Goal: Task Accomplishment & Management: Manage account settings

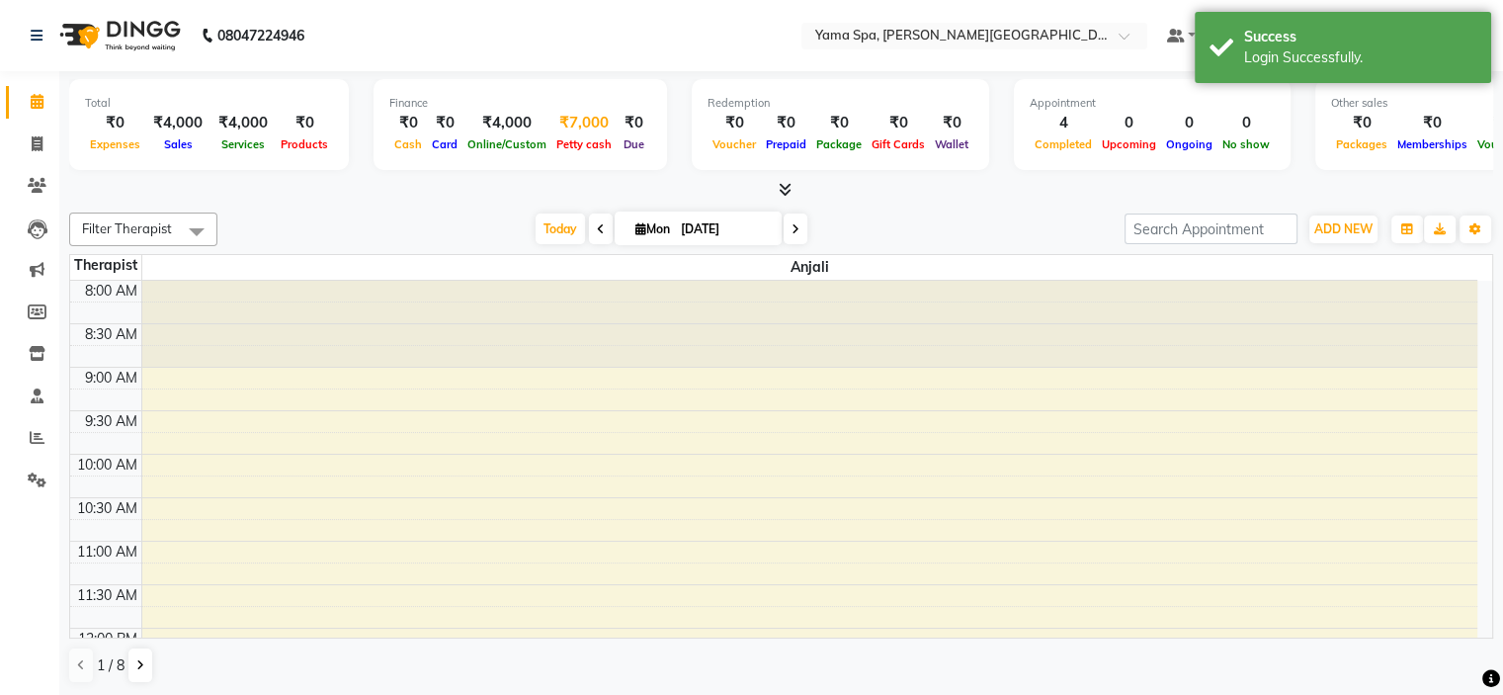
click at [589, 143] on span "Petty cash" at bounding box center [583, 144] width 65 height 14
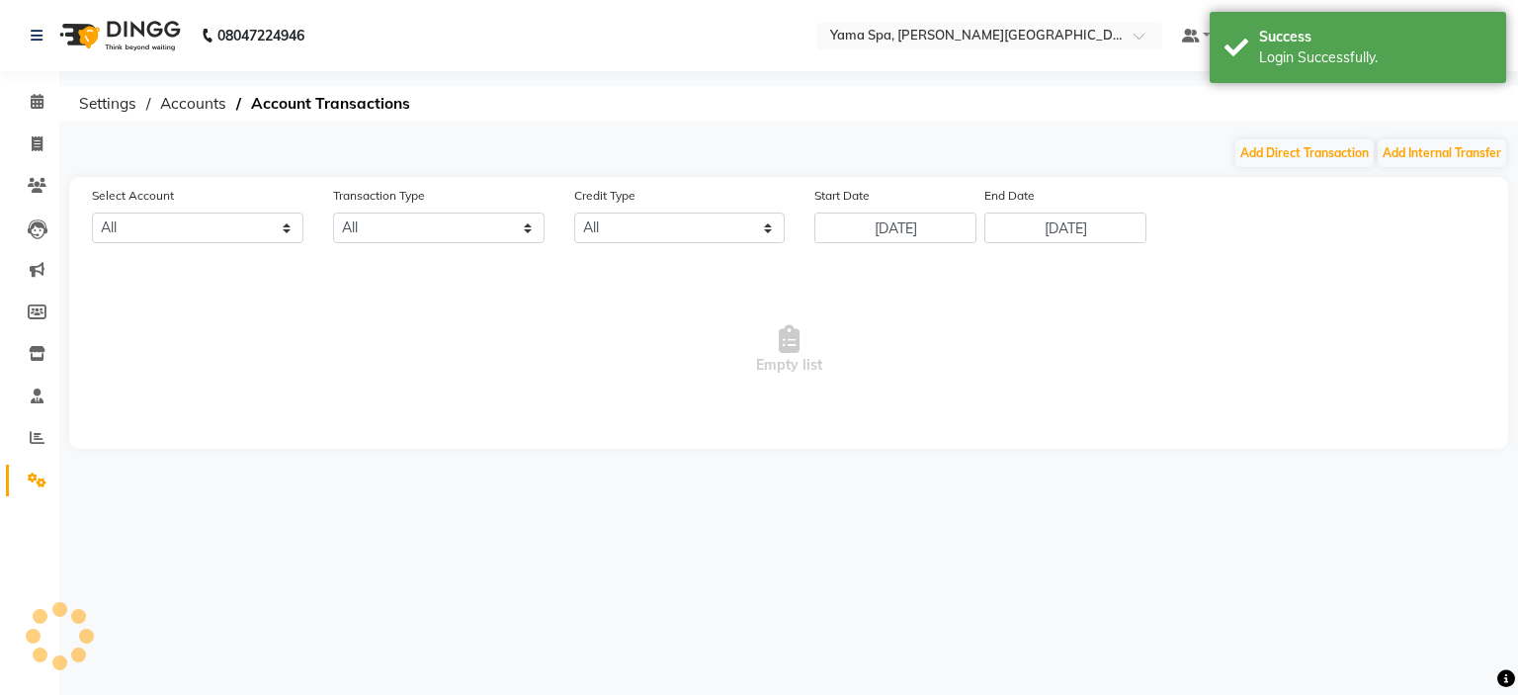
select select "6725"
click at [1400, 158] on button "Add Internal Transfer" at bounding box center [1441, 153] width 128 height 28
select select "internal transfer"
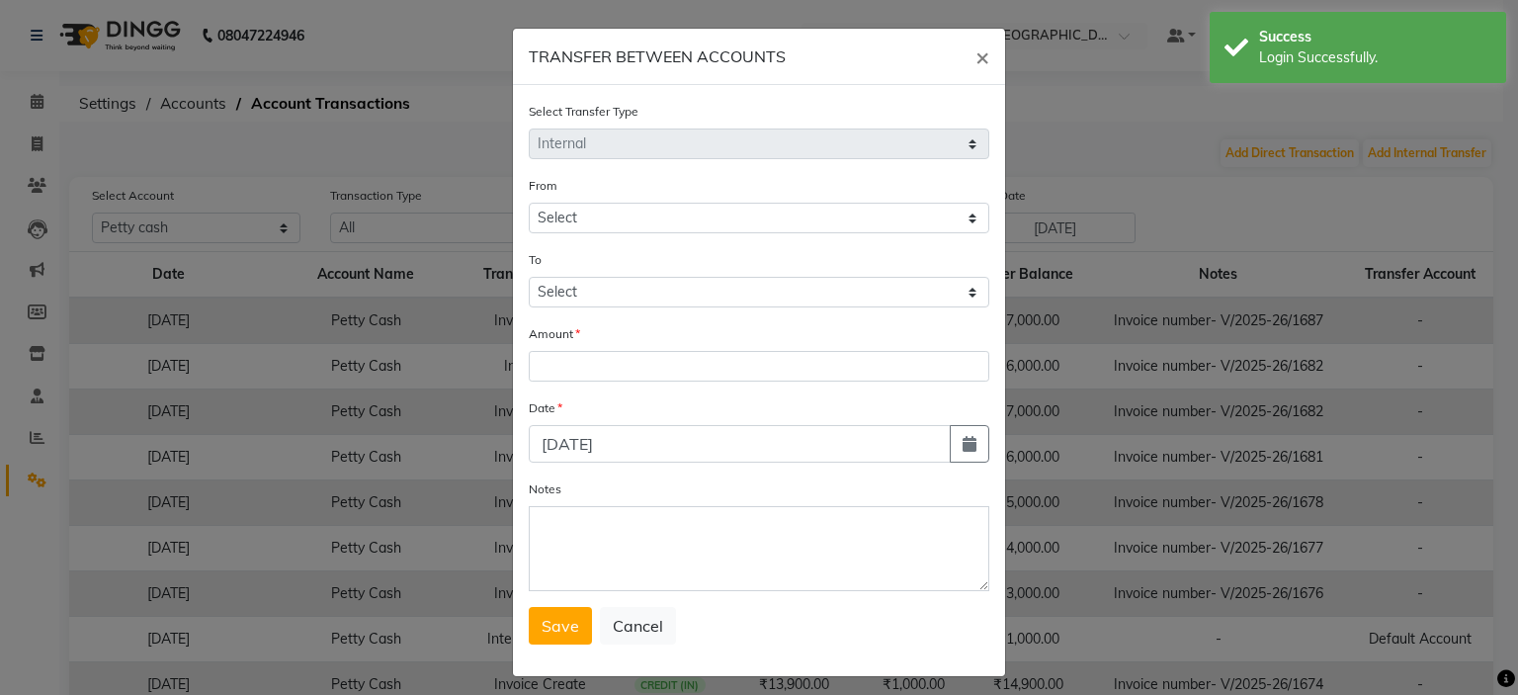
select select "6725"
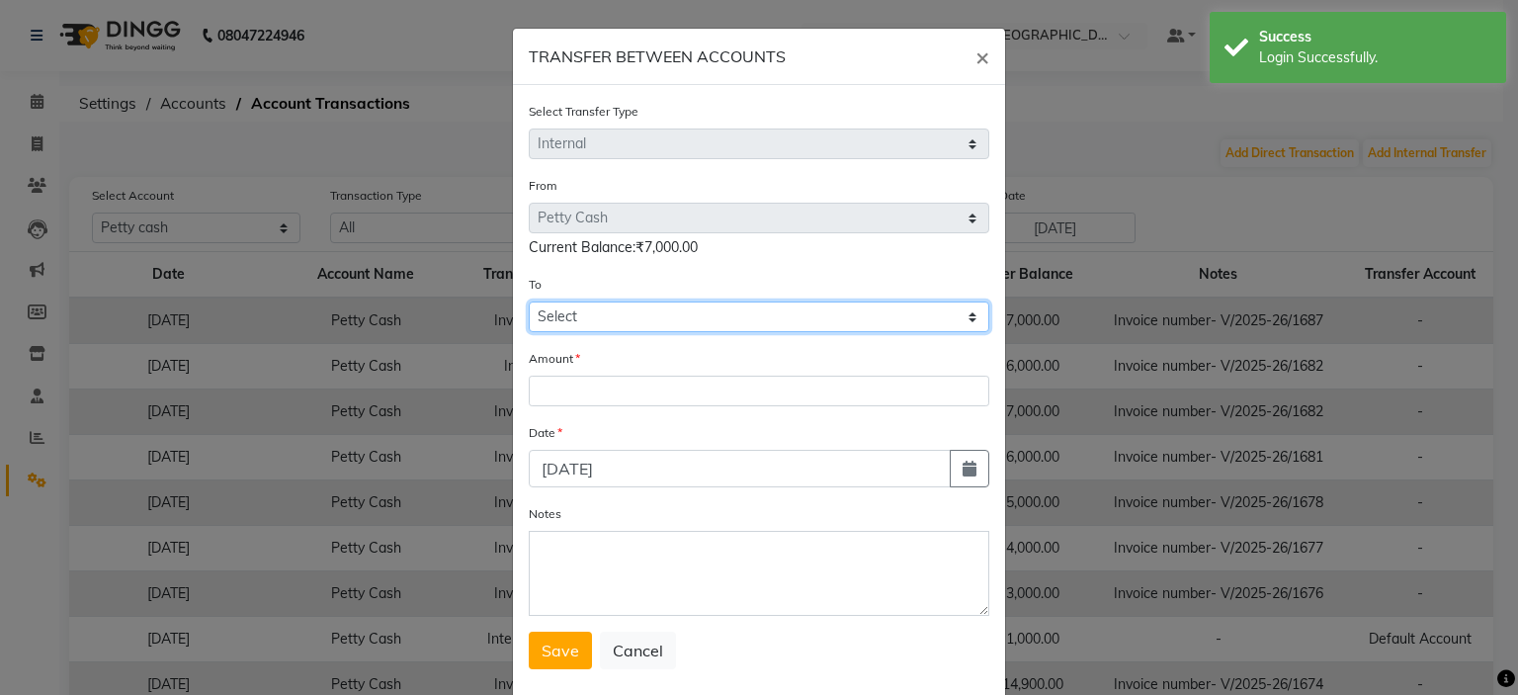
click at [617, 316] on select "Select Petty Cash Default Account" at bounding box center [759, 316] width 460 height 31
select select "6726"
click at [529, 304] on select "Select Petty Cash Default Account" at bounding box center [759, 316] width 460 height 31
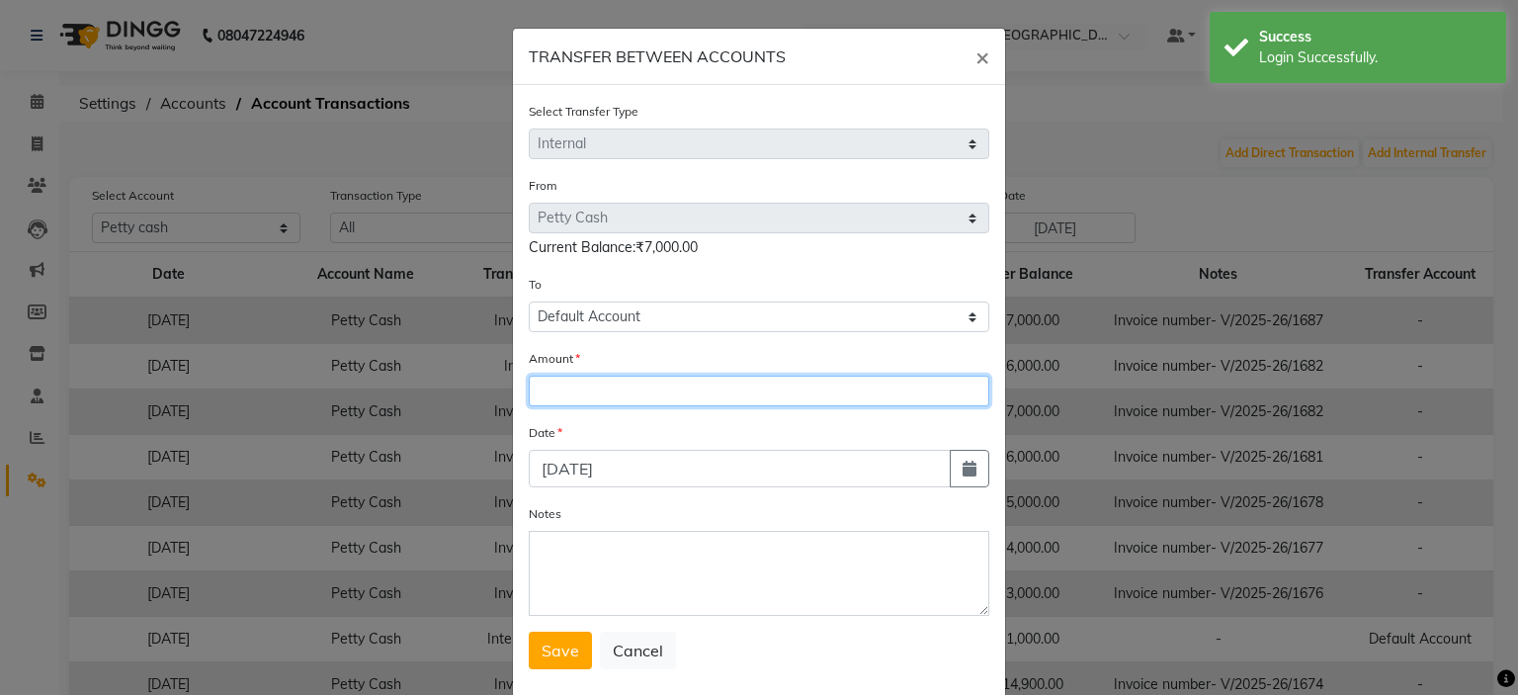
click at [586, 386] on input "number" at bounding box center [759, 390] width 460 height 31
type input "7000"
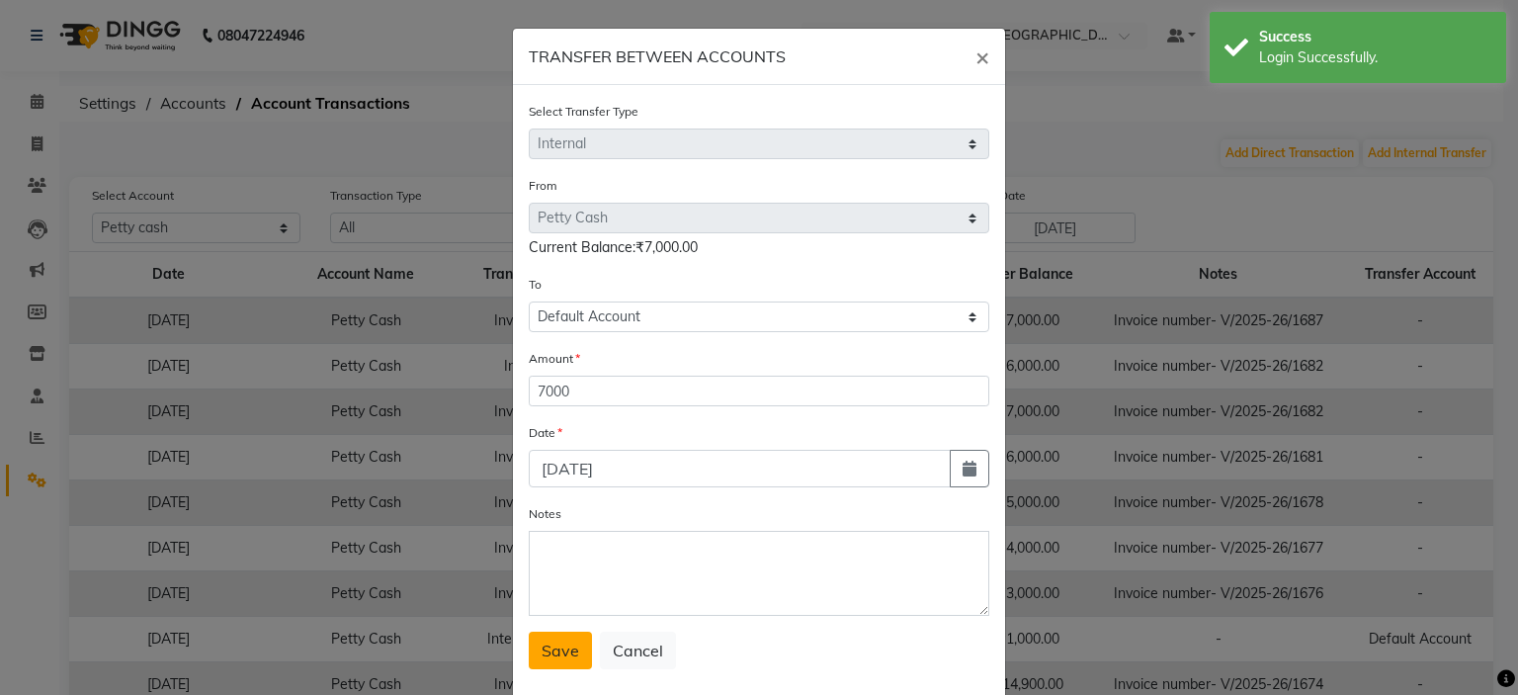
click at [546, 656] on span "Save" at bounding box center [560, 650] width 38 height 20
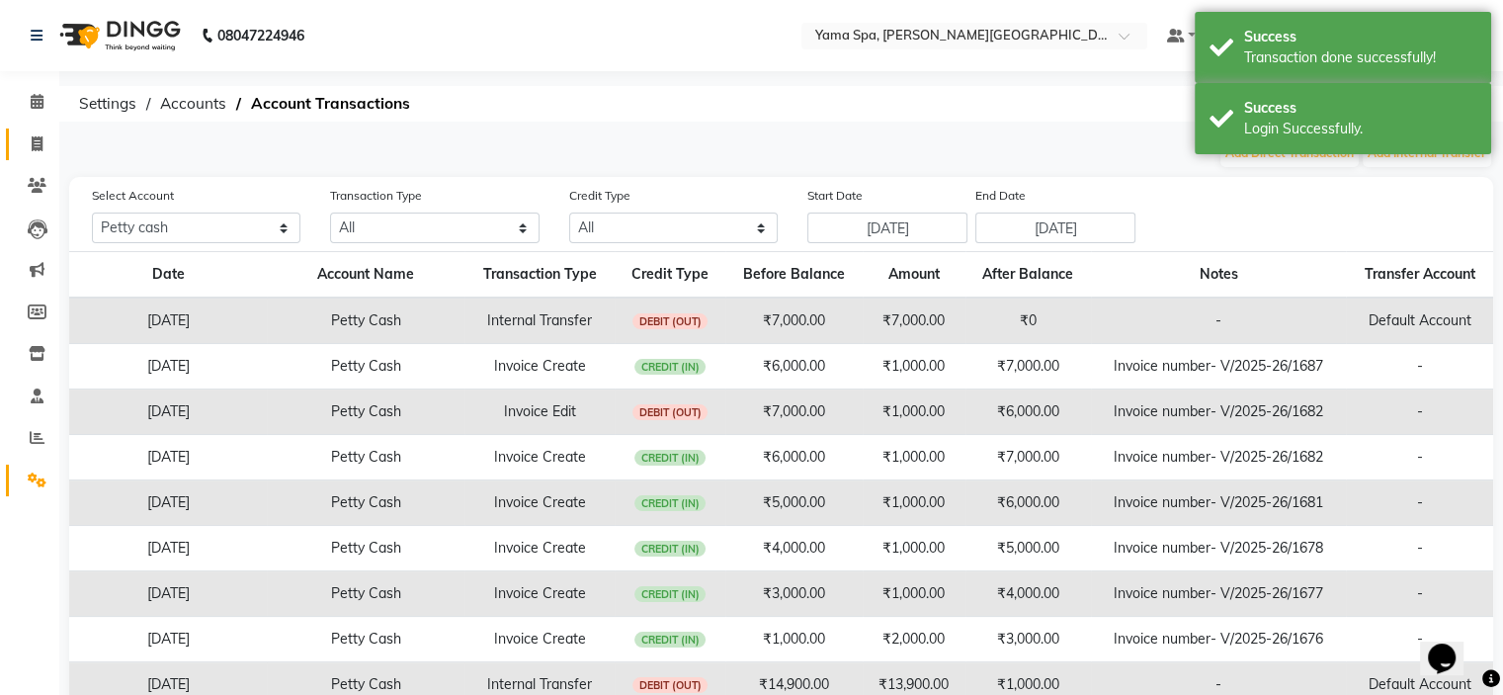
click at [39, 145] on icon at bounding box center [37, 143] width 11 height 15
select select "service"
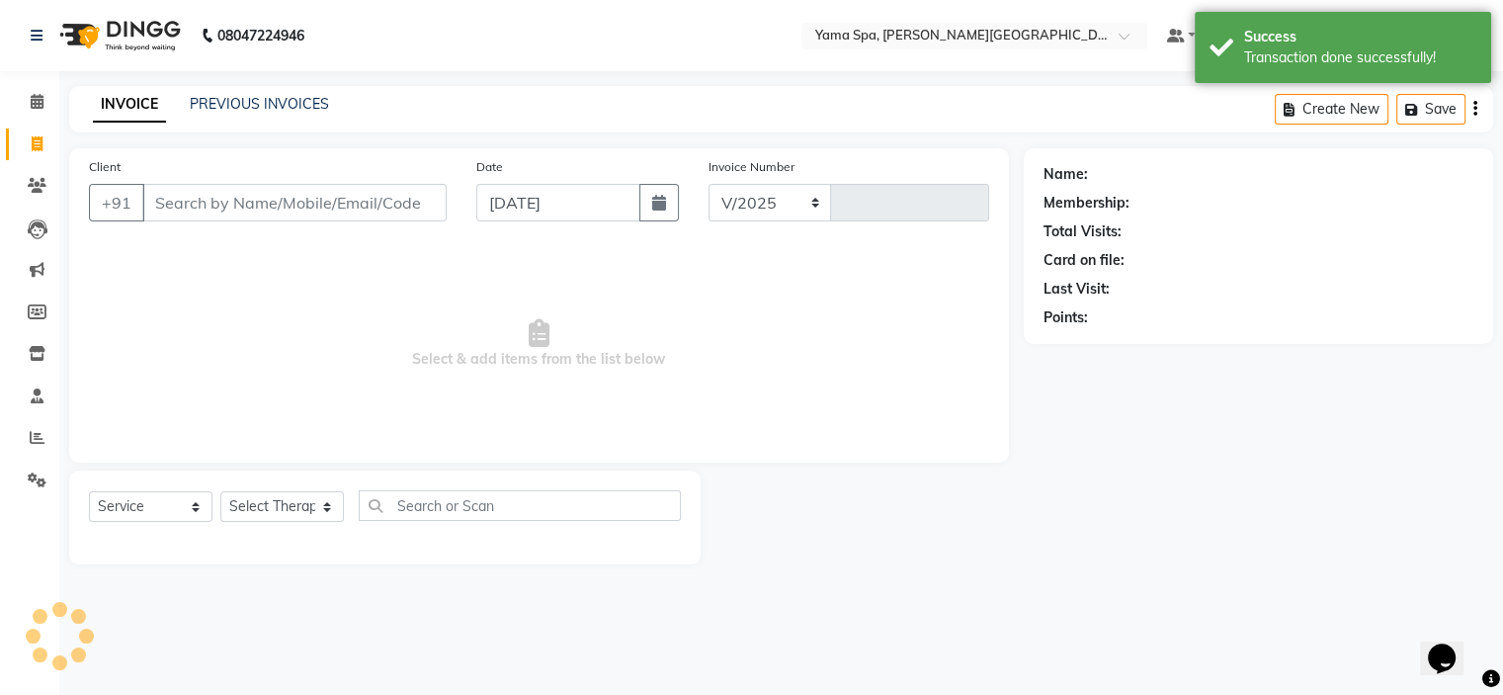
select select "7595"
type input "1692"
click at [268, 108] on link "PREVIOUS INVOICES" at bounding box center [259, 104] width 139 height 18
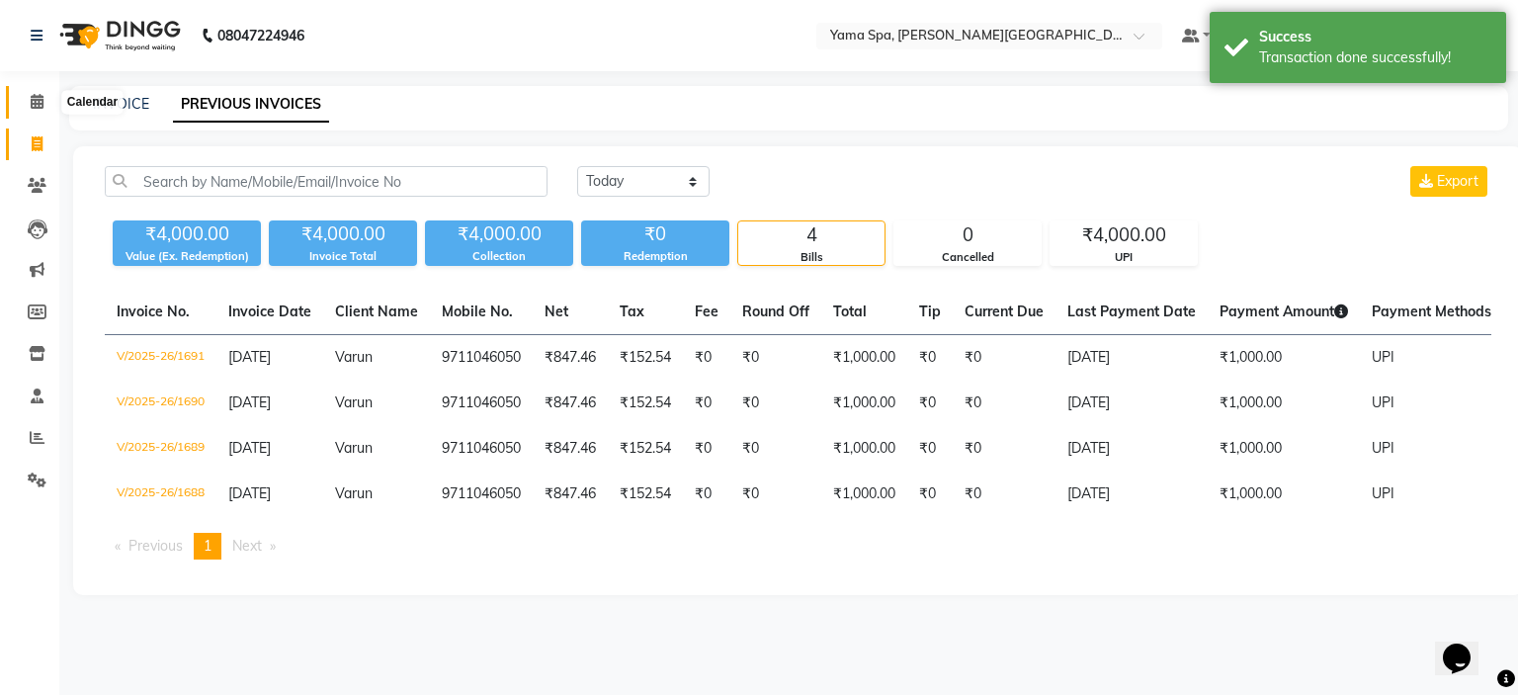
click at [32, 102] on icon at bounding box center [37, 101] width 13 height 15
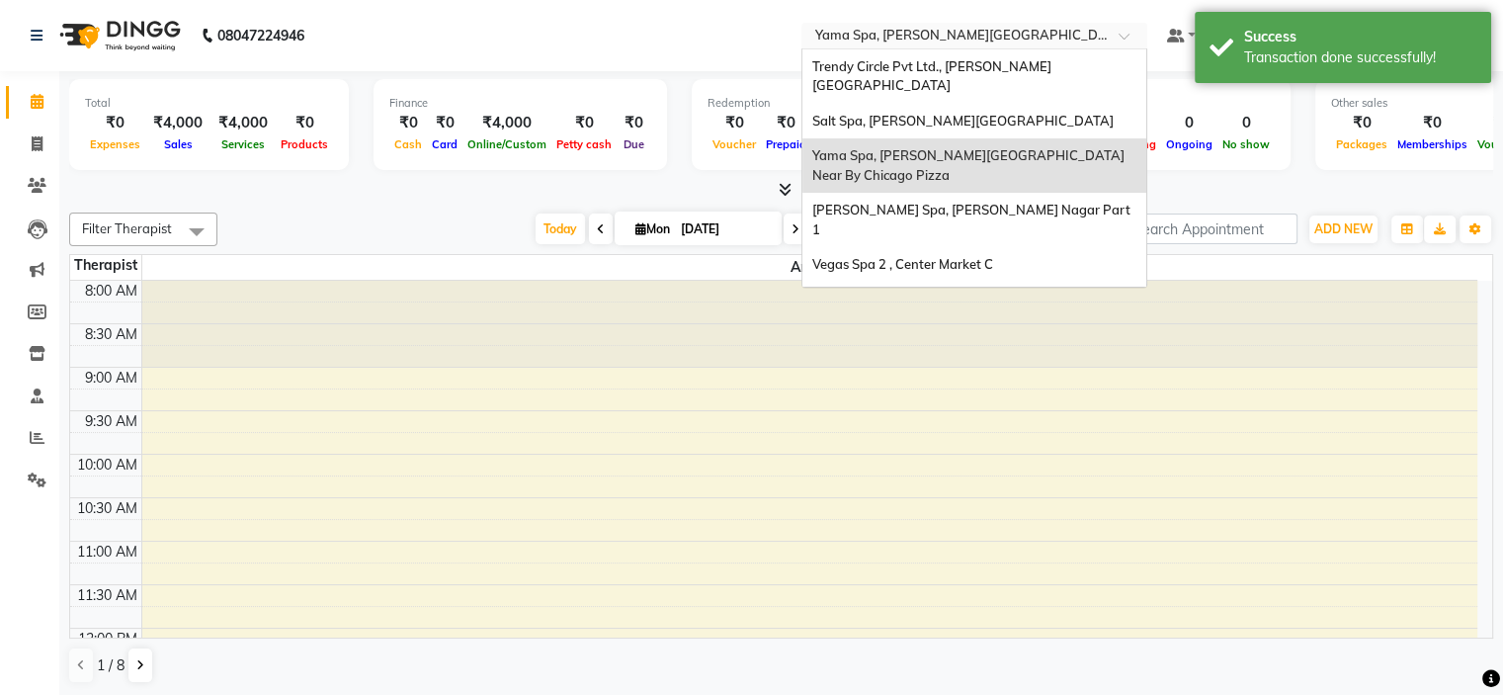
click at [927, 35] on input "text" at bounding box center [954, 38] width 287 height 20
click at [950, 202] on span "Eli Spa, Lajpar Nagar Part 1" at bounding box center [972, 220] width 321 height 36
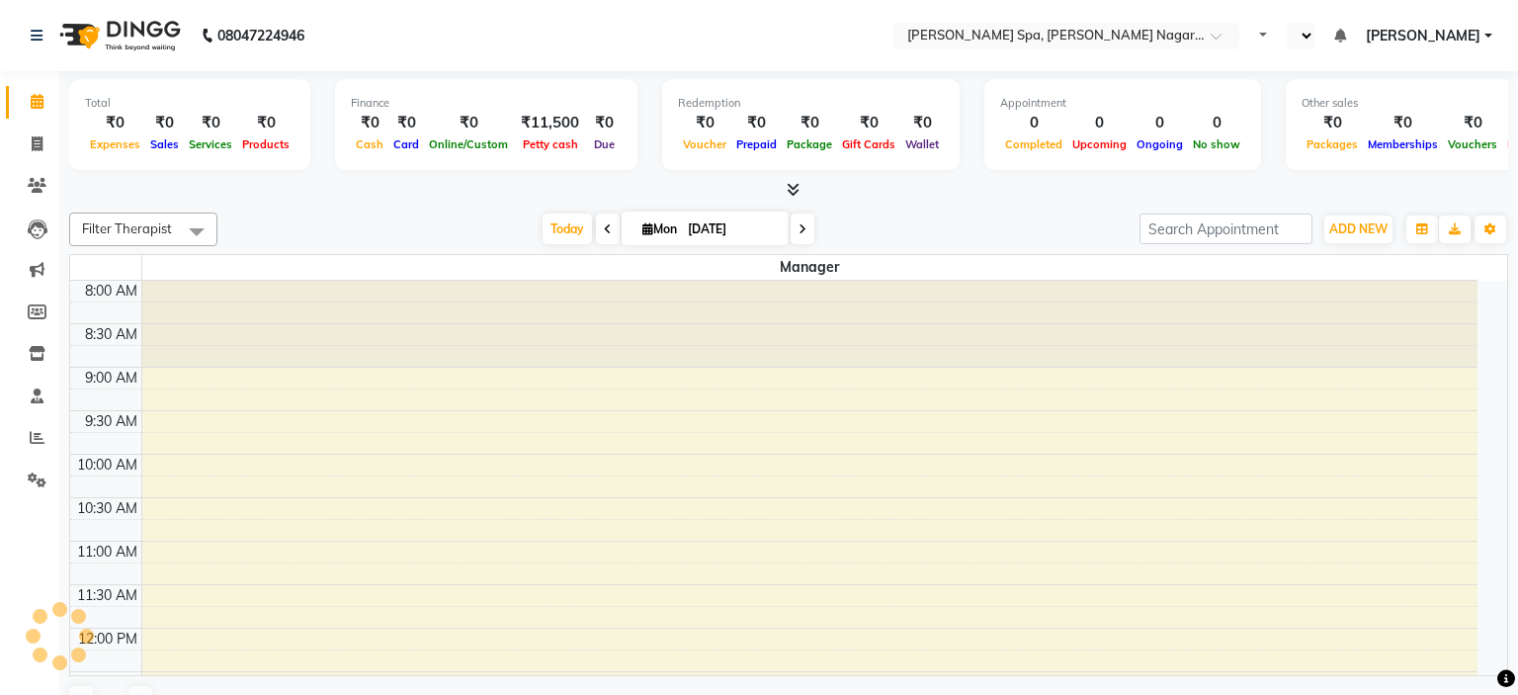
select select "en"
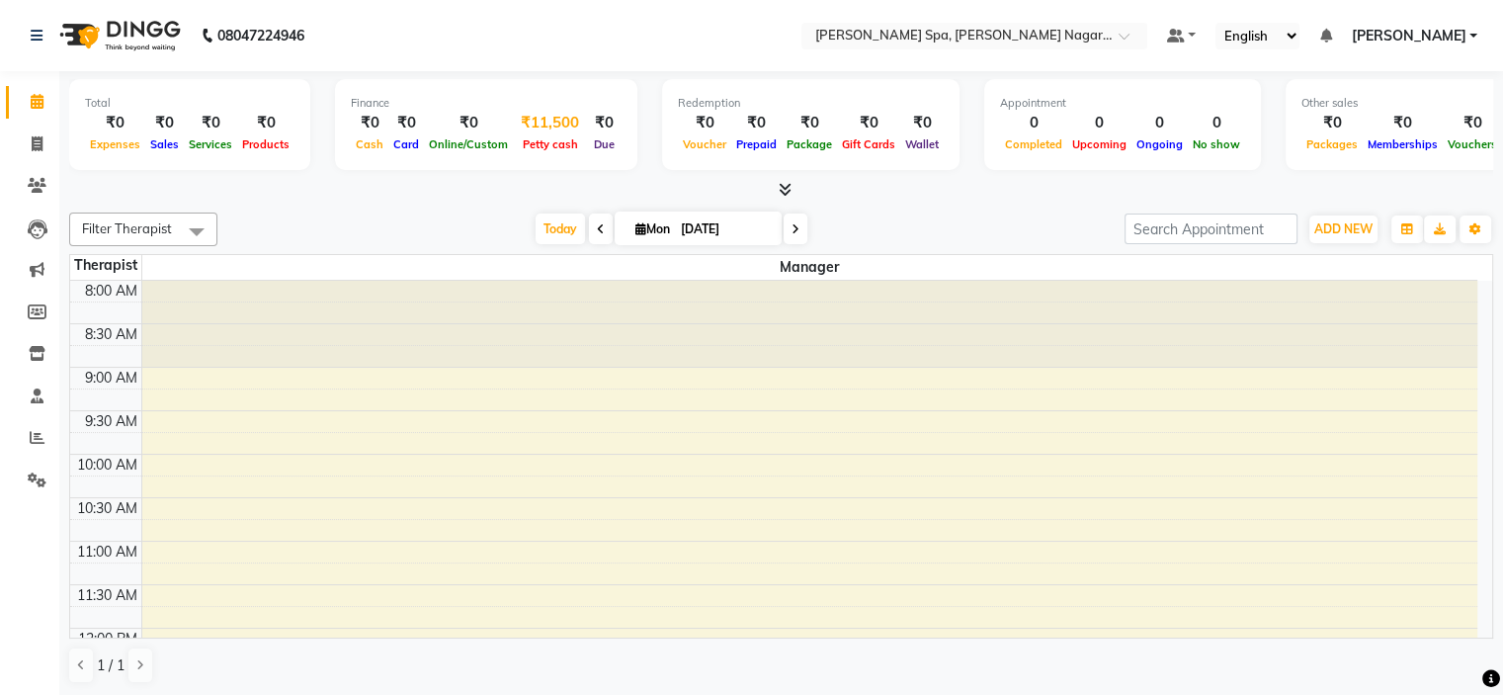
click at [549, 137] on div "Petty cash" at bounding box center [550, 143] width 74 height 21
click at [557, 143] on span "Petty cash" at bounding box center [550, 144] width 65 height 14
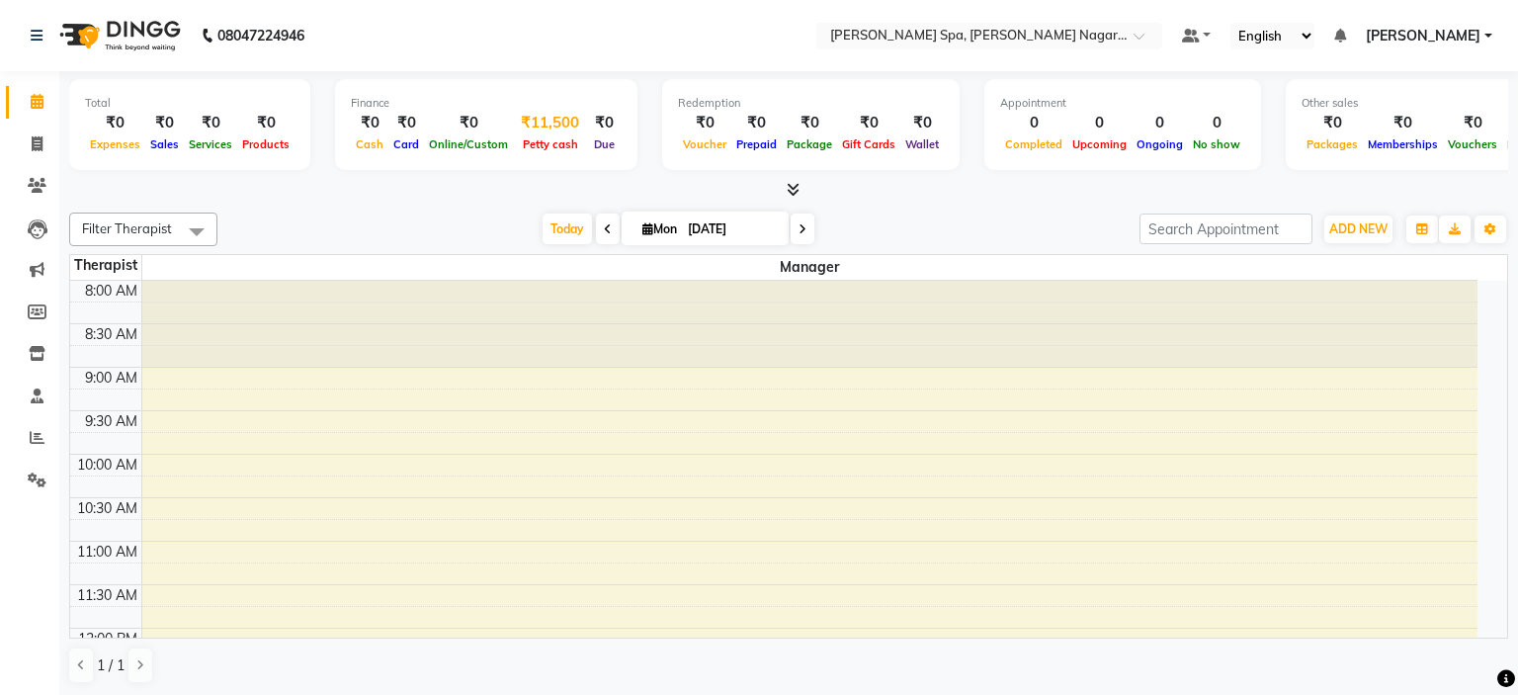
select select "6735"
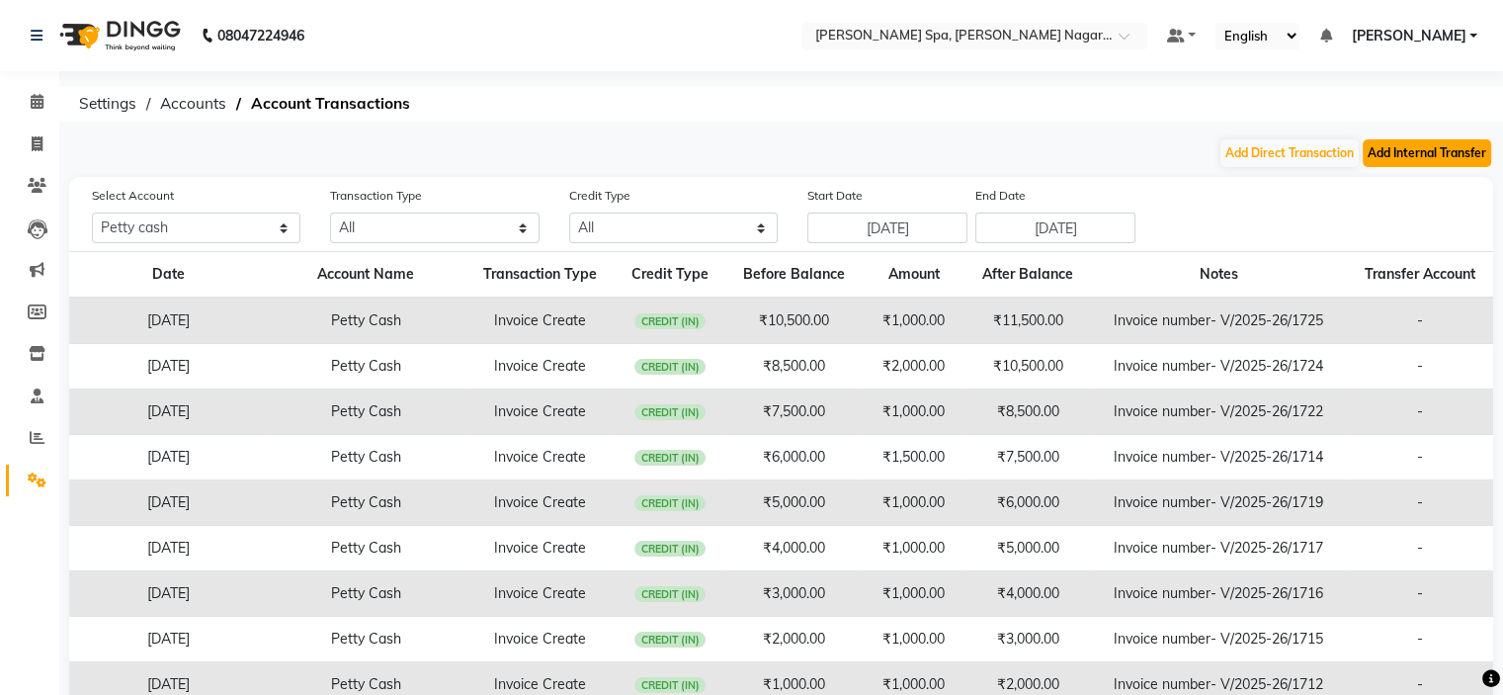
click at [1415, 155] on button "Add Internal Transfer" at bounding box center [1426, 153] width 128 height 28
select select "internal transfer"
select select "6735"
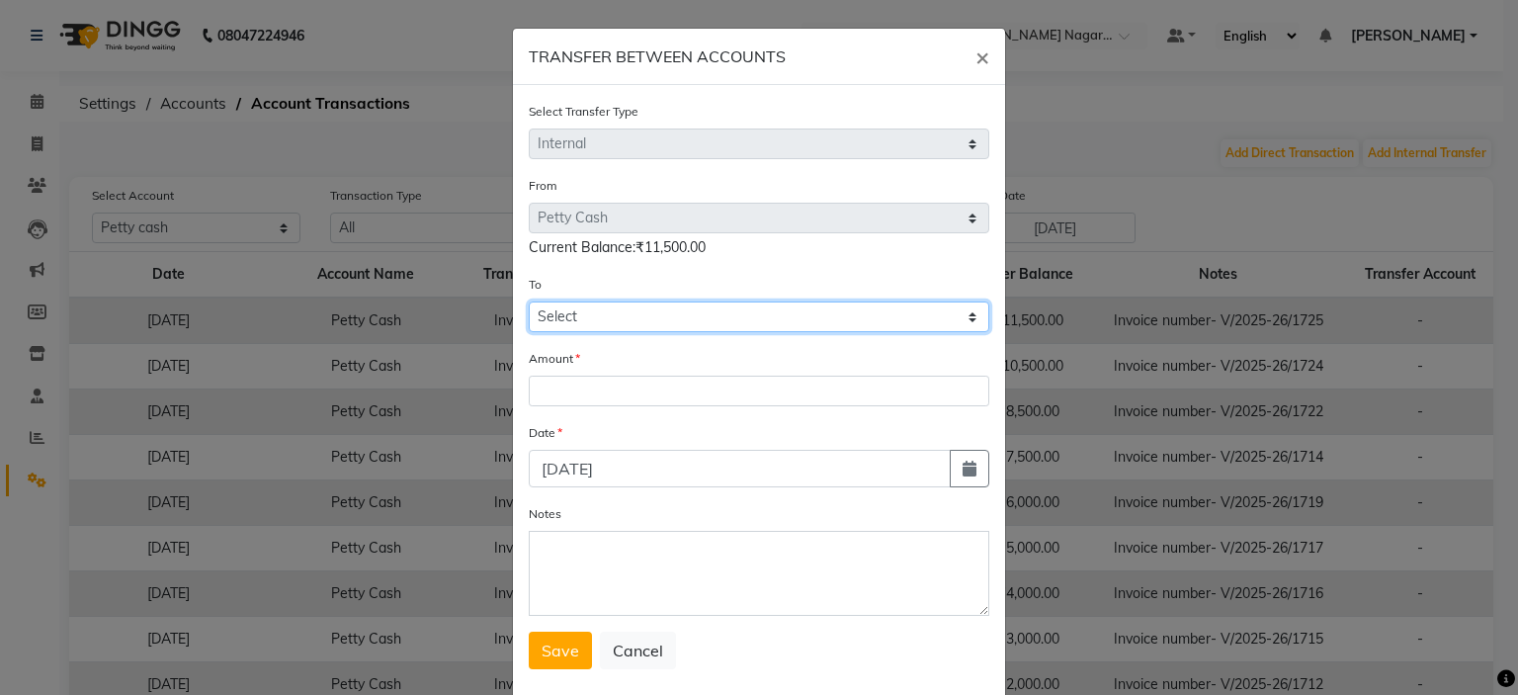
drag, startPoint x: 582, startPoint y: 319, endPoint x: 582, endPoint y: 330, distance: 10.9
click at [582, 319] on select "Select [PERSON_NAME] Cash Default Account" at bounding box center [759, 316] width 460 height 31
select select "6736"
click at [529, 304] on select "Select [PERSON_NAME] Cash Default Account" at bounding box center [759, 316] width 460 height 31
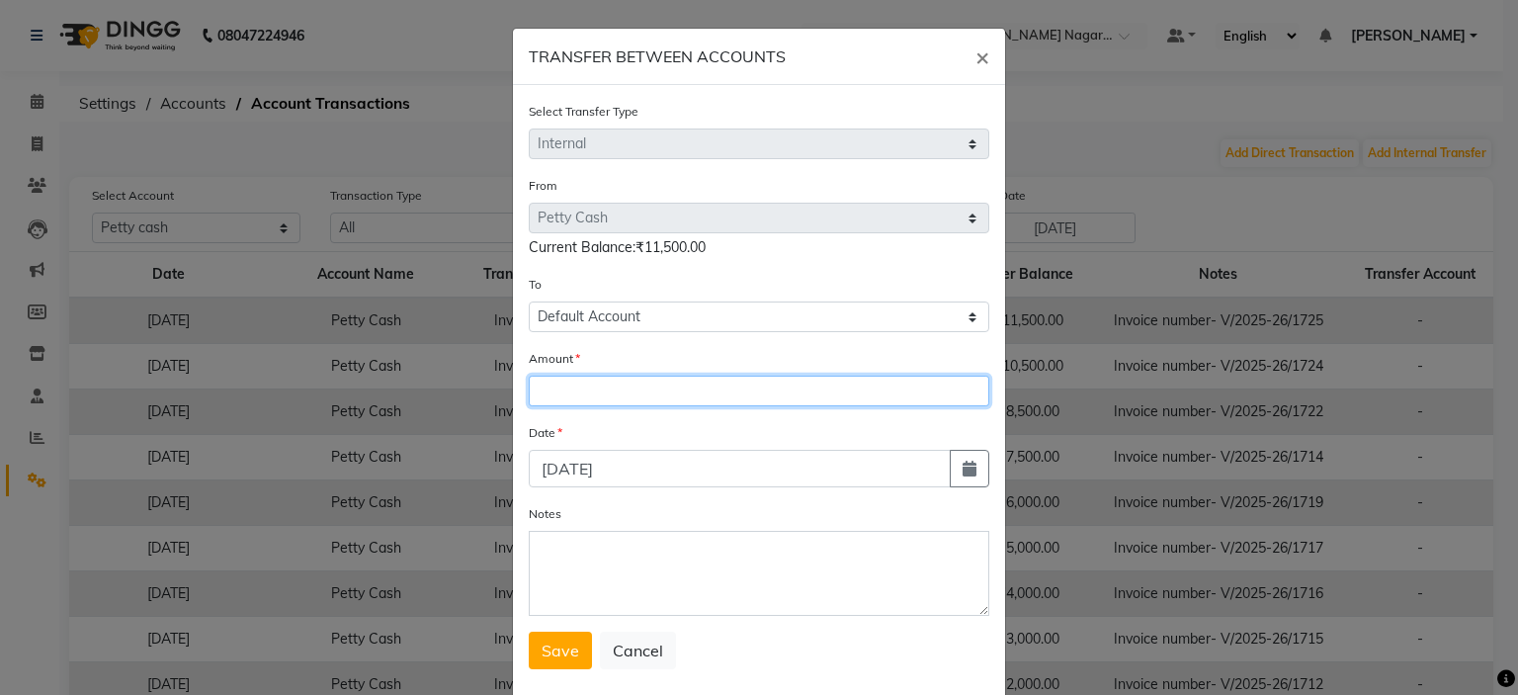
click at [602, 391] on input "number" at bounding box center [759, 390] width 460 height 31
type input "11500"
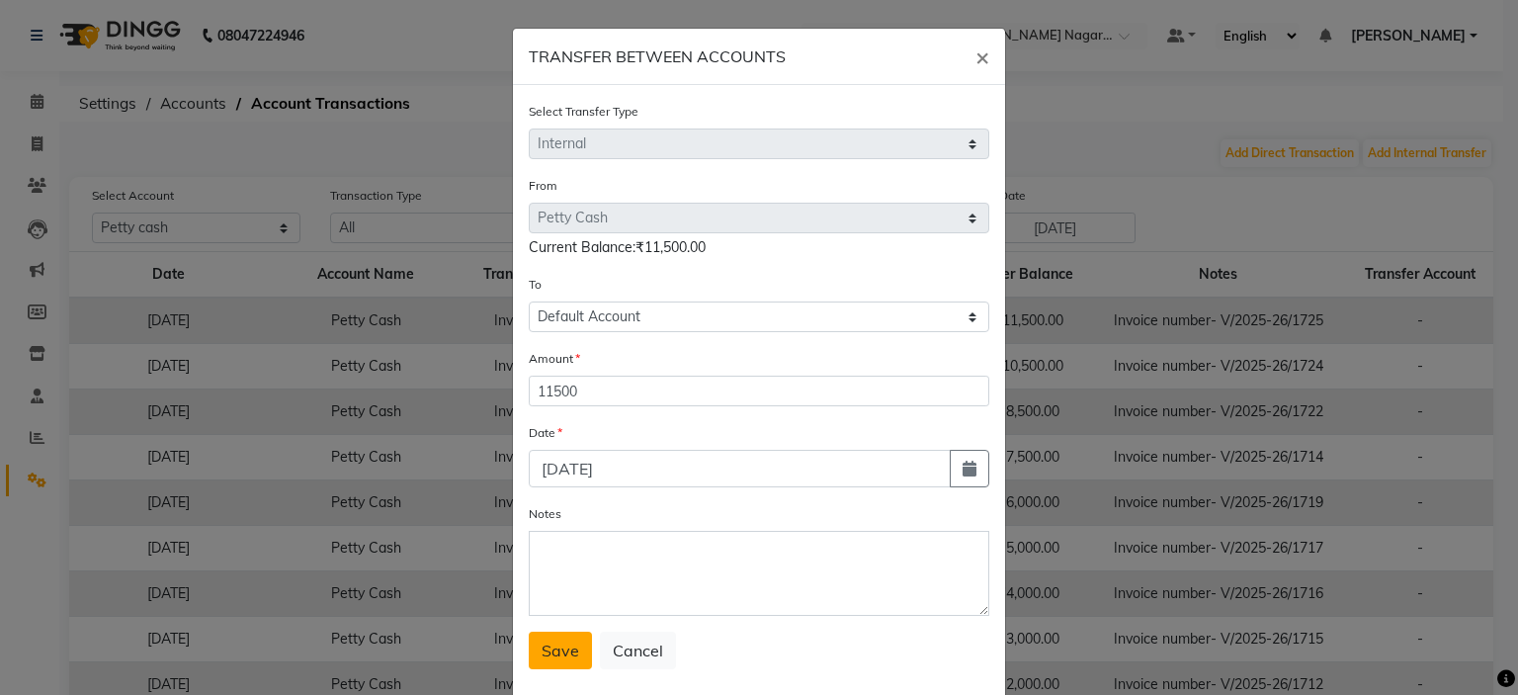
click at [559, 660] on span "Save" at bounding box center [560, 650] width 38 height 20
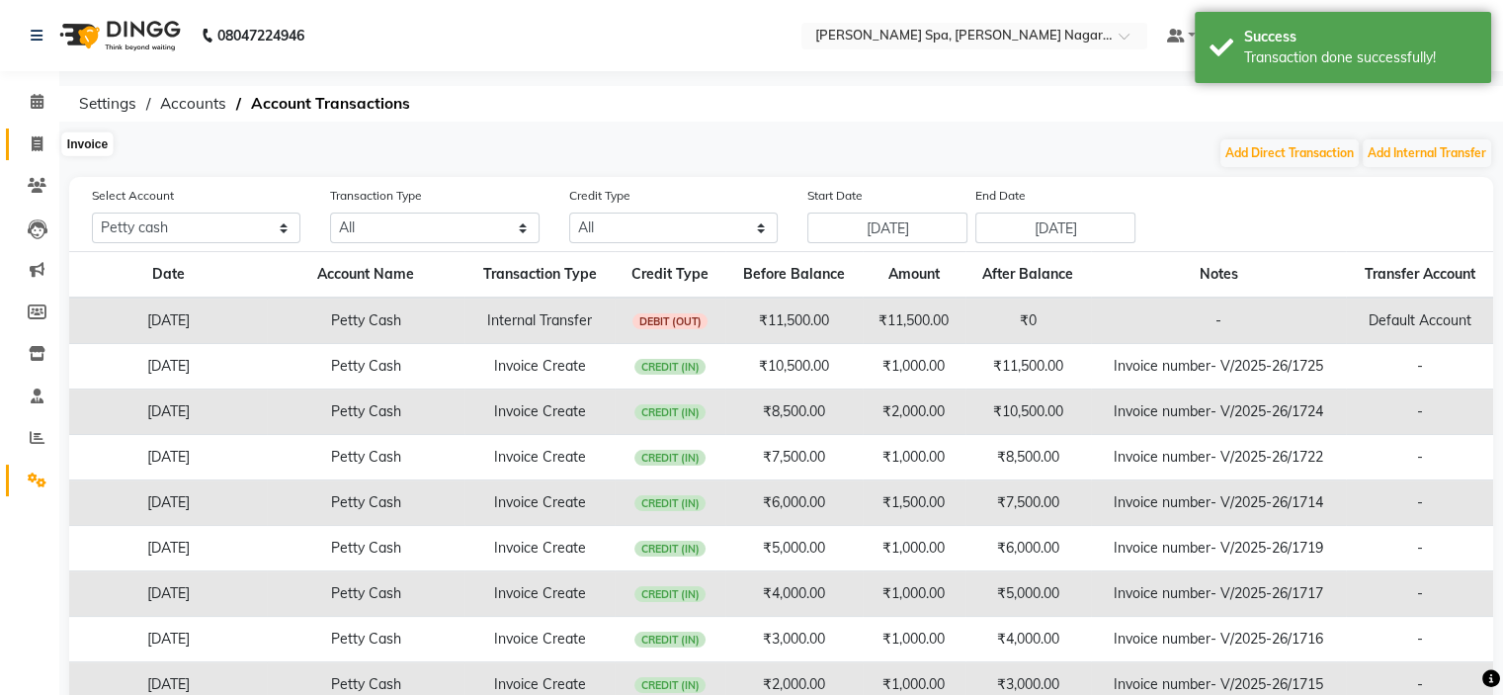
click at [36, 136] on icon at bounding box center [37, 143] width 11 height 15
select select "service"
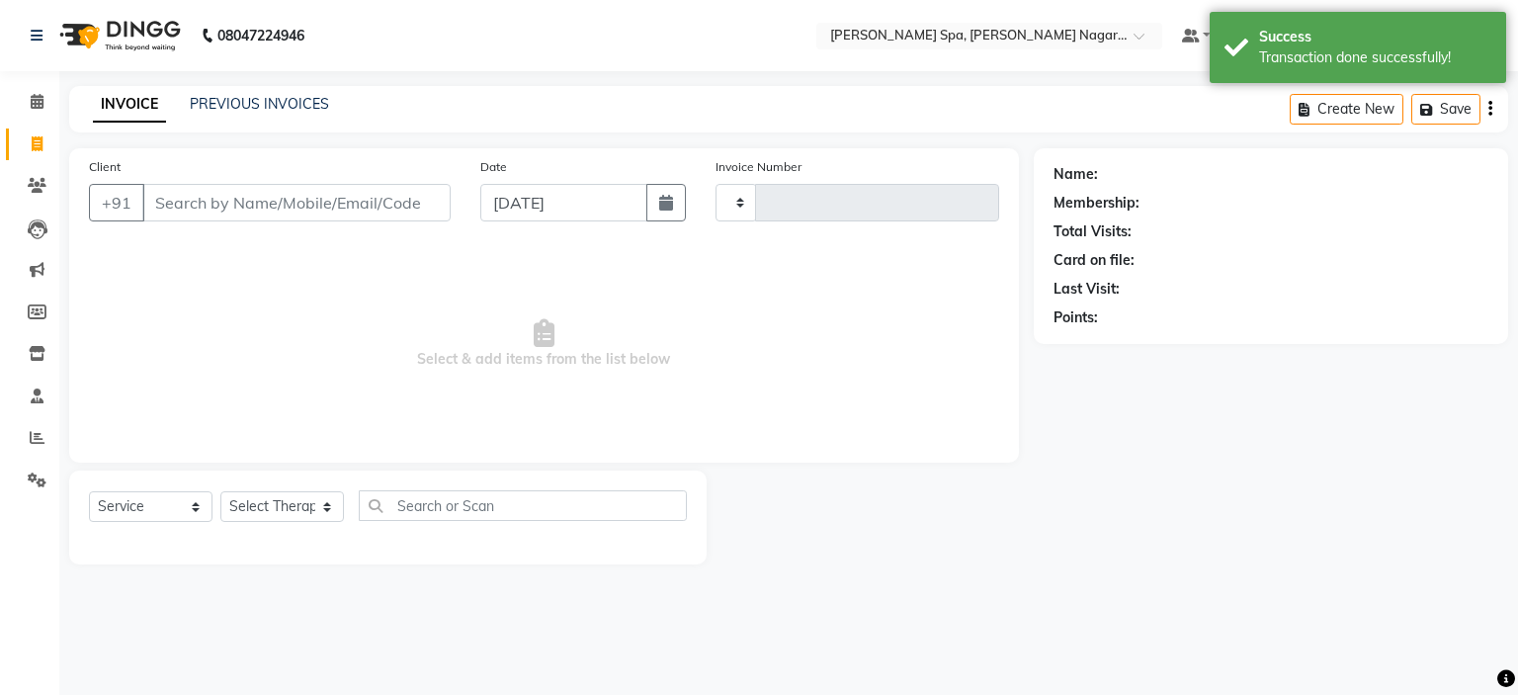
type input "1727"
select select "7605"
click at [897, 38] on input "text" at bounding box center [969, 38] width 287 height 20
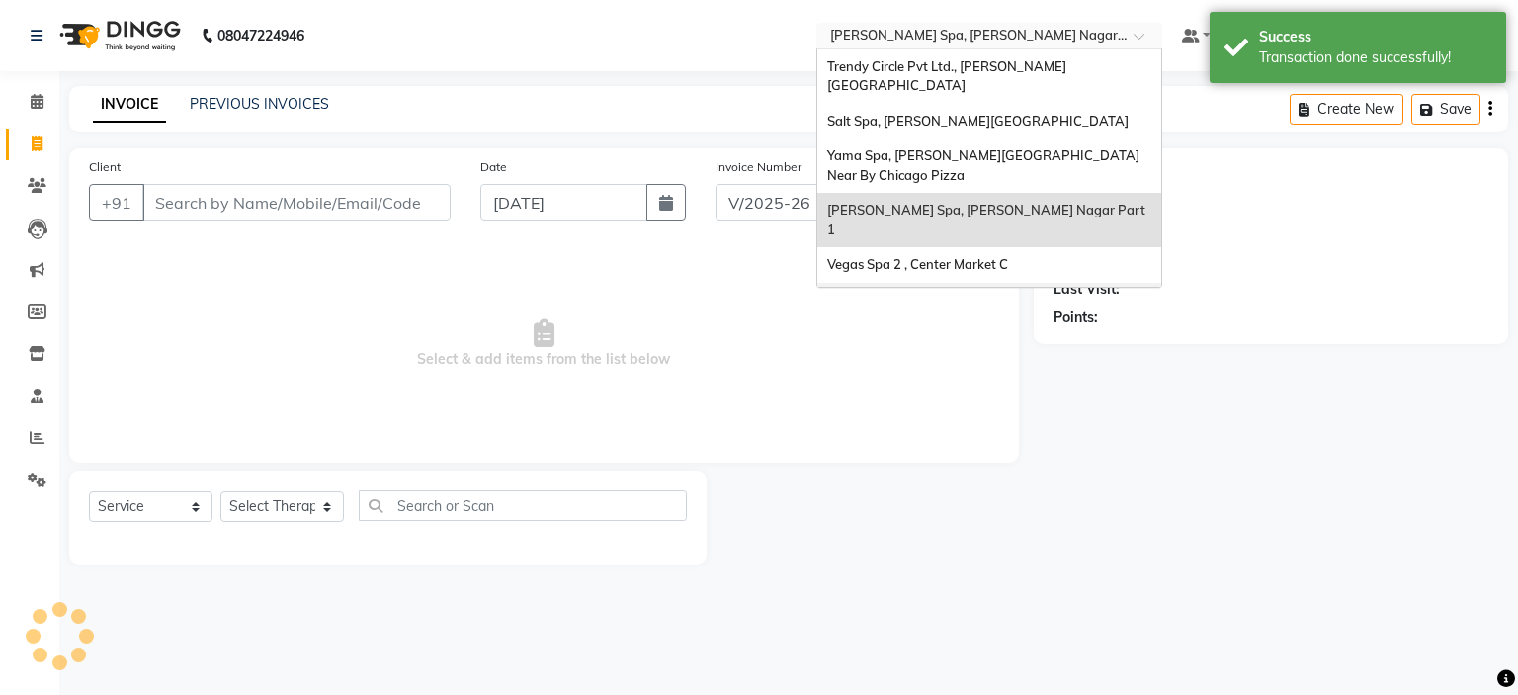
click at [1005, 247] on div "Vegas Spa 2 , Center Market C" at bounding box center [989, 265] width 344 height 36
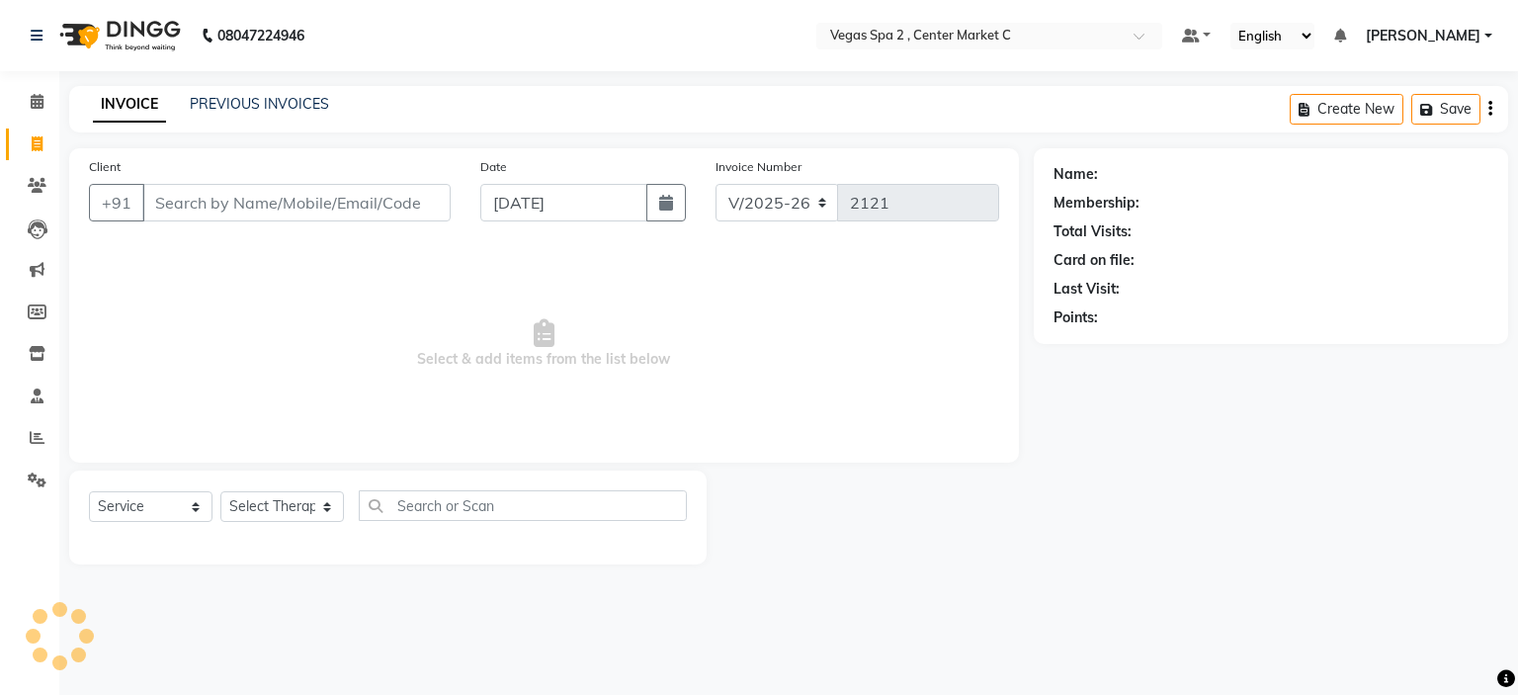
select select "7597"
select select "service"
click at [296, 90] on div "INVOICE PREVIOUS INVOICES Create New Save" at bounding box center [788, 109] width 1439 height 46
click at [33, 105] on icon at bounding box center [37, 101] width 13 height 15
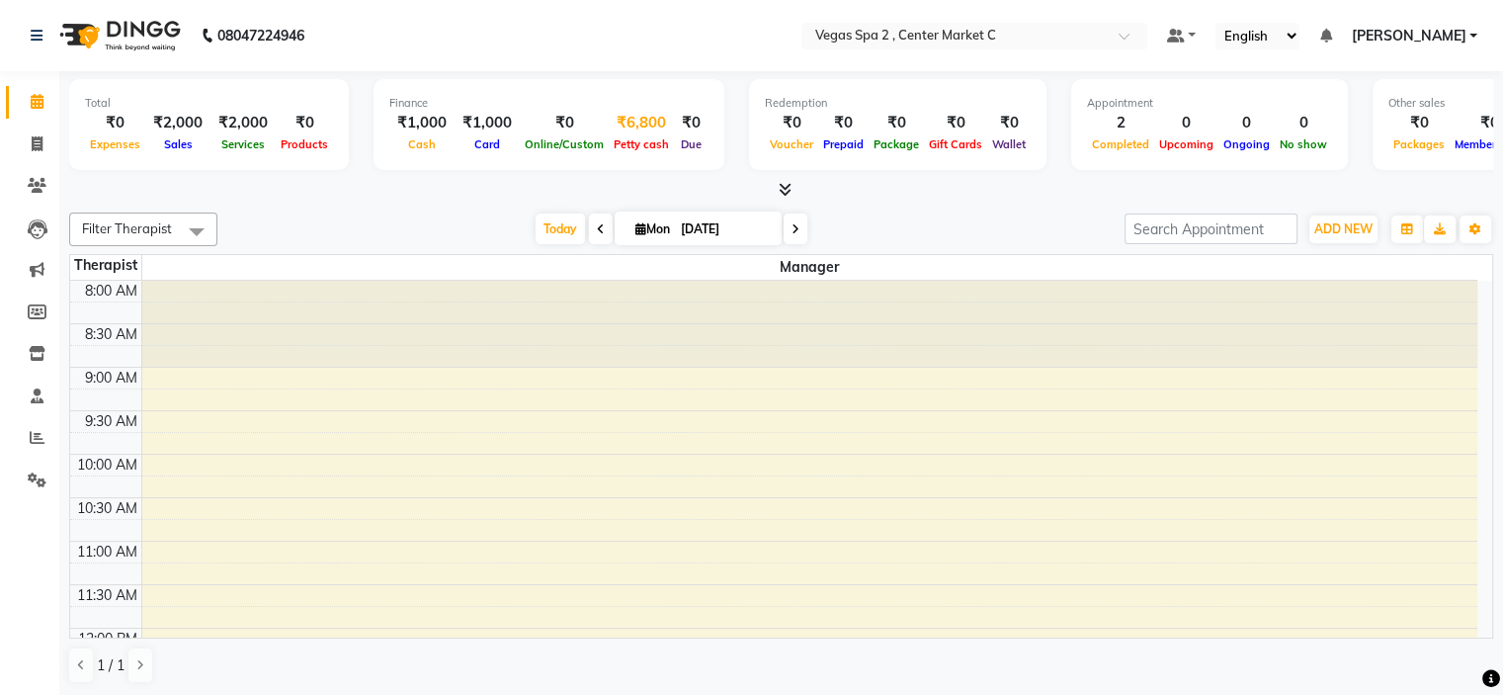
click at [629, 141] on span "Petty cash" at bounding box center [641, 144] width 65 height 14
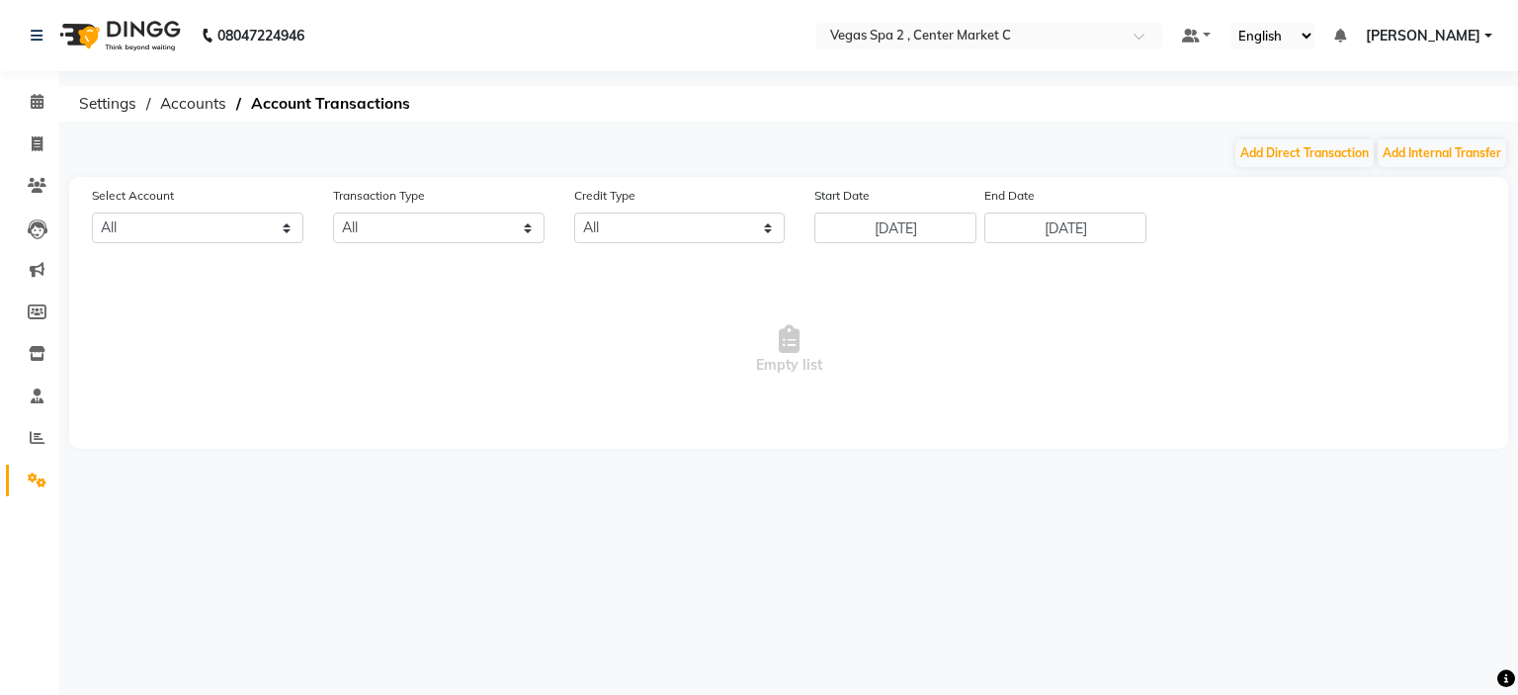
select select "6727"
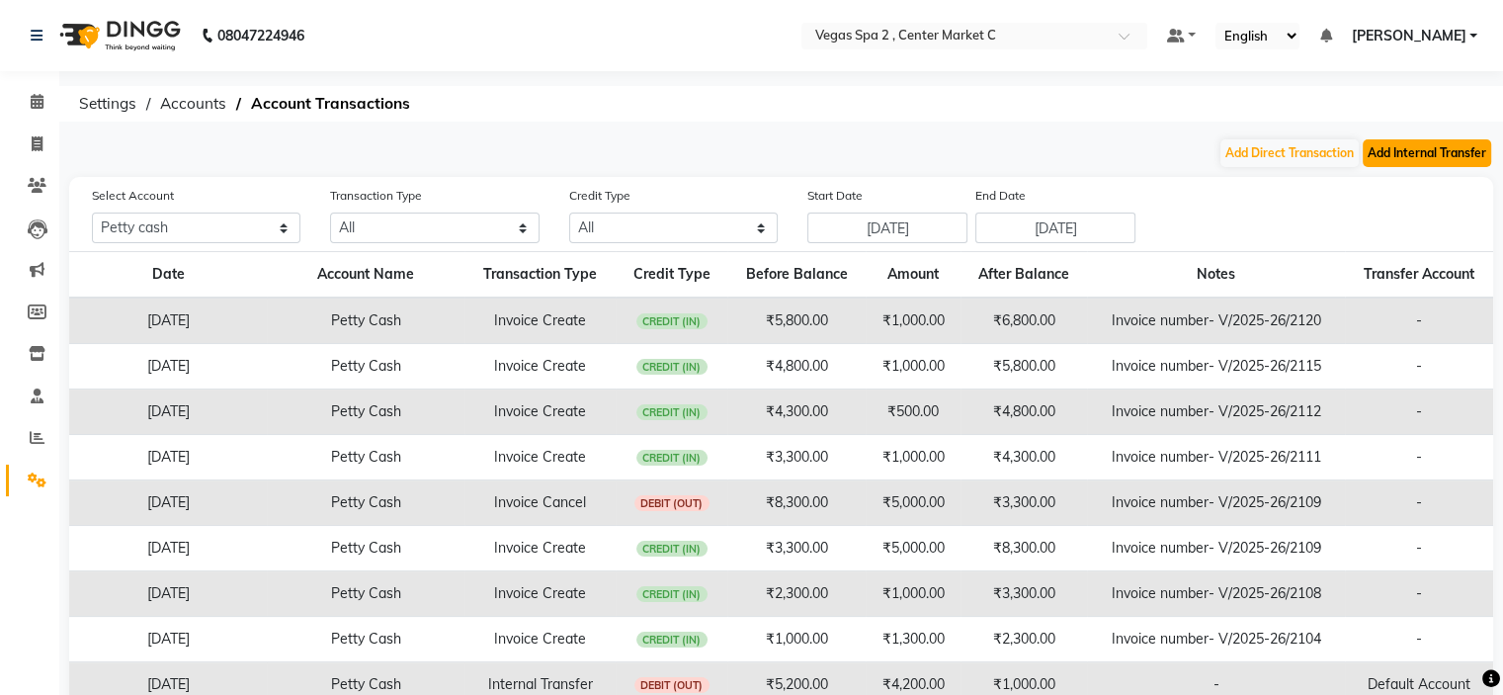
click at [1443, 153] on button "Add Internal Transfer" at bounding box center [1426, 153] width 128 height 28
select select "internal transfer"
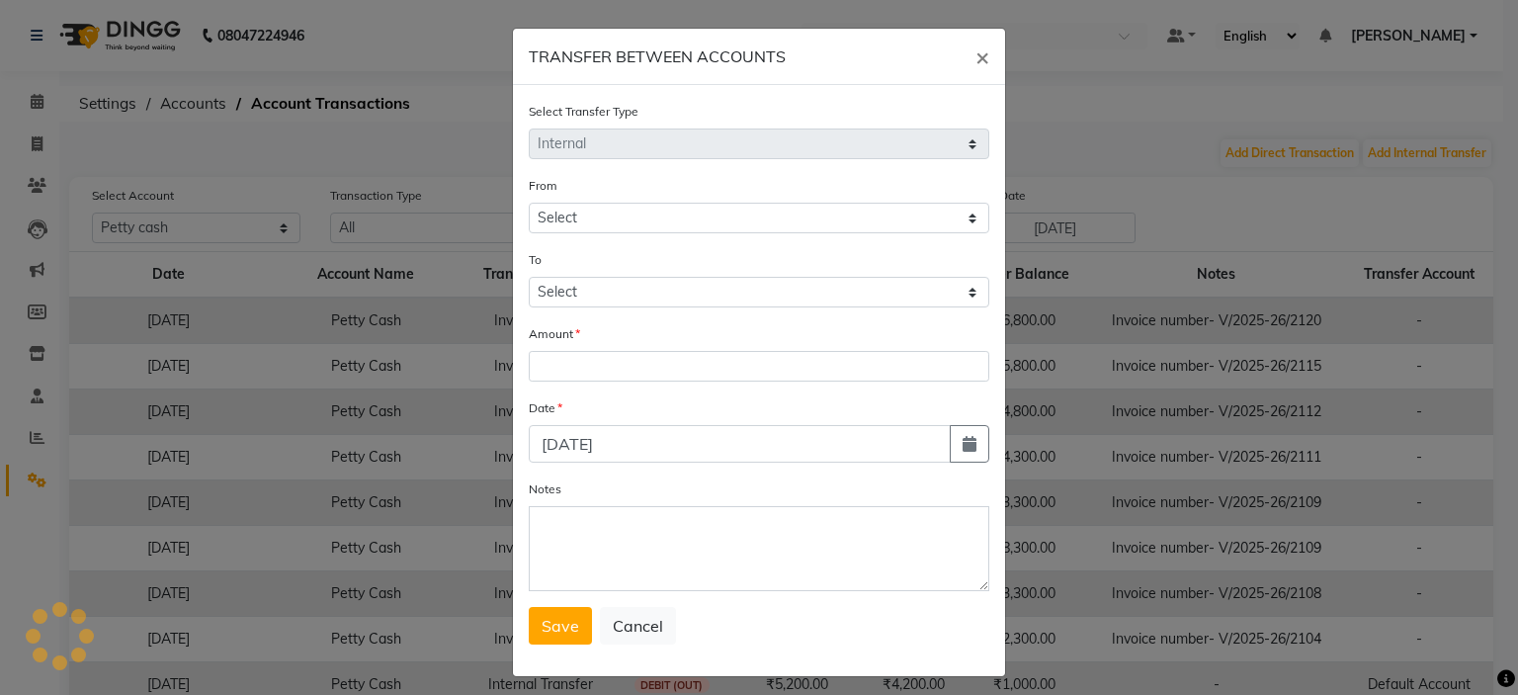
select select "6727"
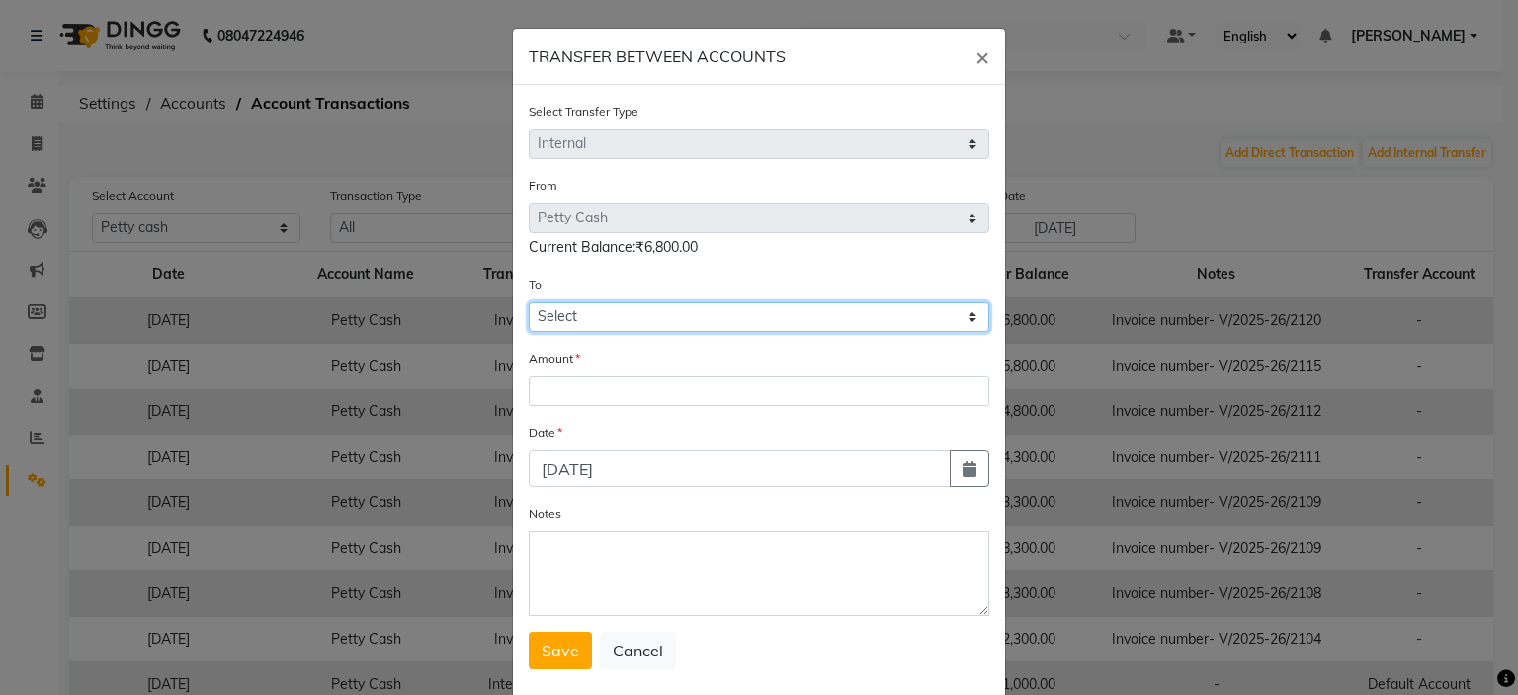
click at [646, 323] on select "Select [PERSON_NAME] Cash Default Account" at bounding box center [759, 316] width 460 height 31
select select "6728"
click at [529, 304] on select "Select [PERSON_NAME] Cash Default Account" at bounding box center [759, 316] width 460 height 31
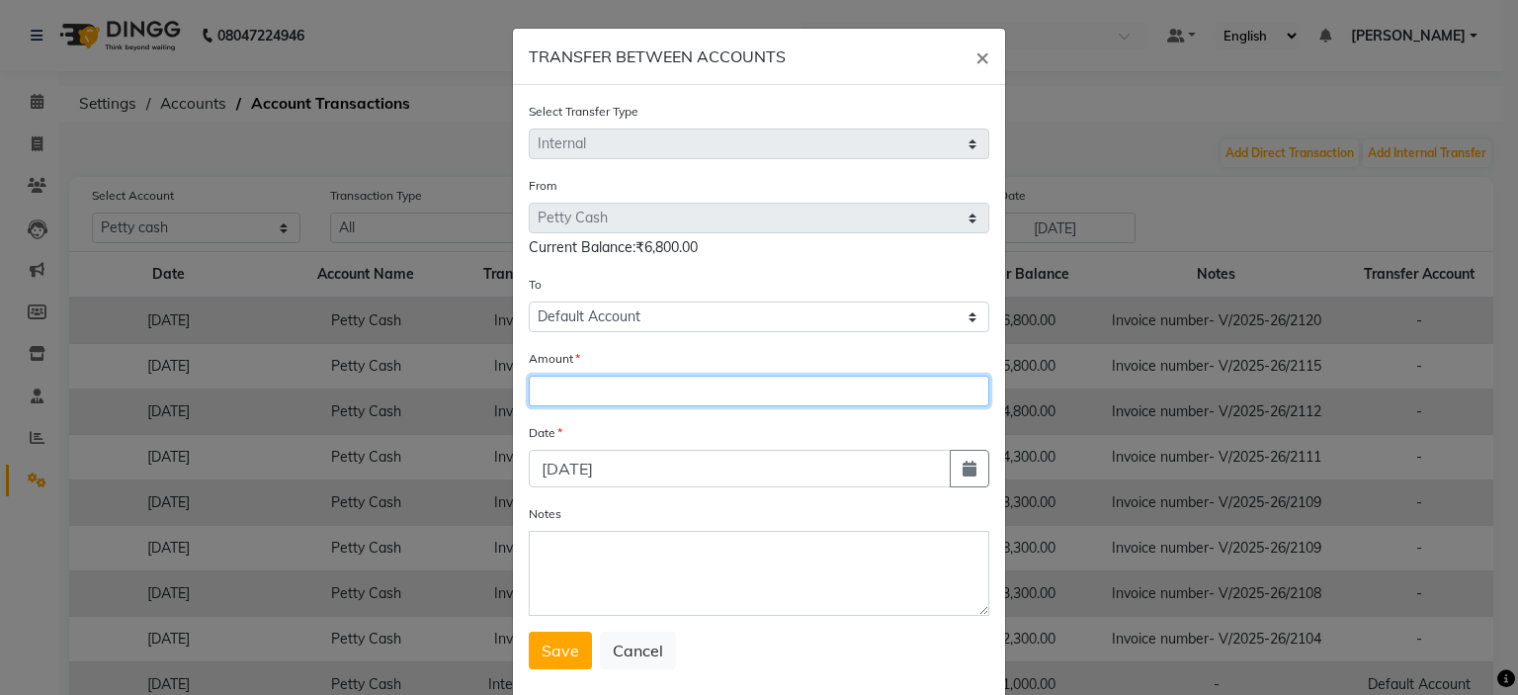
click at [595, 383] on input "number" at bounding box center [759, 390] width 460 height 31
type input "5800"
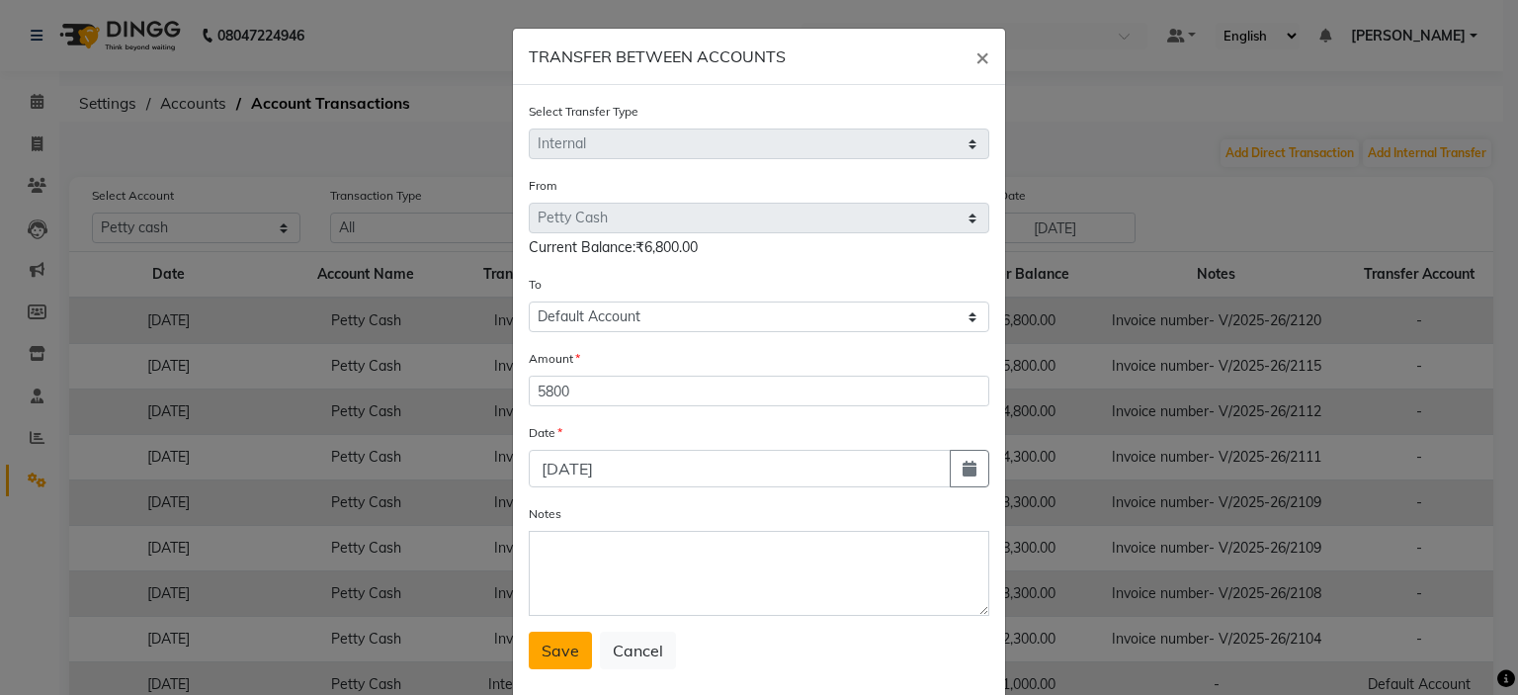
click at [548, 667] on button "Save" at bounding box center [560, 650] width 63 height 38
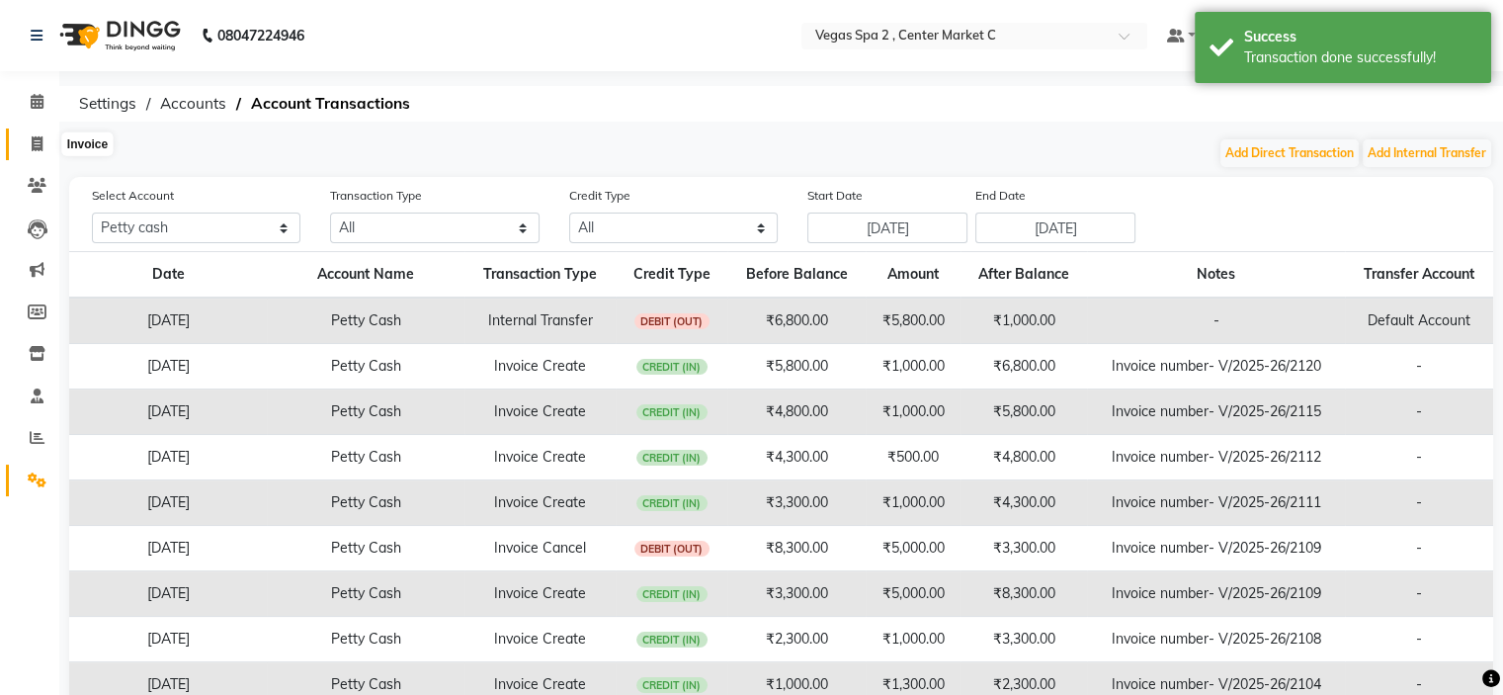
click at [32, 139] on icon at bounding box center [37, 143] width 11 height 15
select select "service"
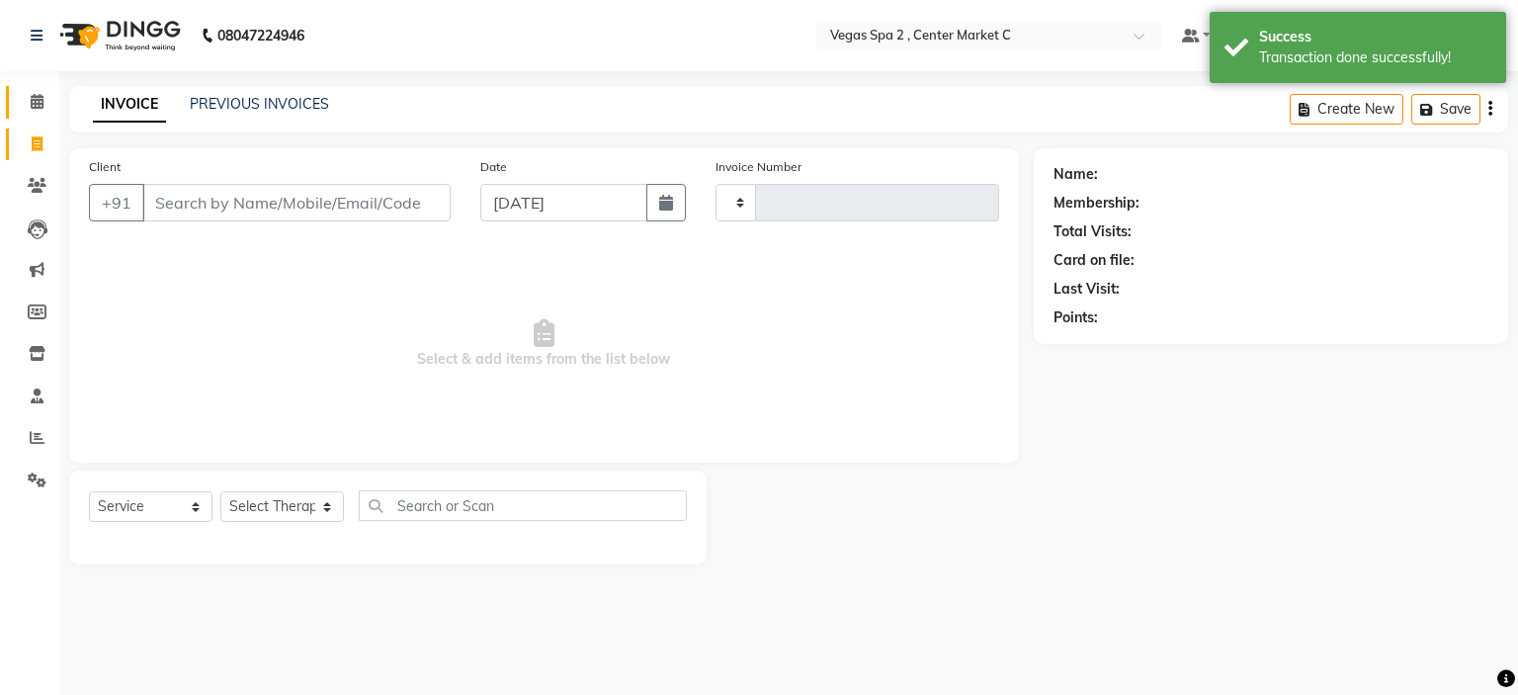
type input "2121"
select select "7597"
click at [32, 98] on icon at bounding box center [37, 101] width 13 height 15
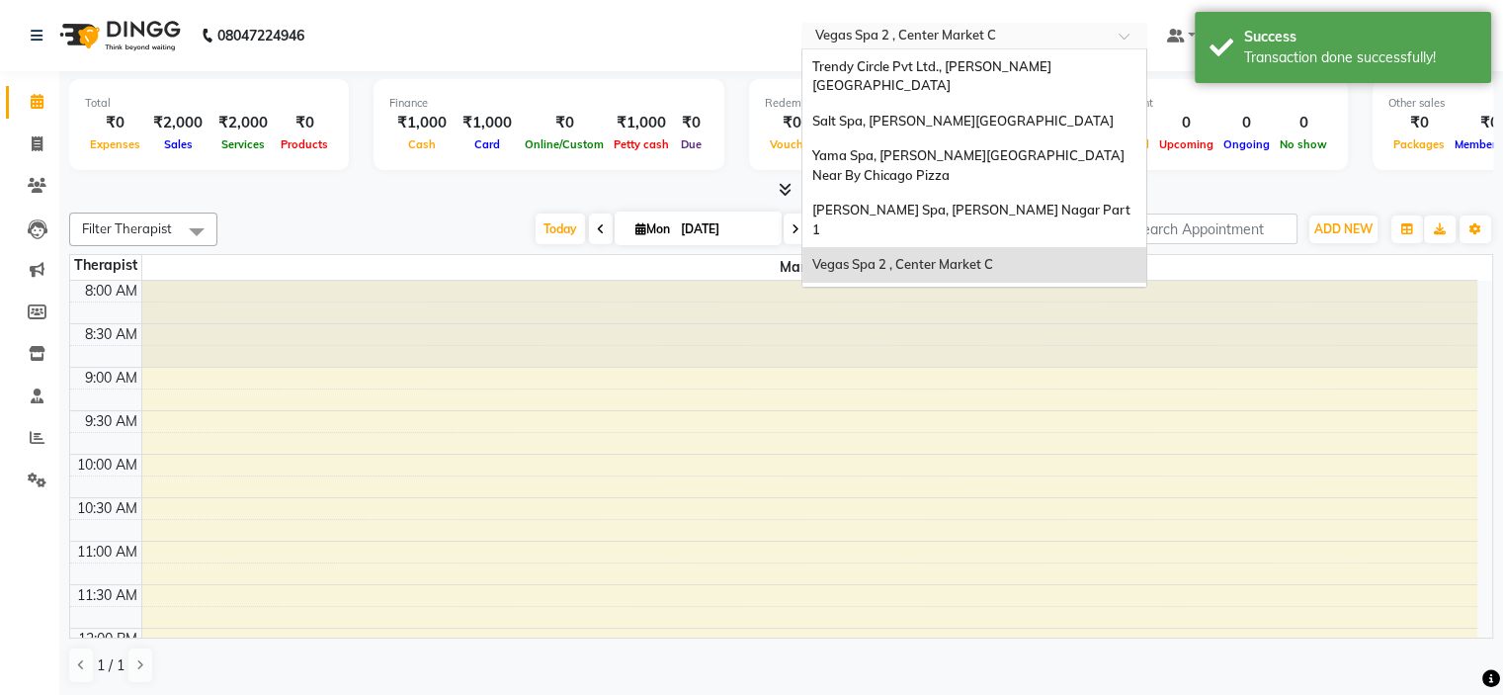
click at [917, 39] on input "text" at bounding box center [954, 38] width 287 height 20
click at [950, 291] on span "[PERSON_NAME] Spa 2, [PERSON_NAME]`s Showroom" at bounding box center [947, 309] width 270 height 36
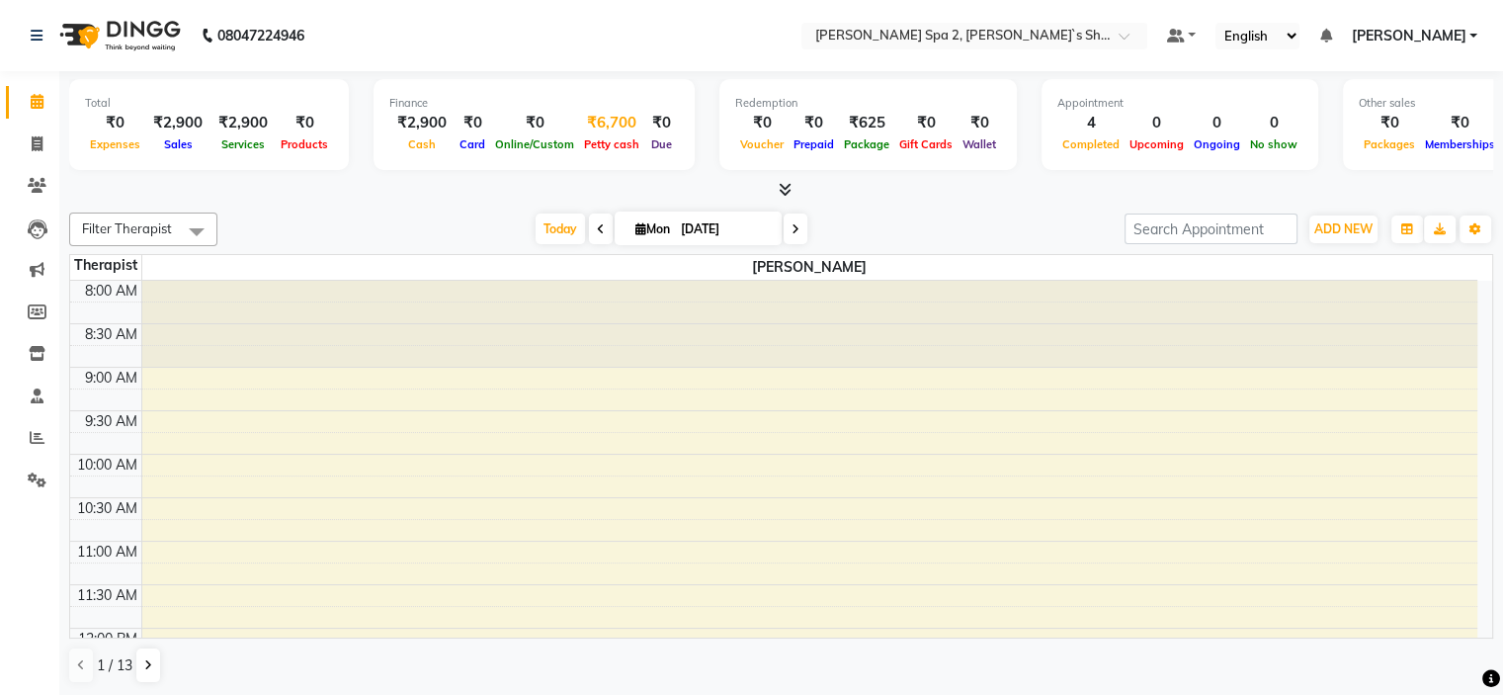
click at [610, 143] on span "Petty cash" at bounding box center [611, 144] width 65 height 14
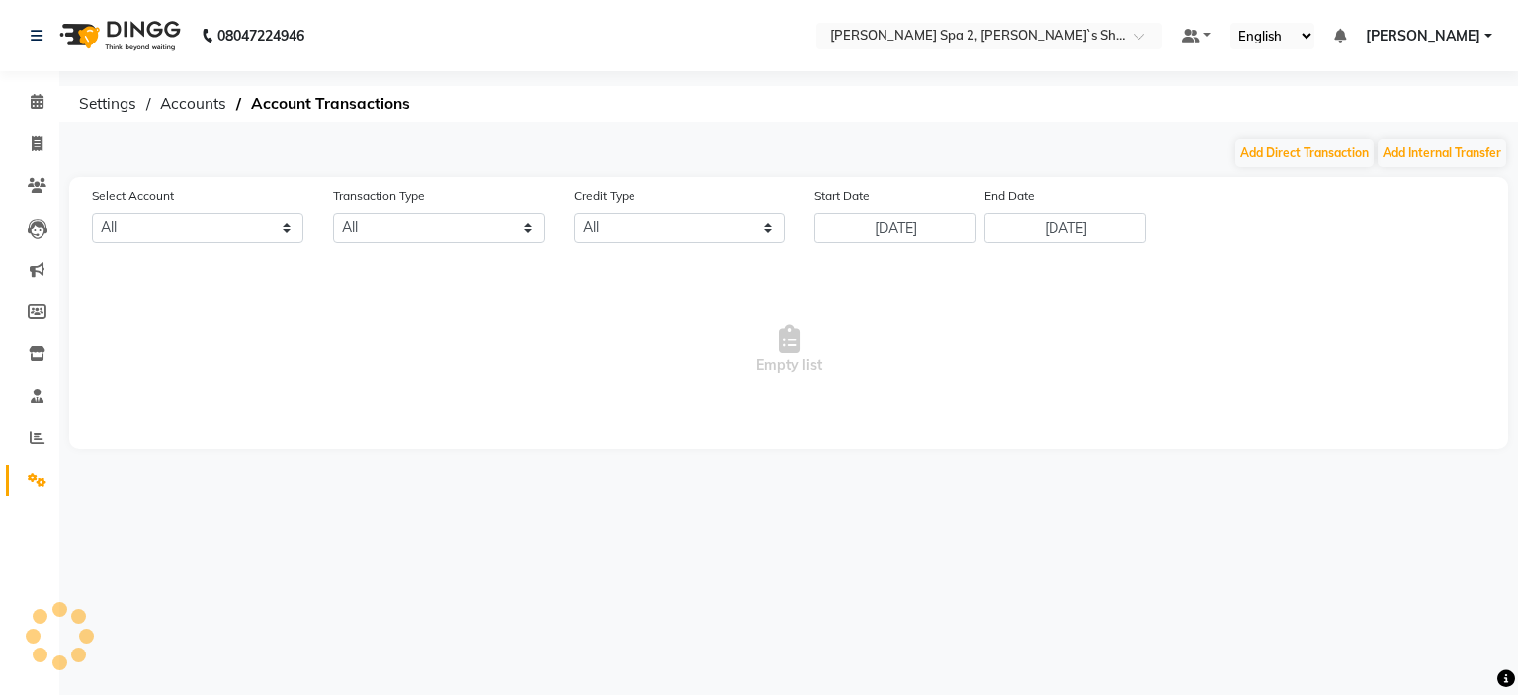
select select "6737"
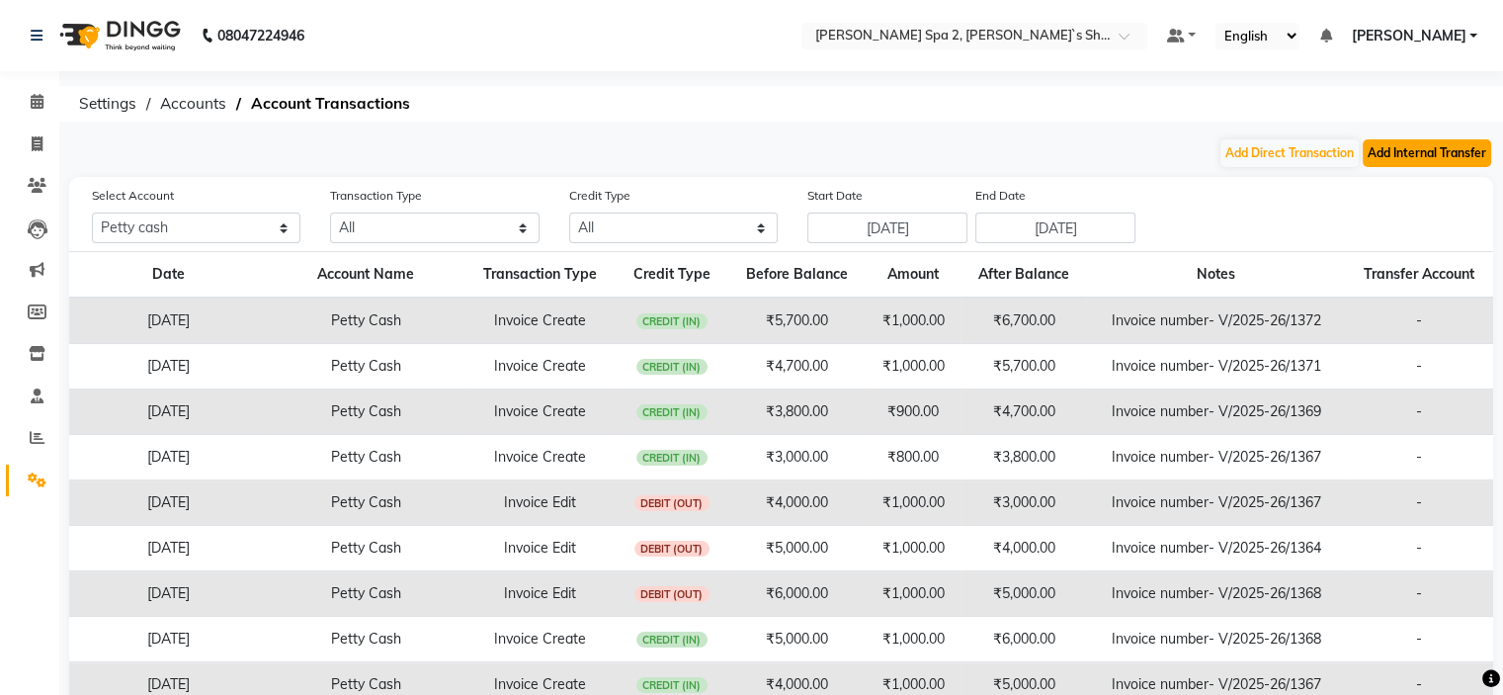
click at [1427, 150] on button "Add Internal Transfer" at bounding box center [1426, 153] width 128 height 28
select select "internal transfer"
select select "6737"
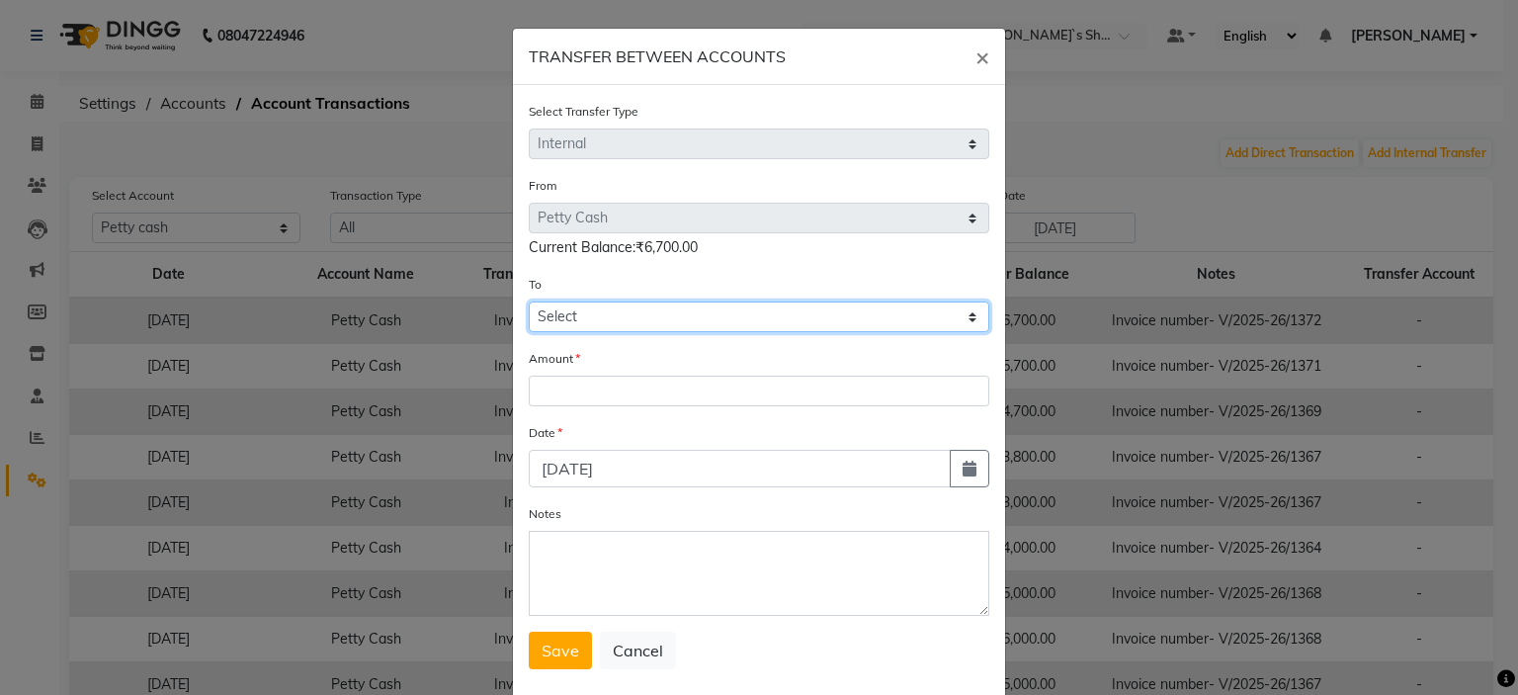
click at [617, 319] on select "Select [PERSON_NAME] Cash Default Account" at bounding box center [759, 316] width 460 height 31
select select "6738"
click at [529, 304] on select "Select [PERSON_NAME] Cash Default Account" at bounding box center [759, 316] width 460 height 31
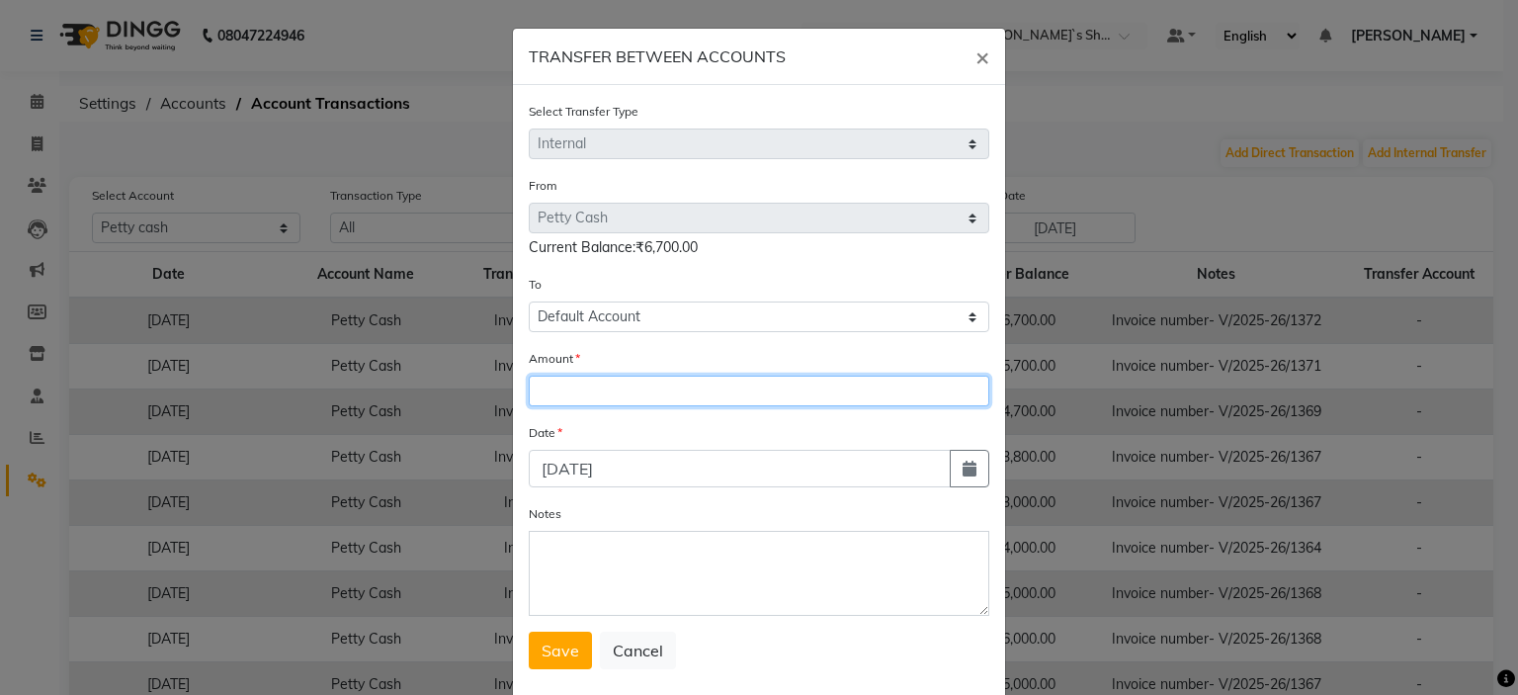
click at [598, 405] on input "number" at bounding box center [759, 390] width 460 height 31
type input "3800"
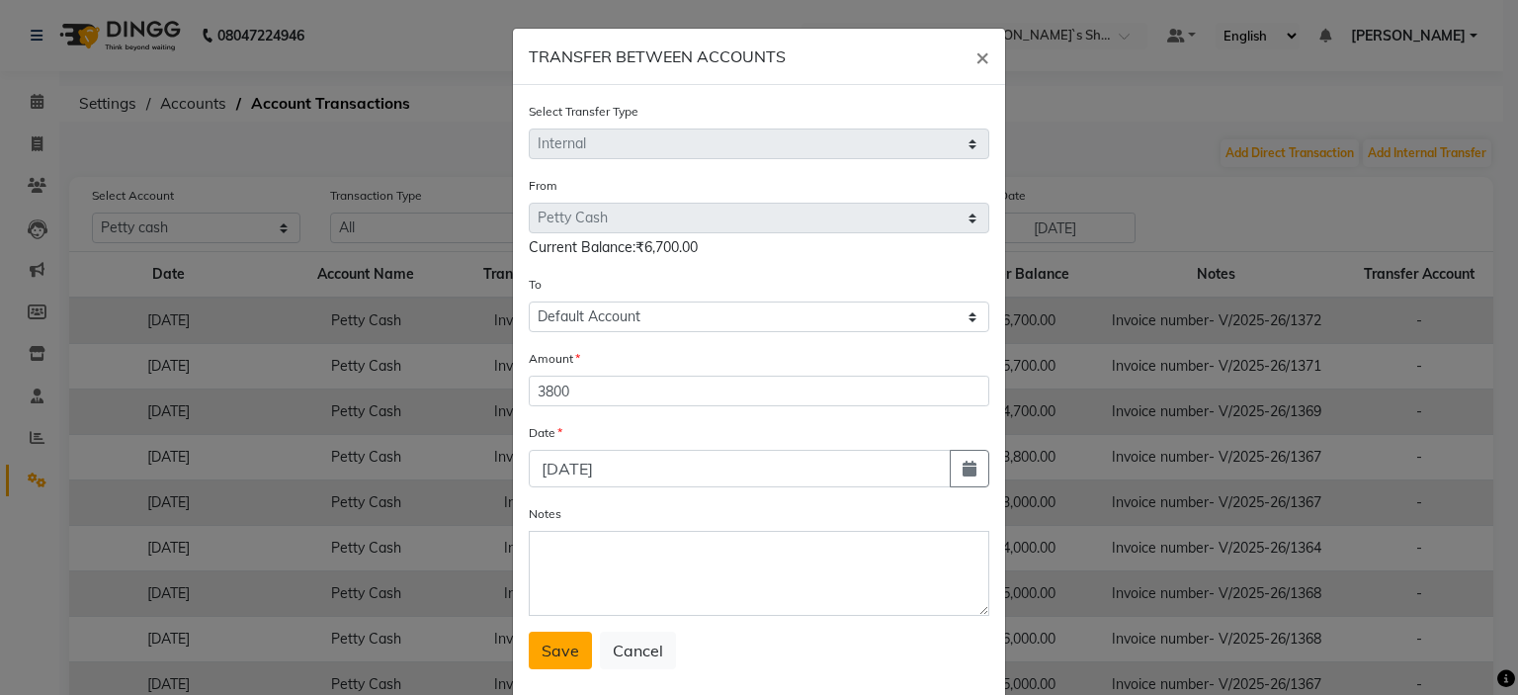
click at [569, 669] on button "Save" at bounding box center [560, 650] width 63 height 38
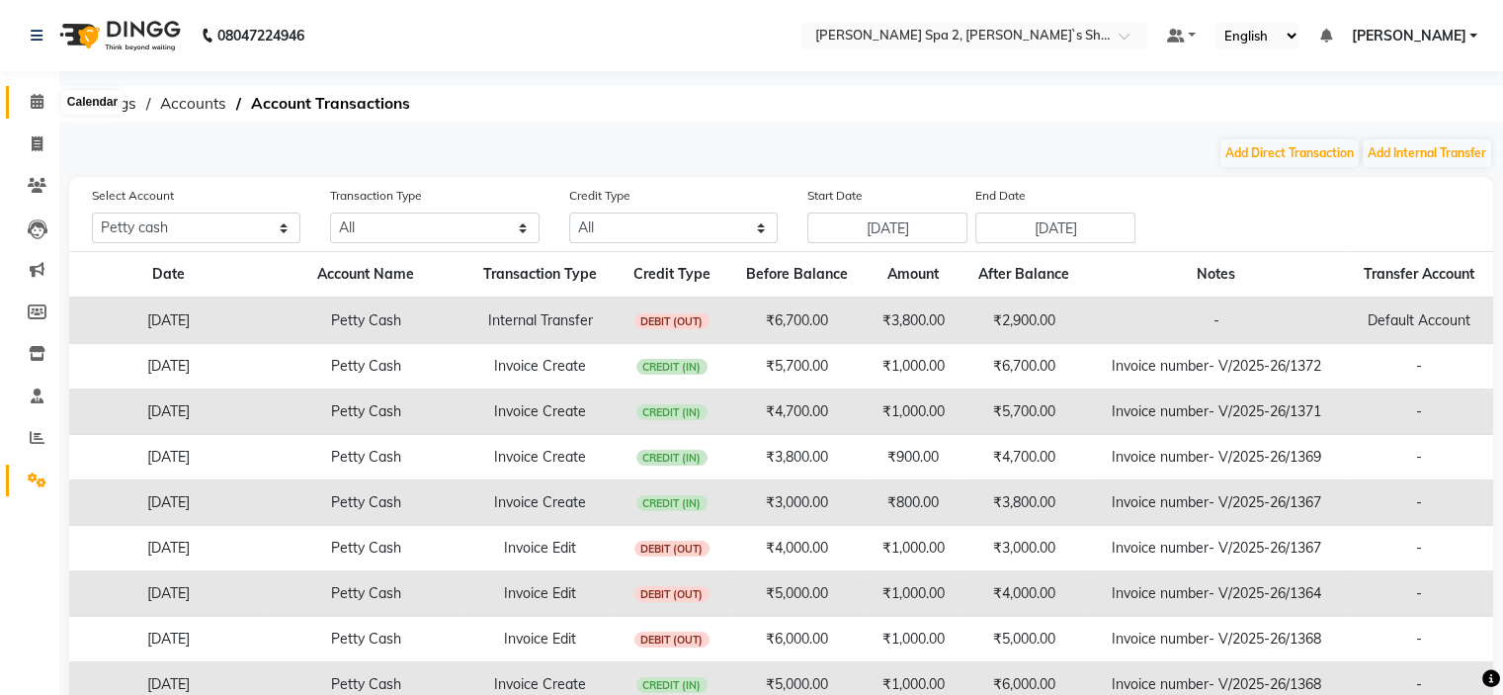
click at [36, 105] on icon at bounding box center [37, 101] width 13 height 15
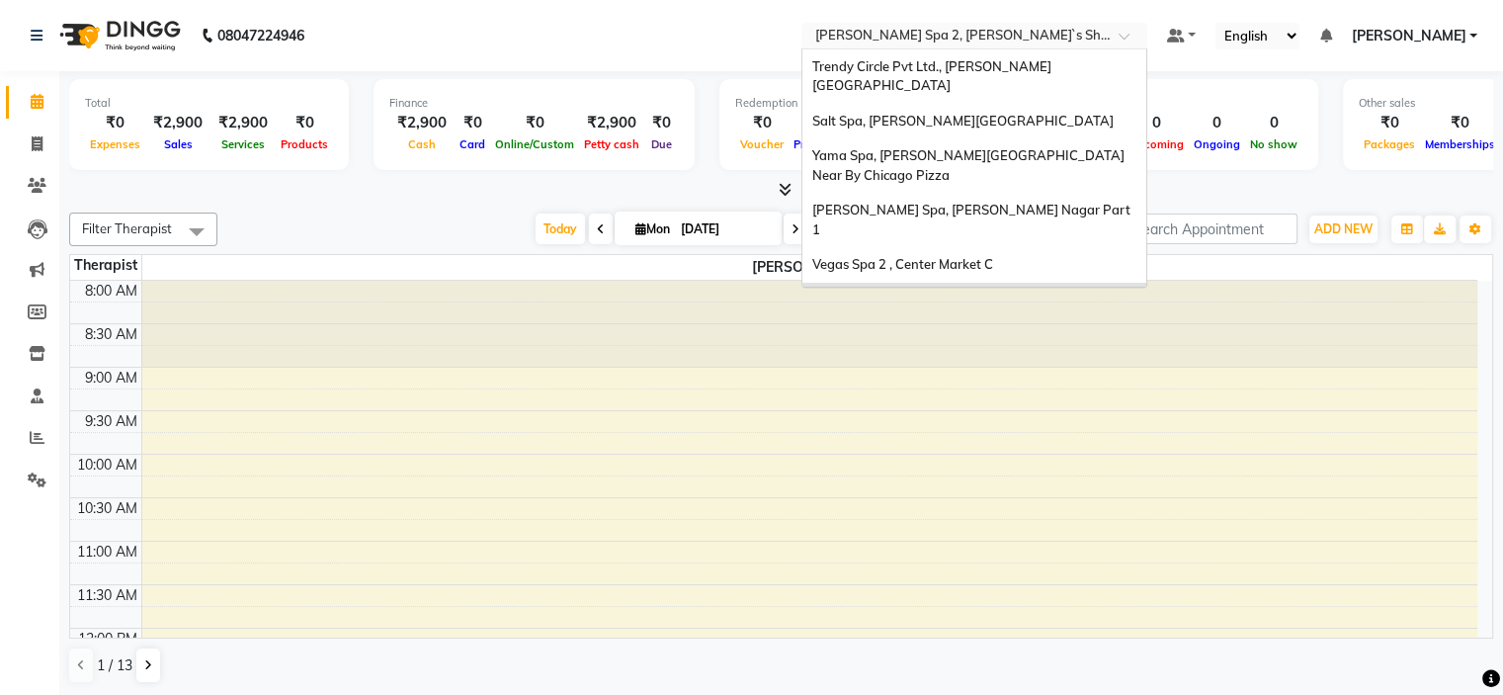
click at [982, 39] on input "text" at bounding box center [954, 38] width 287 height 20
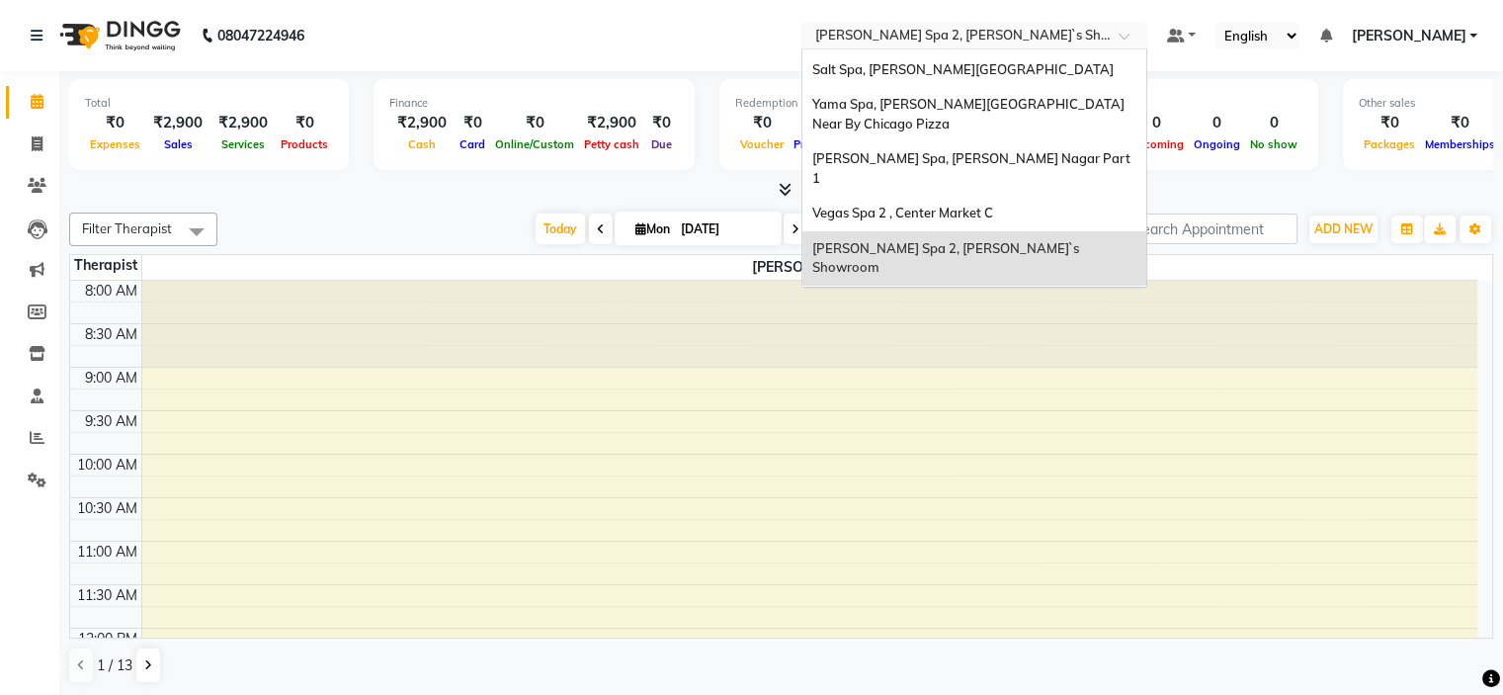
scroll to position [99, 0]
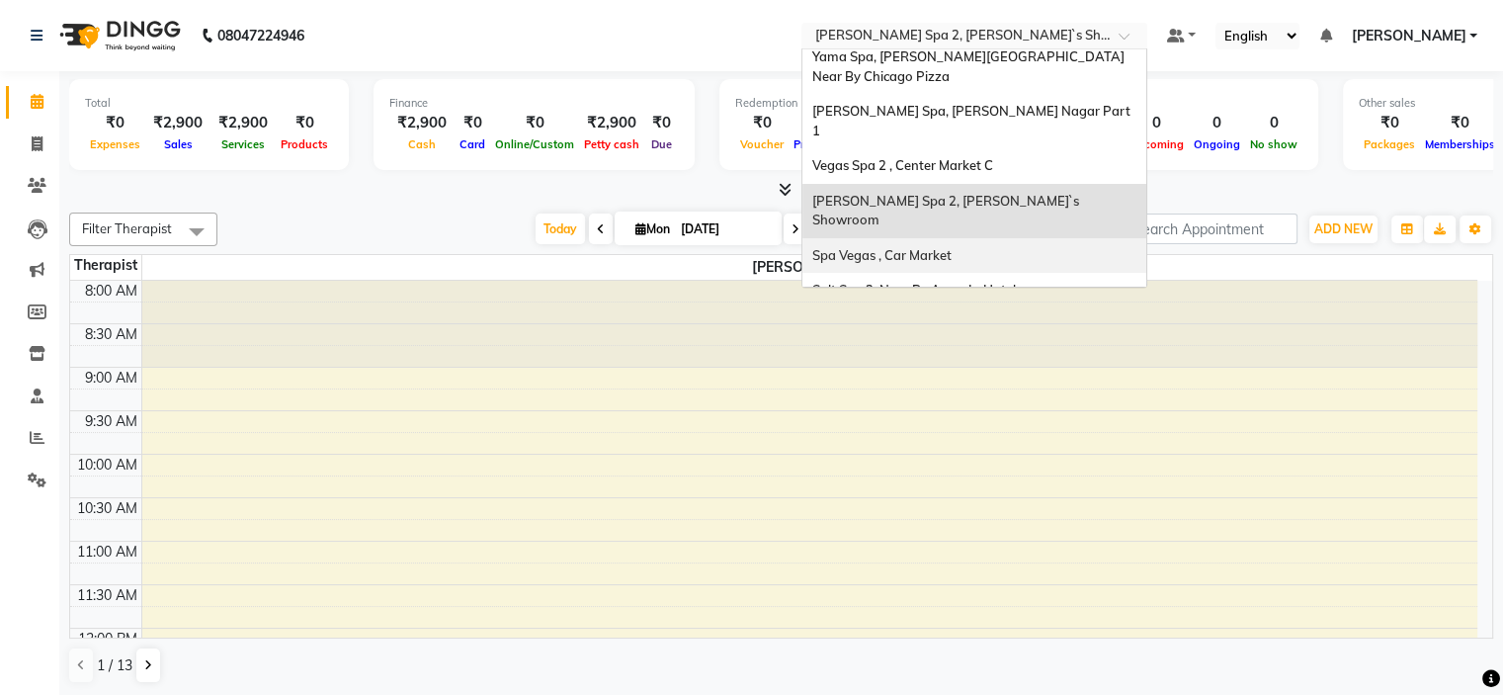
click at [951, 247] on span "Spa Vegas , Car Market" at bounding box center [881, 255] width 139 height 16
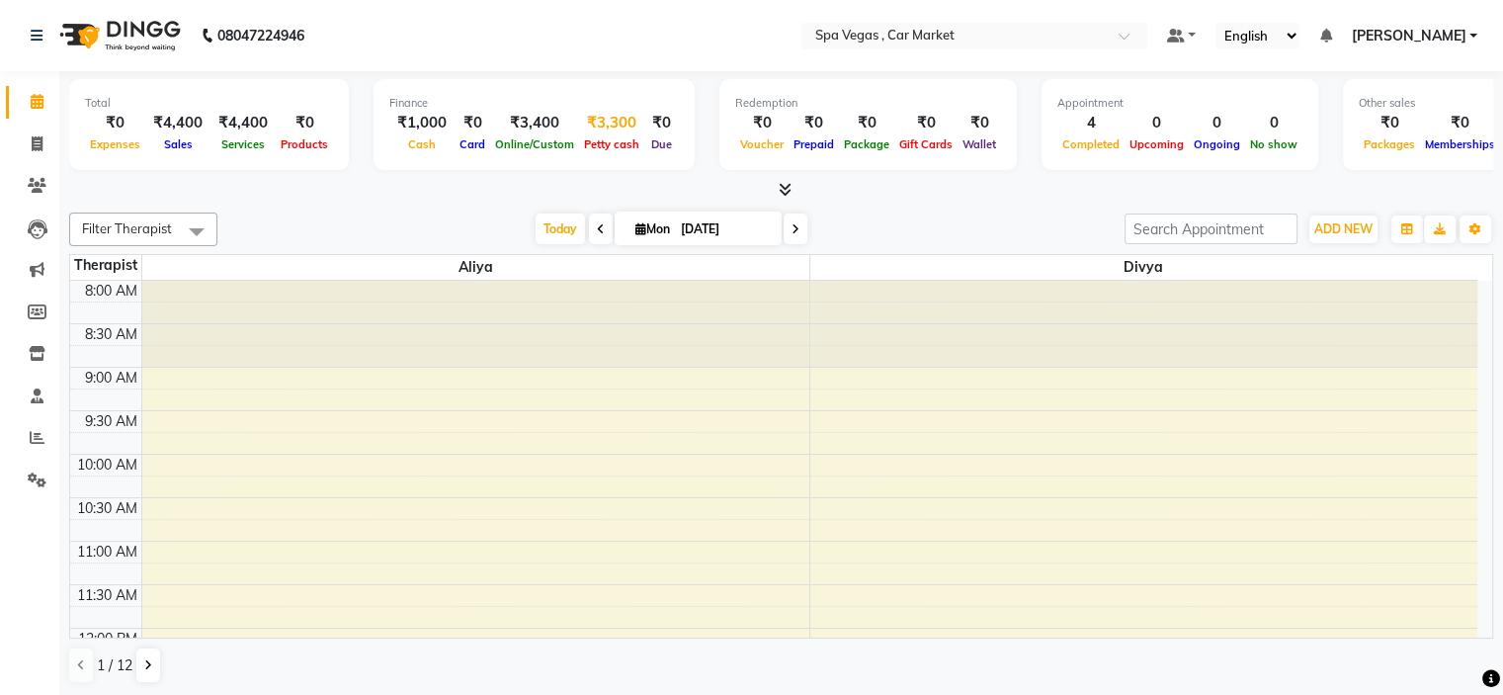
click at [605, 145] on span "Petty cash" at bounding box center [611, 144] width 65 height 14
select select "6729"
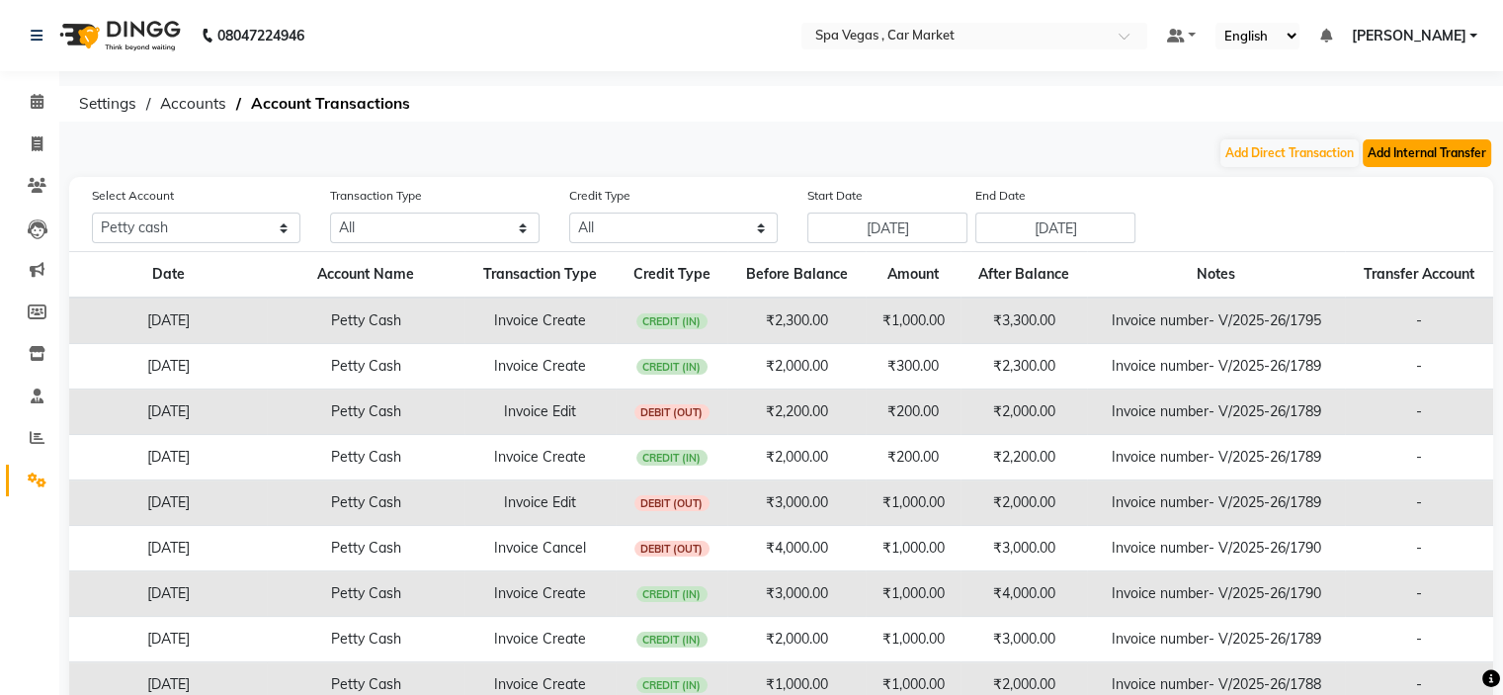
click at [1431, 159] on button "Add Internal Transfer" at bounding box center [1426, 153] width 128 height 28
select select "internal transfer"
select select "6729"
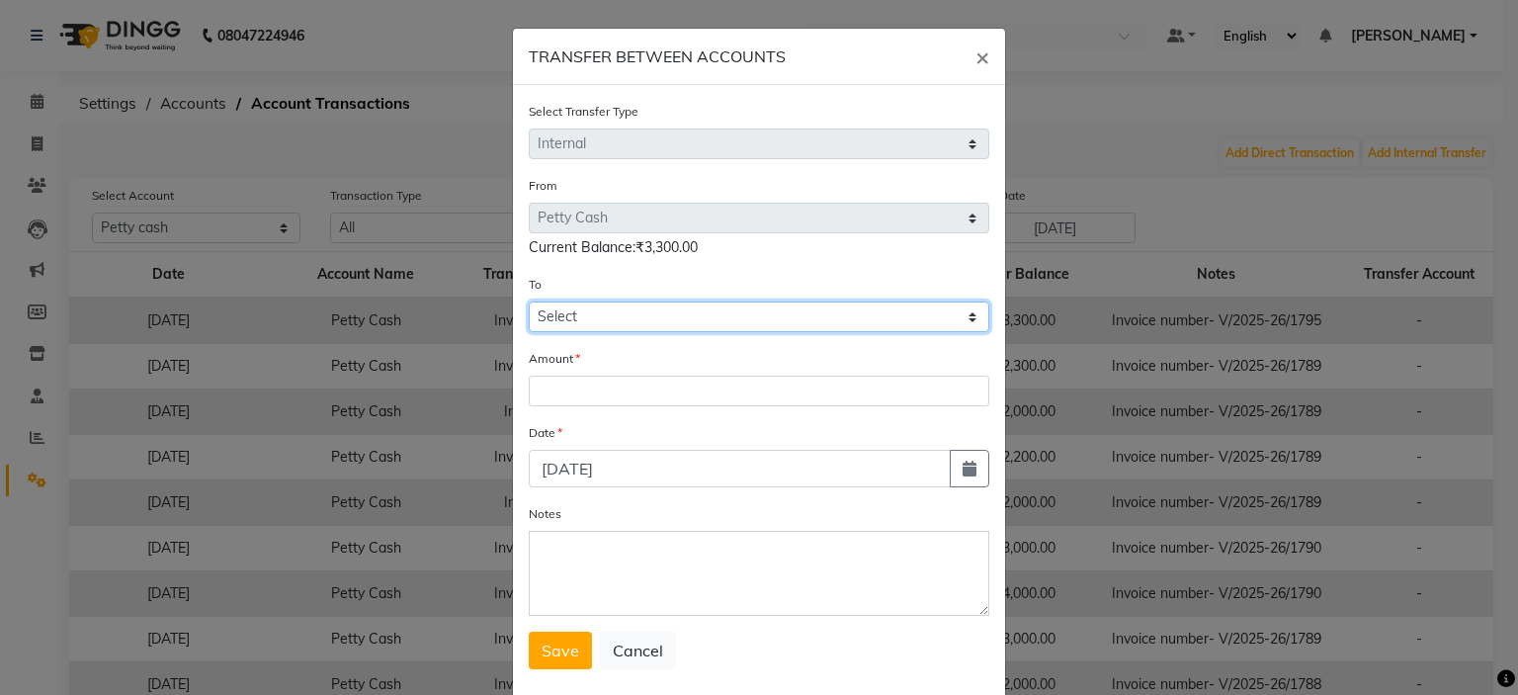
click at [645, 317] on select "Select [PERSON_NAME] Cash Default Account" at bounding box center [759, 316] width 460 height 31
select select "6730"
click at [529, 304] on select "Select [PERSON_NAME] Cash Default Account" at bounding box center [759, 316] width 460 height 31
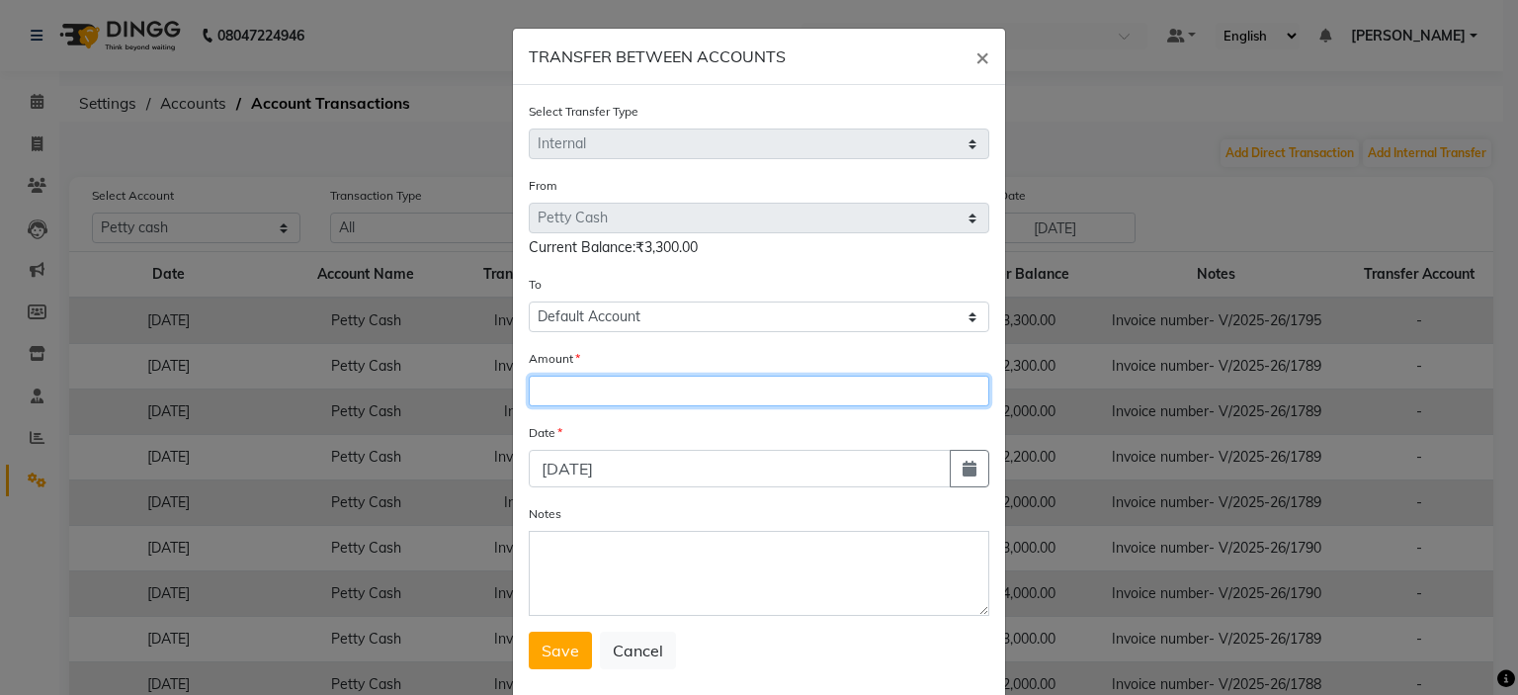
click at [636, 391] on input "number" at bounding box center [759, 390] width 460 height 31
type input "2300"
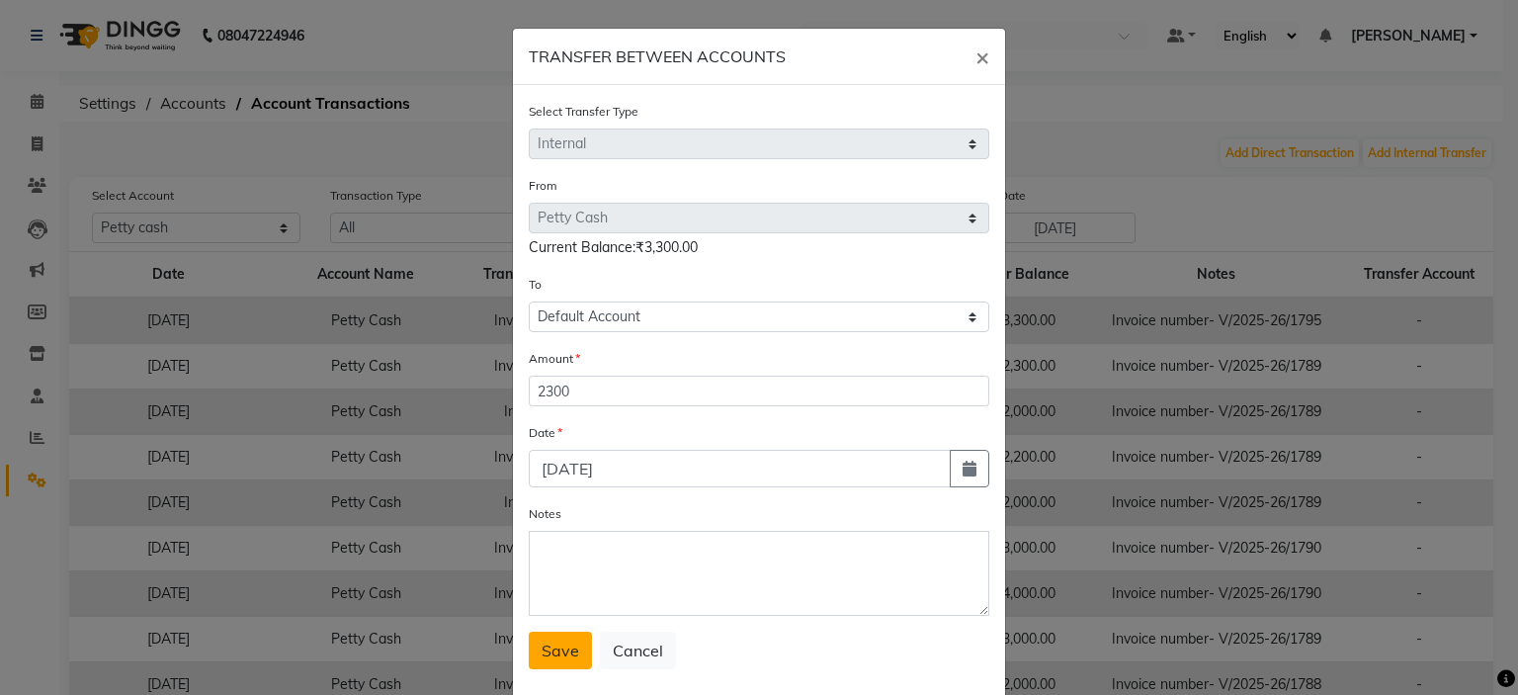
click at [545, 660] on span "Save" at bounding box center [560, 650] width 38 height 20
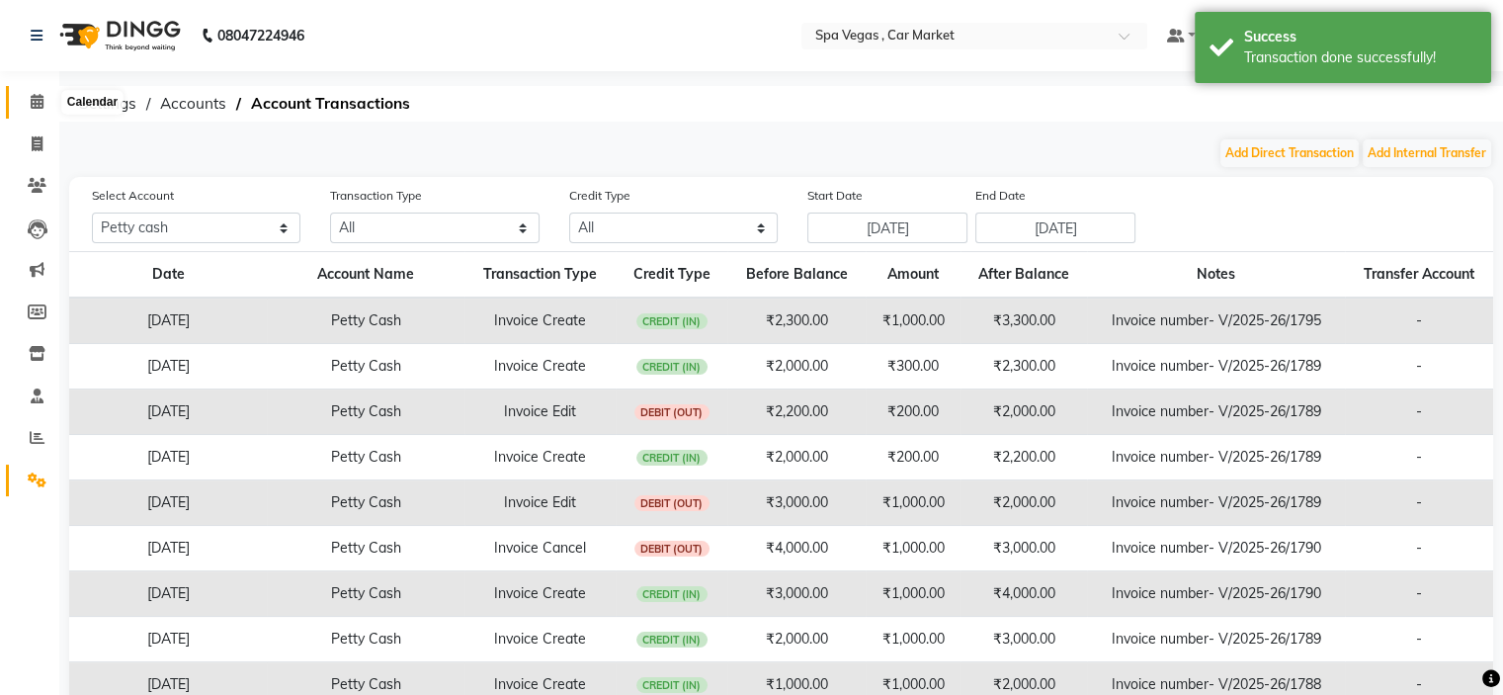
click at [40, 98] on icon at bounding box center [37, 101] width 13 height 15
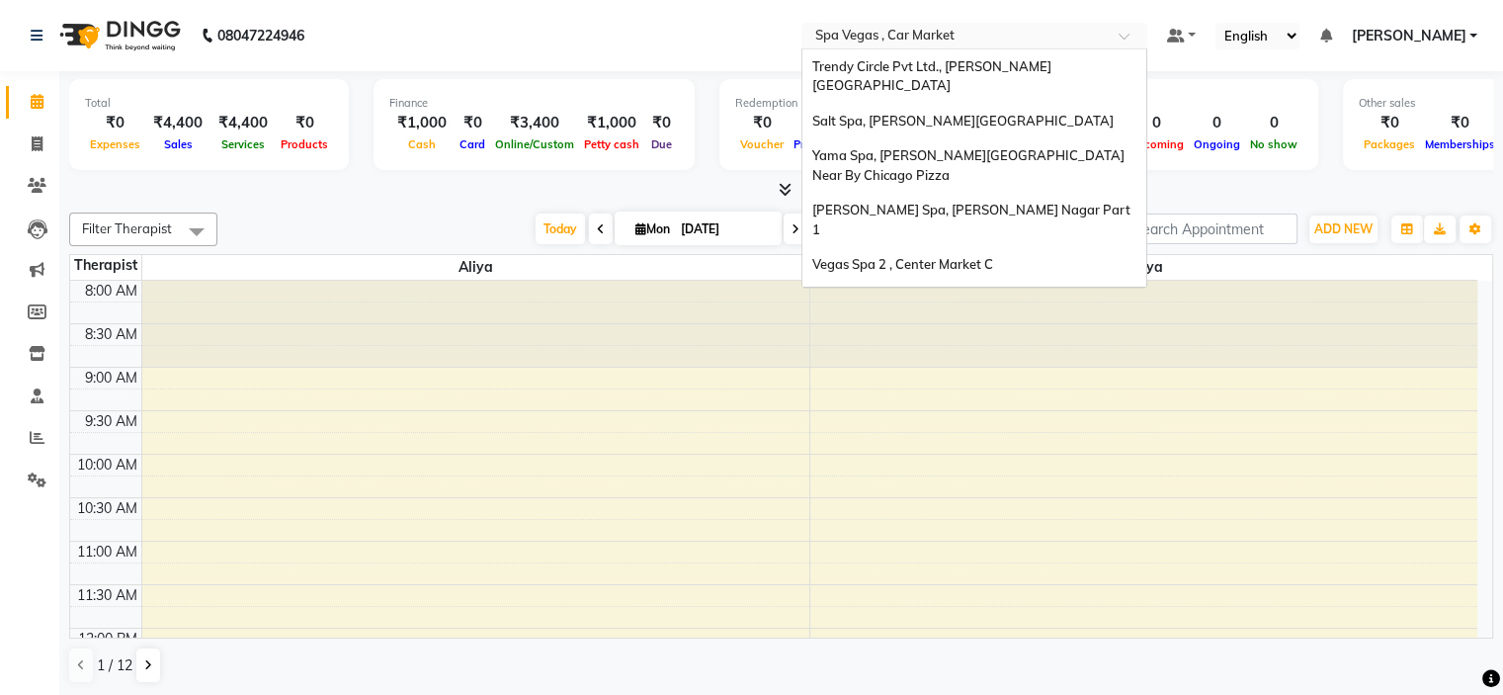
click at [961, 31] on input "text" at bounding box center [954, 38] width 287 height 20
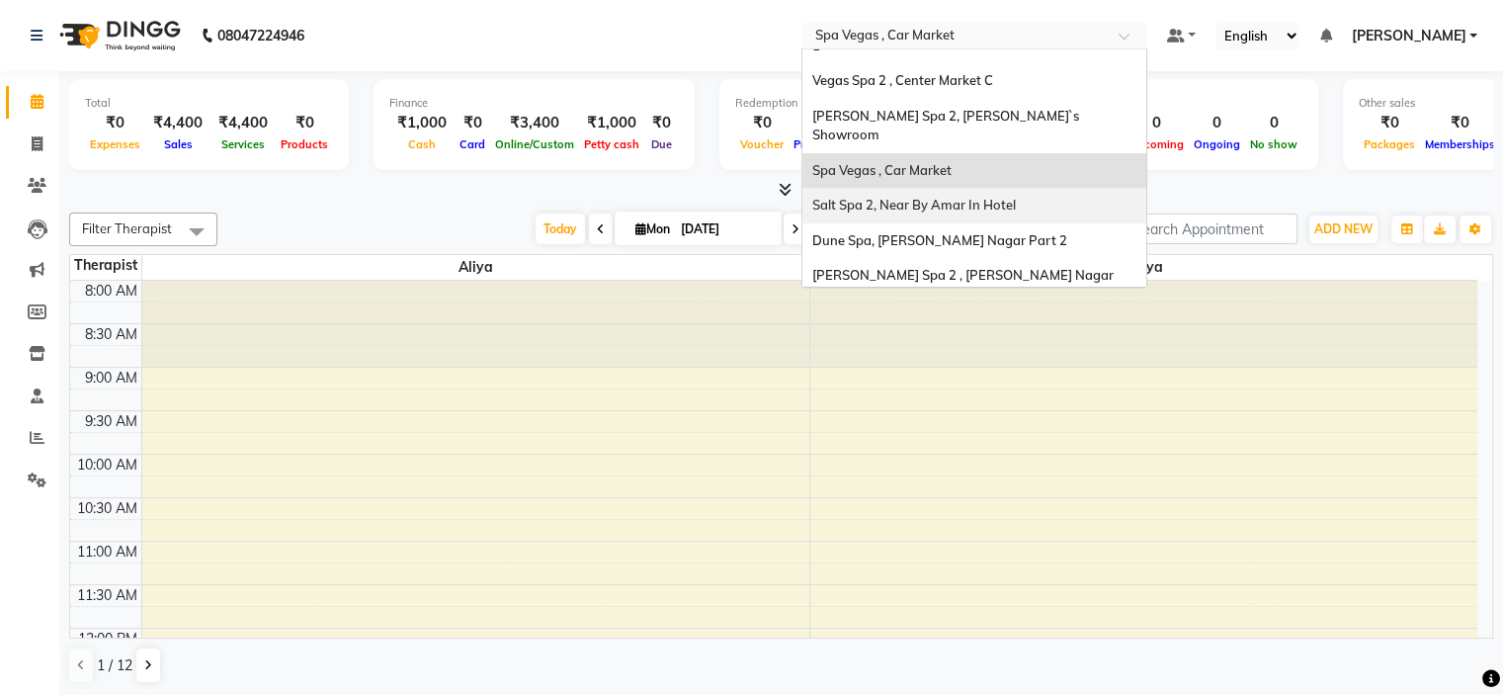
click at [1016, 197] on span "Salt Spa 2, Near By Amar In Hotel" at bounding box center [914, 205] width 204 height 16
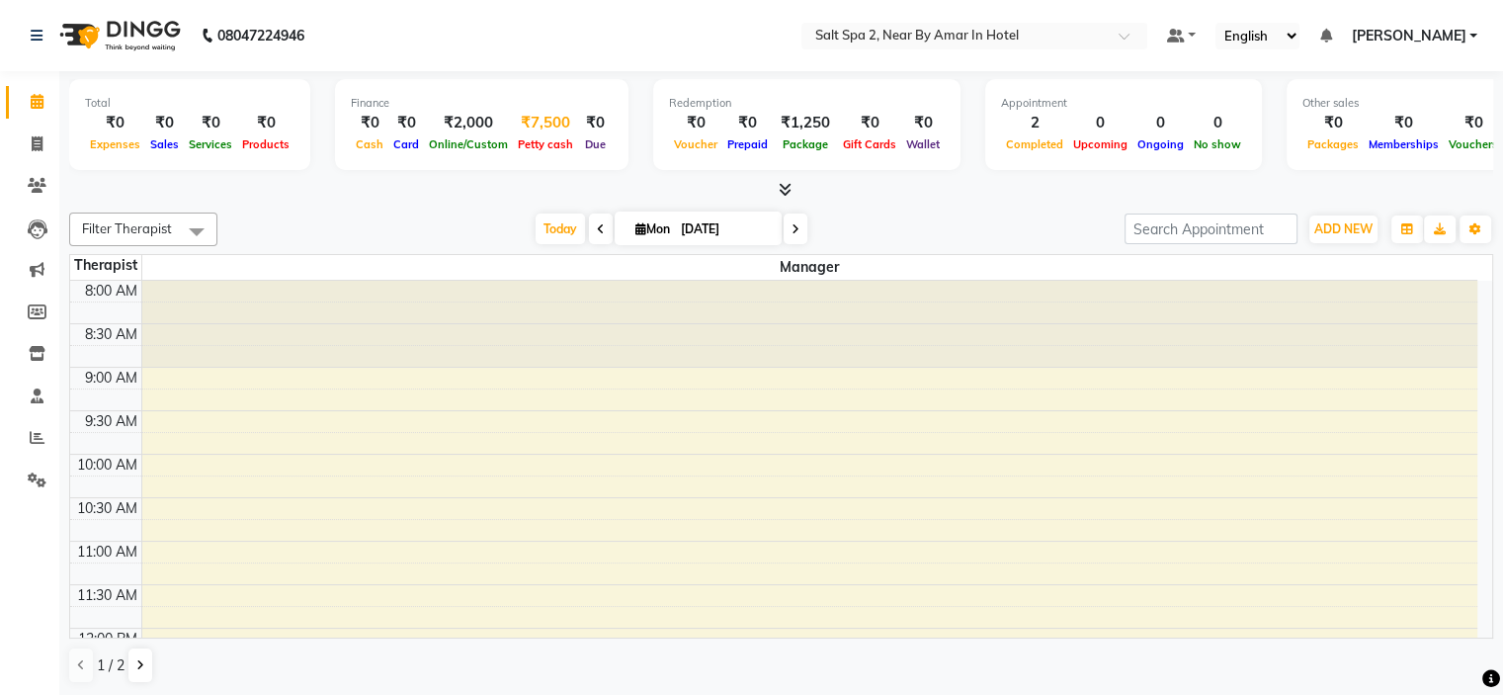
click at [534, 142] on span "Petty cash" at bounding box center [545, 144] width 65 height 14
select select "6739"
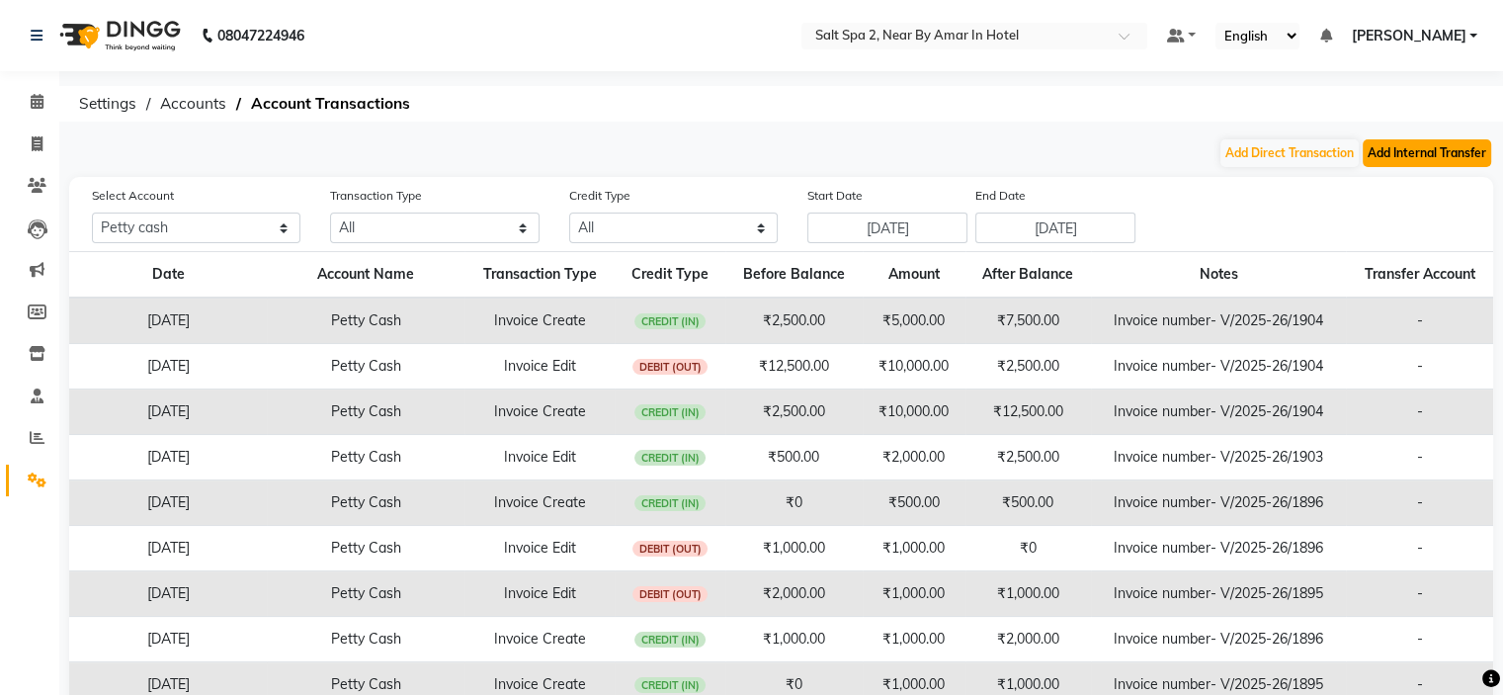
click at [1419, 158] on button "Add Internal Transfer" at bounding box center [1426, 153] width 128 height 28
select select "internal transfer"
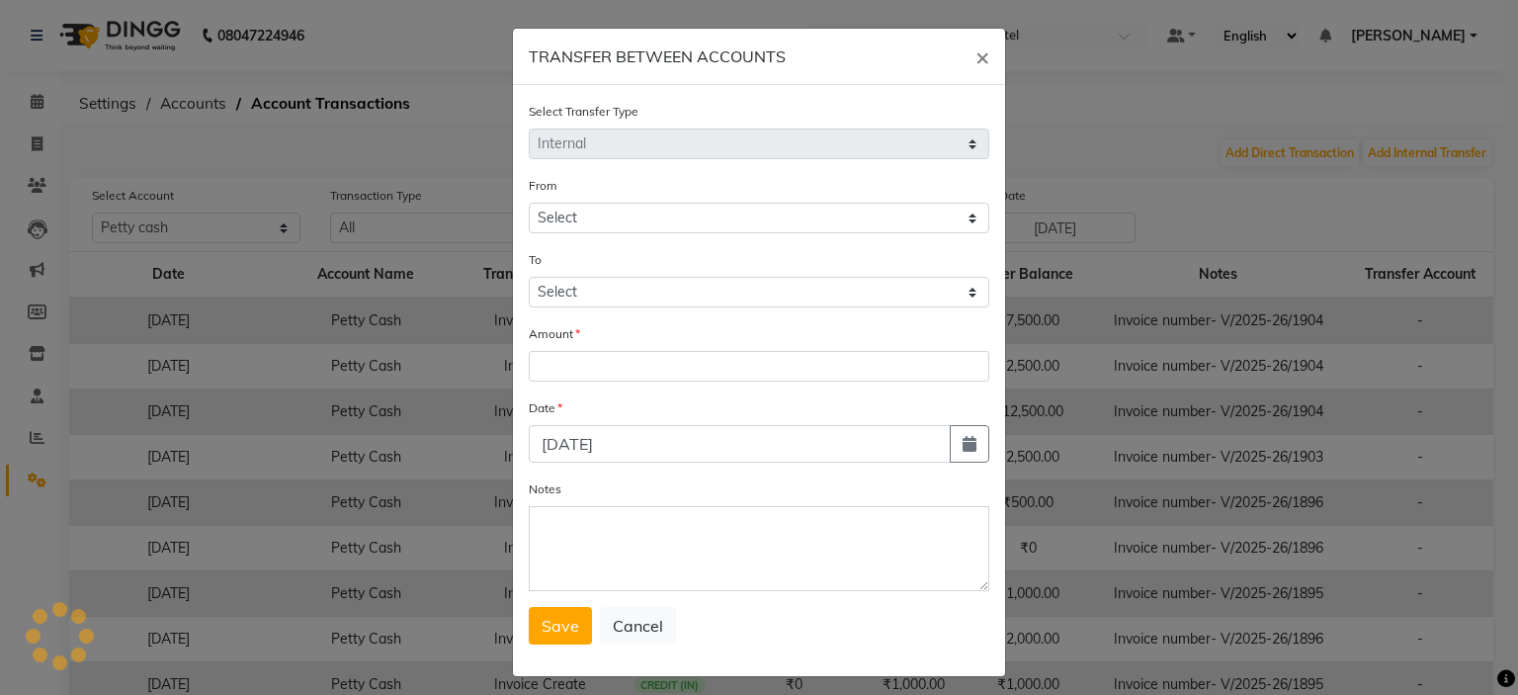
select select "6739"
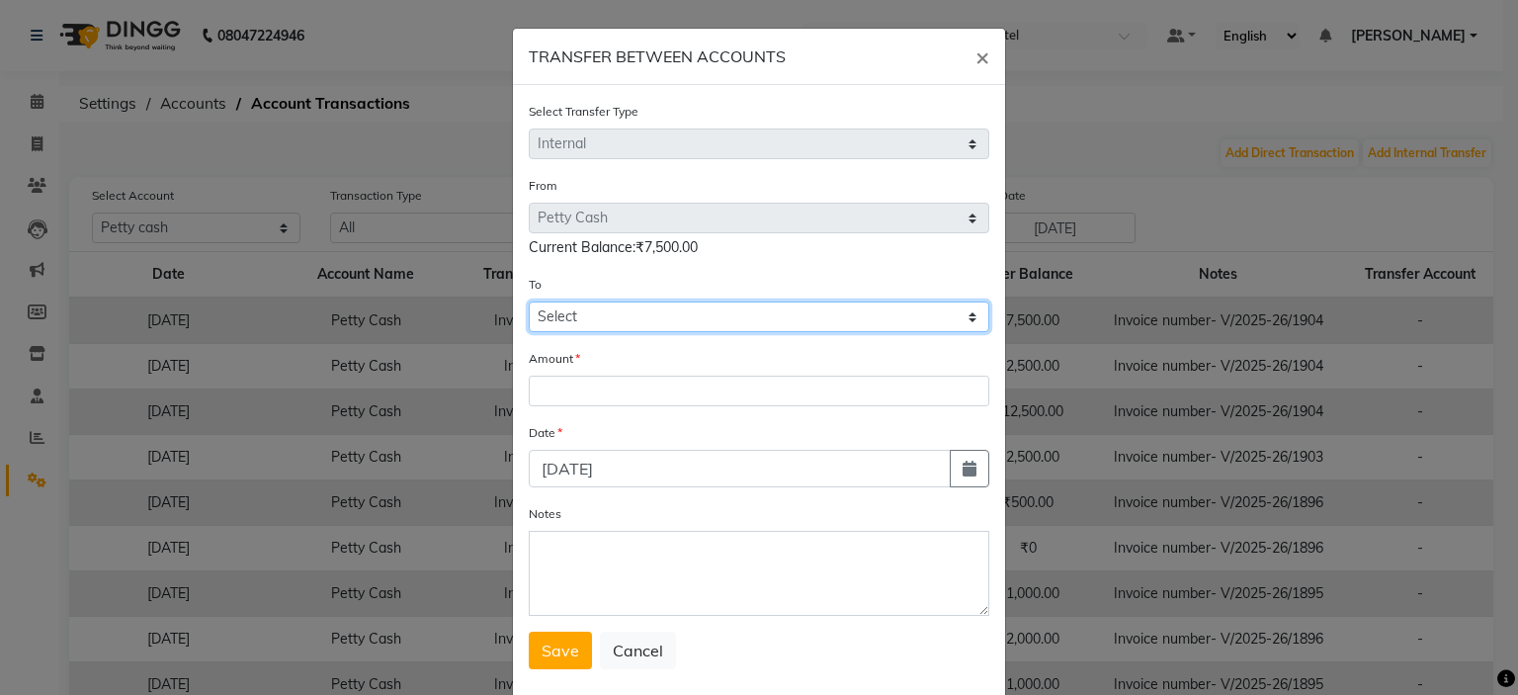
click at [608, 321] on select "Select [PERSON_NAME] Cash Default Account" at bounding box center [759, 316] width 460 height 31
select select "6740"
click at [529, 304] on select "Select [PERSON_NAME] Cash Default Account" at bounding box center [759, 316] width 460 height 31
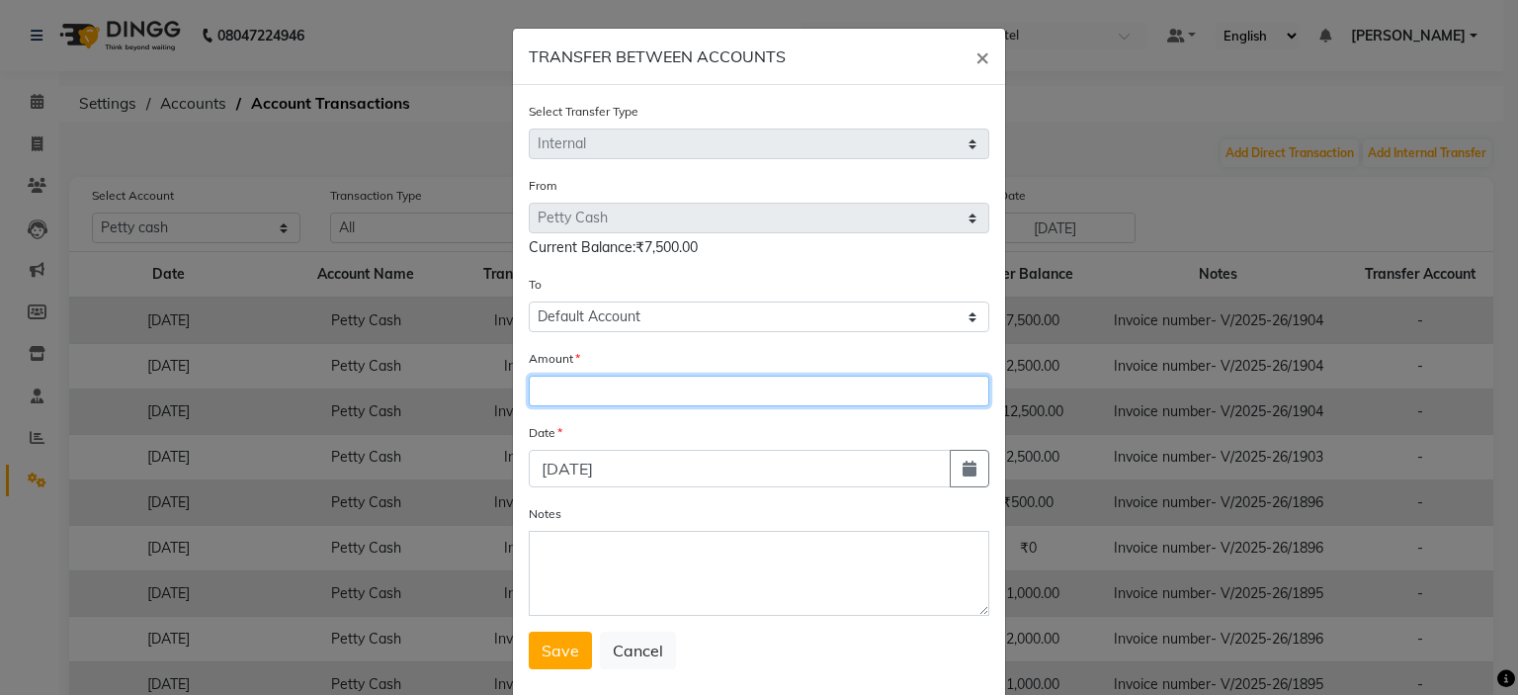
click at [601, 406] on input "number" at bounding box center [759, 390] width 460 height 31
type input "7500"
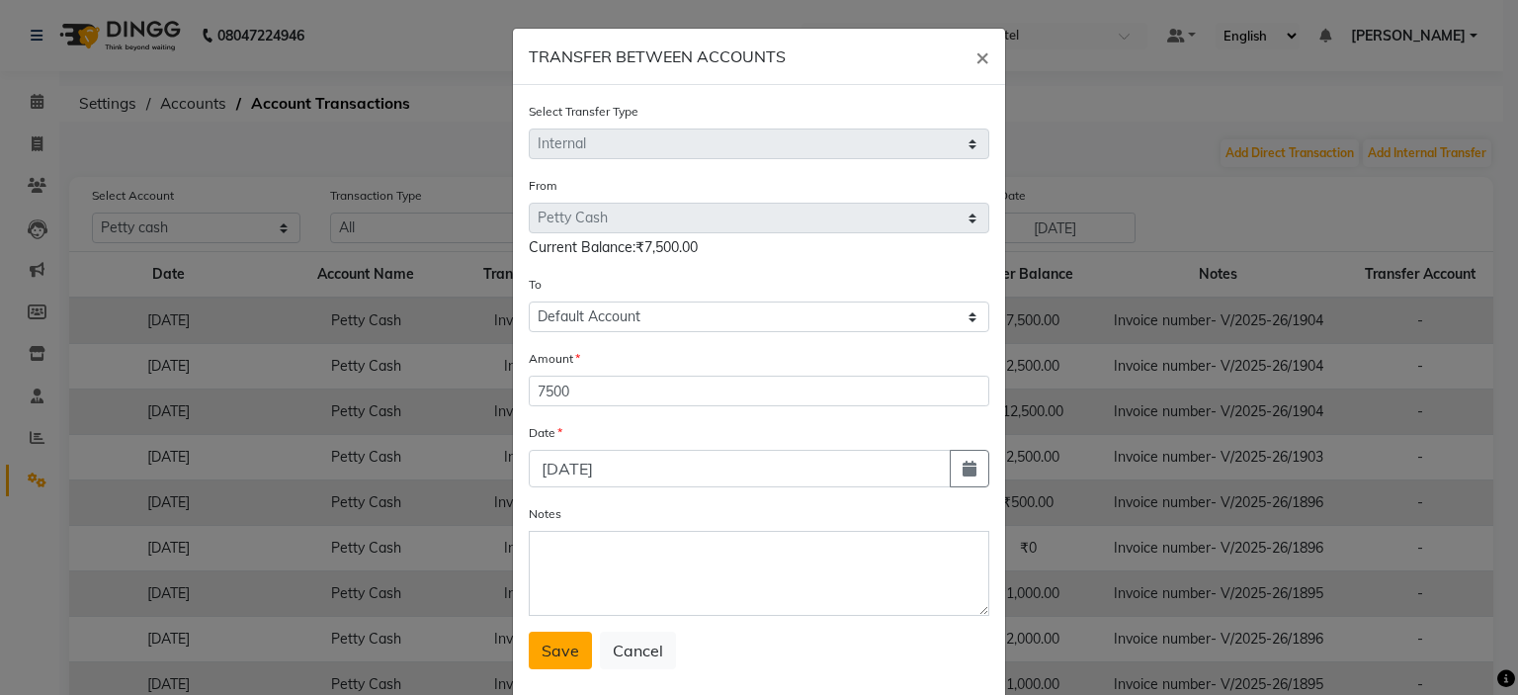
click at [535, 666] on button "Save" at bounding box center [560, 650] width 63 height 38
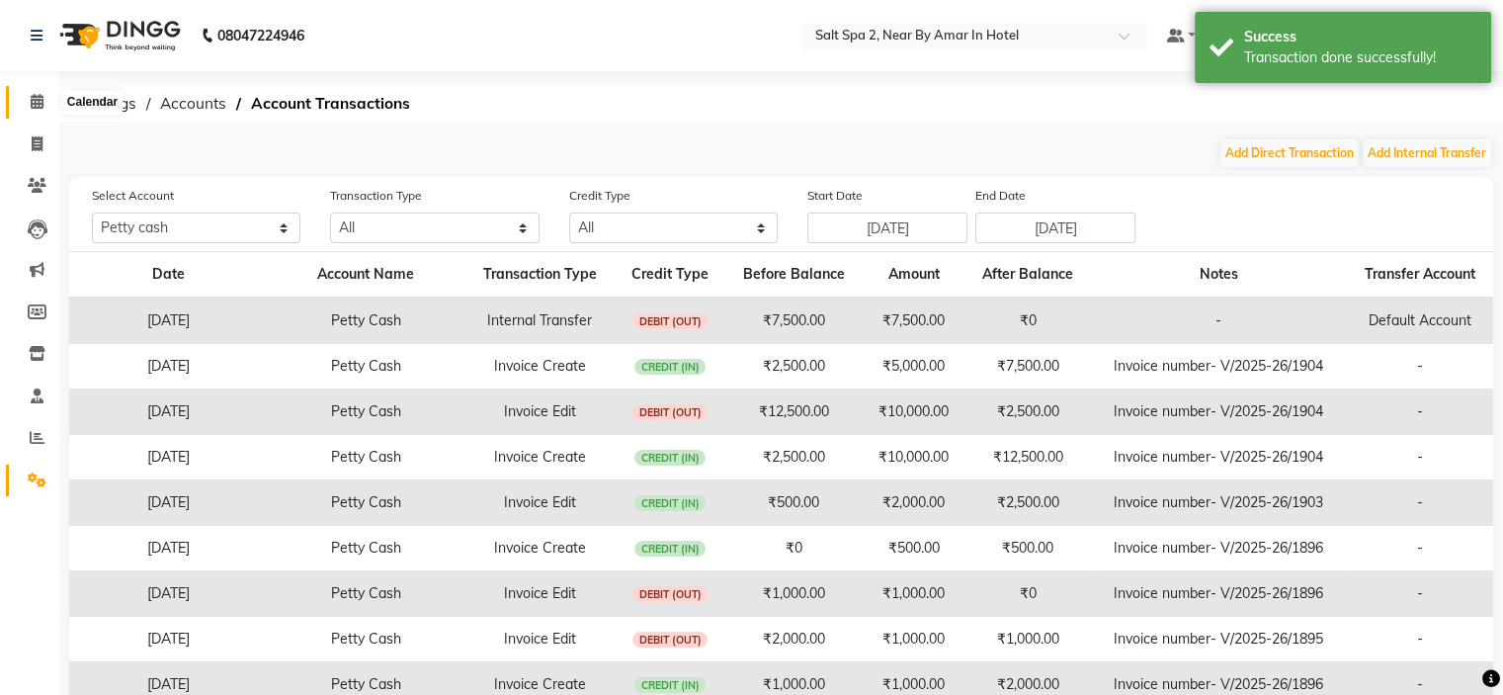
click at [34, 102] on icon at bounding box center [37, 101] width 13 height 15
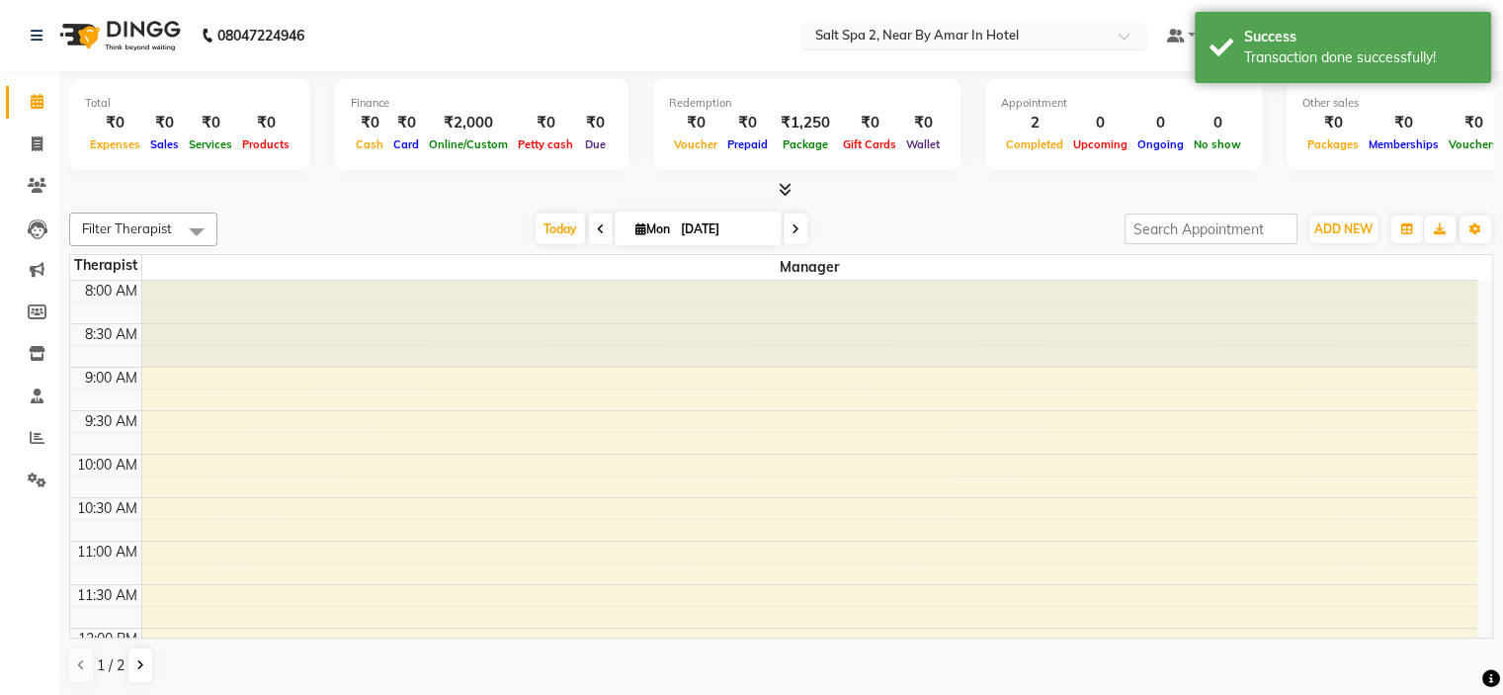
click at [945, 33] on input "text" at bounding box center [954, 38] width 287 height 20
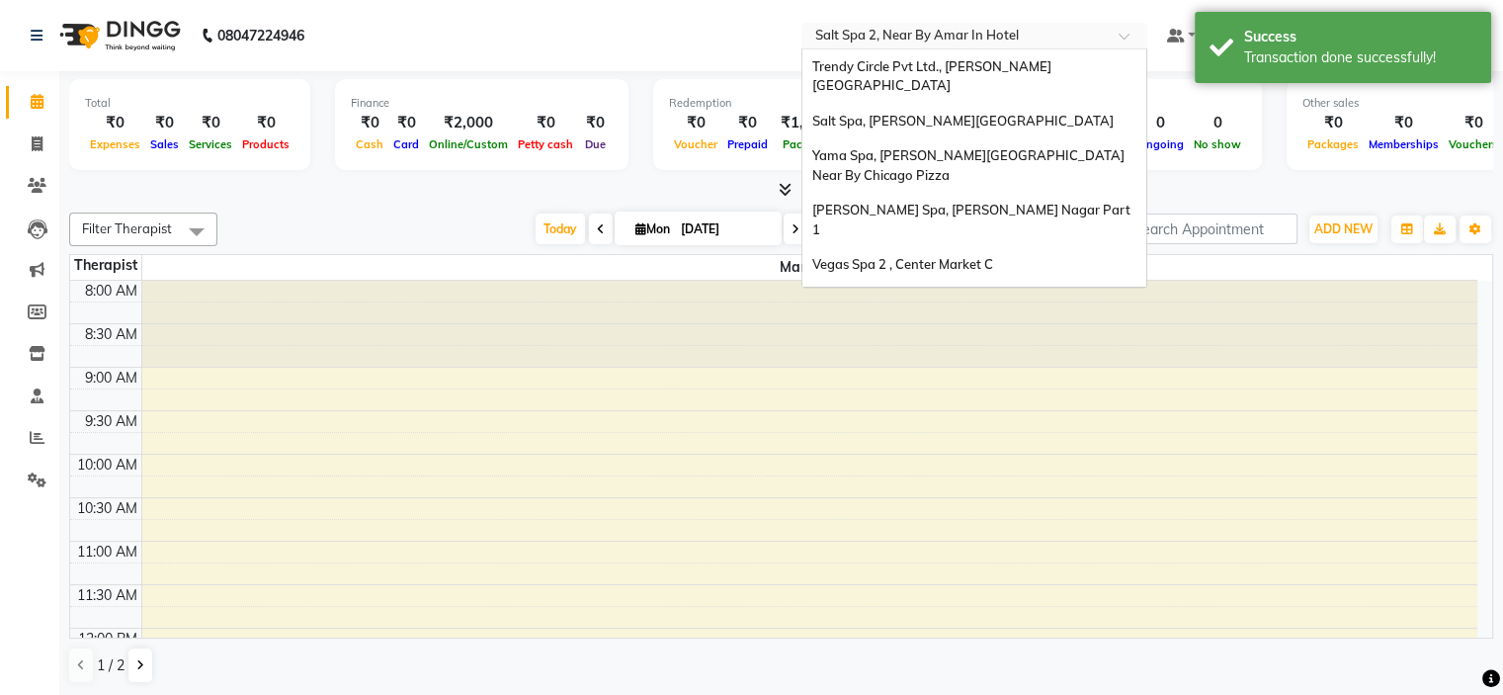
scroll to position [184, 0]
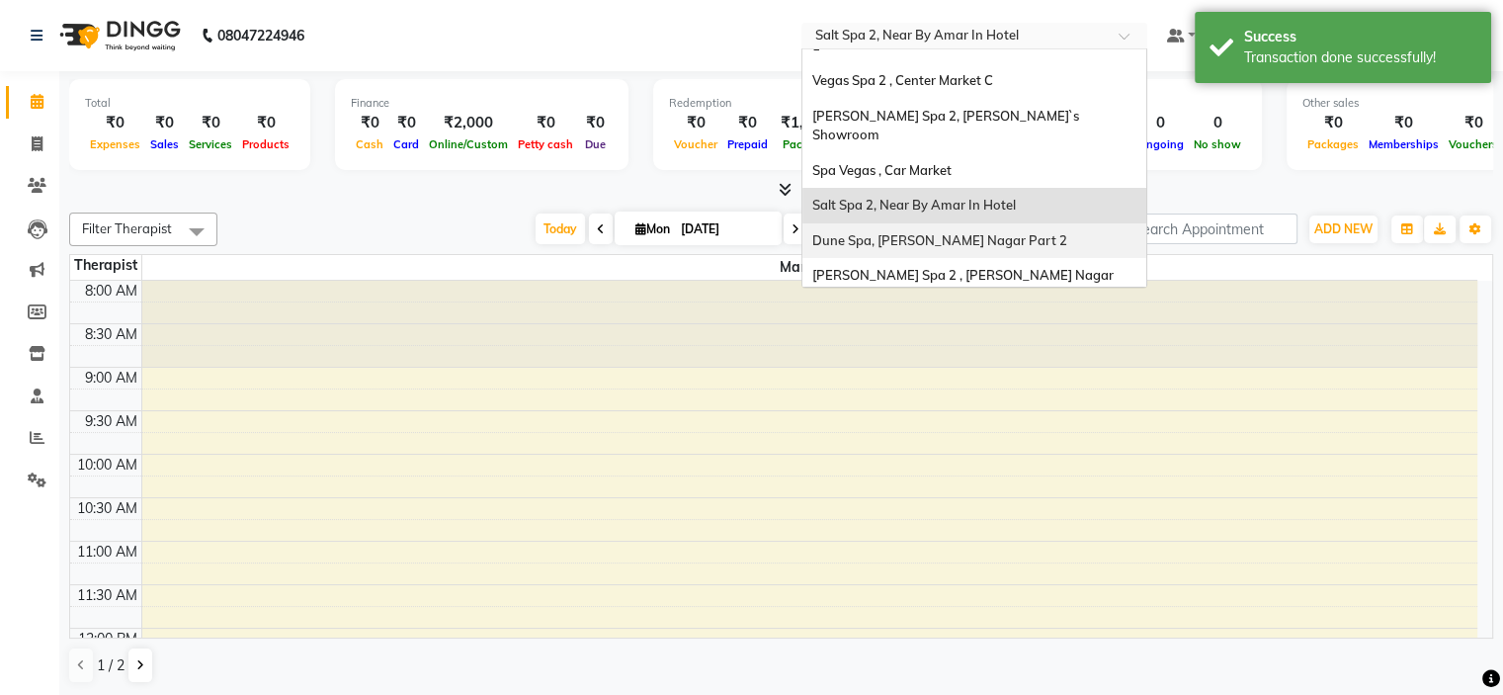
click at [1005, 232] on span "Dune Spa, [PERSON_NAME] Nagar Part 2" at bounding box center [939, 240] width 255 height 16
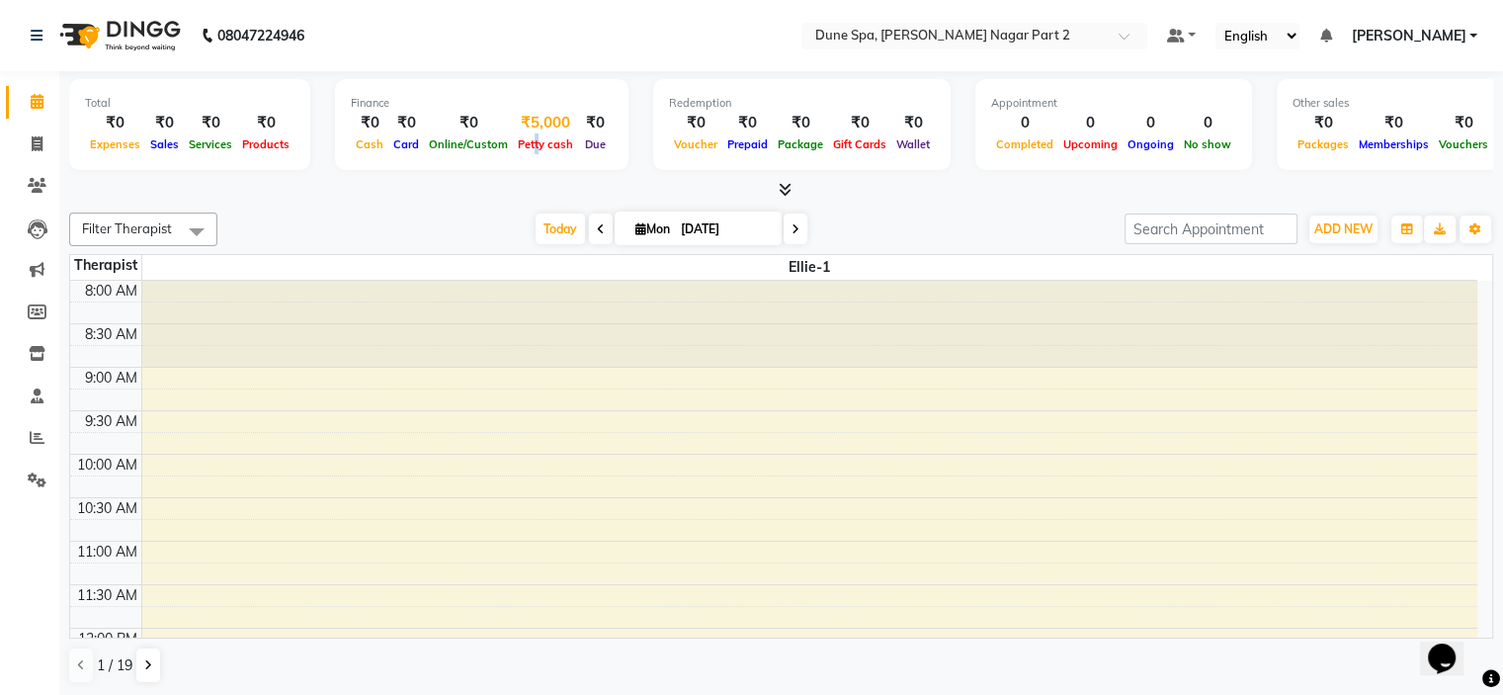
click at [528, 147] on span "Petty cash" at bounding box center [545, 144] width 65 height 14
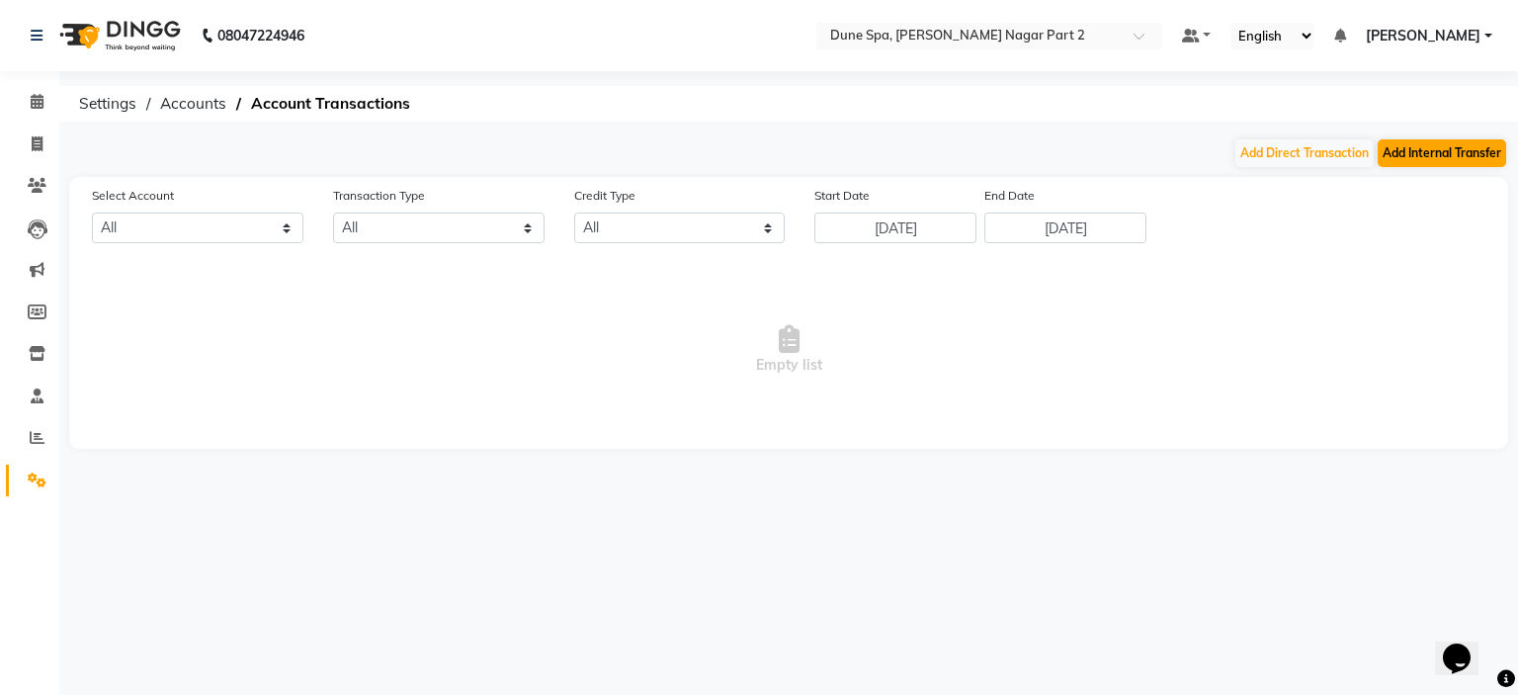
select select "6731"
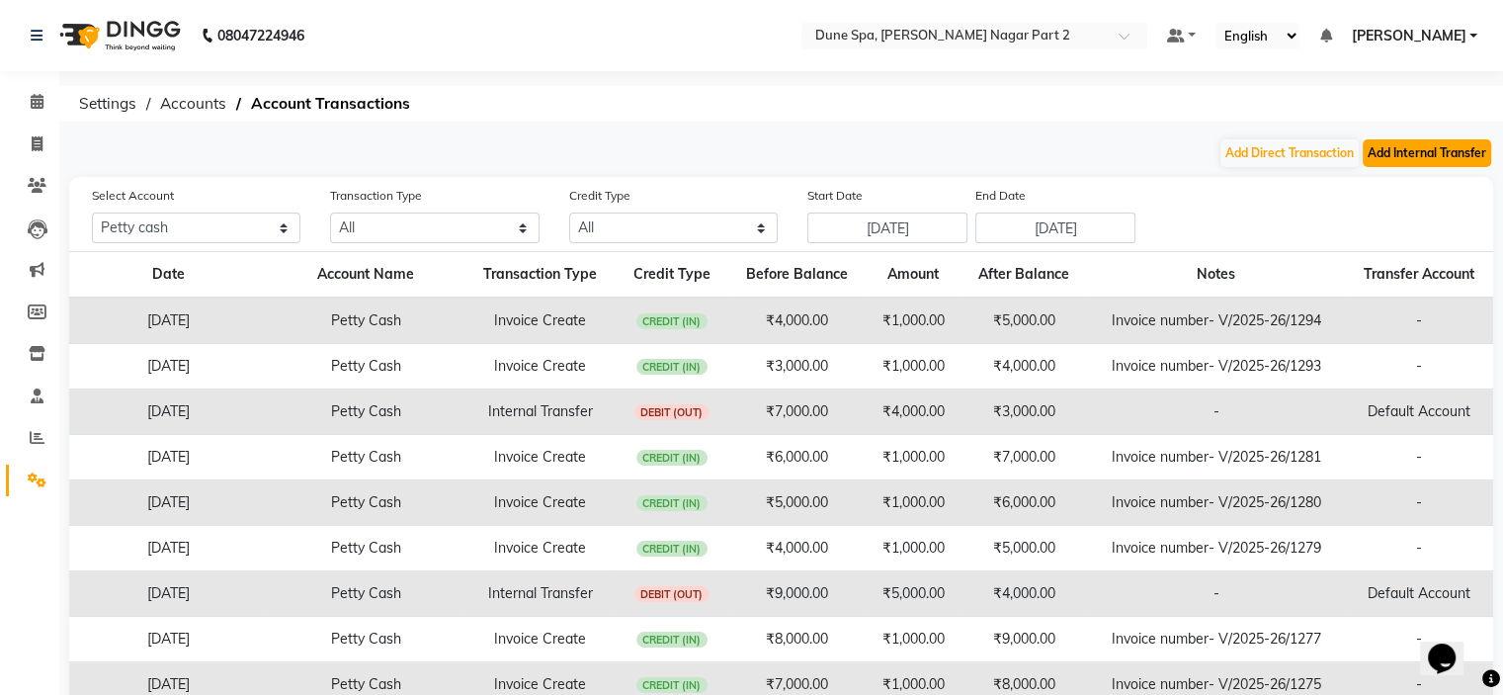
click at [1458, 149] on button "Add Internal Transfer" at bounding box center [1426, 153] width 128 height 28
select select "internal transfer"
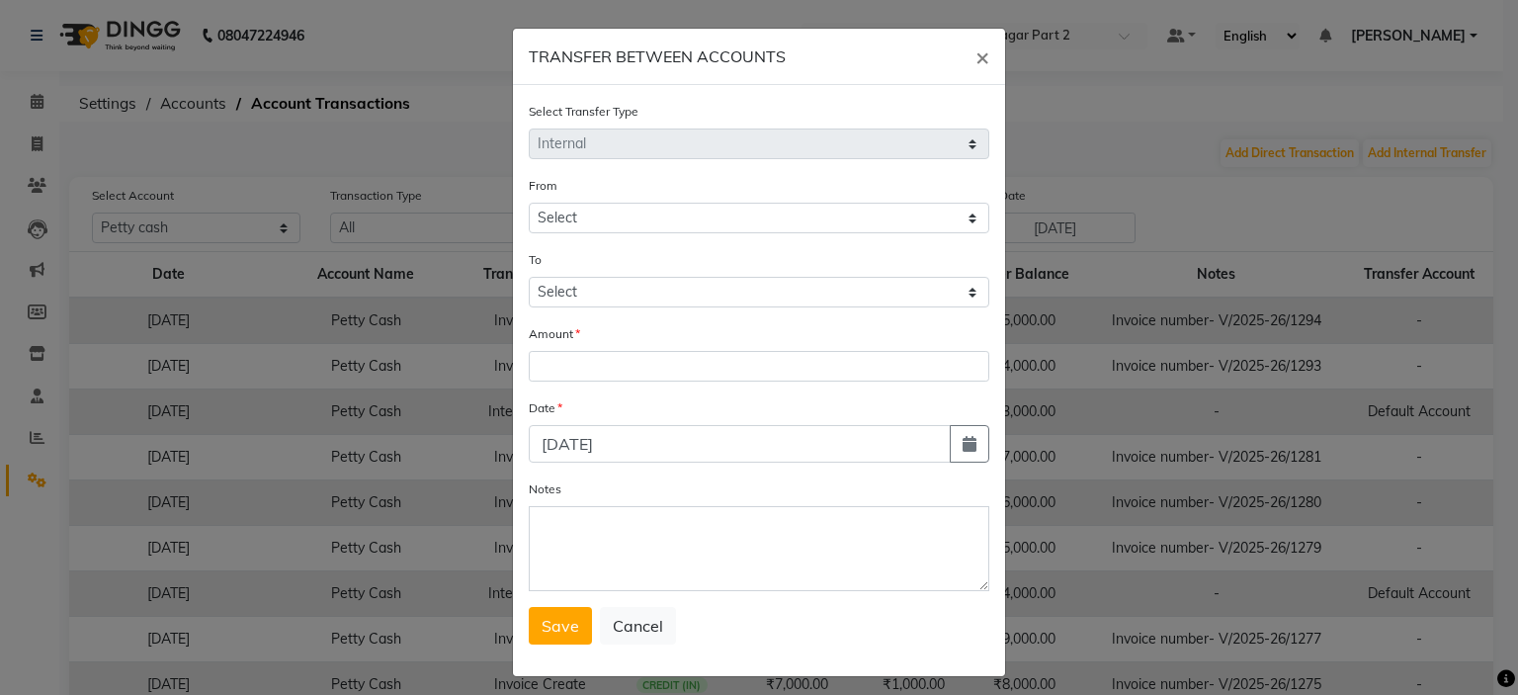
select select "6731"
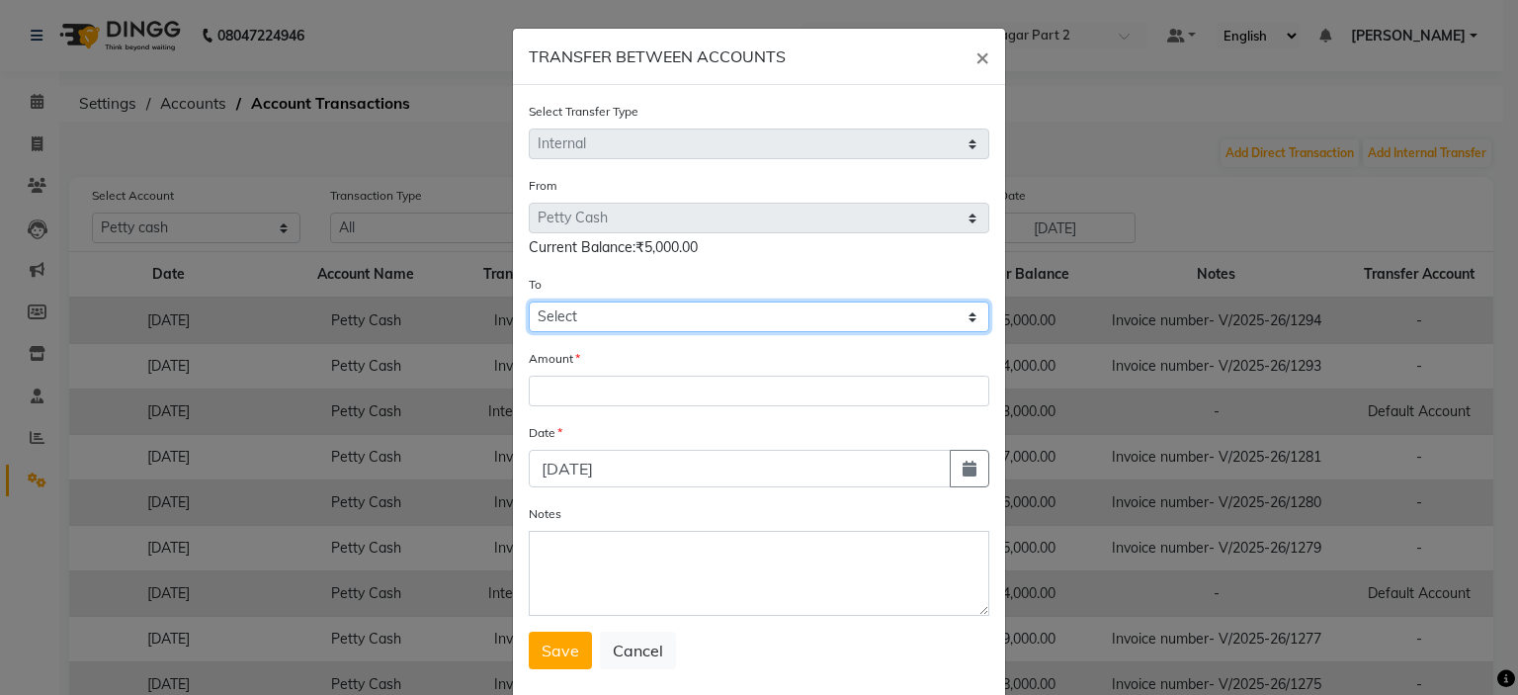
click at [664, 330] on select "Select [PERSON_NAME] Cash Default Account" at bounding box center [759, 316] width 460 height 31
select select "6732"
click at [529, 304] on select "Select [PERSON_NAME] Cash Default Account" at bounding box center [759, 316] width 460 height 31
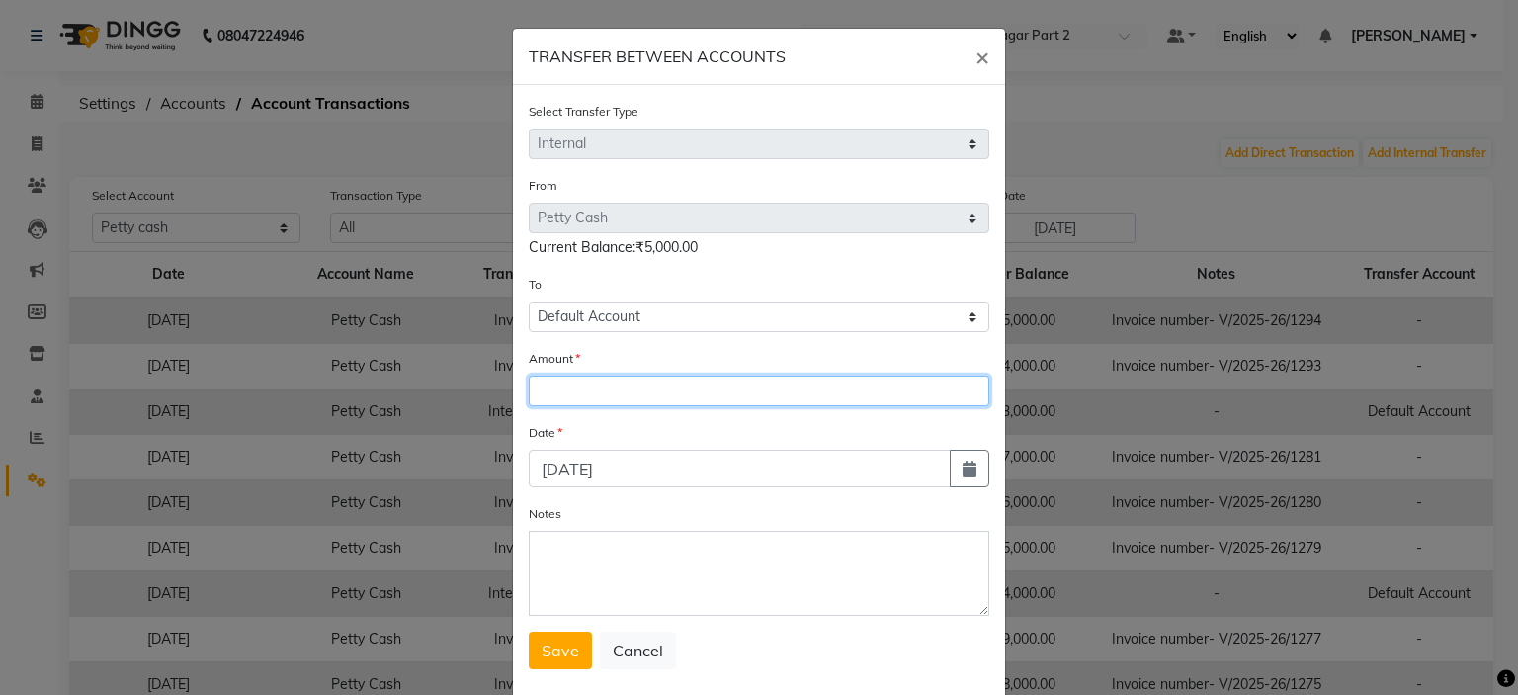
click at [618, 393] on input "number" at bounding box center [759, 390] width 460 height 31
type input "5000"
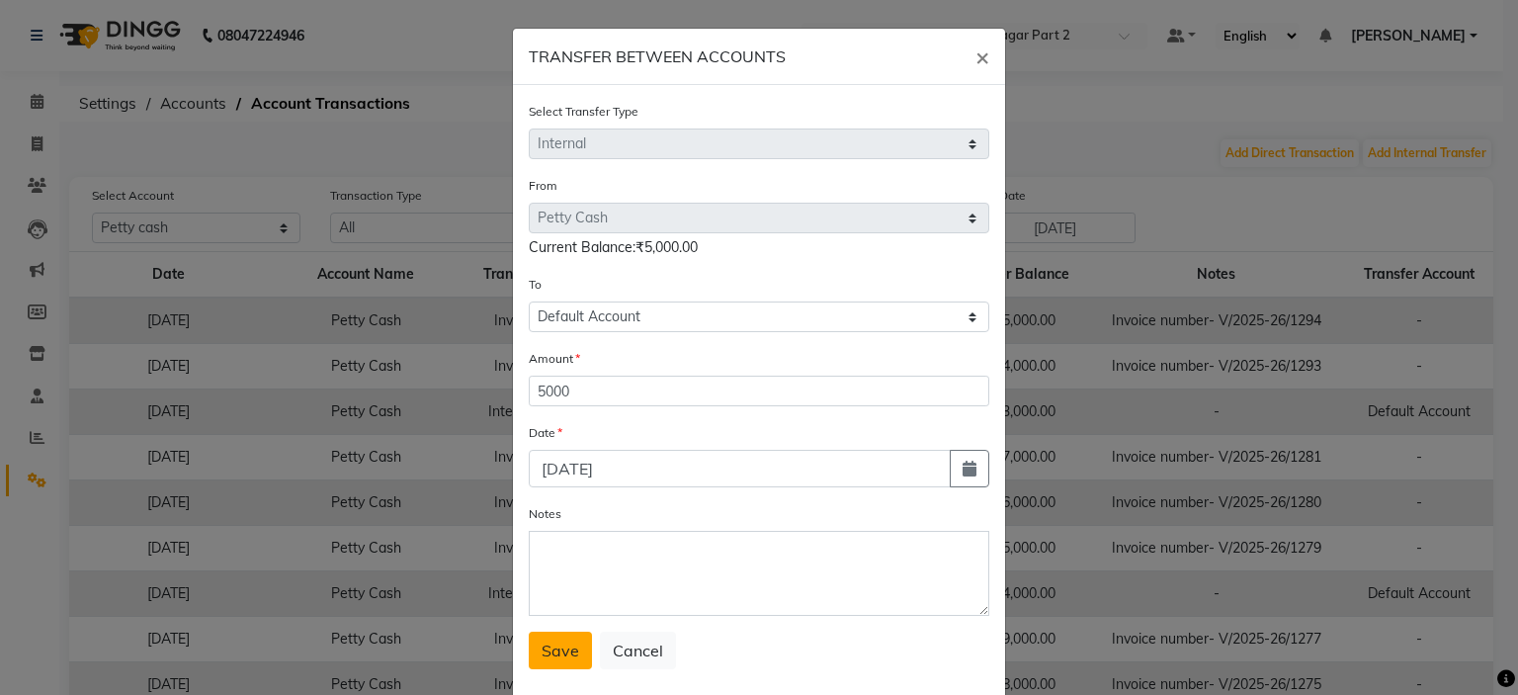
click at [553, 667] on button "Save" at bounding box center [560, 650] width 63 height 38
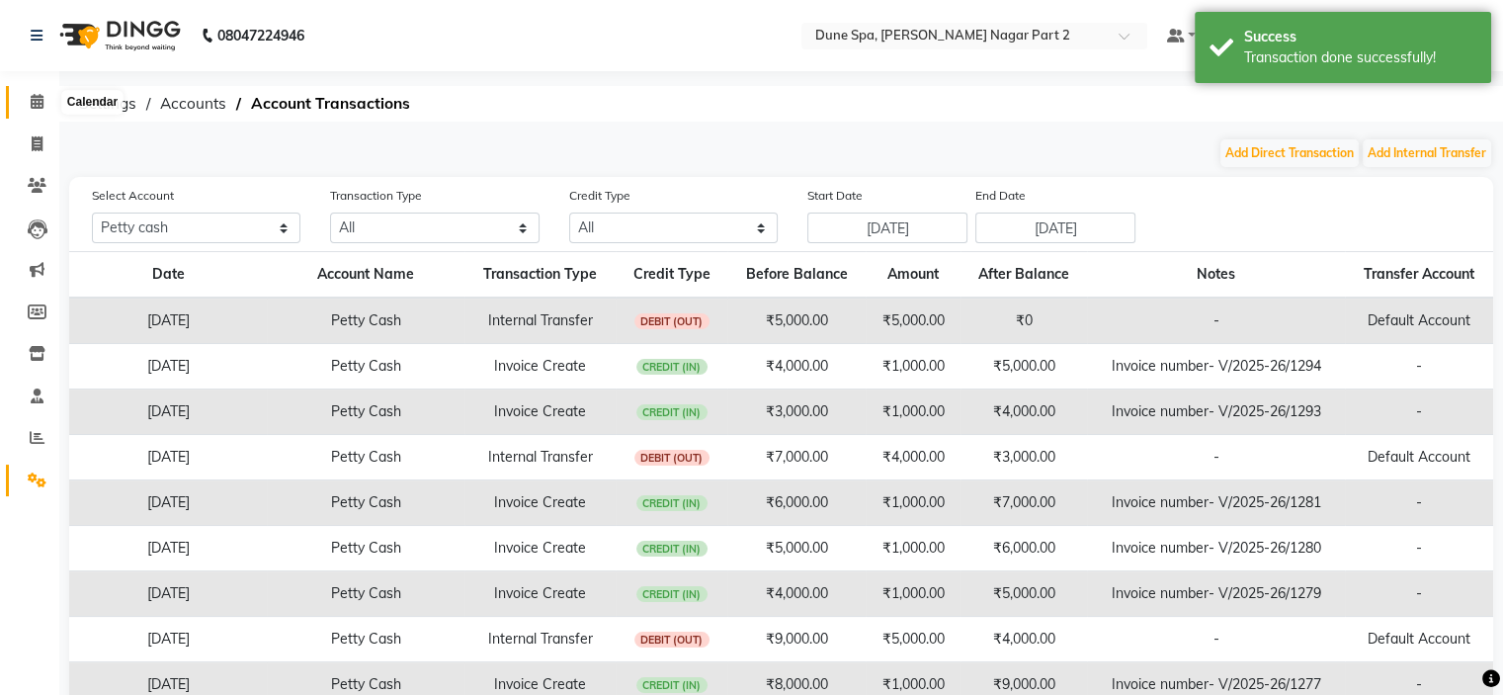
click at [41, 106] on icon at bounding box center [37, 101] width 13 height 15
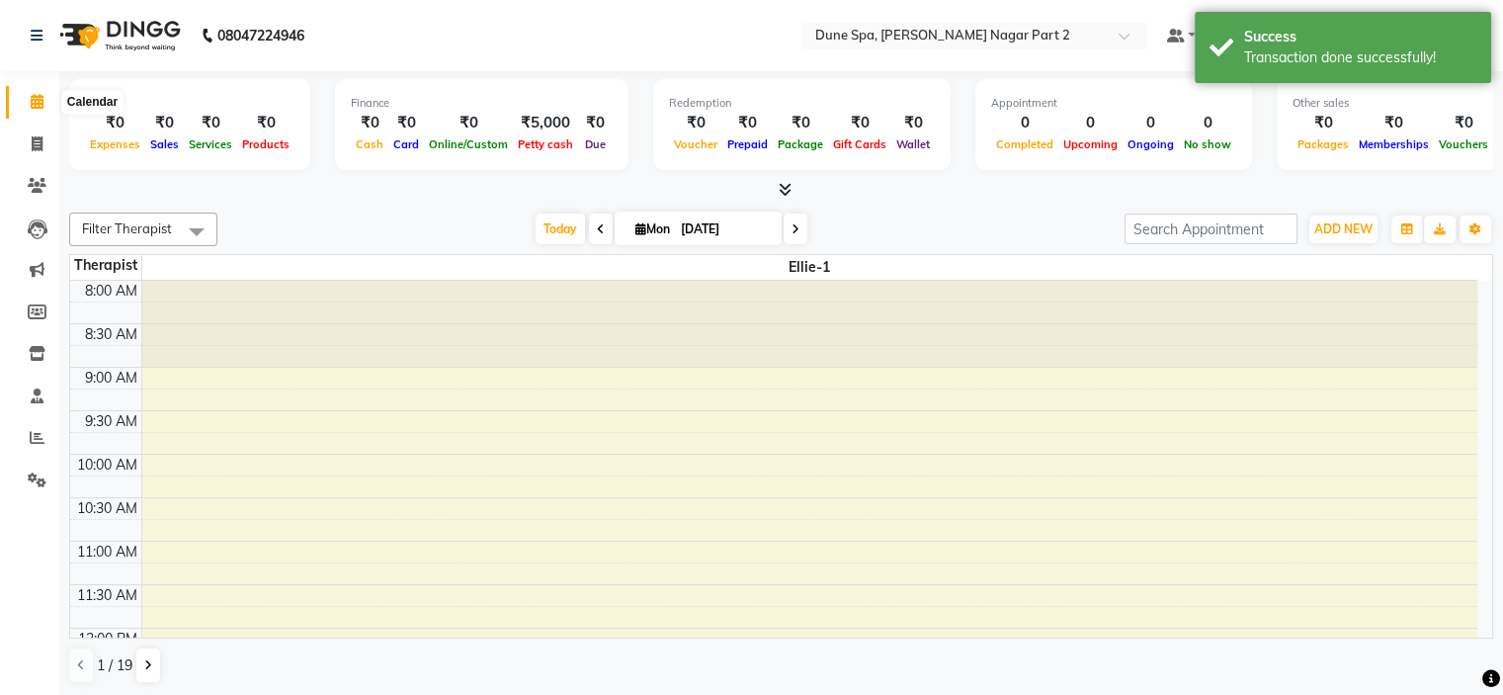
click at [36, 108] on icon at bounding box center [37, 101] width 13 height 15
click at [555, 136] on div "Petty cash" at bounding box center [545, 143] width 65 height 21
click at [526, 144] on span "Petty cash" at bounding box center [545, 144] width 65 height 14
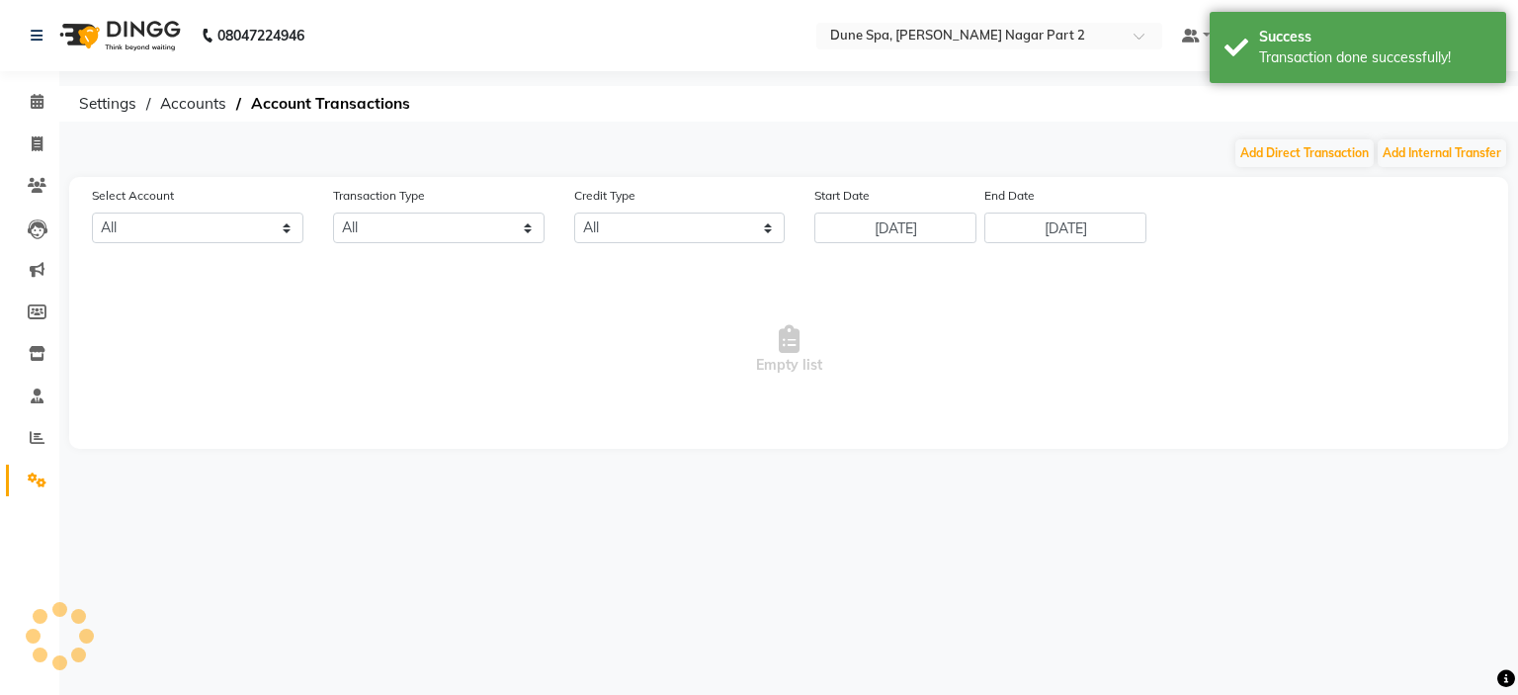
select select "6731"
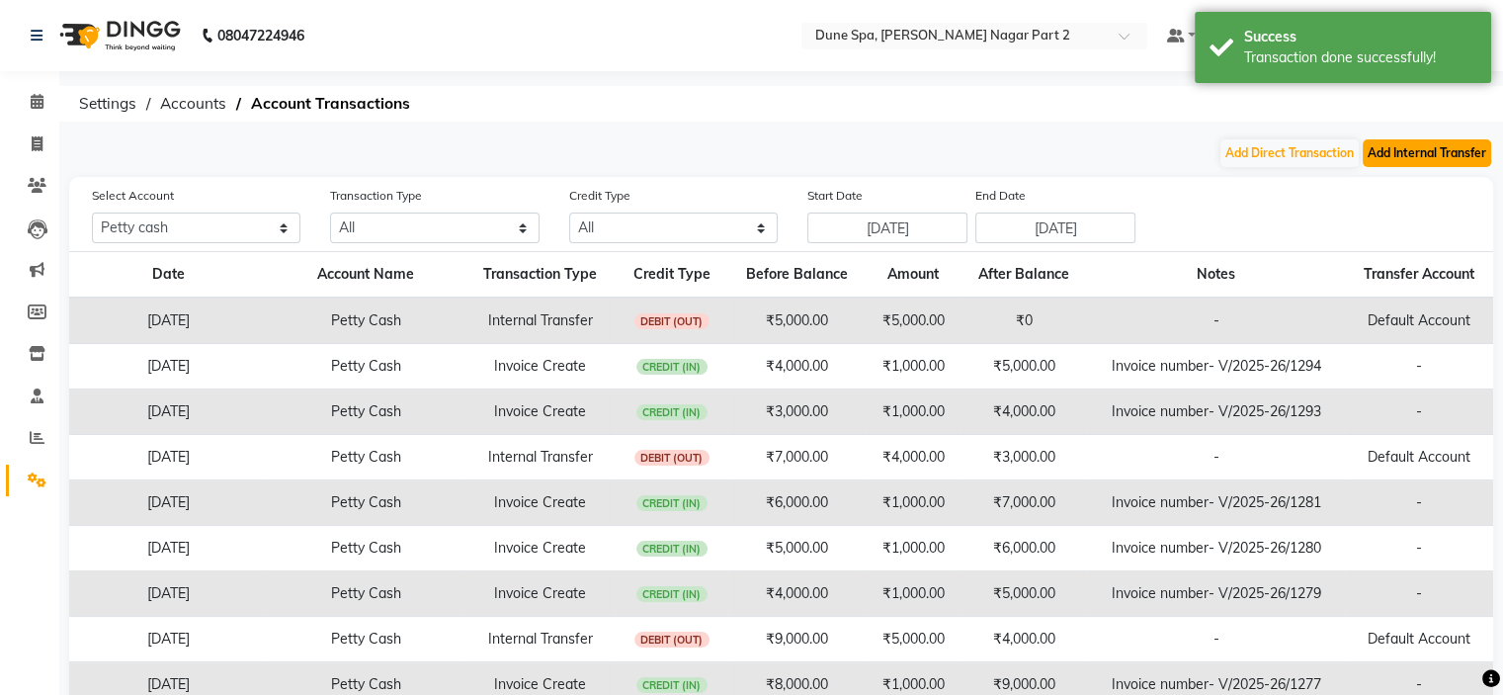
click at [1391, 156] on button "Add Internal Transfer" at bounding box center [1426, 153] width 128 height 28
select select "internal transfer"
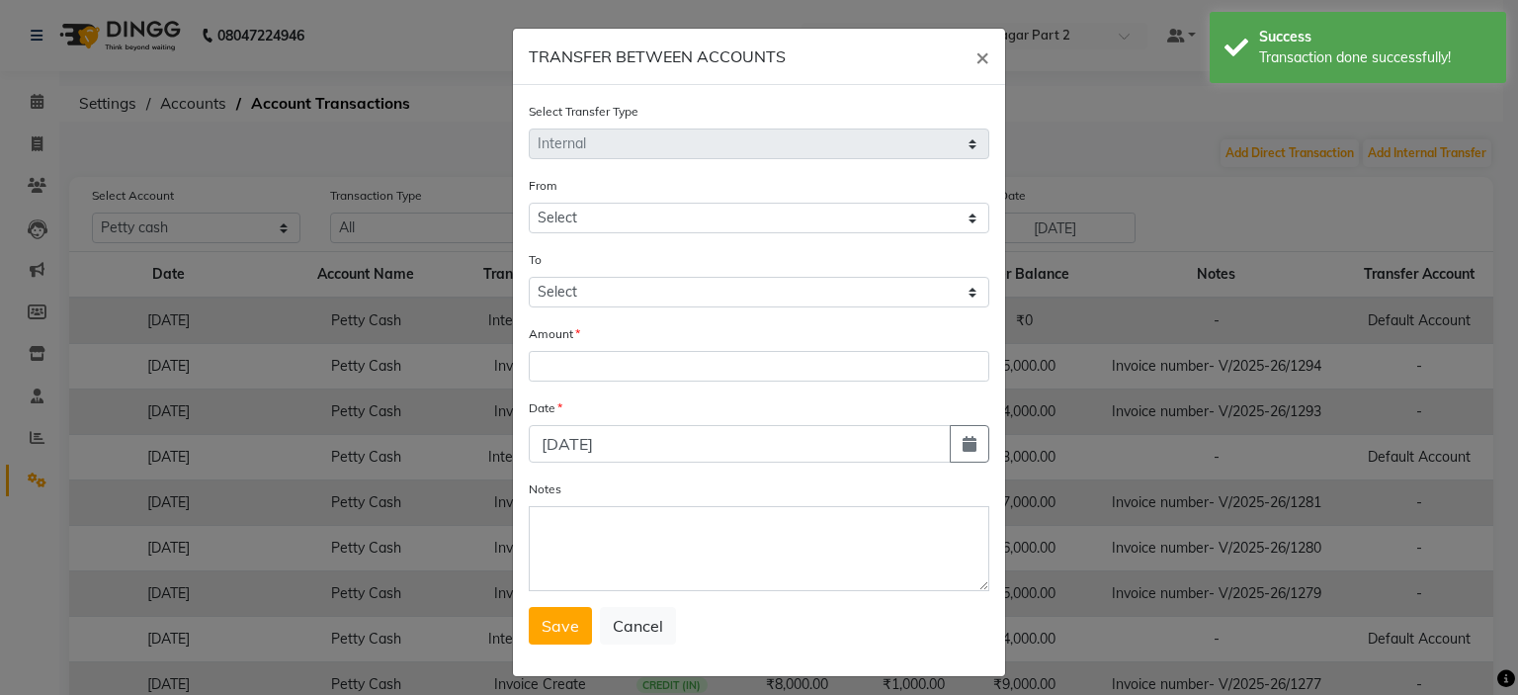
select select "6731"
click at [1262, 268] on ngb-modal-window "TRANSFER BETWEEN ACCOUNTS × Select Transfer Type Select Direct Internal From Se…" at bounding box center [759, 347] width 1518 height 695
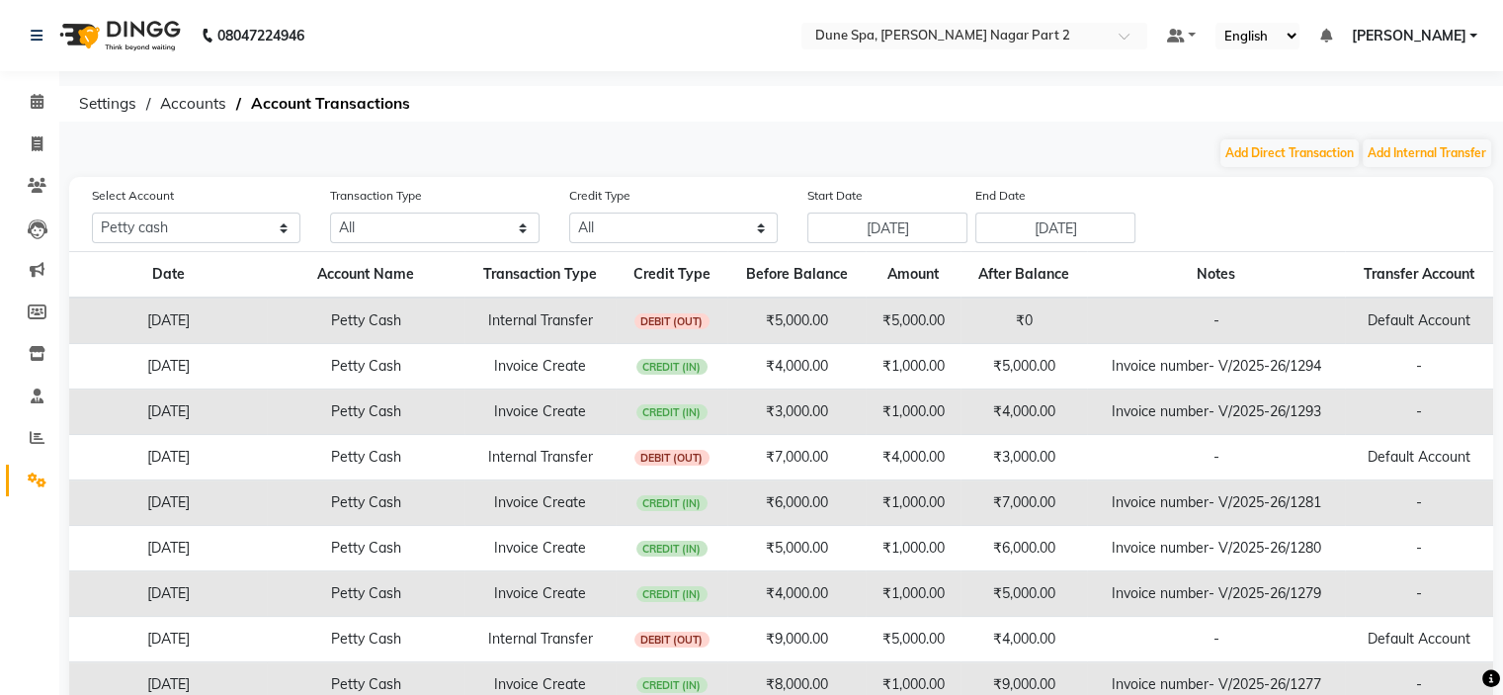
click at [986, 315] on td "₹0" at bounding box center [1023, 320] width 126 height 46
click at [182, 318] on td "[DATE]" at bounding box center [168, 320] width 198 height 46
click at [689, 327] on span "DEBIT (OUT)" at bounding box center [671, 321] width 75 height 16
click at [38, 102] on icon at bounding box center [37, 101] width 13 height 15
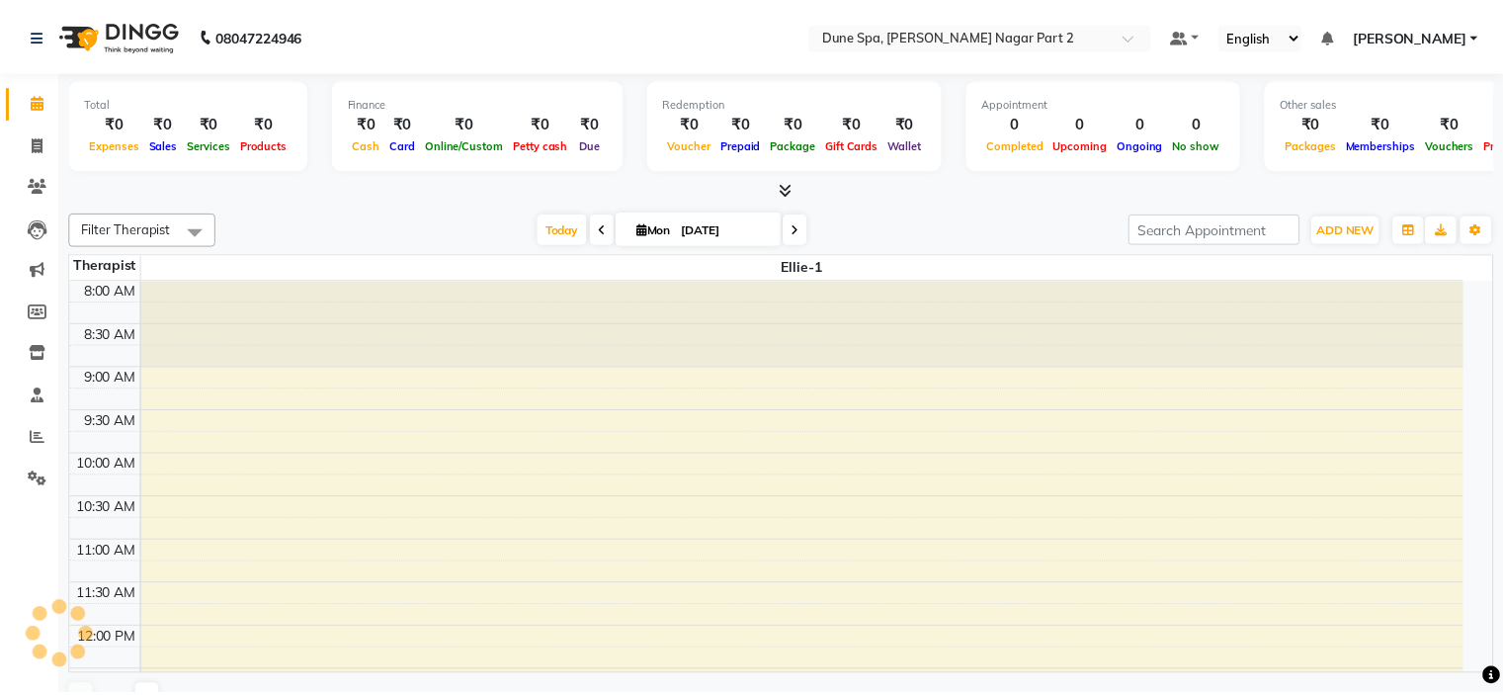
scroll to position [691, 0]
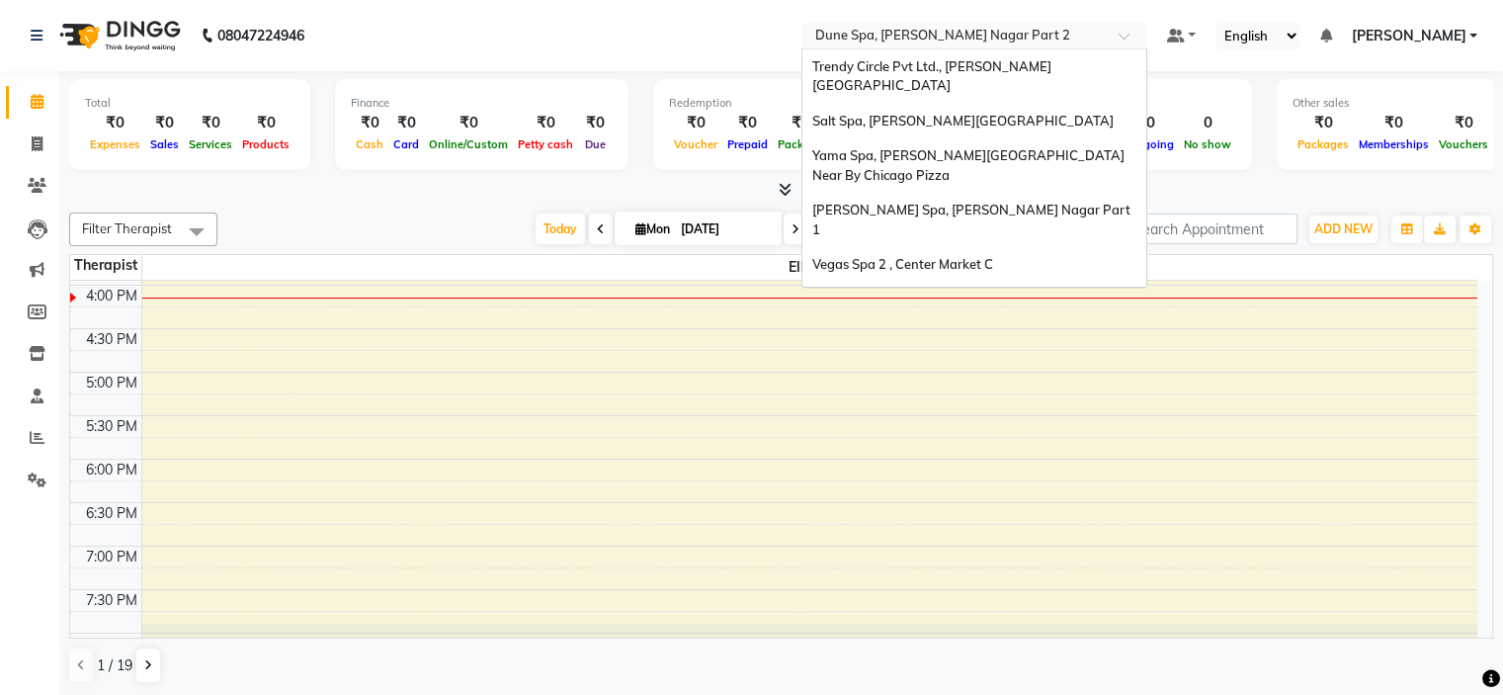
click at [975, 36] on input "text" at bounding box center [954, 38] width 287 height 20
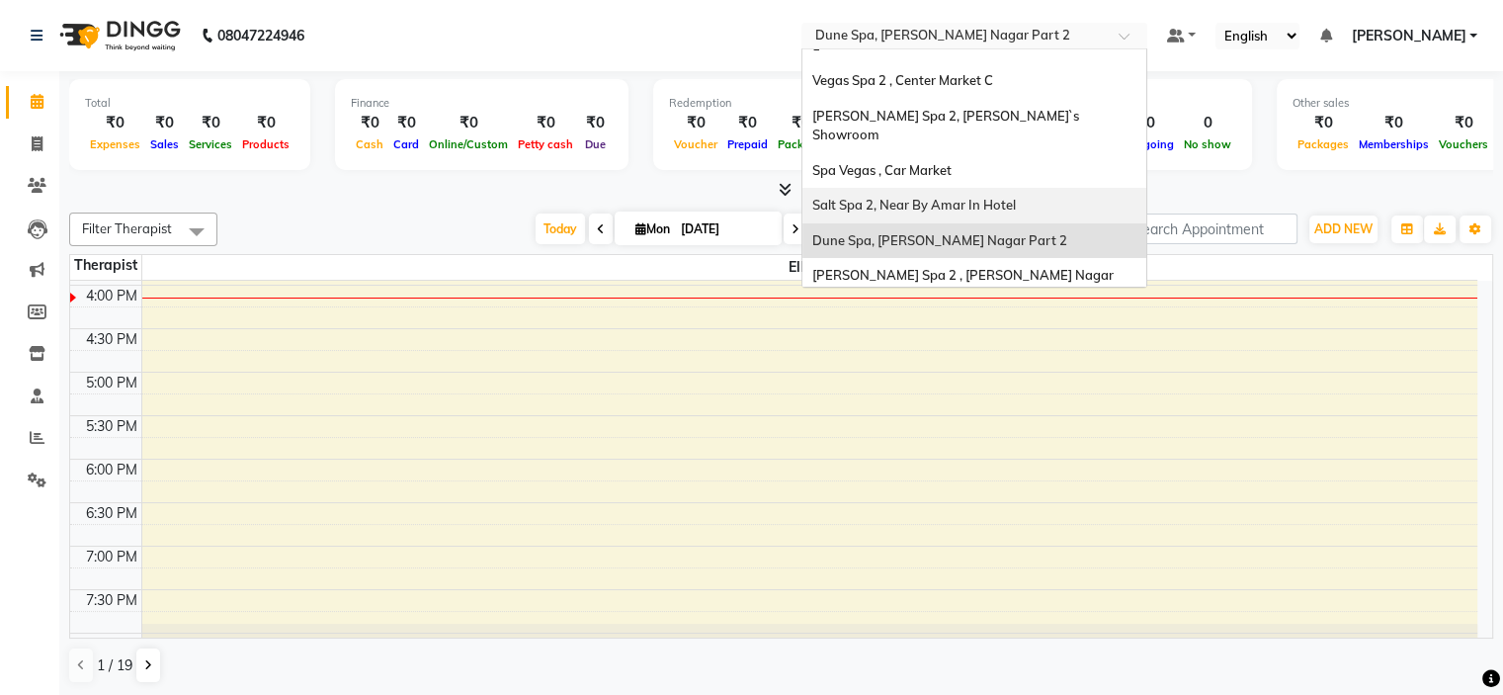
click at [1016, 197] on span "Salt Spa 2, Near By Amar In Hotel" at bounding box center [914, 205] width 204 height 16
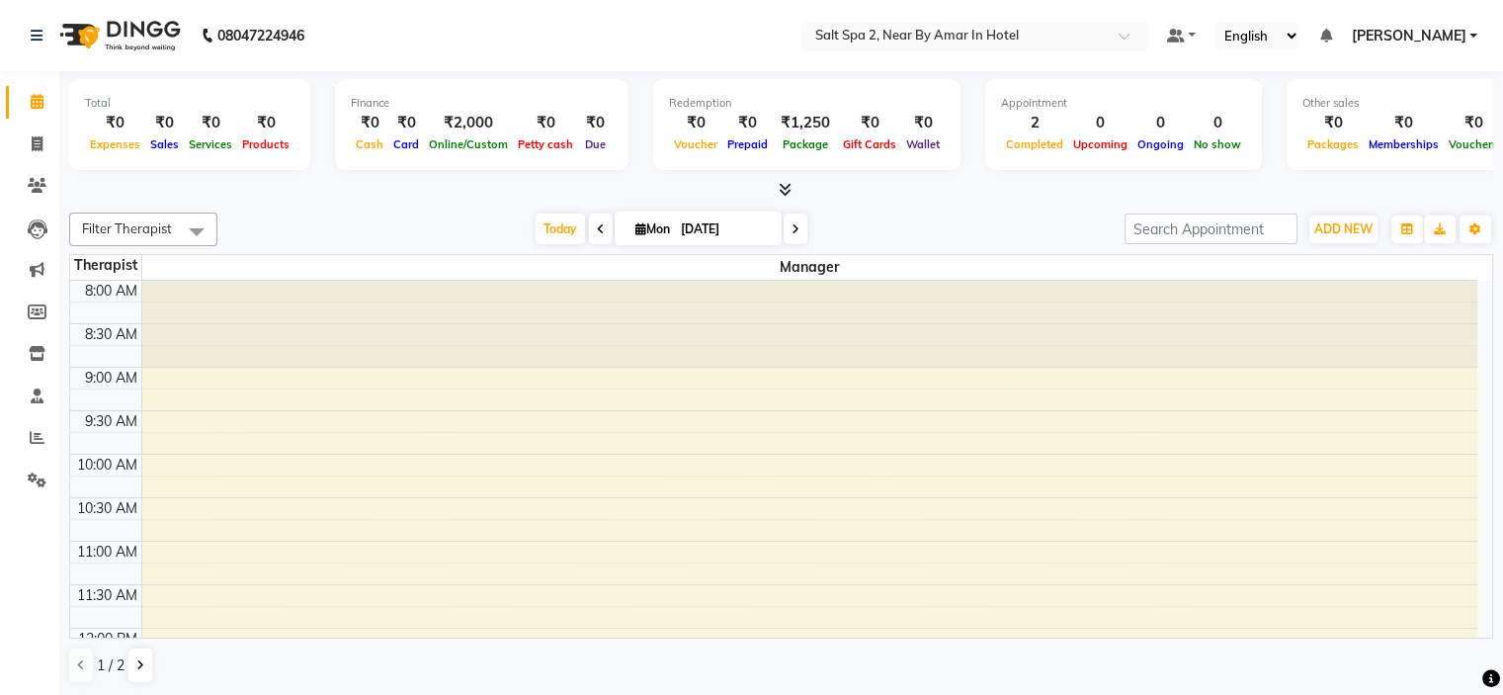
click at [925, 35] on input "text" at bounding box center [954, 38] width 287 height 20
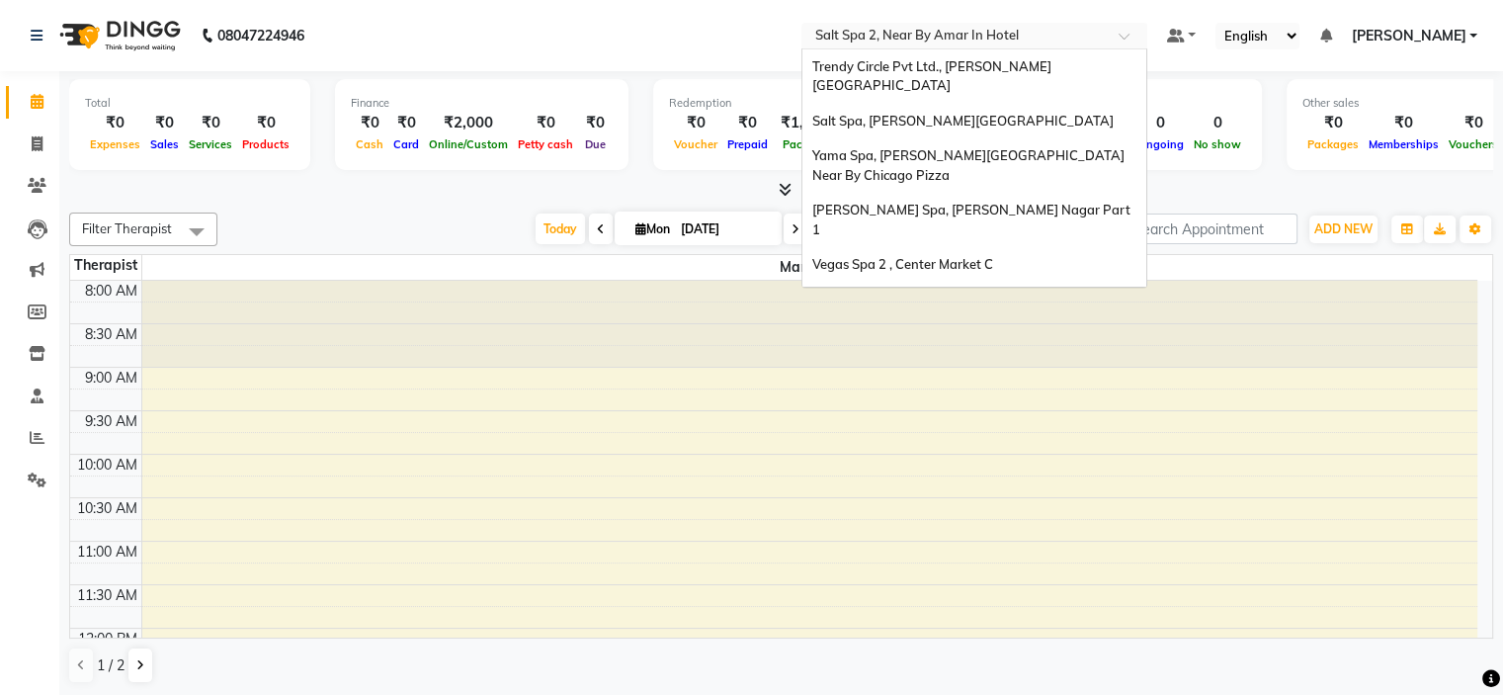
click at [967, 416] on span "Dune Spa, [PERSON_NAME] Nagar Part 2" at bounding box center [939, 424] width 255 height 16
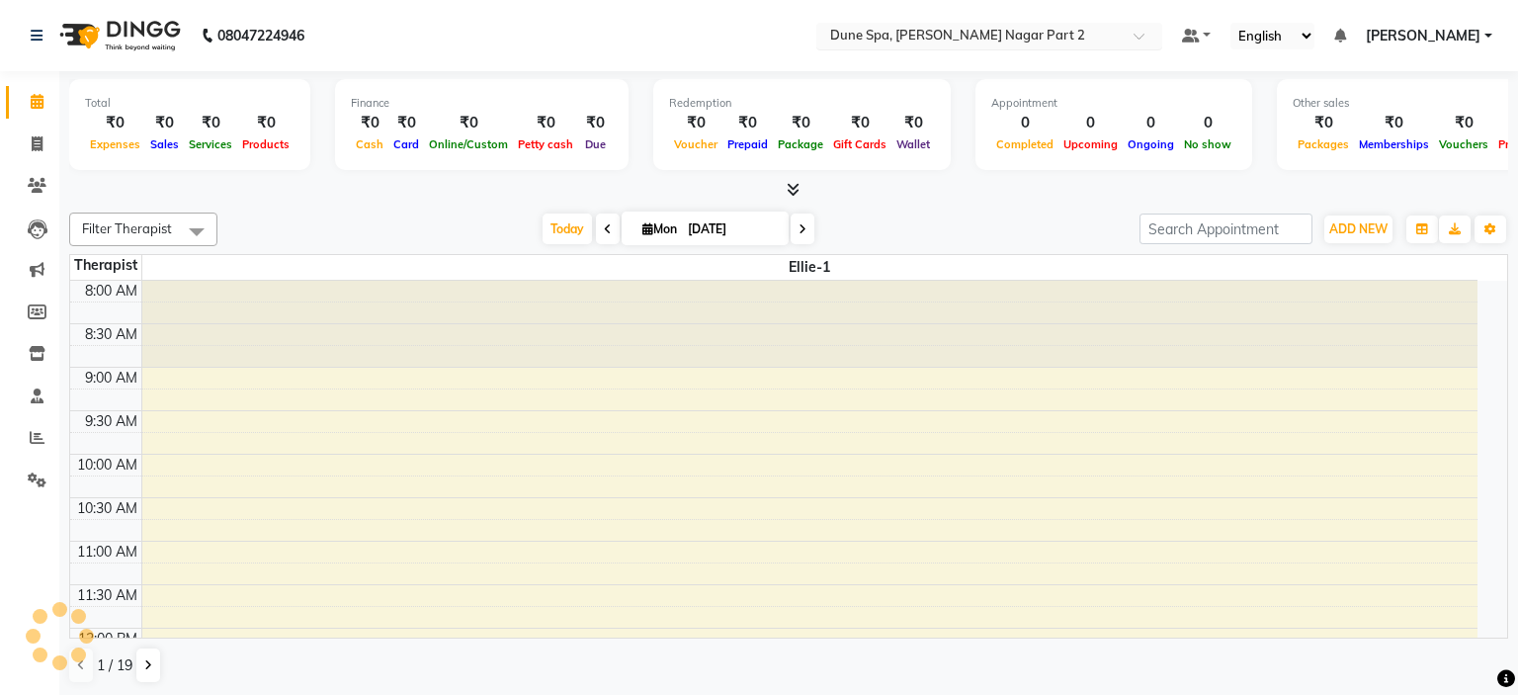
select select "en"
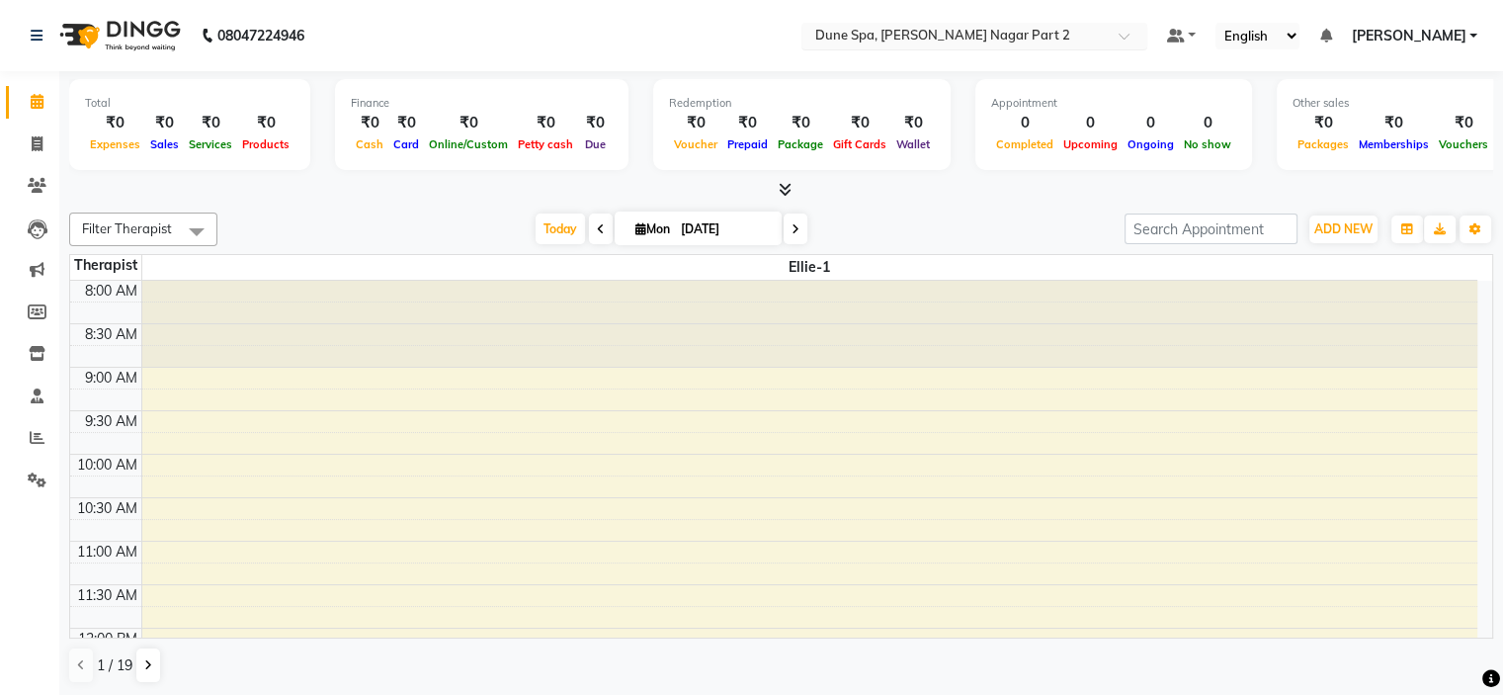
click at [924, 31] on input "text" at bounding box center [954, 38] width 287 height 20
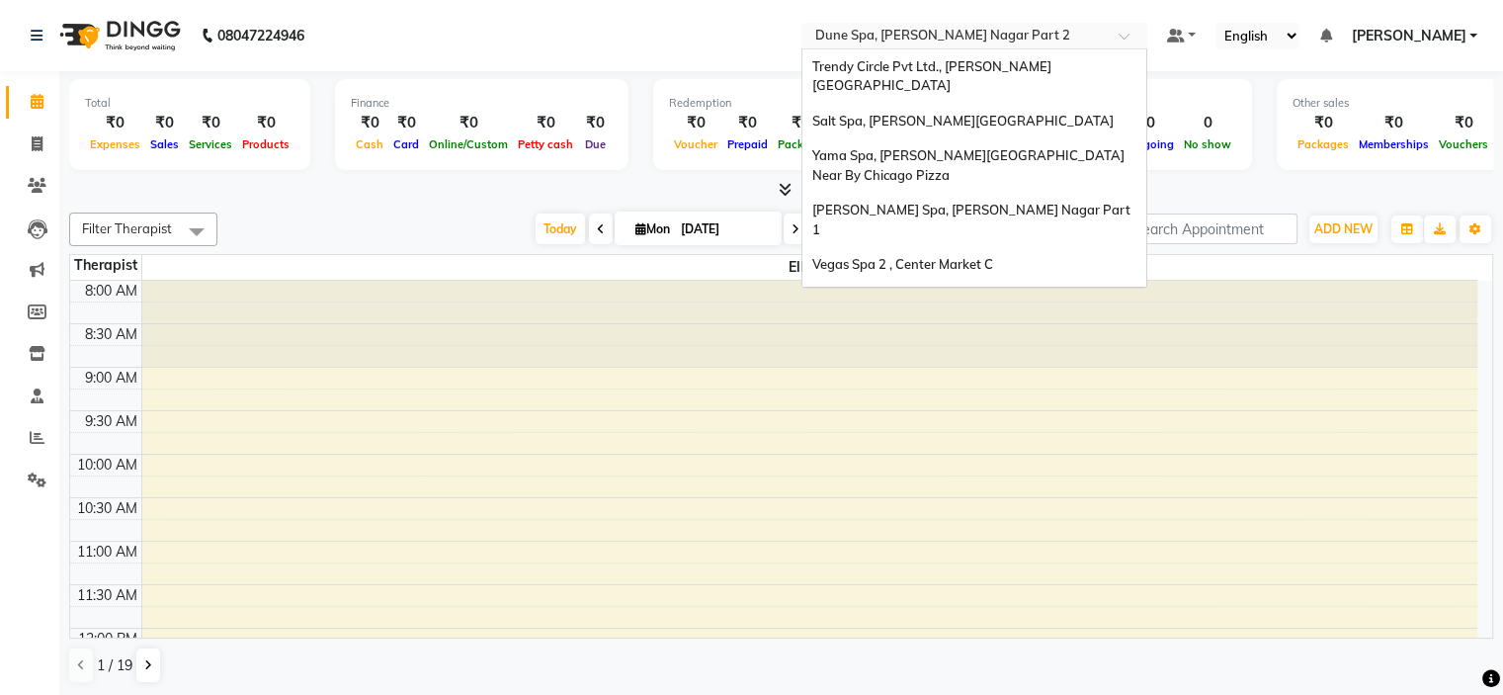
scroll to position [184, 0]
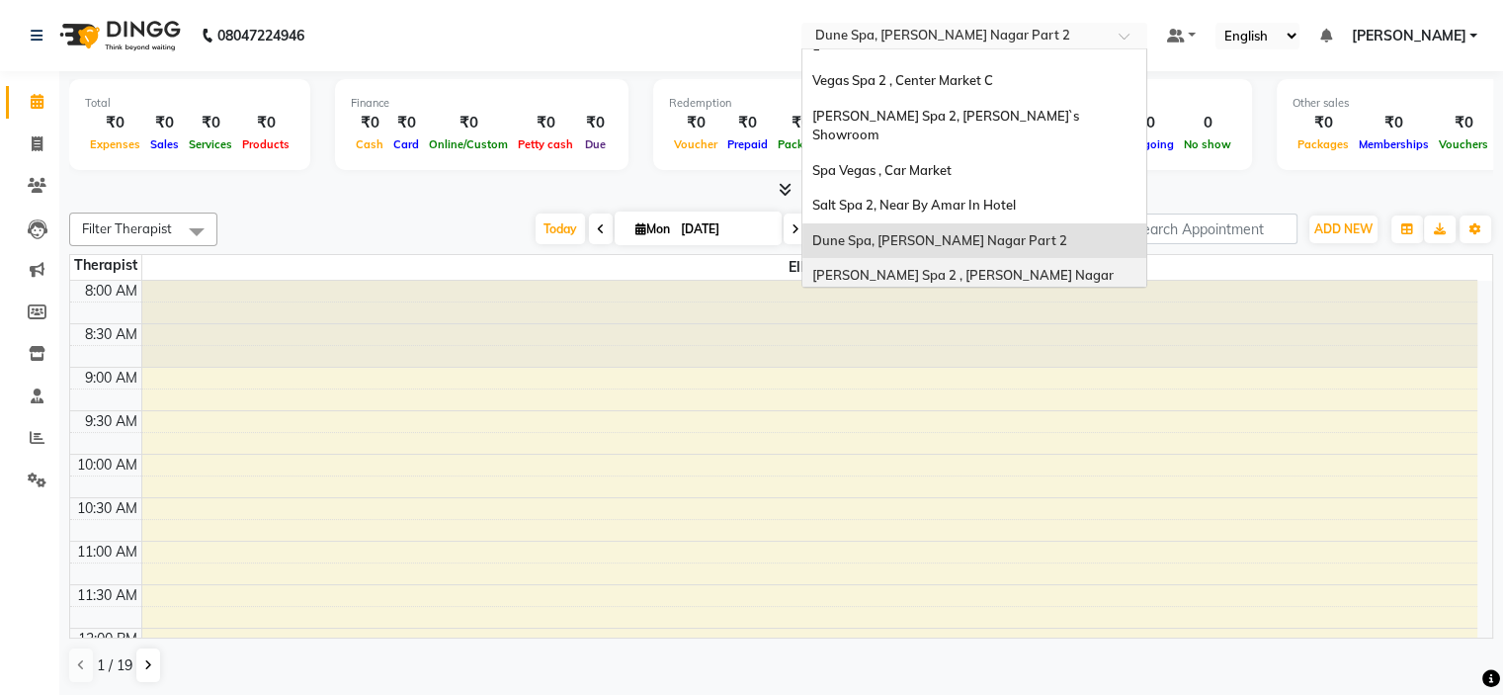
click at [929, 267] on span "[PERSON_NAME] Spa 2 , [PERSON_NAME] Nagar Part 2" at bounding box center [964, 285] width 304 height 36
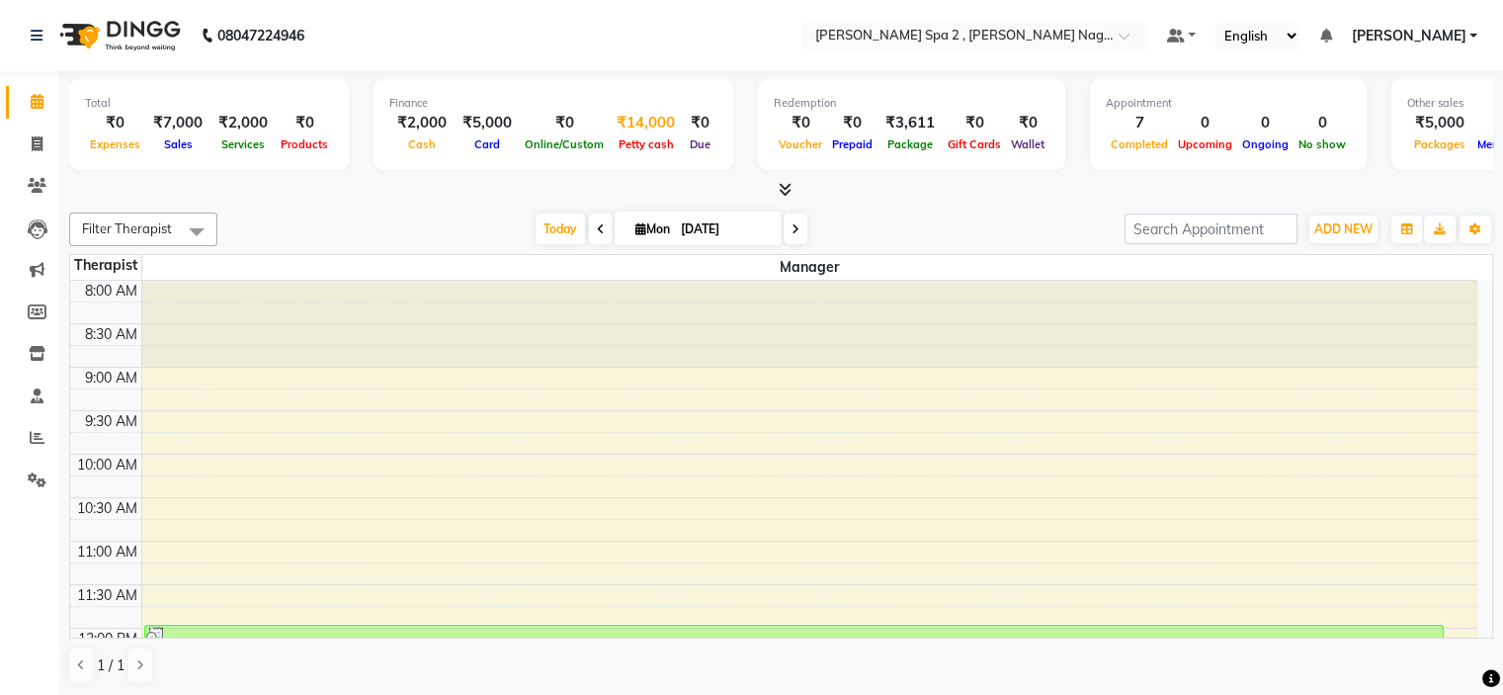
click at [640, 145] on span "Petty cash" at bounding box center [646, 144] width 65 height 14
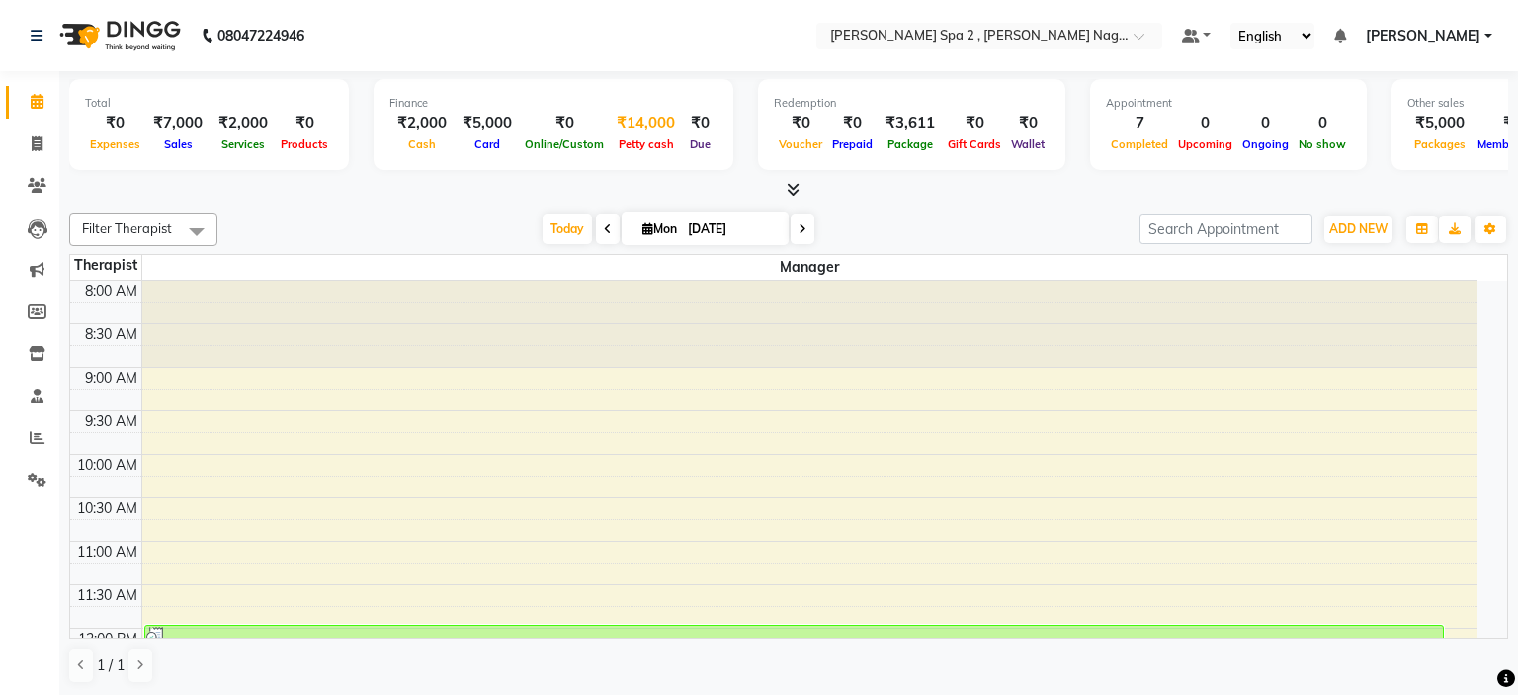
select select "6741"
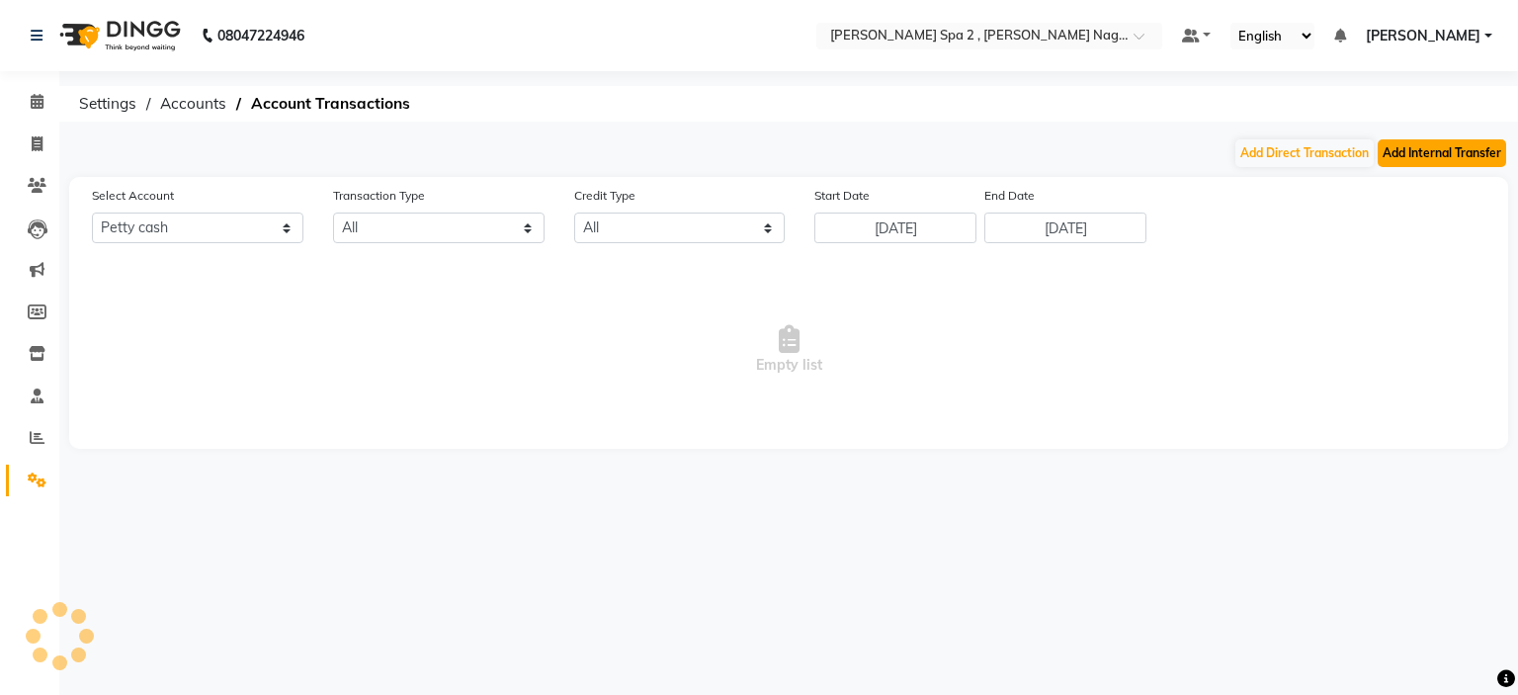
click at [1431, 161] on button "Add Internal Transfer" at bounding box center [1441, 153] width 128 height 28
select select "internal transfer"
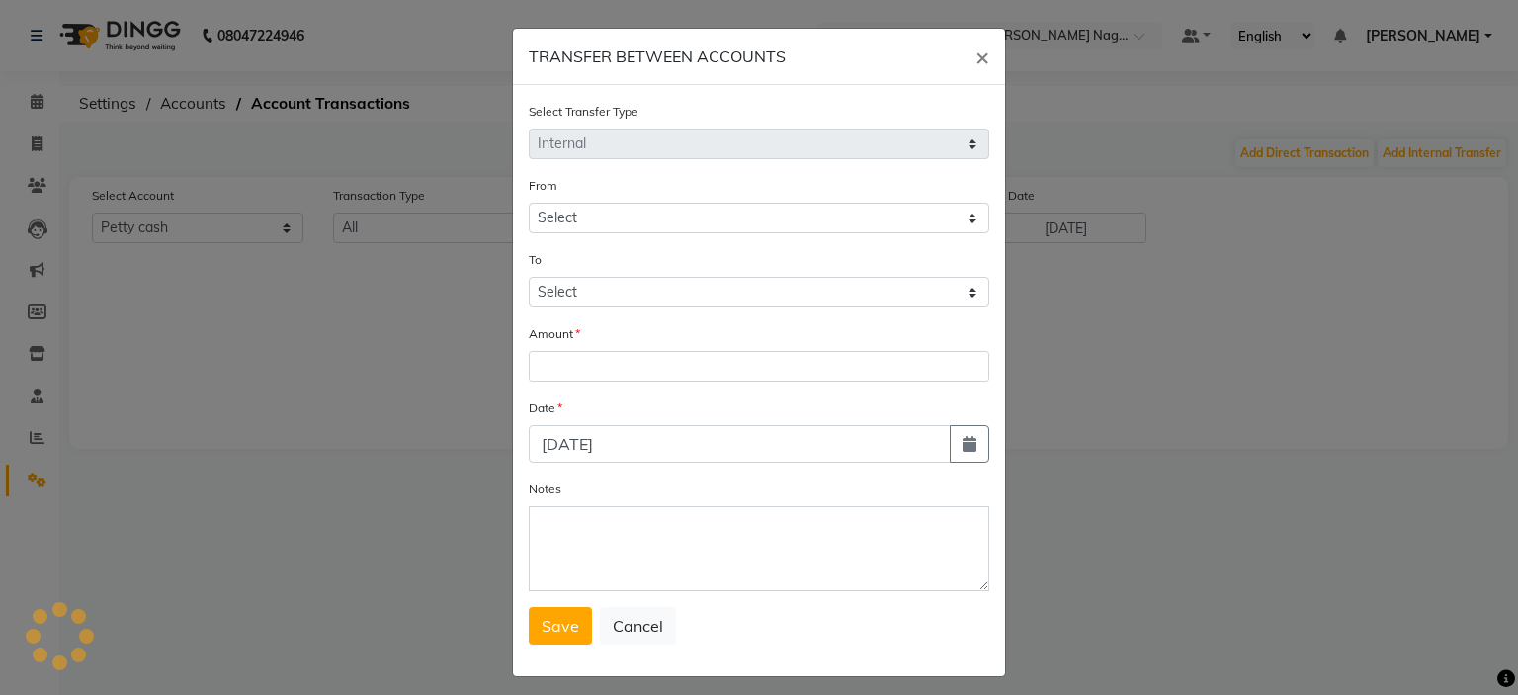
select select "6741"
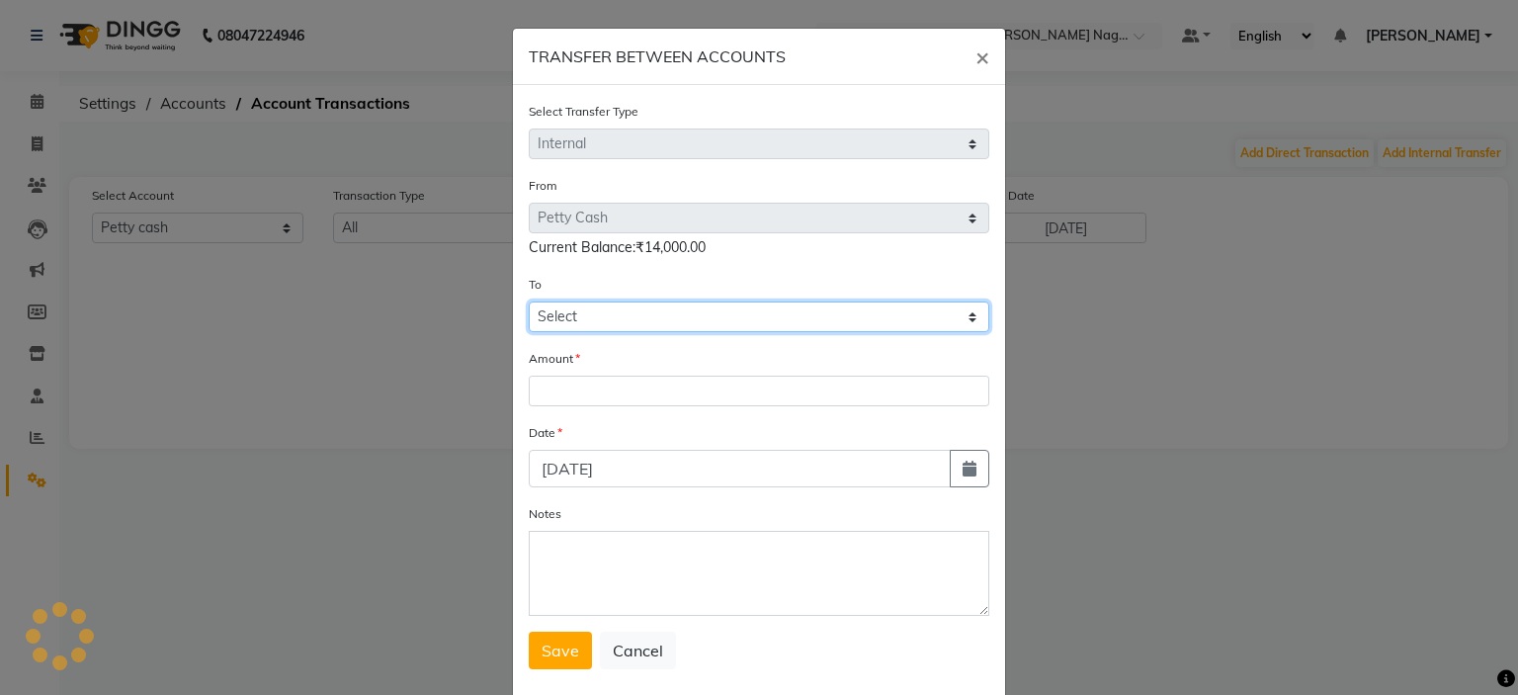
click at [568, 332] on select "Select [PERSON_NAME] Cash Default Account" at bounding box center [759, 316] width 460 height 31
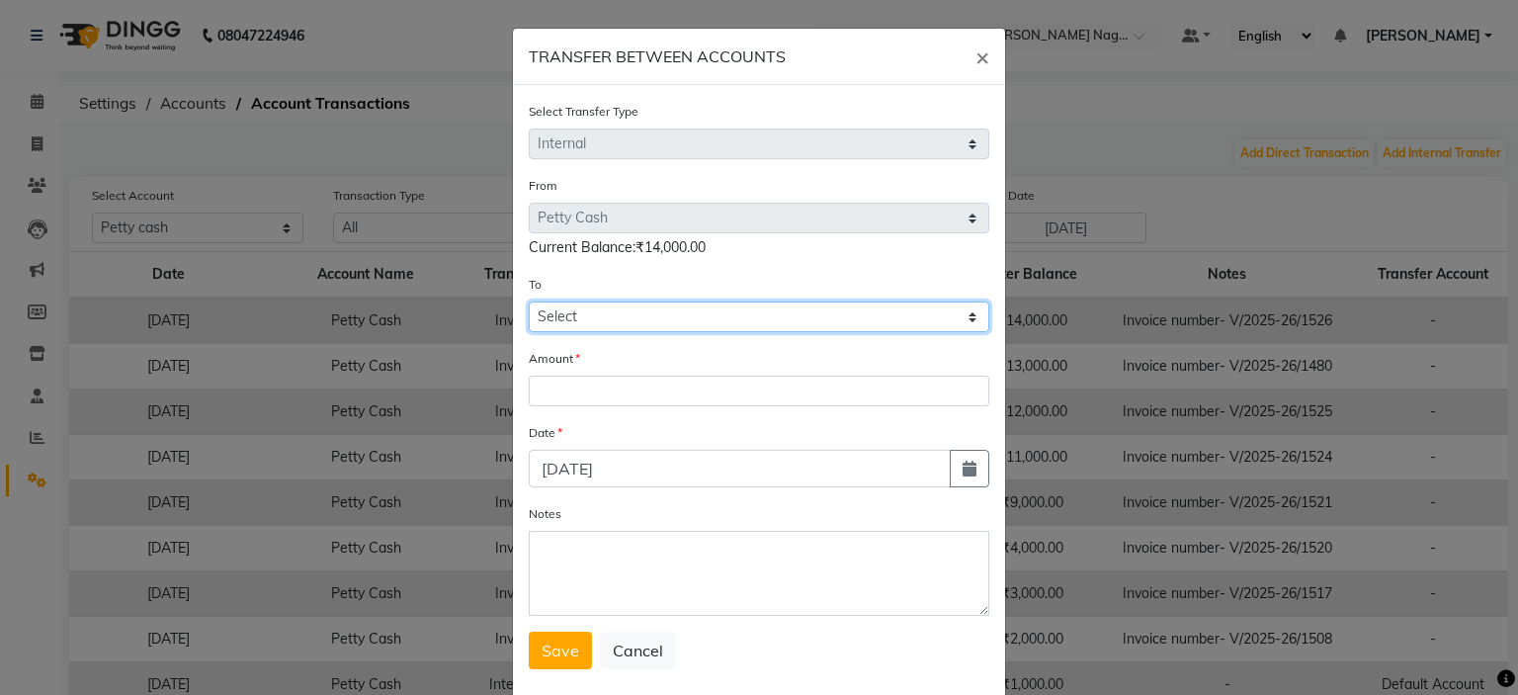
select select "6742"
click at [529, 304] on select "Select [PERSON_NAME] Cash Default Account" at bounding box center [759, 316] width 460 height 31
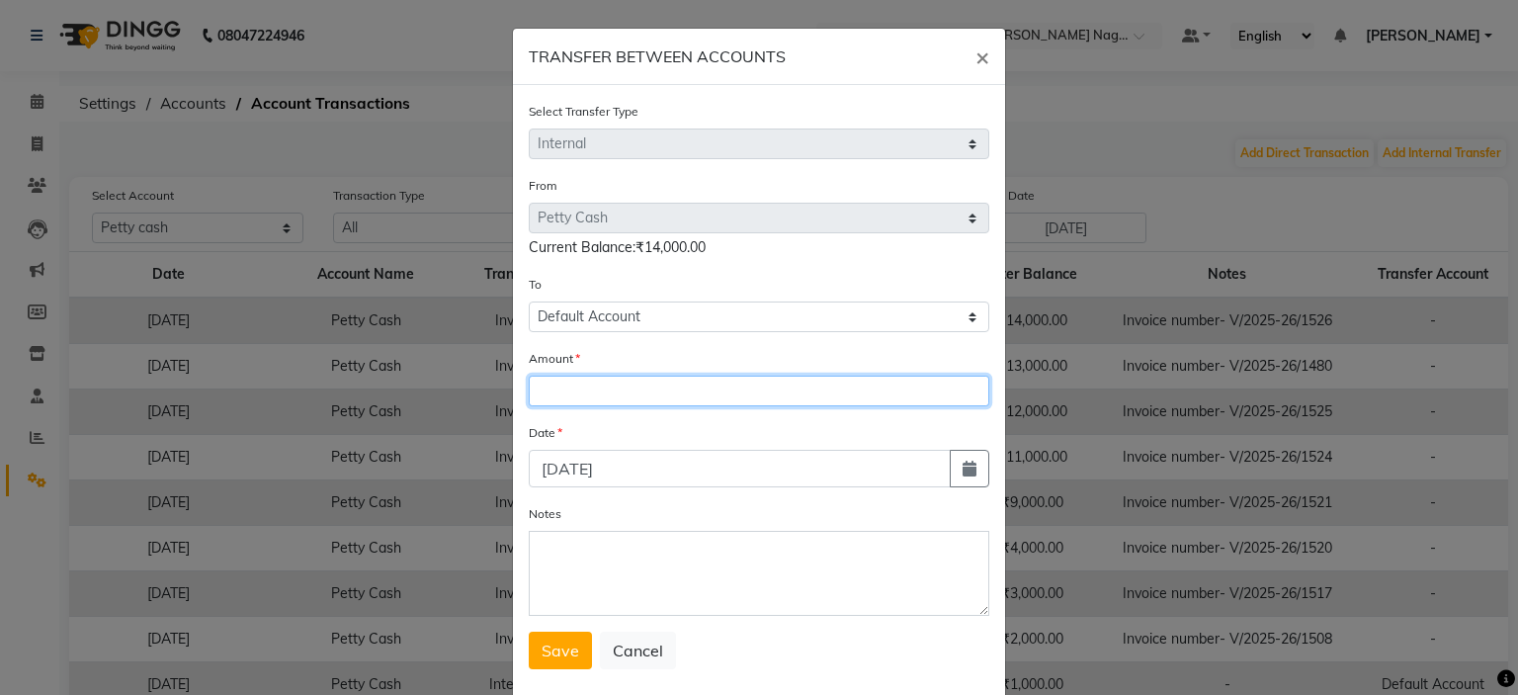
click at [571, 396] on input "number" at bounding box center [759, 390] width 460 height 31
type input "12000"
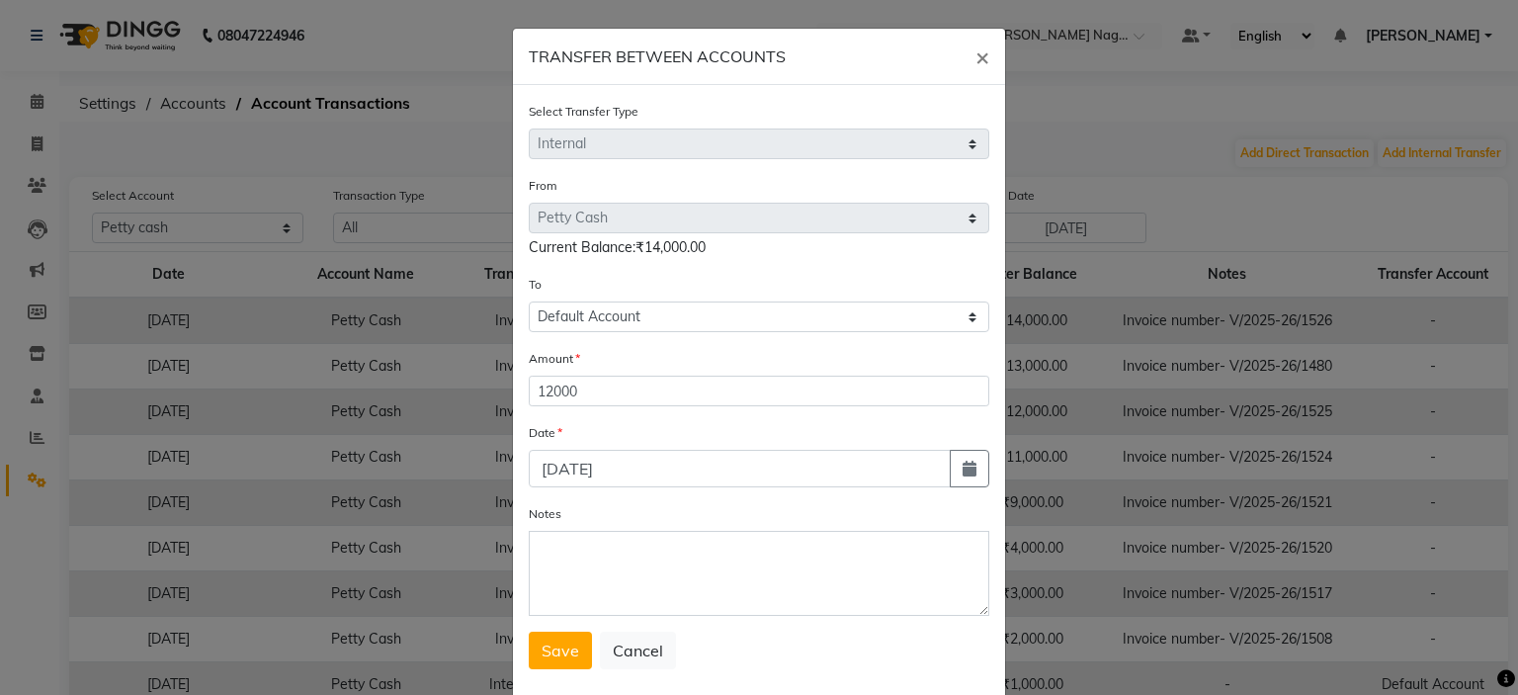
click at [543, 676] on div "Select Transfer Type Select Direct Internal From Select Petty Cash Default Acco…" at bounding box center [759, 393] width 492 height 616
click at [554, 669] on button "Save" at bounding box center [560, 650] width 63 height 38
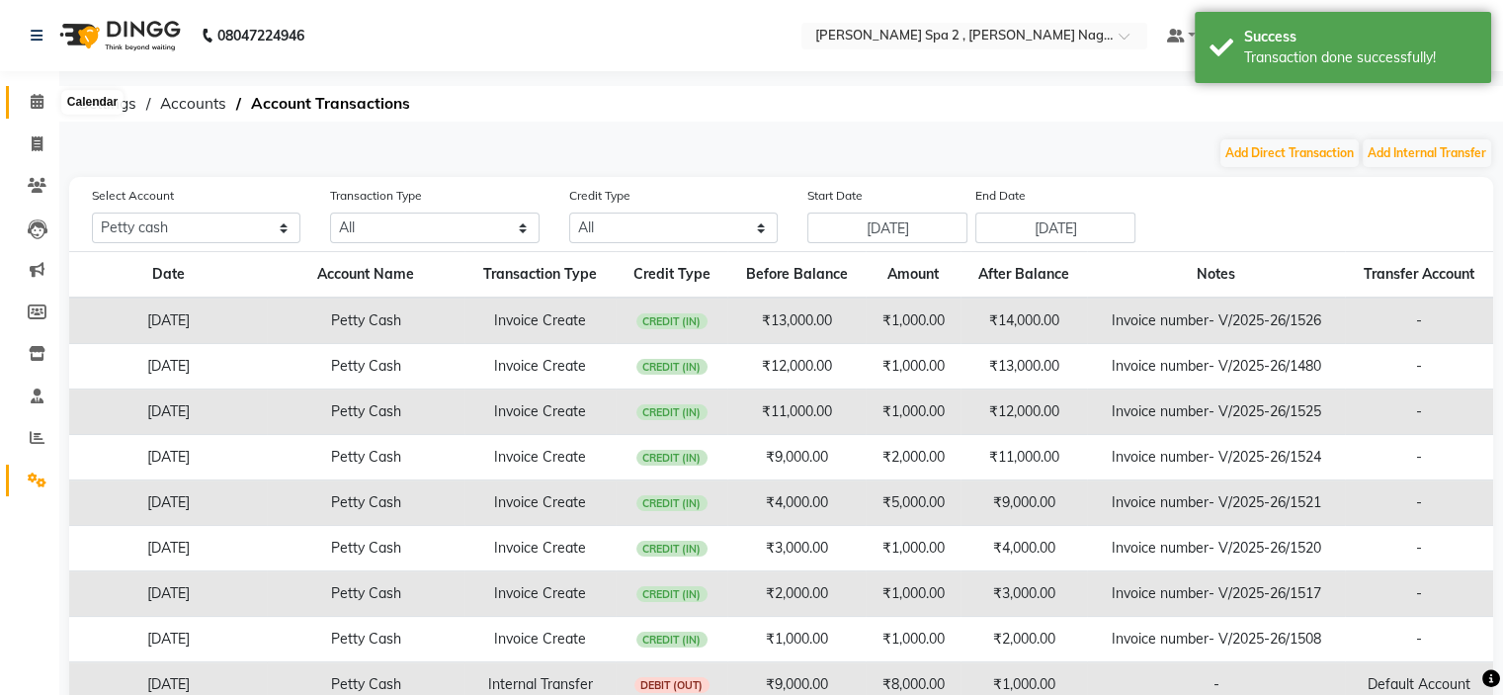
click at [37, 106] on icon at bounding box center [37, 101] width 13 height 15
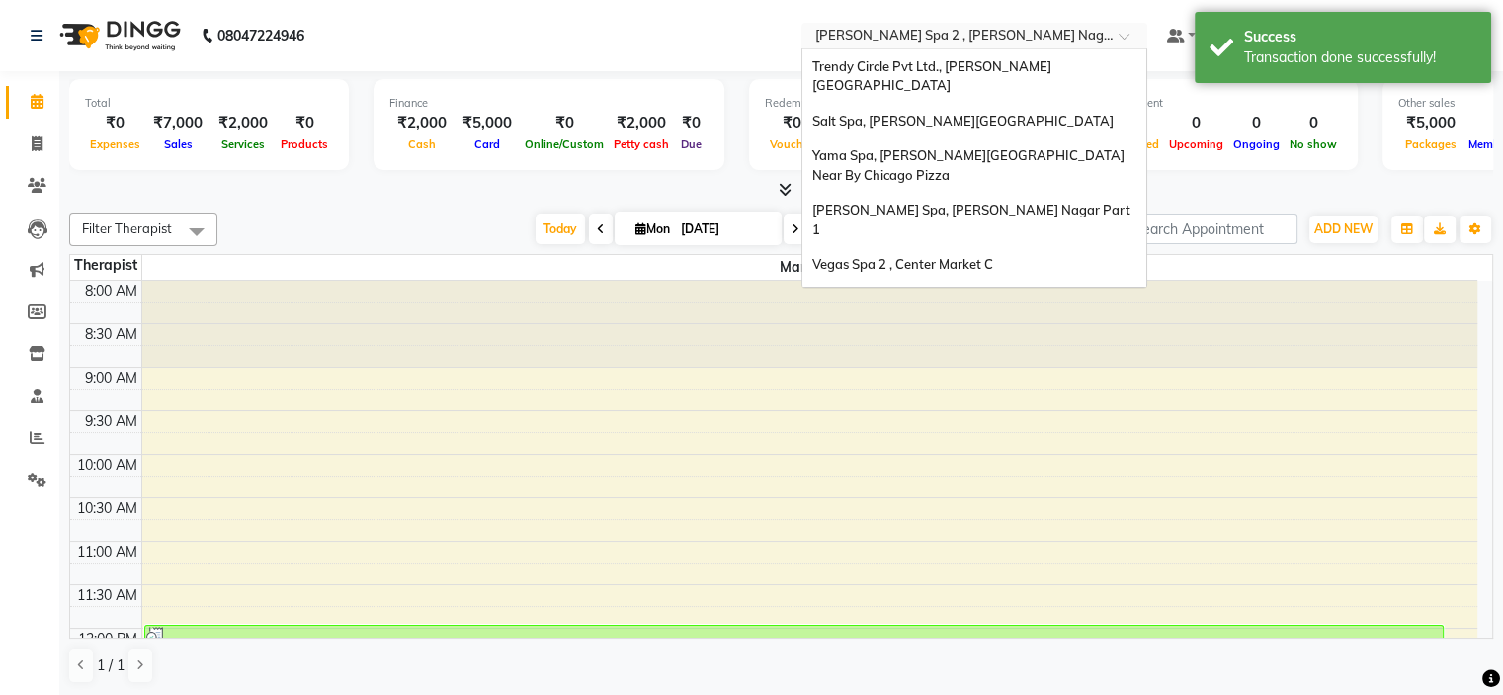
click at [1026, 31] on input "text" at bounding box center [954, 38] width 287 height 20
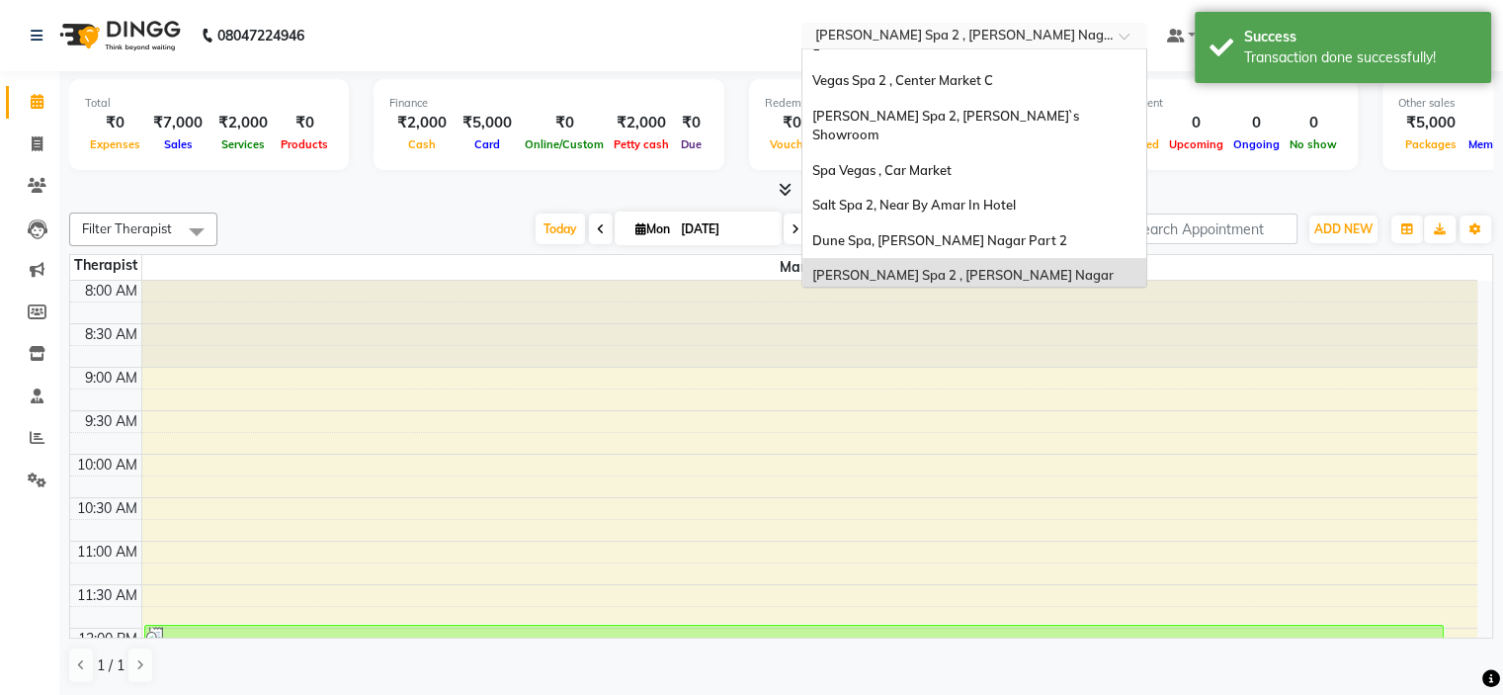
click at [1008, 321] on span "[PERSON_NAME], [PERSON_NAME] Nagar Part 1" at bounding box center [963, 329] width 302 height 16
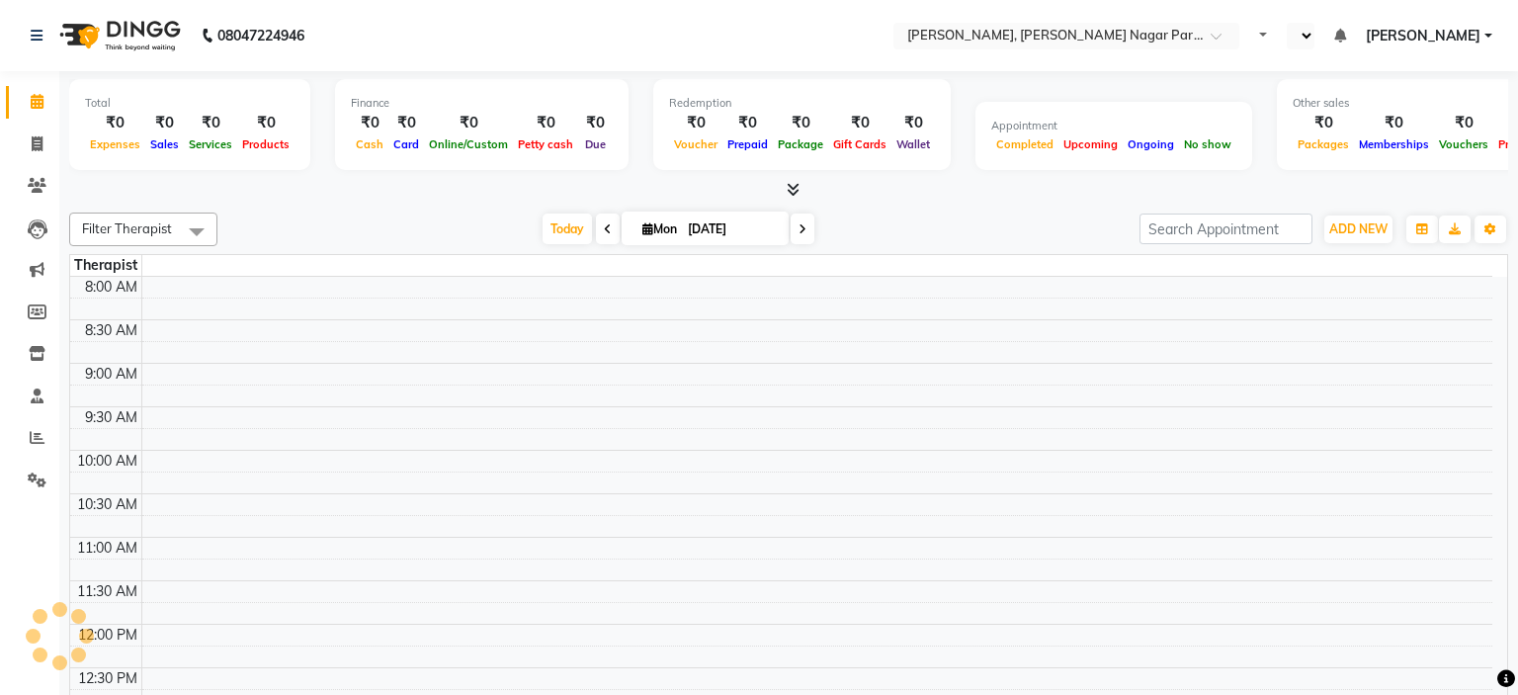
select select "en"
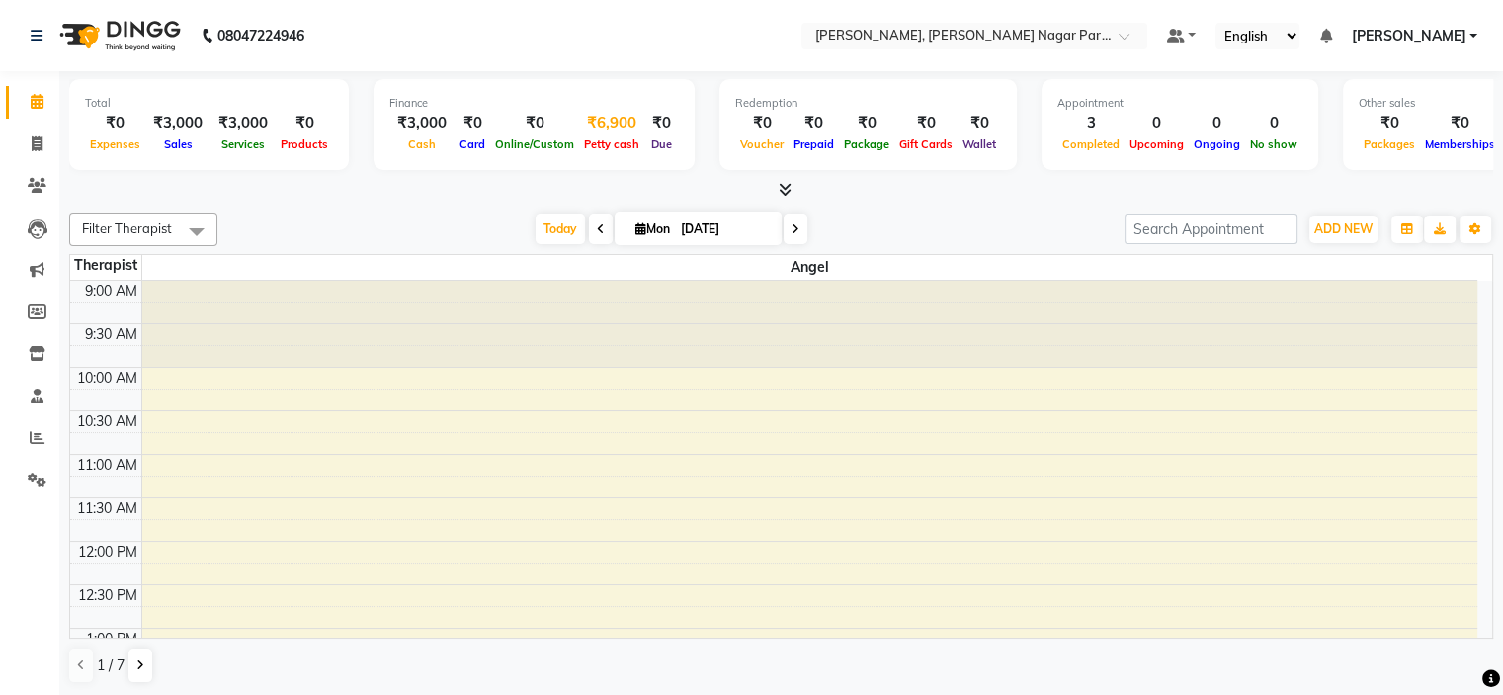
click at [588, 137] on span "Petty cash" at bounding box center [611, 144] width 65 height 14
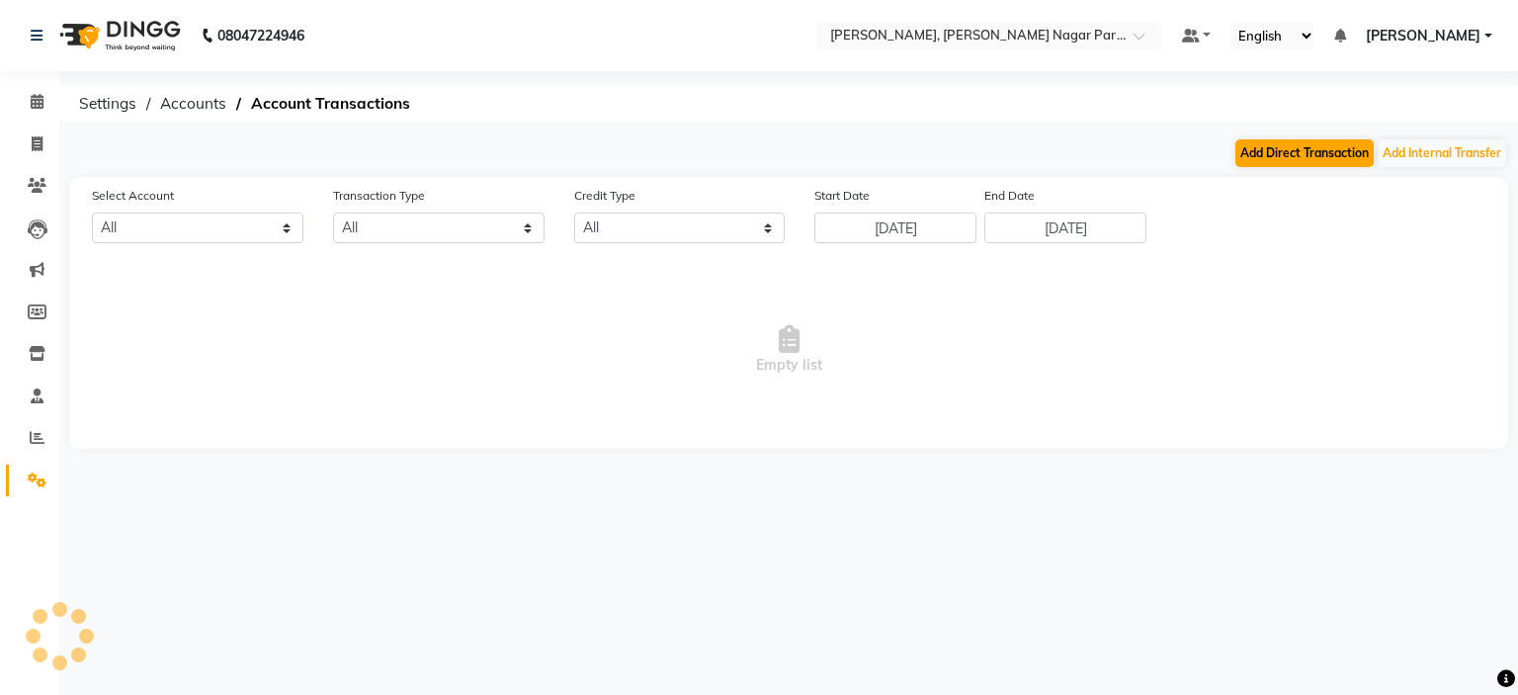
select select "6743"
click at [1431, 150] on button "Add Internal Transfer" at bounding box center [1441, 153] width 128 height 28
select select "internal transfer"
select select "6743"
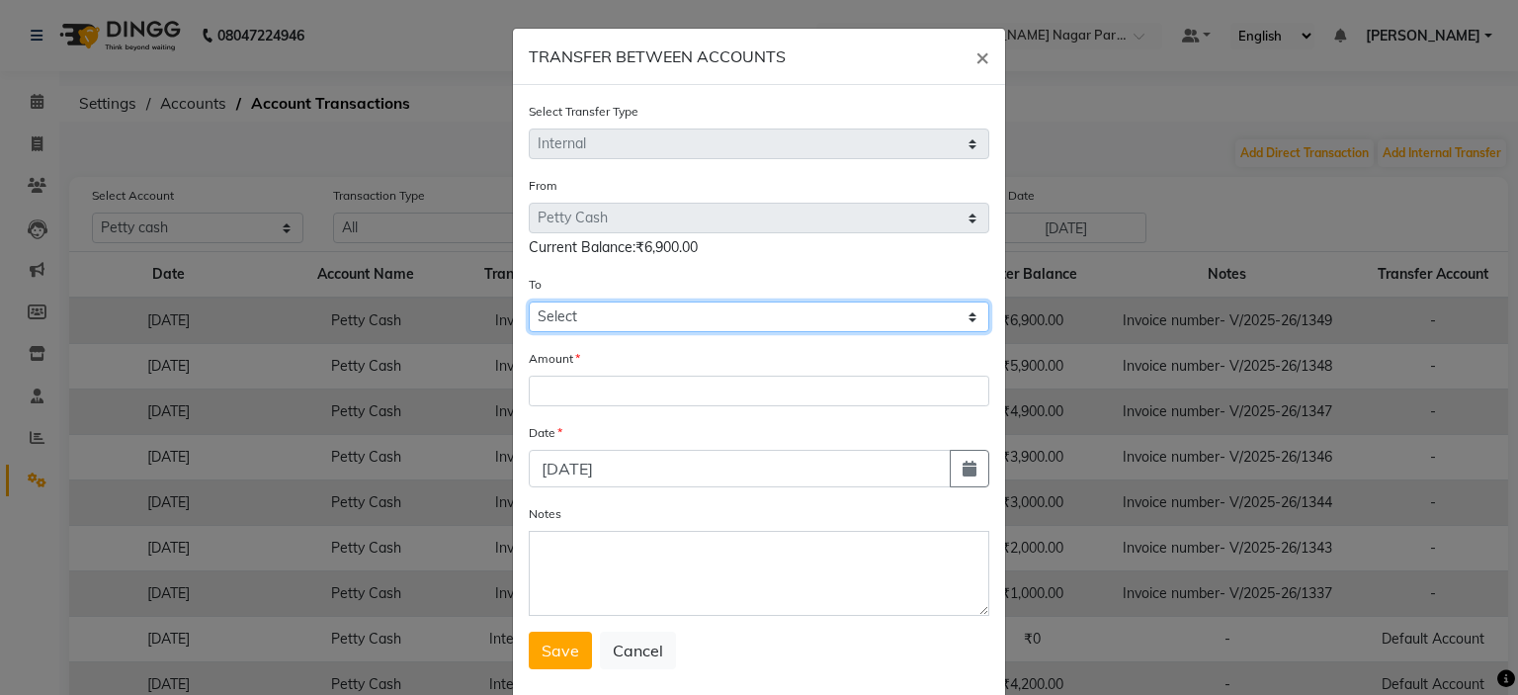
drag, startPoint x: 617, startPoint y: 307, endPoint x: 609, endPoint y: 332, distance: 25.9
click at [617, 307] on select "Select [PERSON_NAME] Cash Default Account" at bounding box center [759, 316] width 460 height 31
select select "6744"
click at [529, 304] on select "Select [PERSON_NAME] Cash Default Account" at bounding box center [759, 316] width 460 height 31
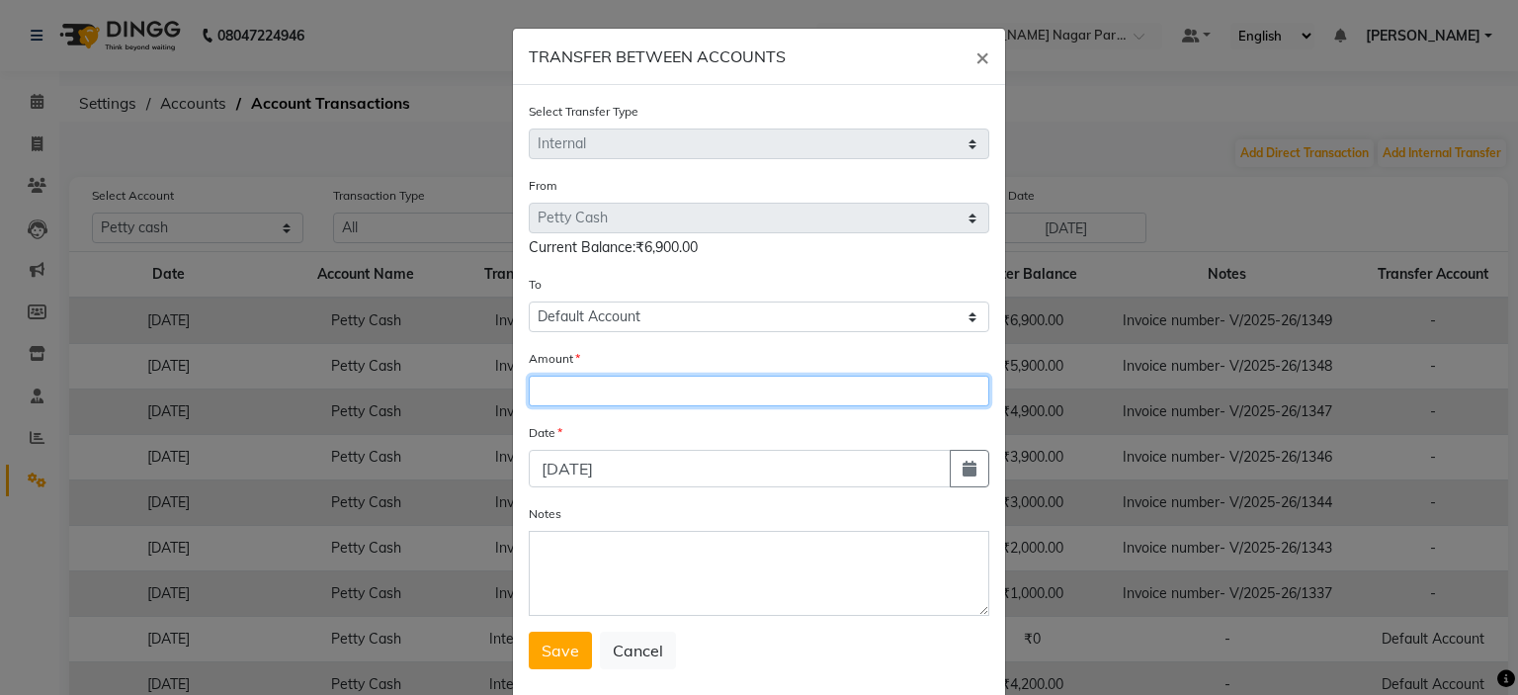
click at [593, 379] on input "number" at bounding box center [759, 390] width 460 height 31
type input "3900"
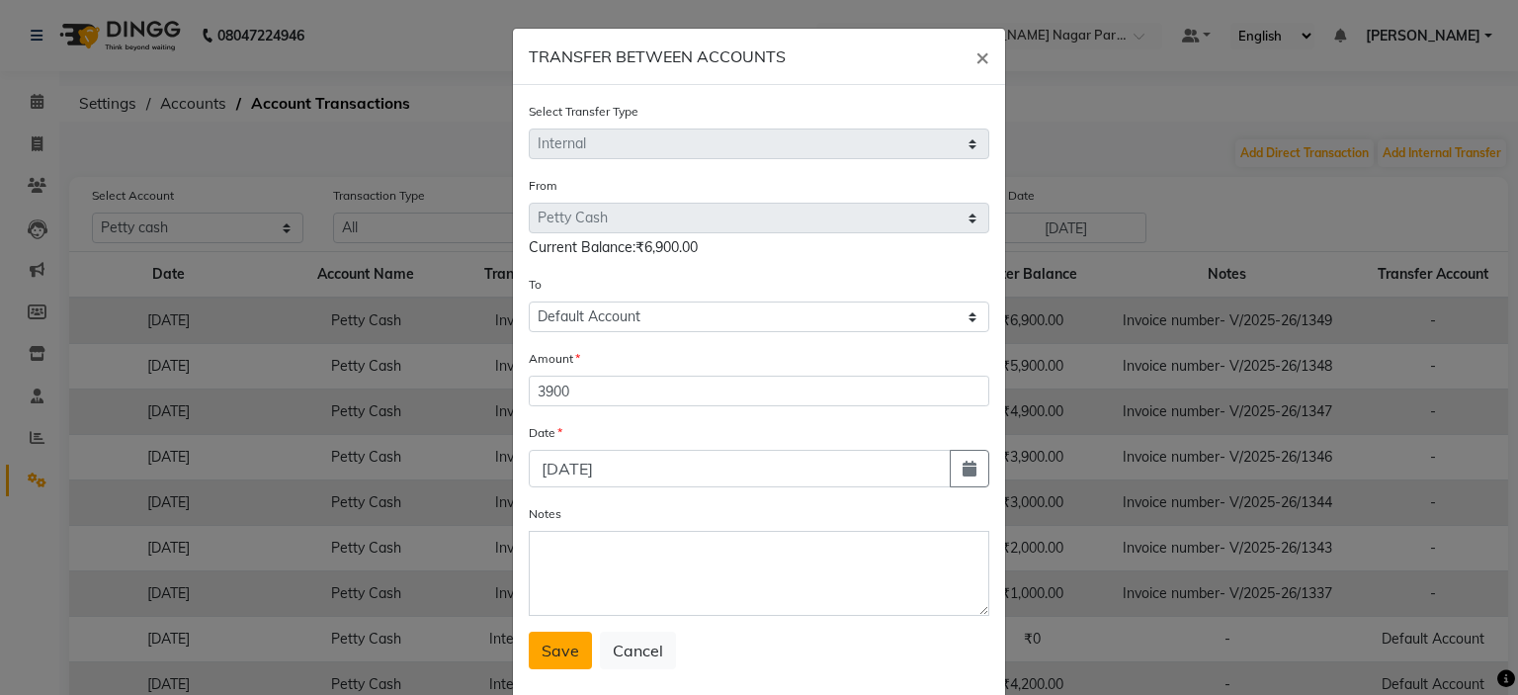
click at [569, 660] on span "Save" at bounding box center [560, 650] width 38 height 20
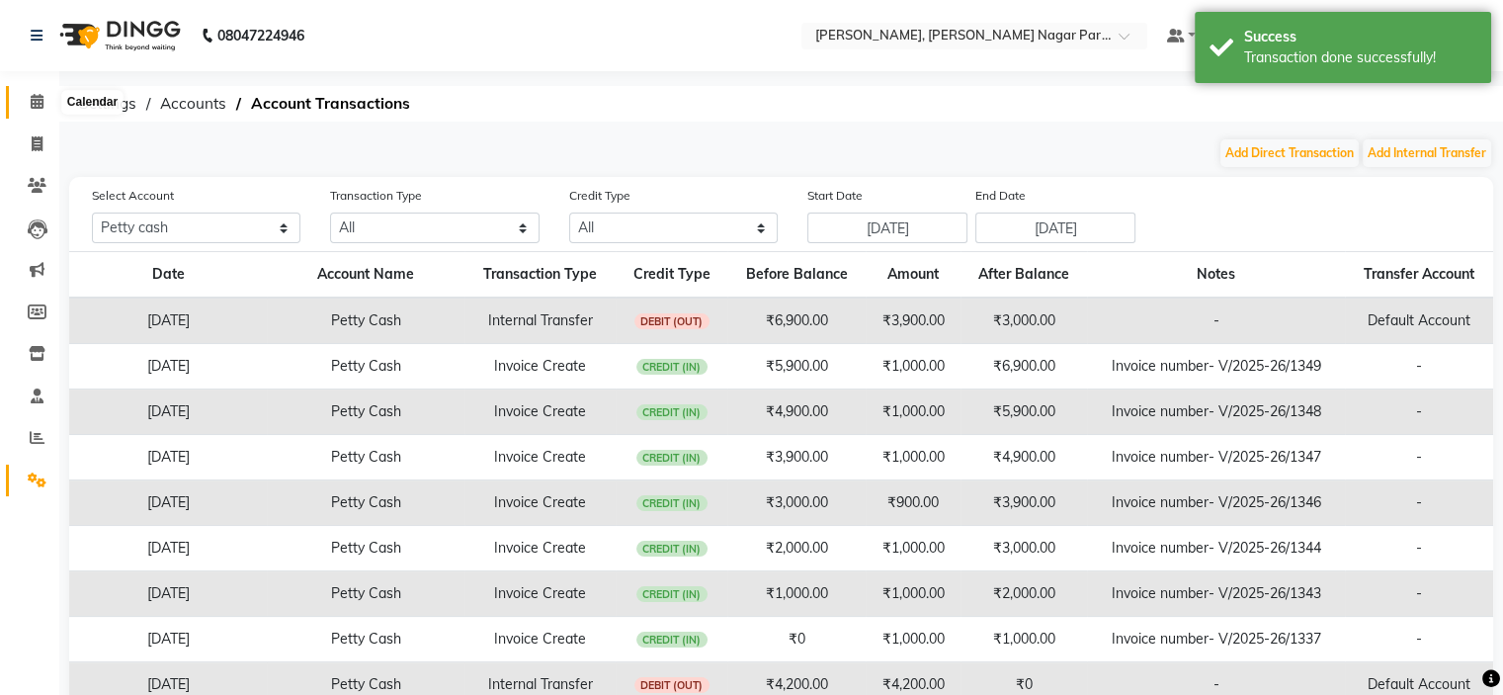
click at [34, 104] on icon at bounding box center [37, 101] width 13 height 15
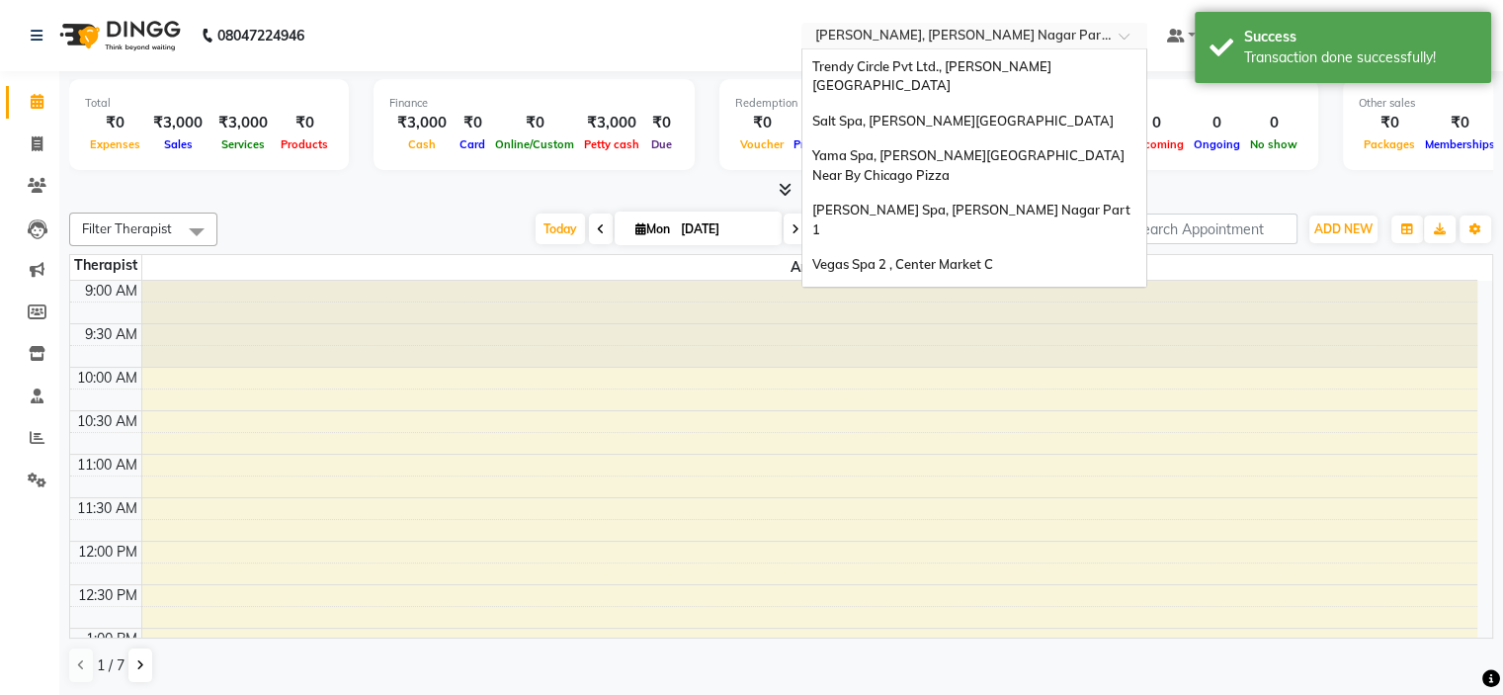
click at [1036, 42] on input "text" at bounding box center [954, 38] width 287 height 20
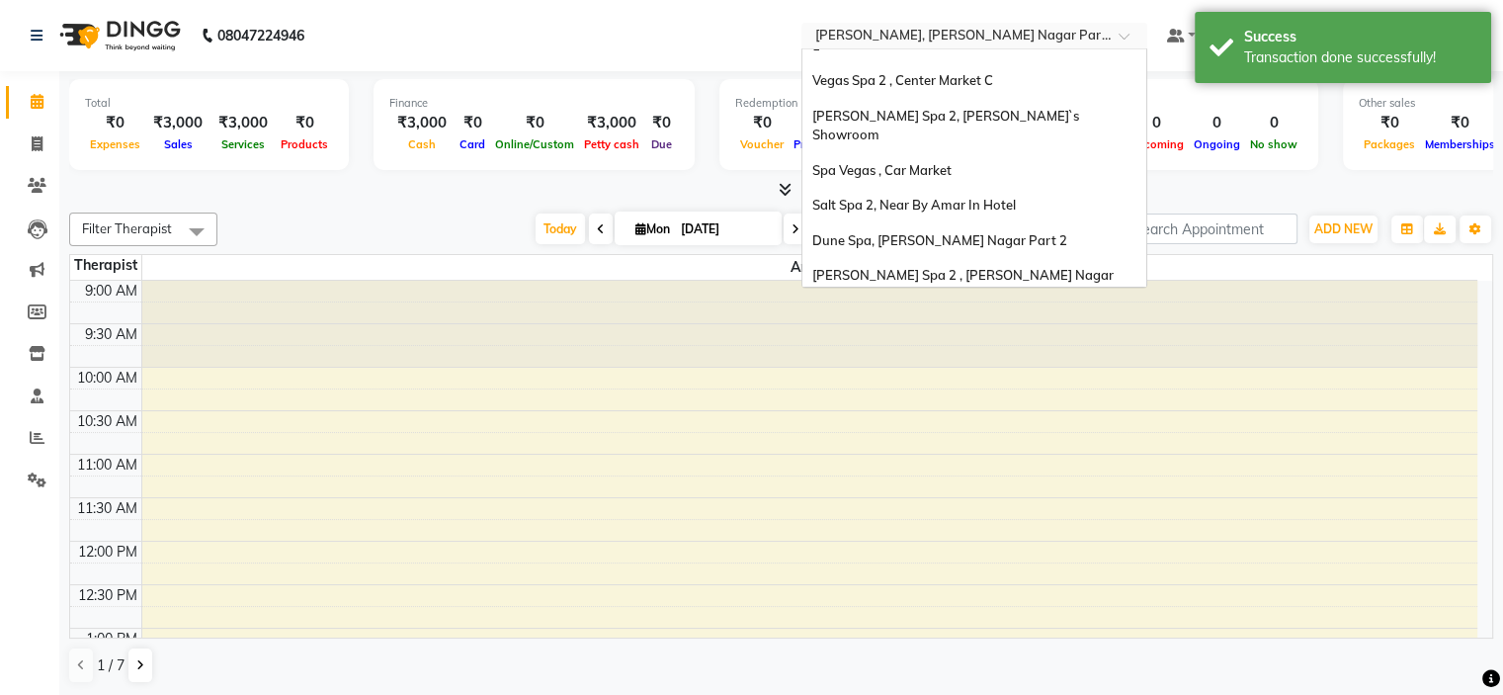
scroll to position [183, 0]
click at [1022, 349] on div "Spa 7, [PERSON_NAME][GEOGRAPHIC_DATA]" at bounding box center [974, 367] width 344 height 36
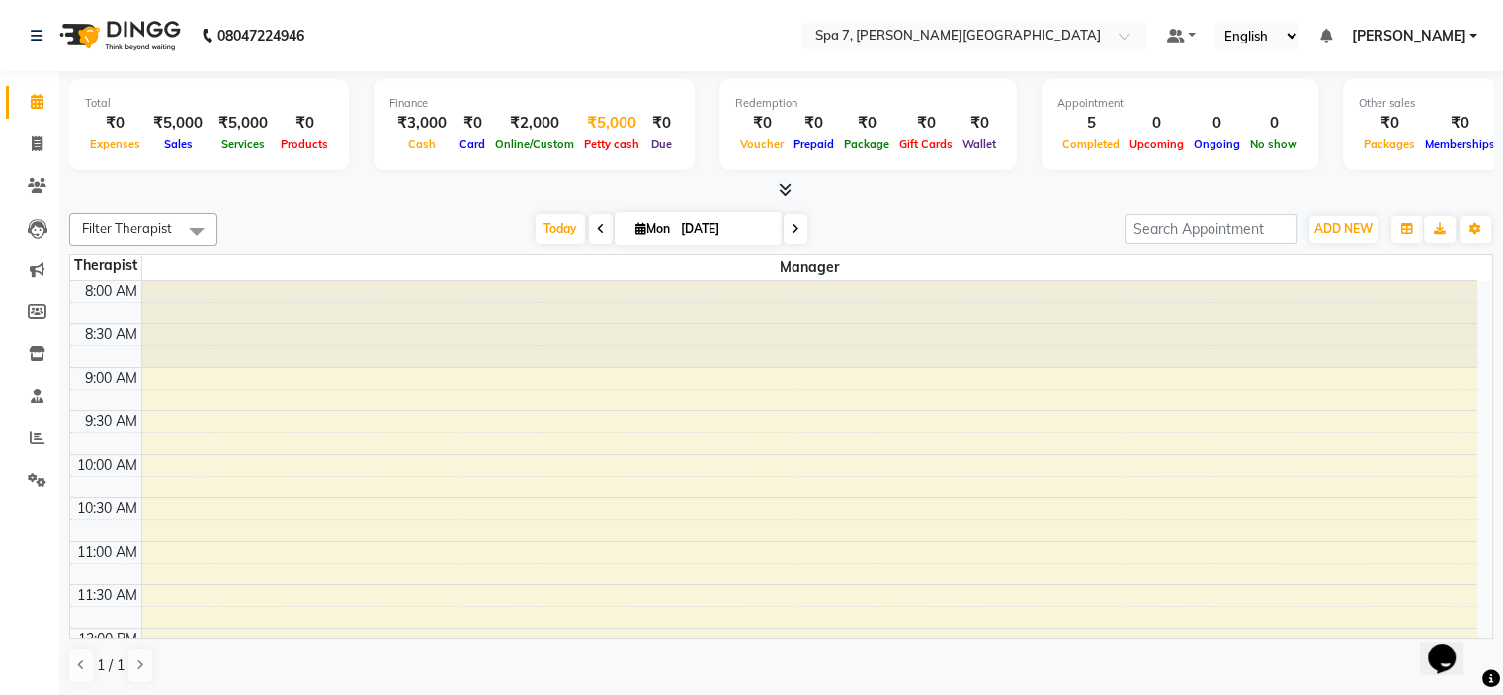
click at [592, 149] on span "Petty cash" at bounding box center [611, 144] width 65 height 14
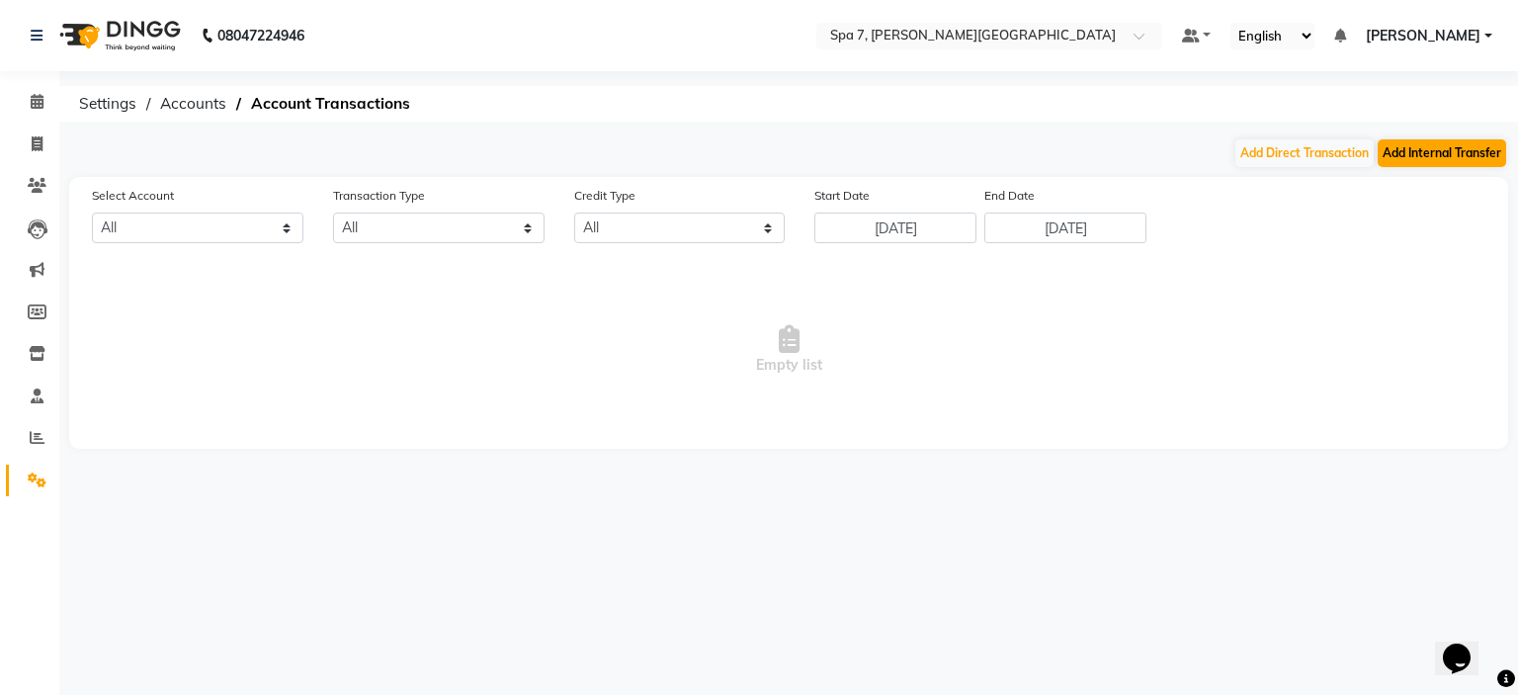
select select "7629"
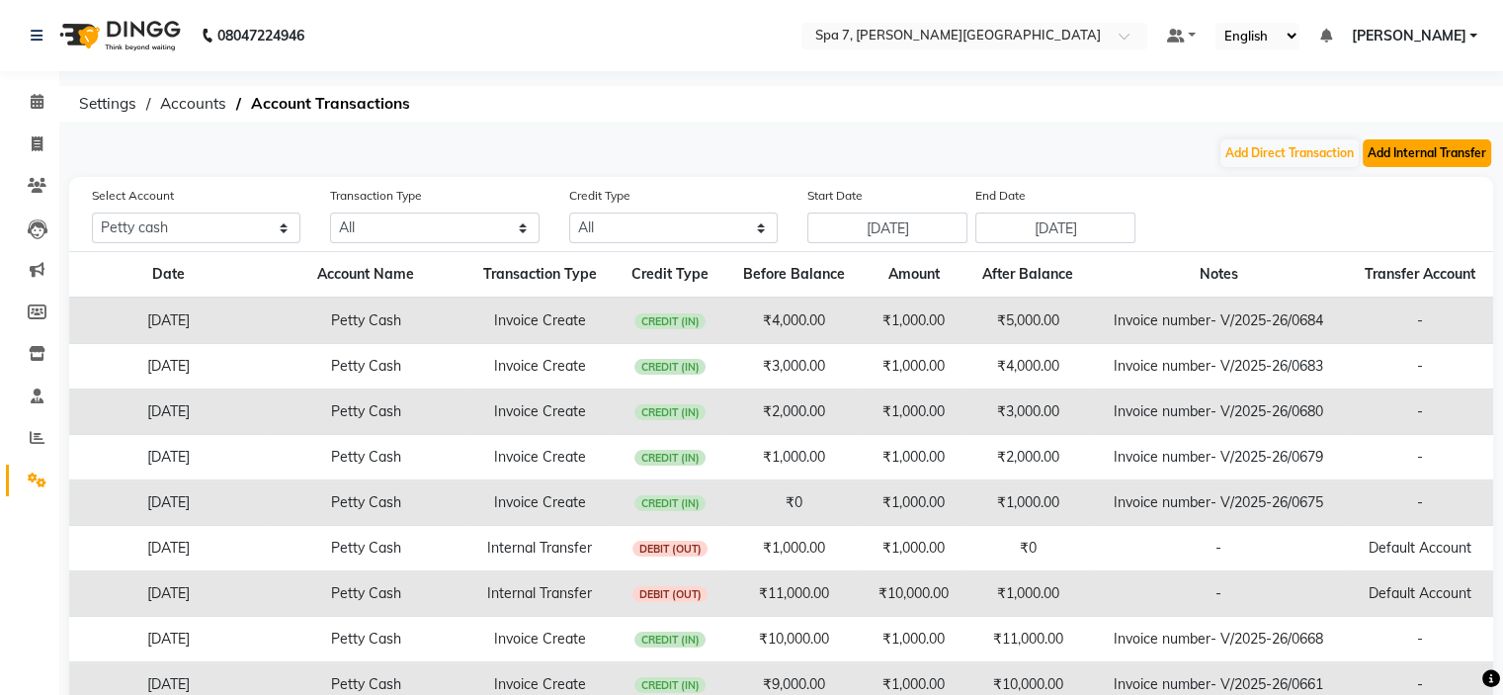
click at [1444, 149] on button "Add Internal Transfer" at bounding box center [1426, 153] width 128 height 28
select select "internal transfer"
select select "7629"
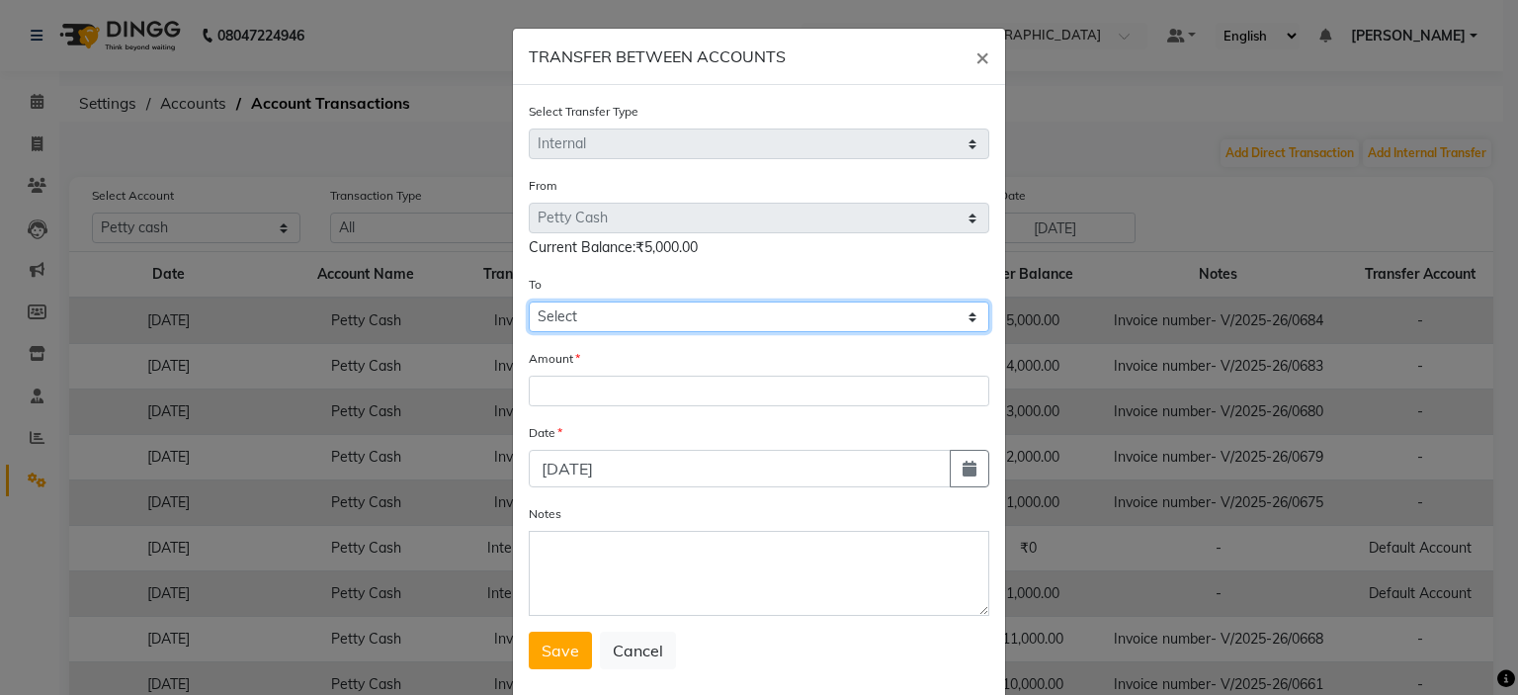
drag, startPoint x: 626, startPoint y: 320, endPoint x: 627, endPoint y: 331, distance: 10.9
click at [626, 320] on select "Select [PERSON_NAME] Cash Default Account" at bounding box center [759, 316] width 460 height 31
select select "7630"
click at [529, 304] on select "Select [PERSON_NAME] Cash Default Account" at bounding box center [759, 316] width 460 height 31
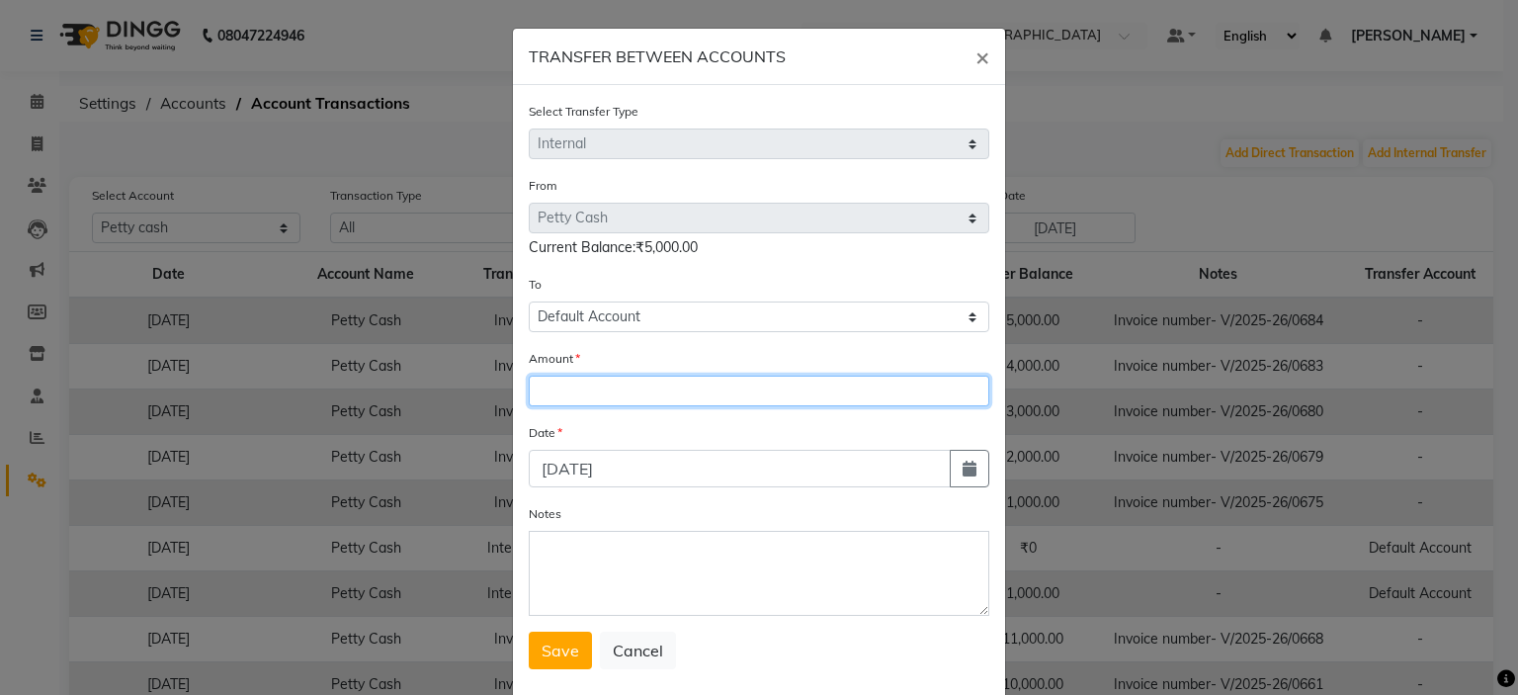
click at [617, 399] on input "number" at bounding box center [759, 390] width 460 height 31
type input "2000"
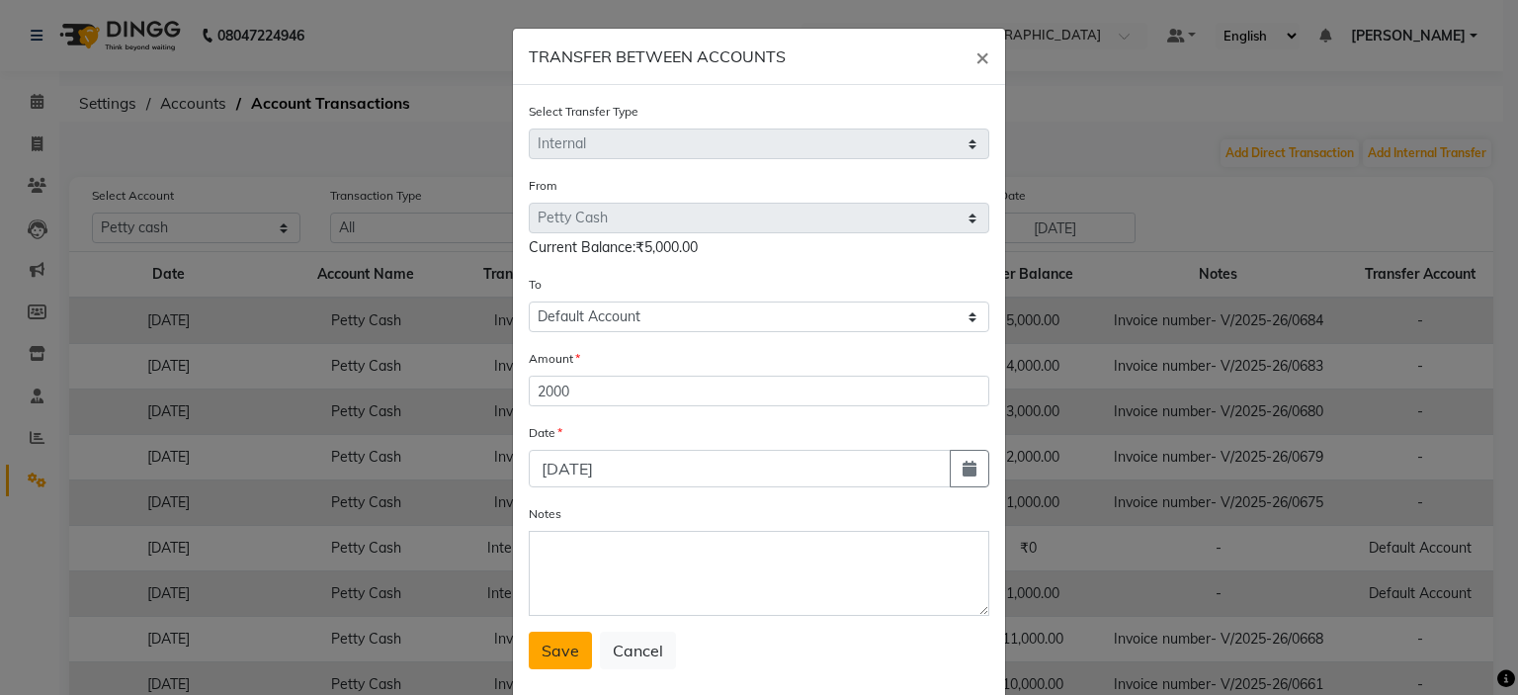
click at [551, 649] on span "Save" at bounding box center [560, 650] width 38 height 20
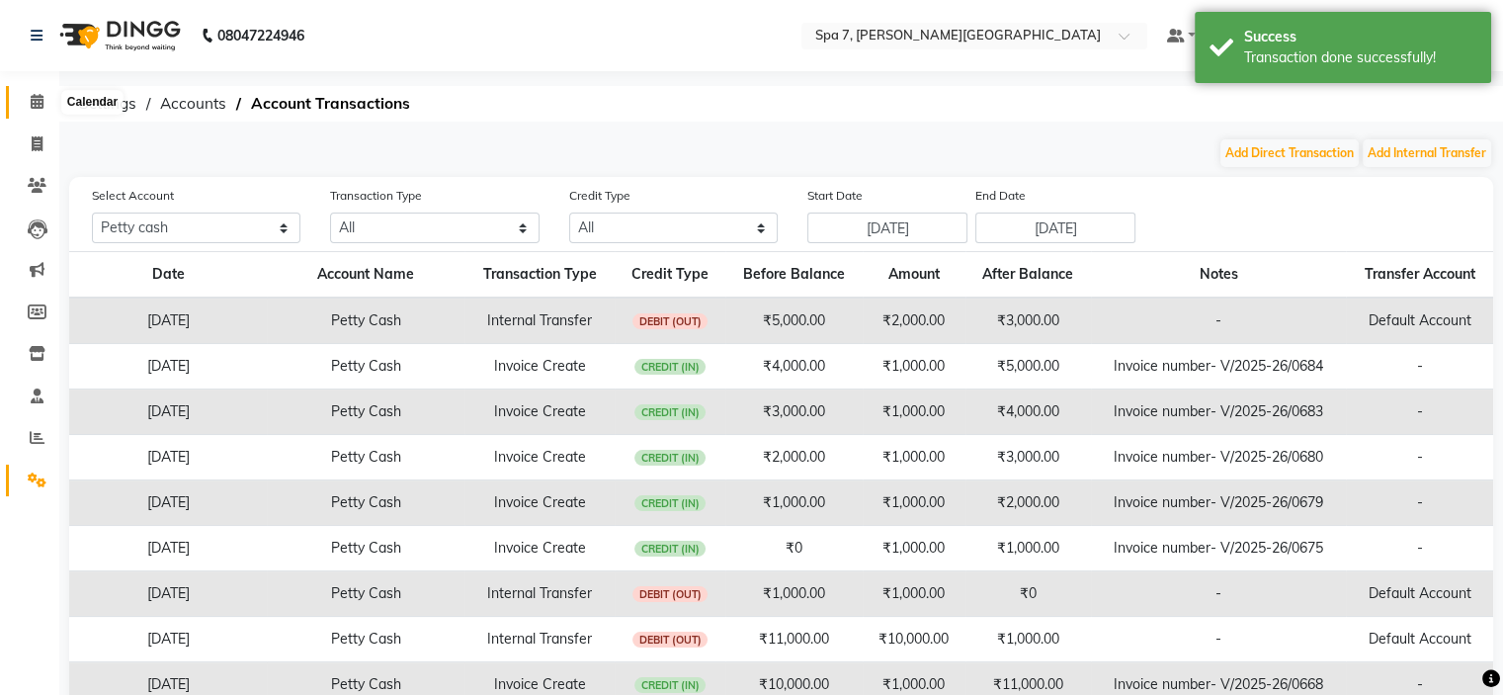
click at [38, 107] on icon at bounding box center [37, 101] width 13 height 15
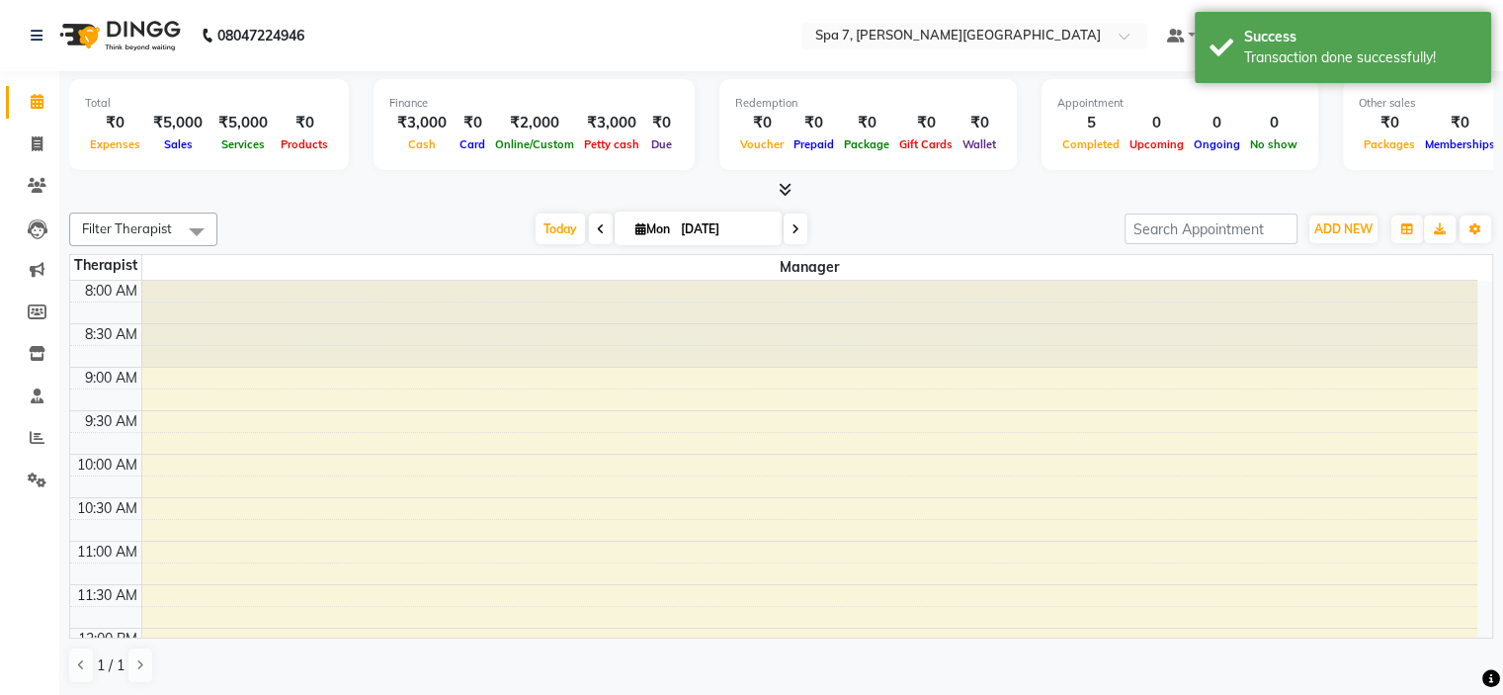
click at [930, 20] on nav "08047224946 Select Location × Spa 7, Lajpat Nagar Default Panel My Panel Englis…" at bounding box center [751, 35] width 1503 height 71
click at [914, 35] on input "text" at bounding box center [954, 38] width 287 height 20
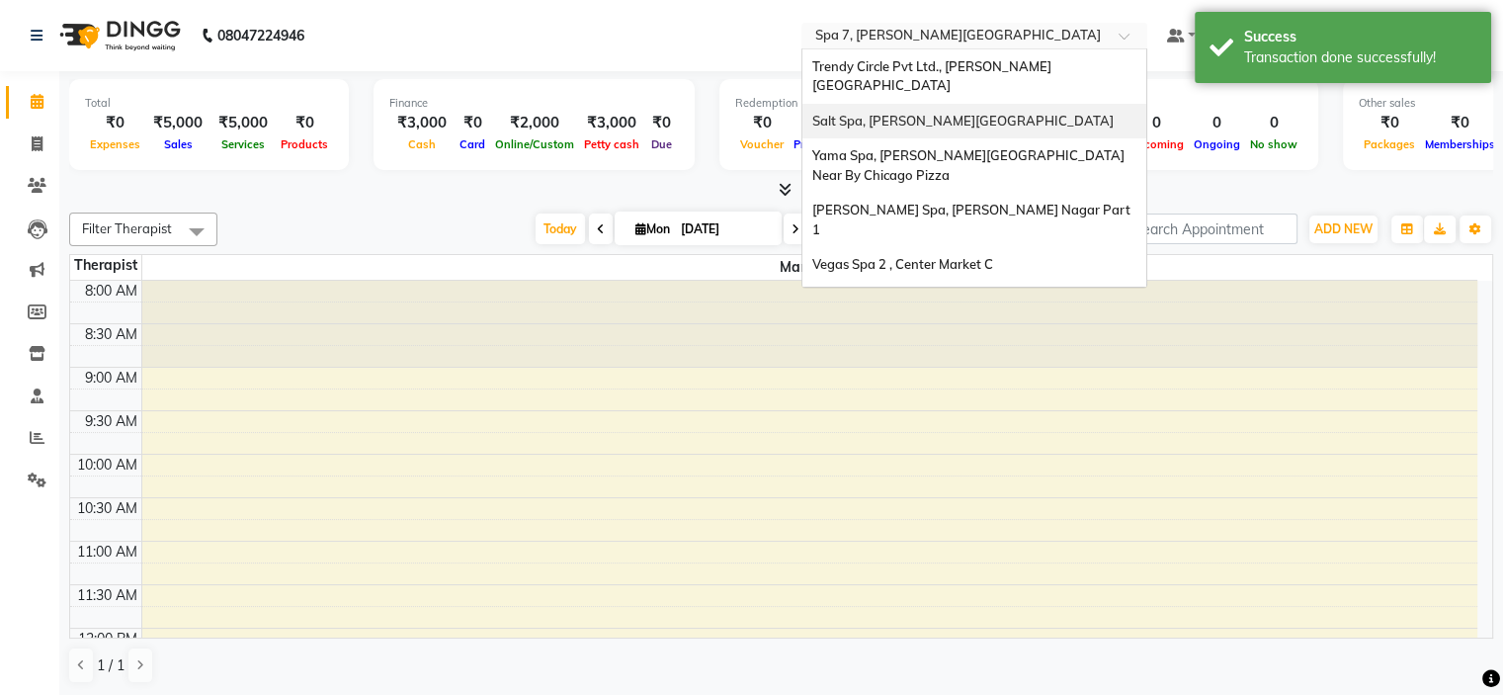
click at [935, 114] on div "Salt Spa, [PERSON_NAME][GEOGRAPHIC_DATA]" at bounding box center [974, 122] width 344 height 36
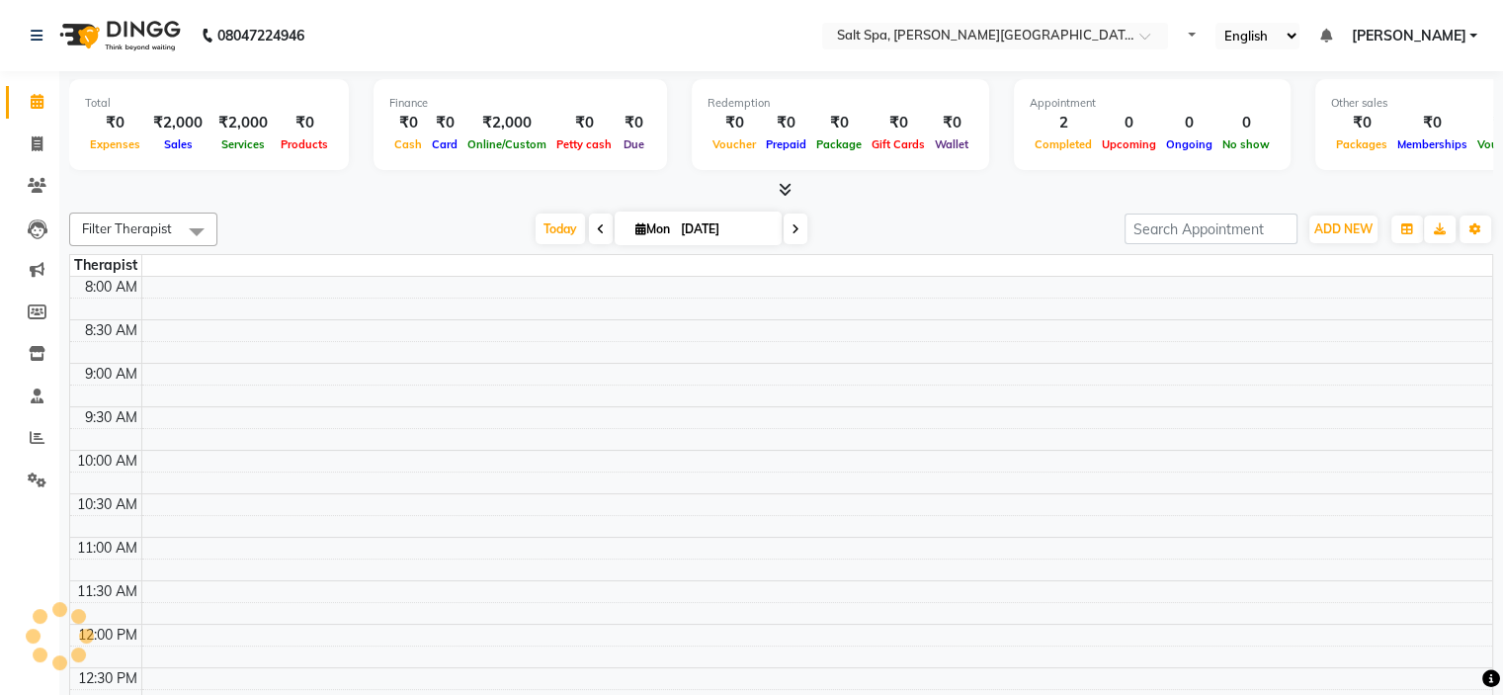
select select "en"
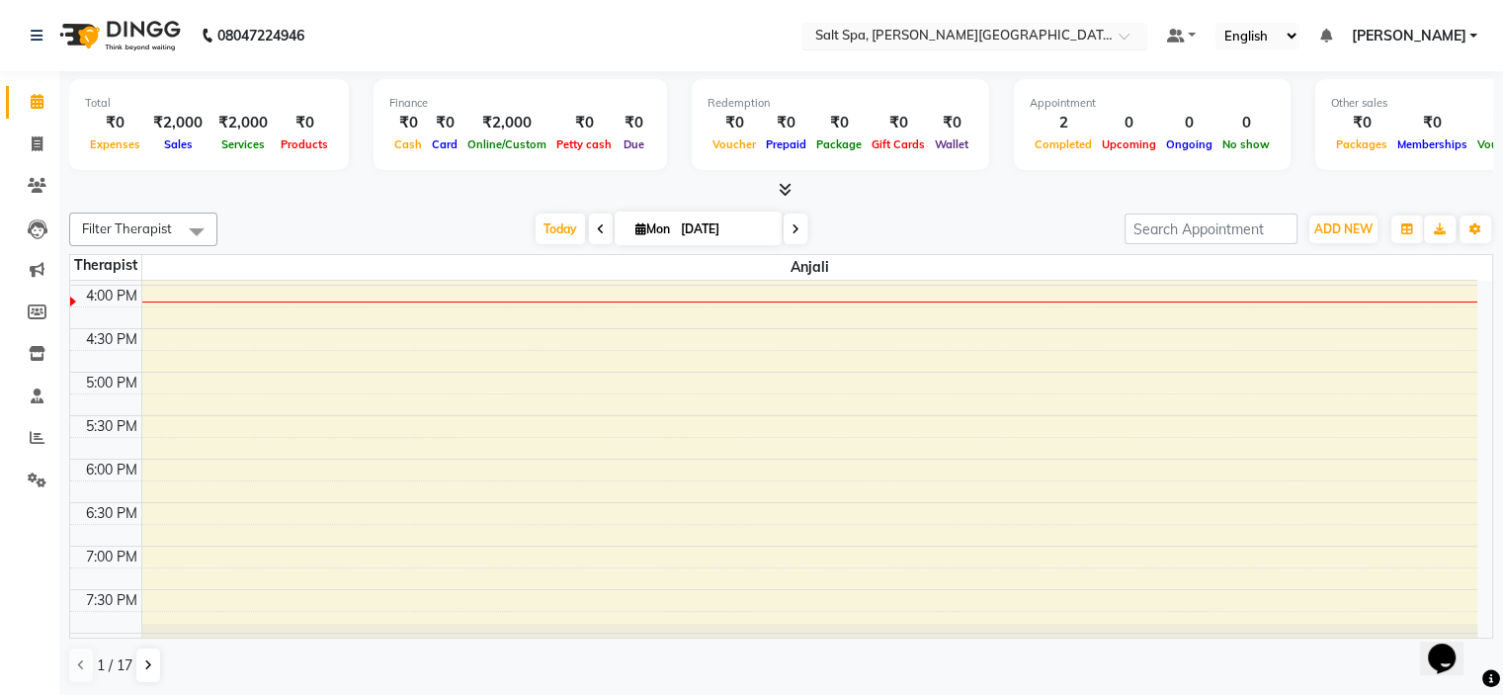
click at [945, 36] on input "text" at bounding box center [954, 38] width 287 height 20
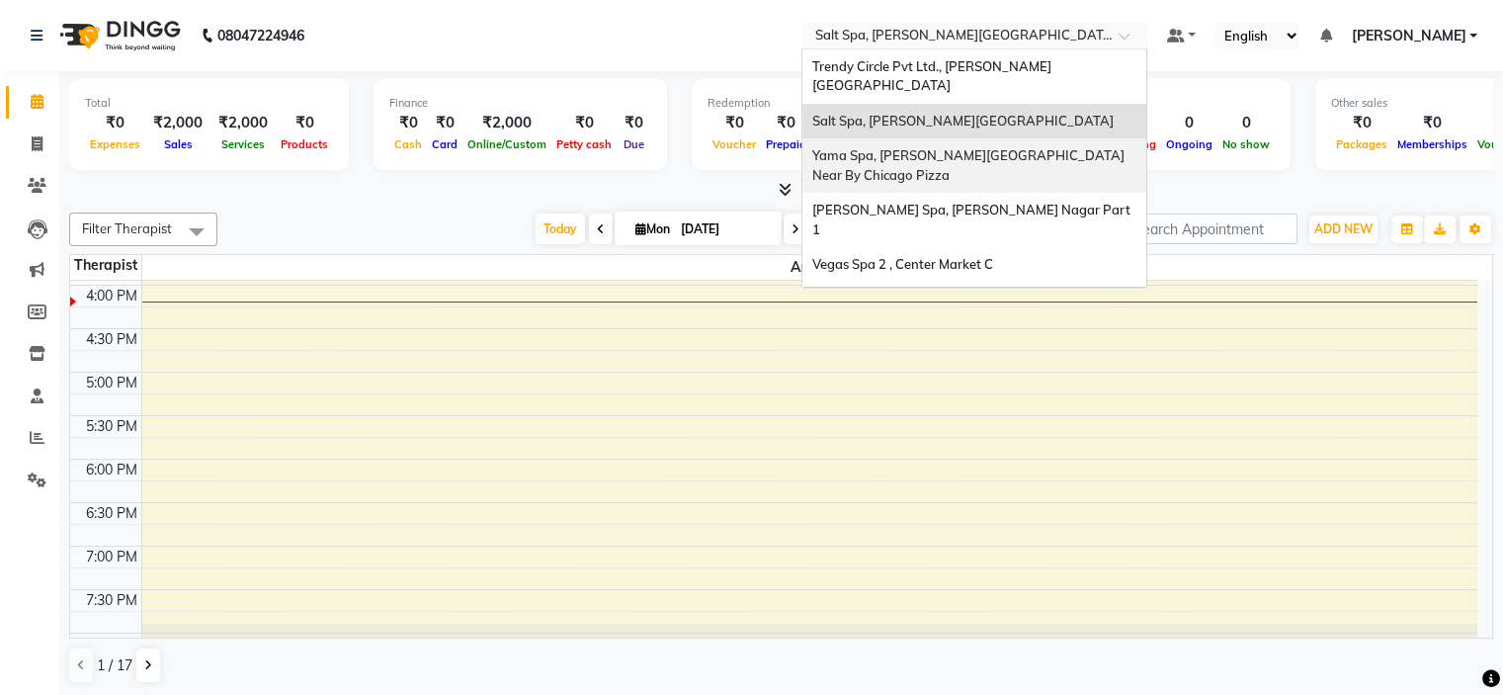
click at [952, 147] on span "Yama Spa, Lajpat Nagar Near By Chicago Pizza" at bounding box center [969, 165] width 315 height 36
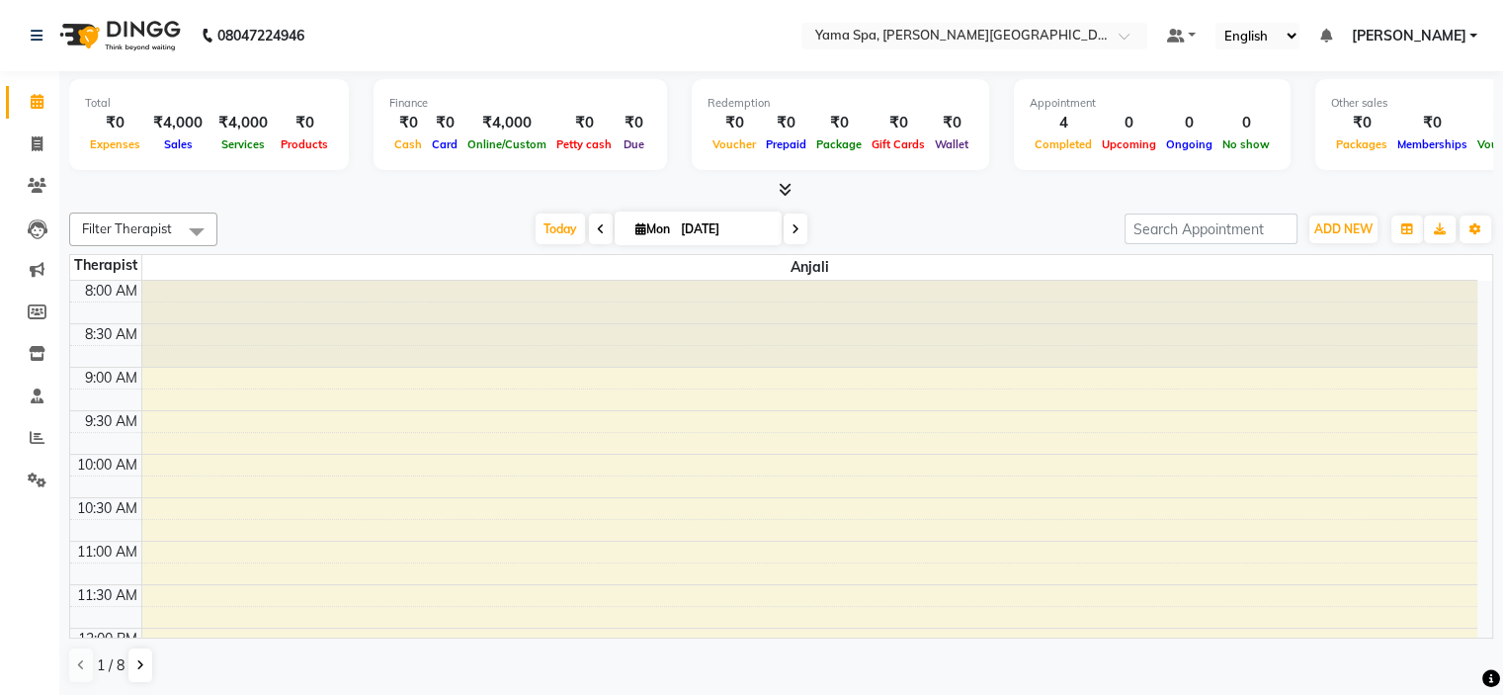
select select "en"
click at [978, 28] on input "text" at bounding box center [954, 38] width 287 height 20
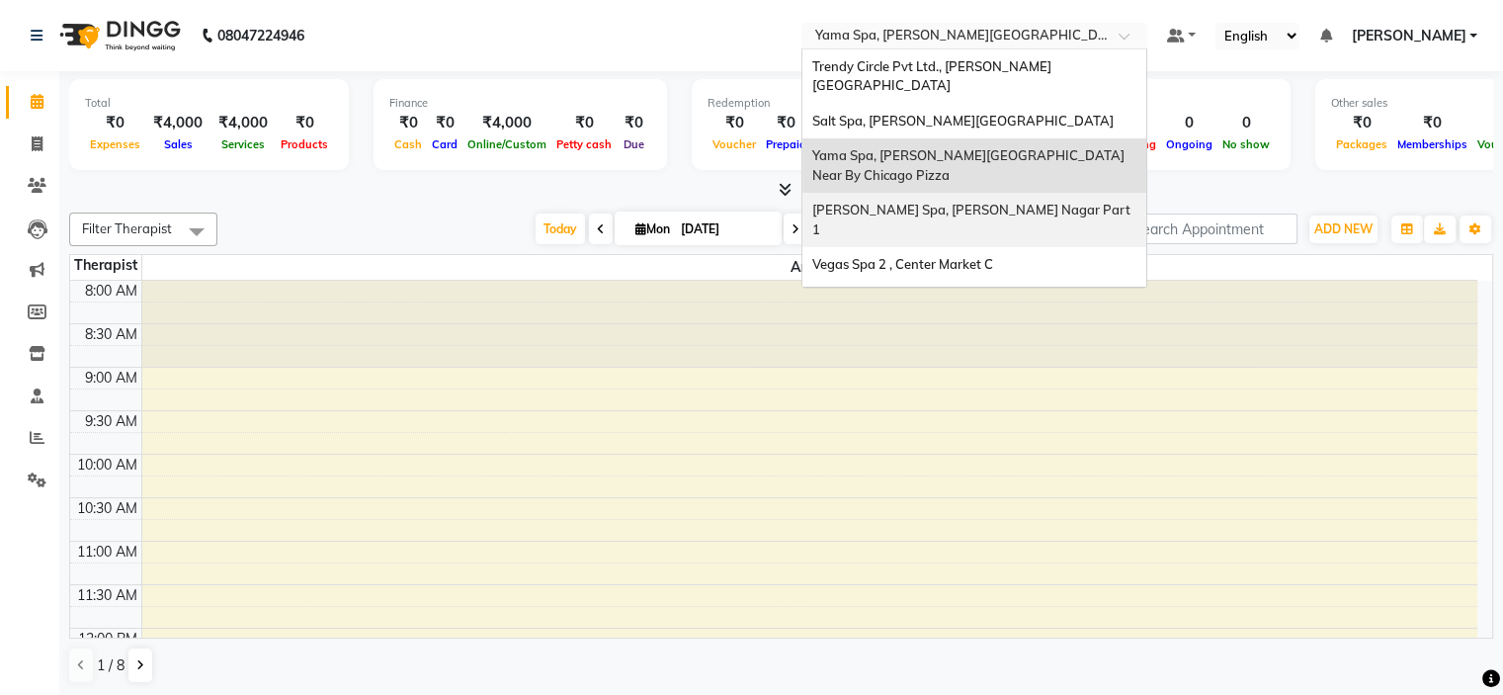
click at [985, 202] on span "[PERSON_NAME] Spa, [PERSON_NAME] Nagar Part 1" at bounding box center [972, 220] width 321 height 36
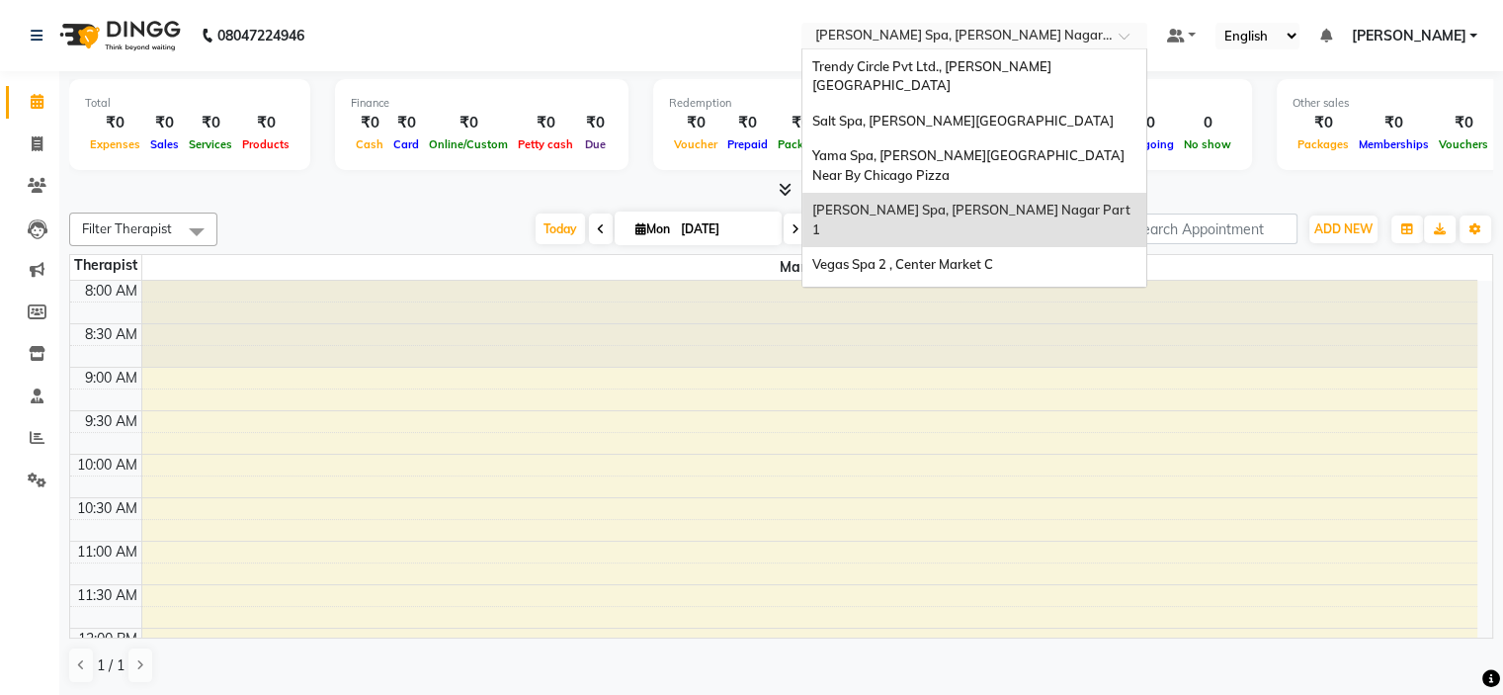
click at [998, 35] on input "text" at bounding box center [954, 38] width 287 height 20
click at [980, 256] on span "Vegas Spa 2 , Center Market C" at bounding box center [902, 264] width 181 height 16
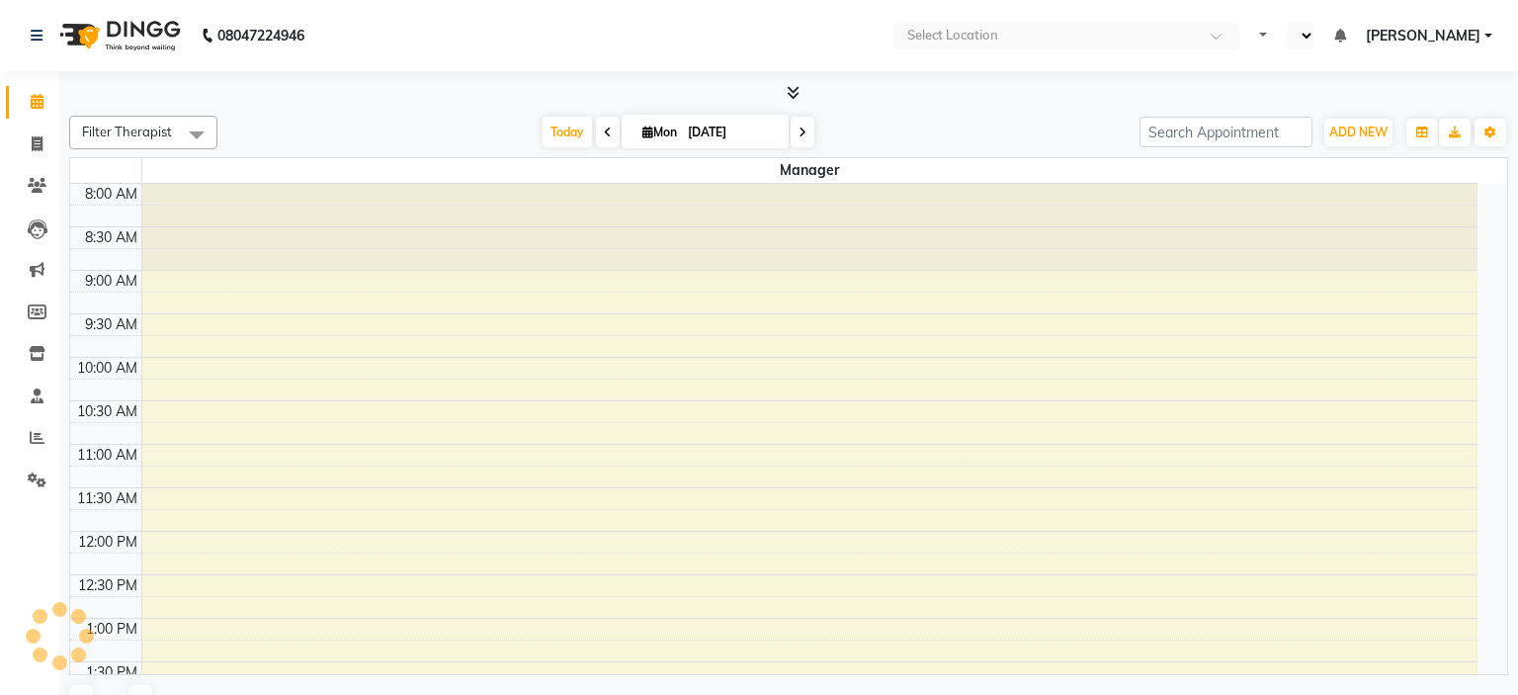
select select "en"
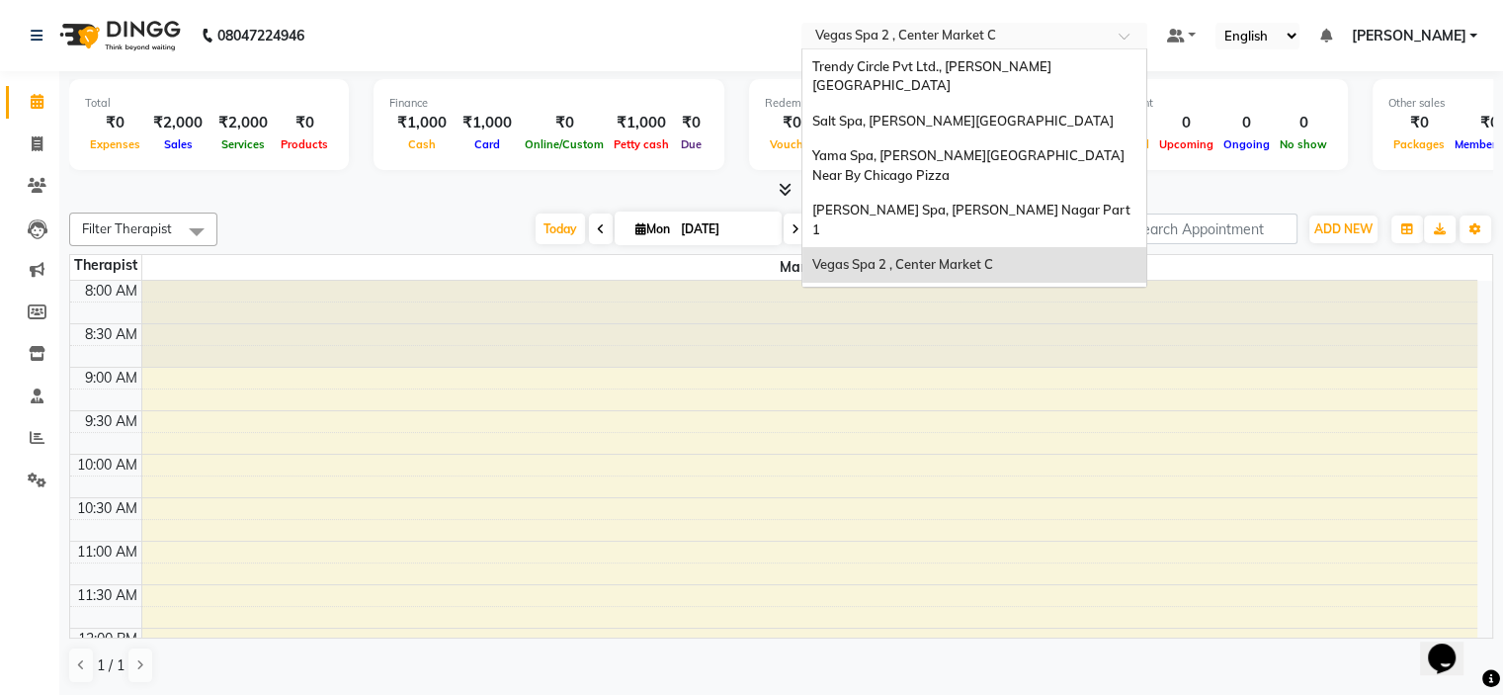
click at [967, 31] on input "text" at bounding box center [954, 38] width 287 height 20
click at [985, 291] on span "[PERSON_NAME] Spa 2, [PERSON_NAME]`s Showroom" at bounding box center [947, 309] width 270 height 36
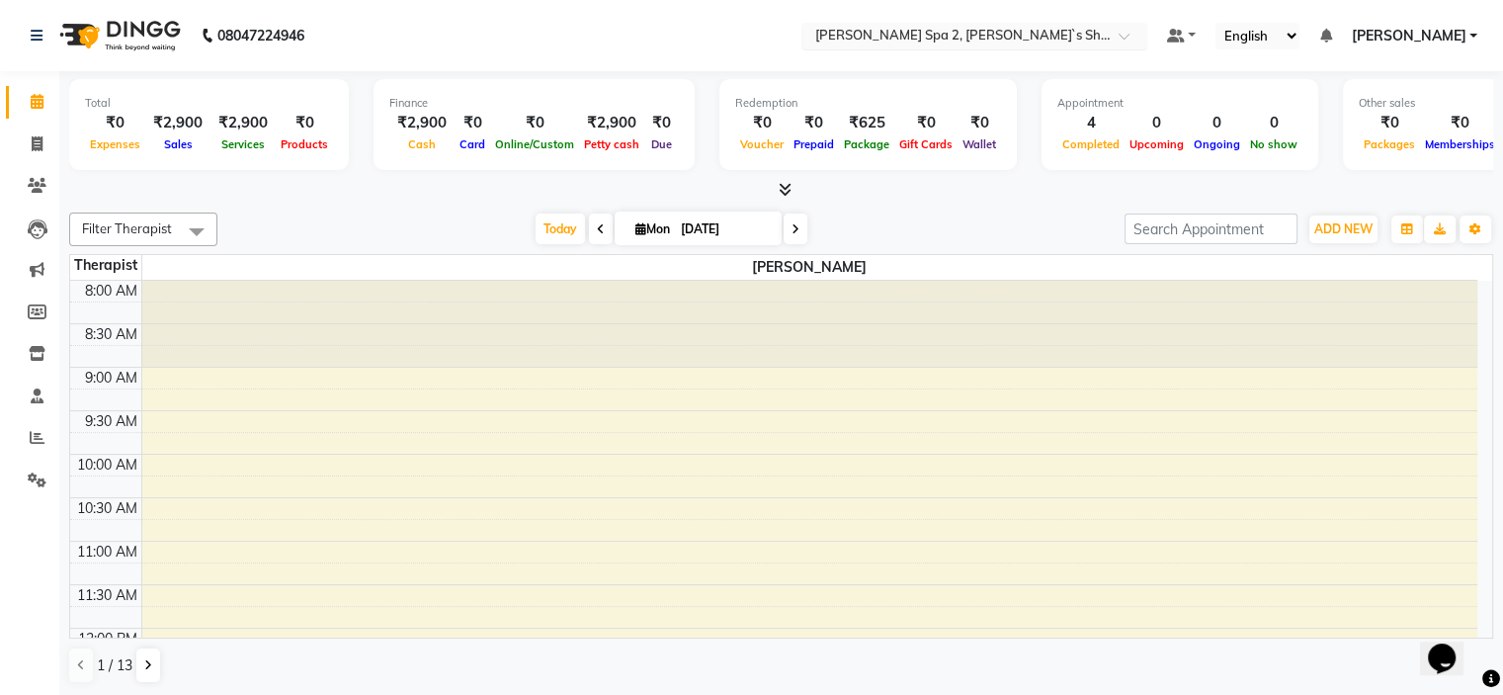
click at [996, 36] on input "text" at bounding box center [954, 38] width 287 height 20
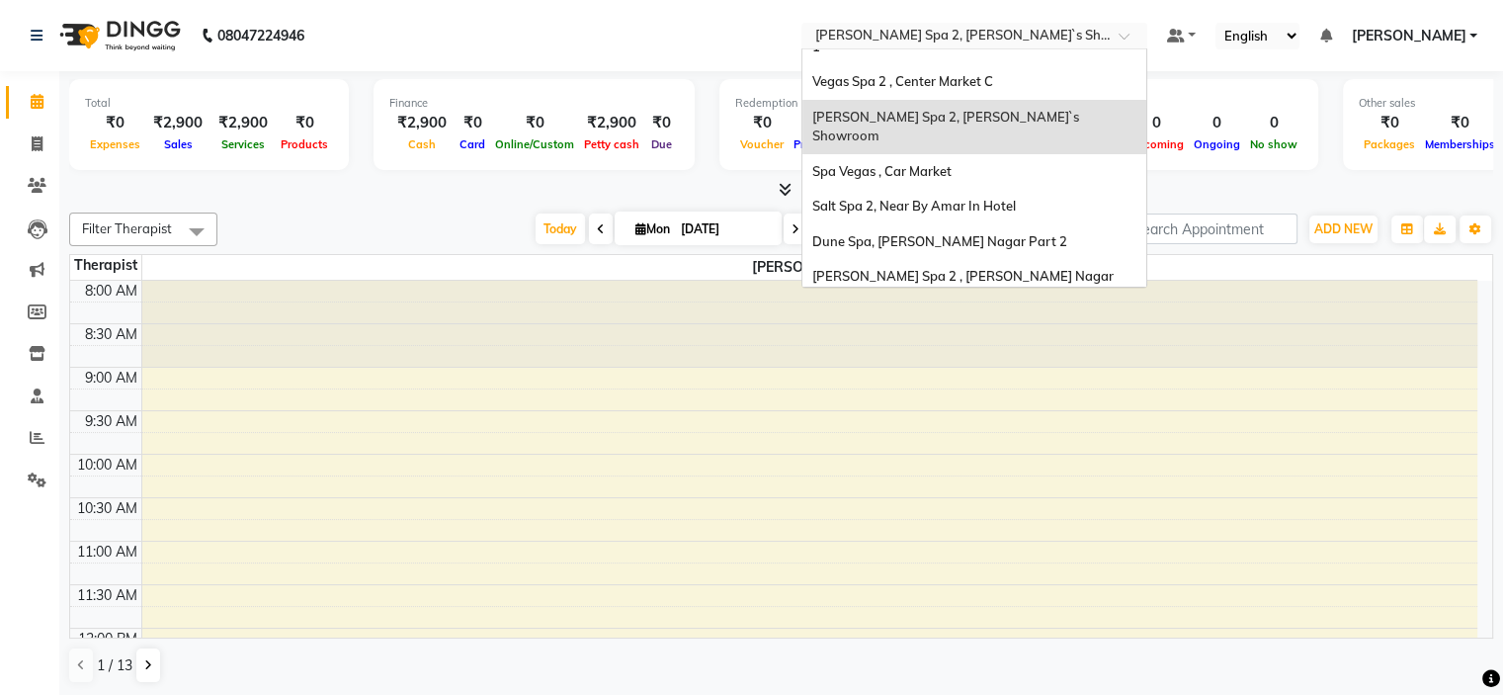
scroll to position [126, 0]
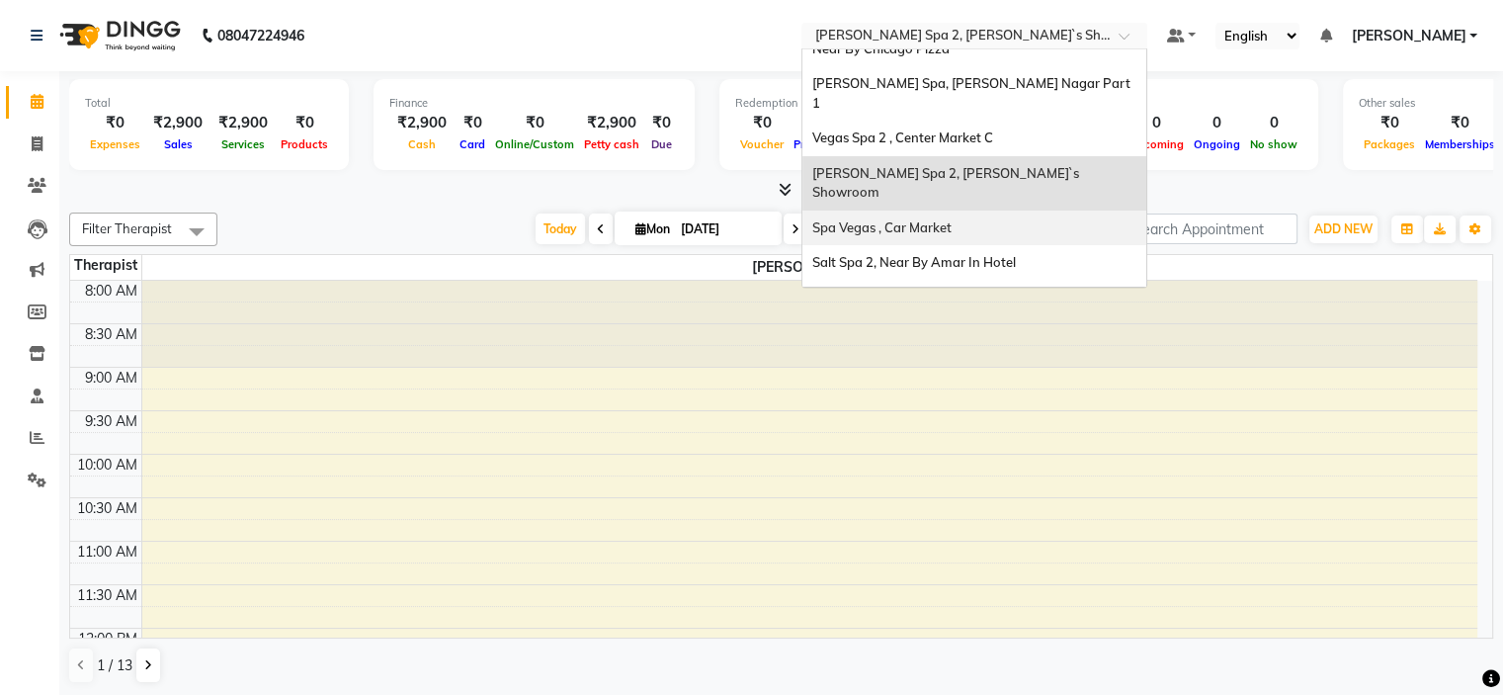
click at [958, 156] on div "[PERSON_NAME] Spa 2, [PERSON_NAME]`s Showroom" at bounding box center [974, 183] width 344 height 54
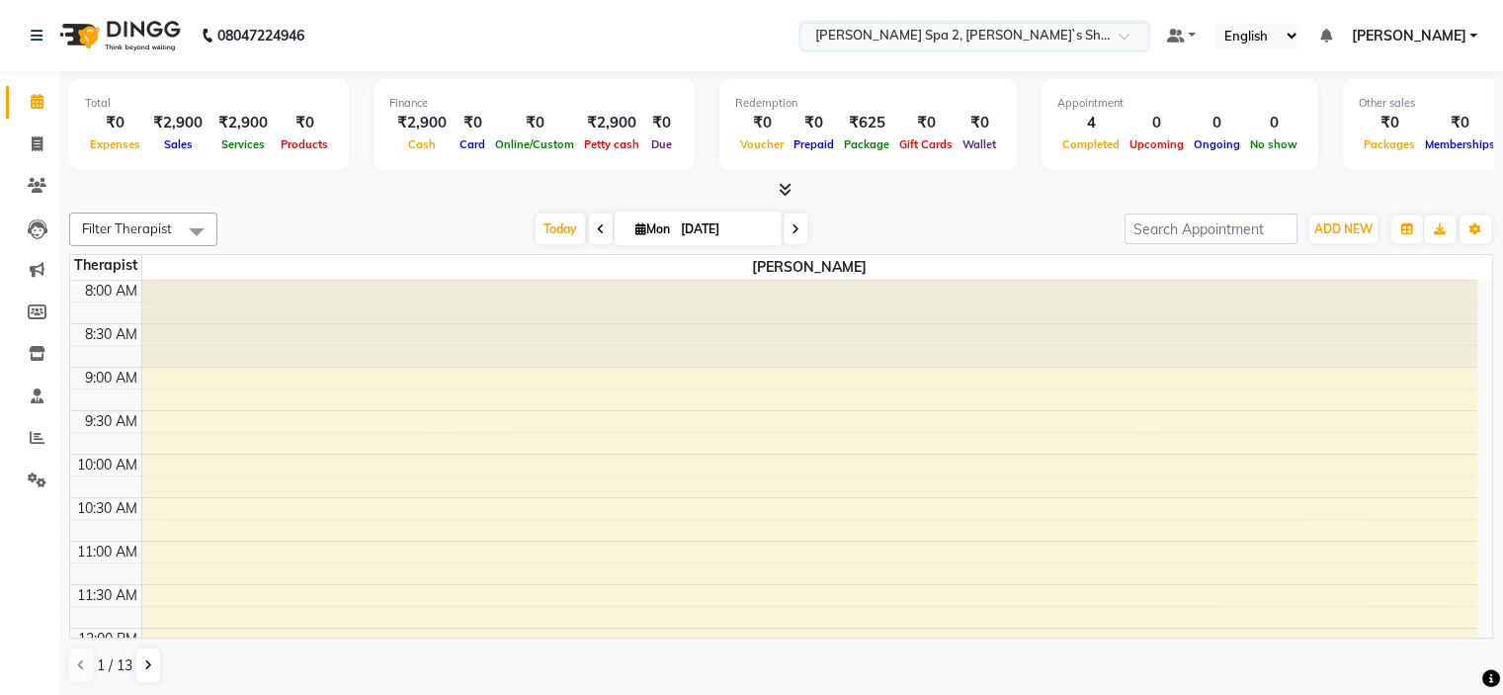
click at [979, 28] on input "text" at bounding box center [954, 38] width 287 height 20
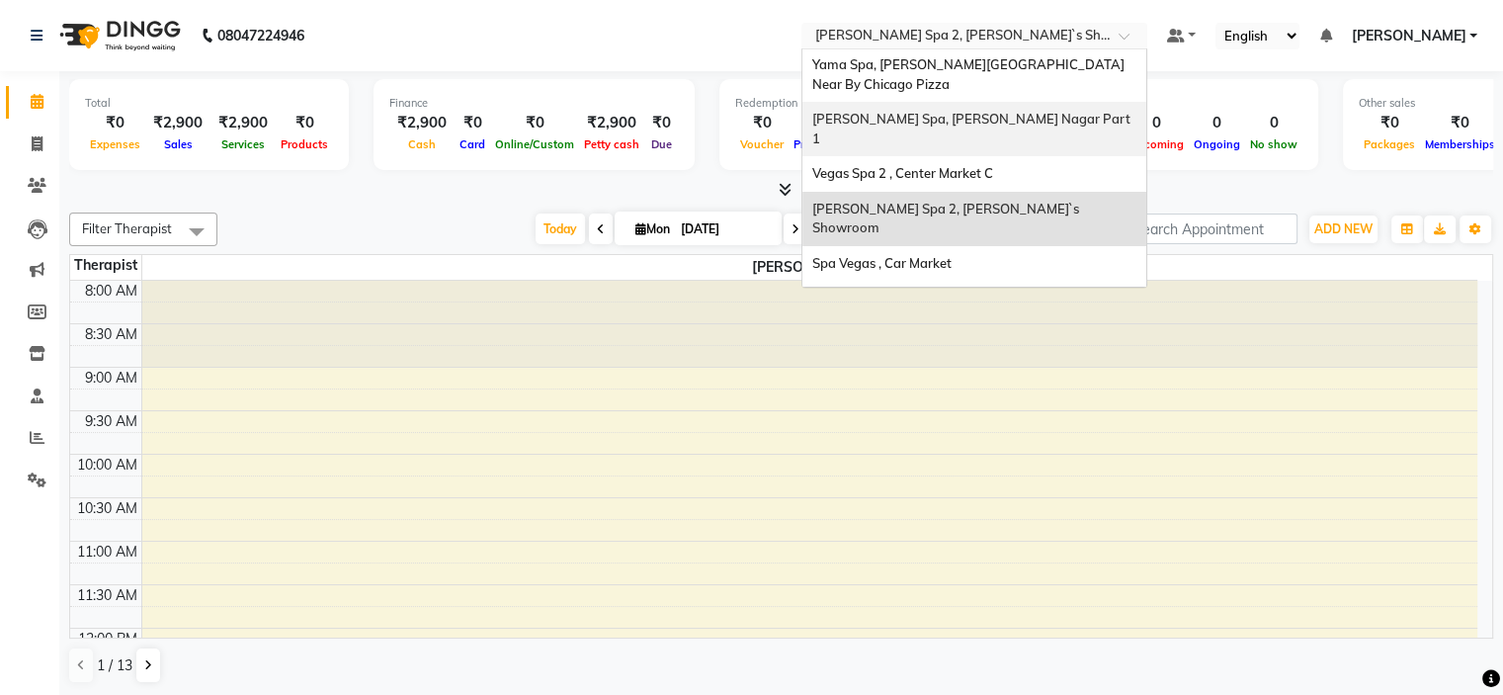
scroll to position [93, 0]
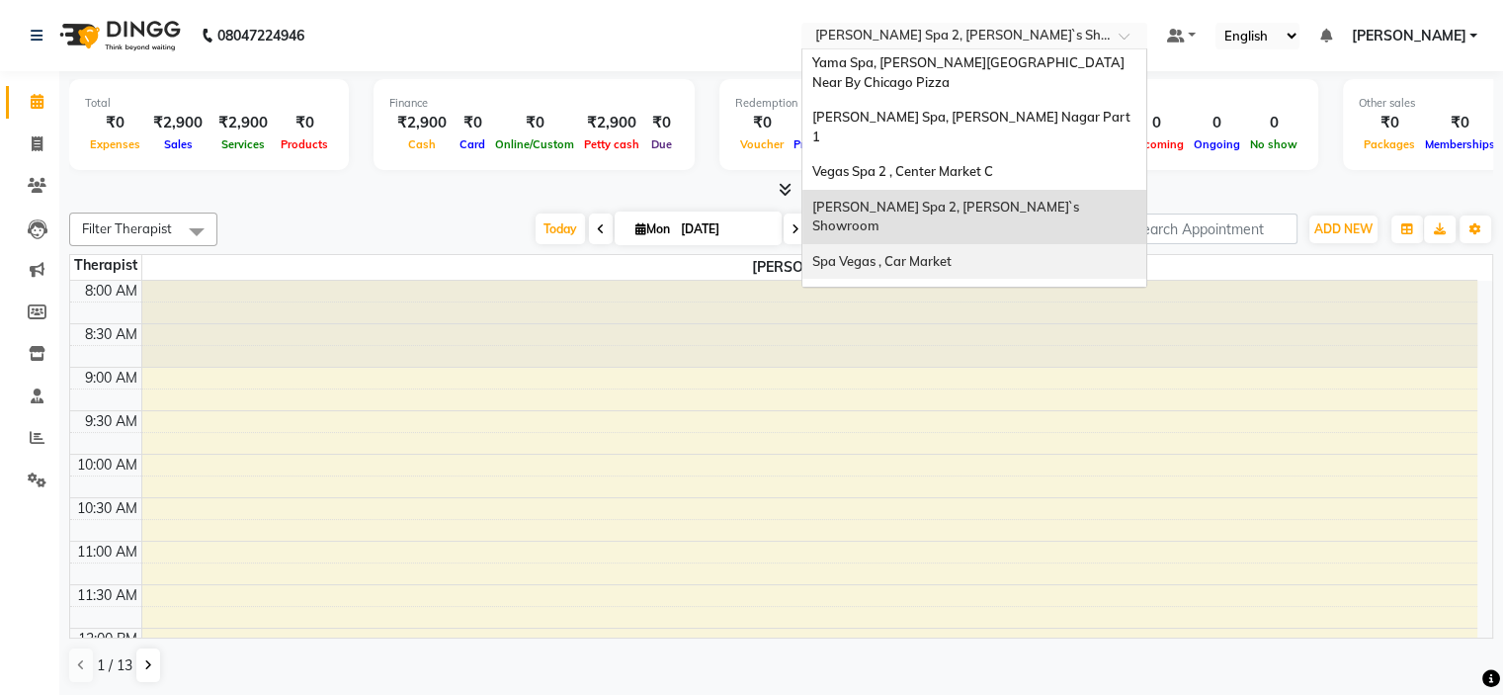
click at [1032, 244] on div "Spa Vegas , Car Market" at bounding box center [974, 262] width 344 height 36
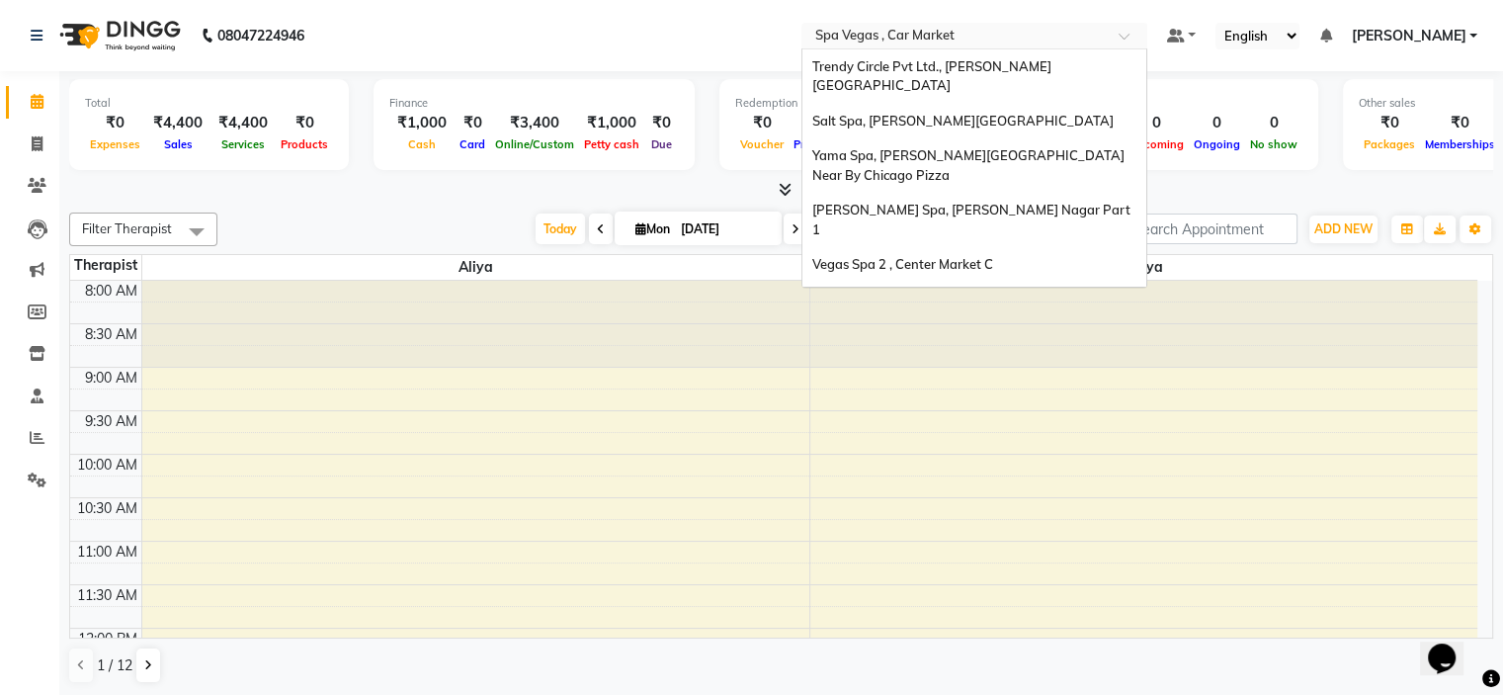
click at [974, 24] on div "Select Location × Spa Vegas , Car Market" at bounding box center [974, 36] width 346 height 27
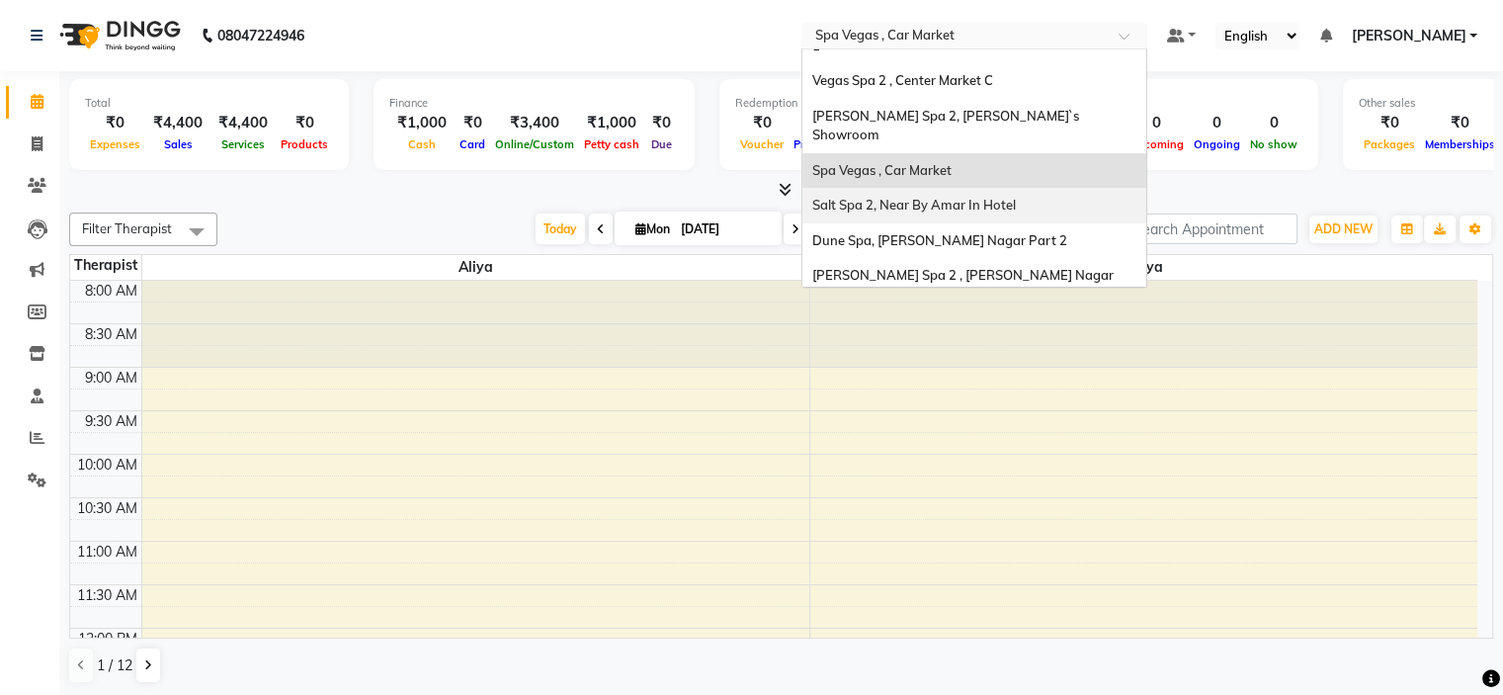
click at [1016, 197] on span "Salt Spa 2, Near By Amar In Hotel" at bounding box center [914, 205] width 204 height 16
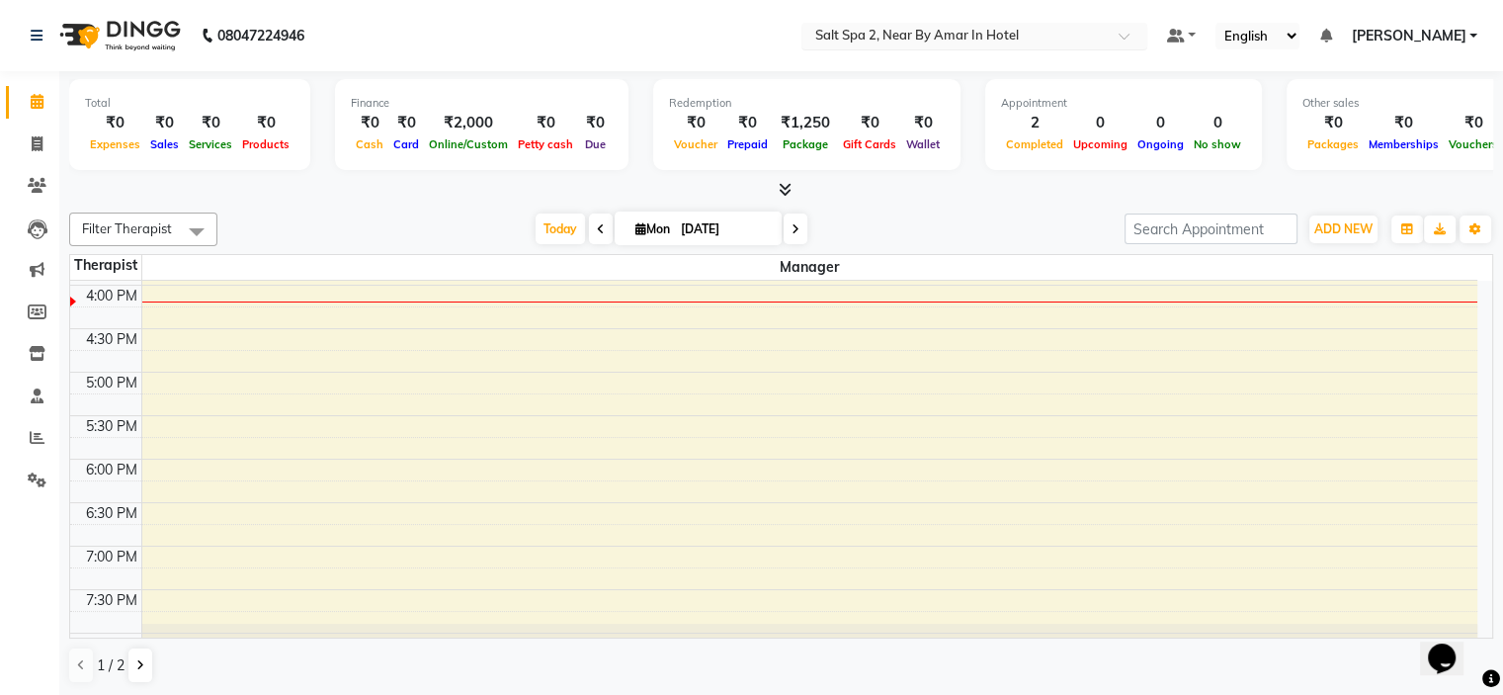
click at [988, 30] on input "text" at bounding box center [954, 38] width 287 height 20
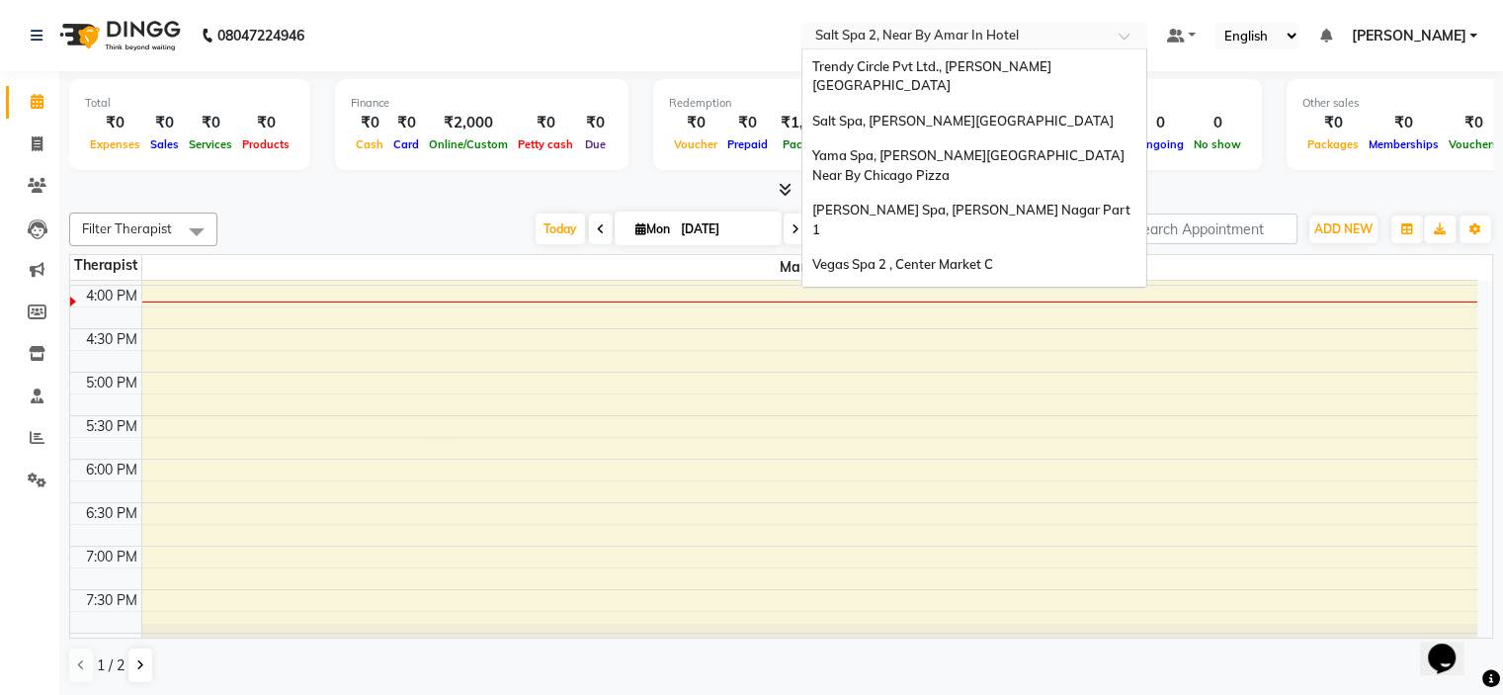
scroll to position [184, 0]
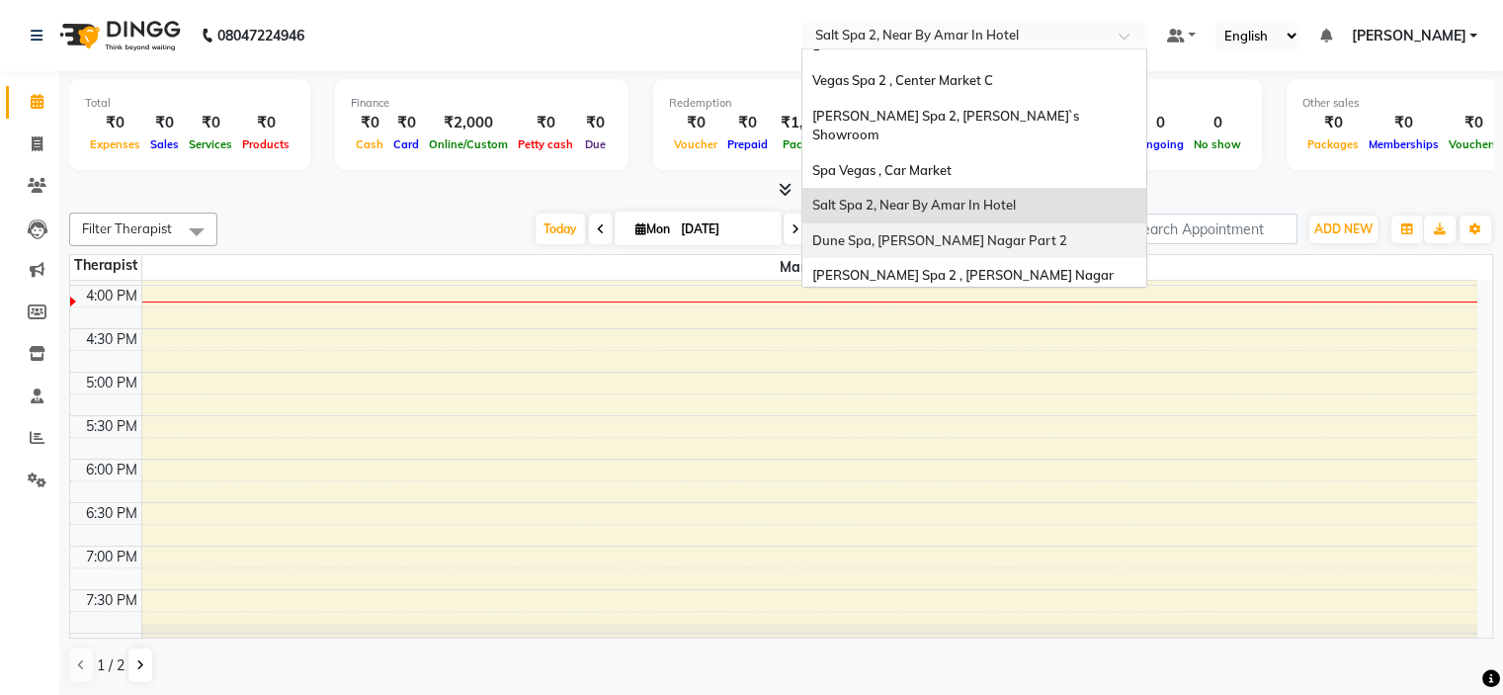
click at [1057, 223] on div "Dune Spa, [PERSON_NAME] Nagar Part 2" at bounding box center [974, 241] width 344 height 36
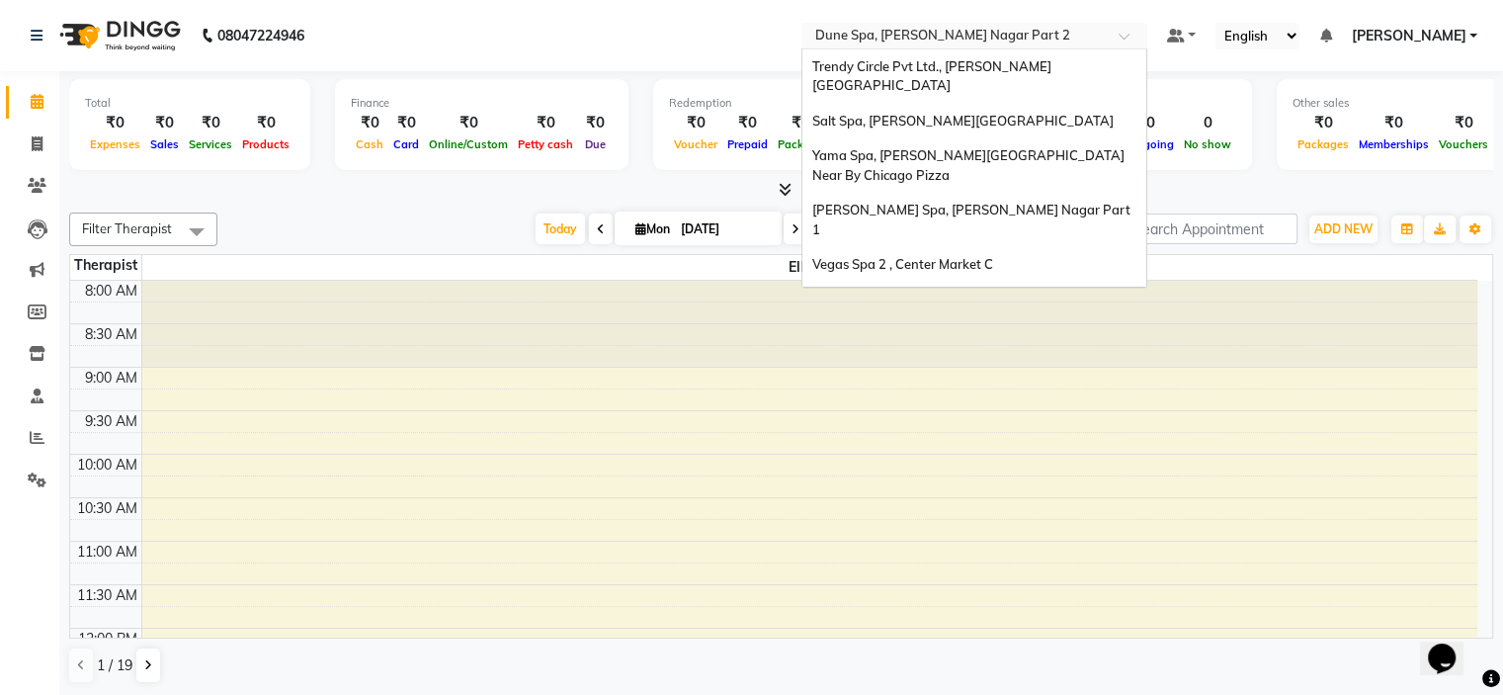
click at [955, 34] on input "text" at bounding box center [954, 38] width 287 height 20
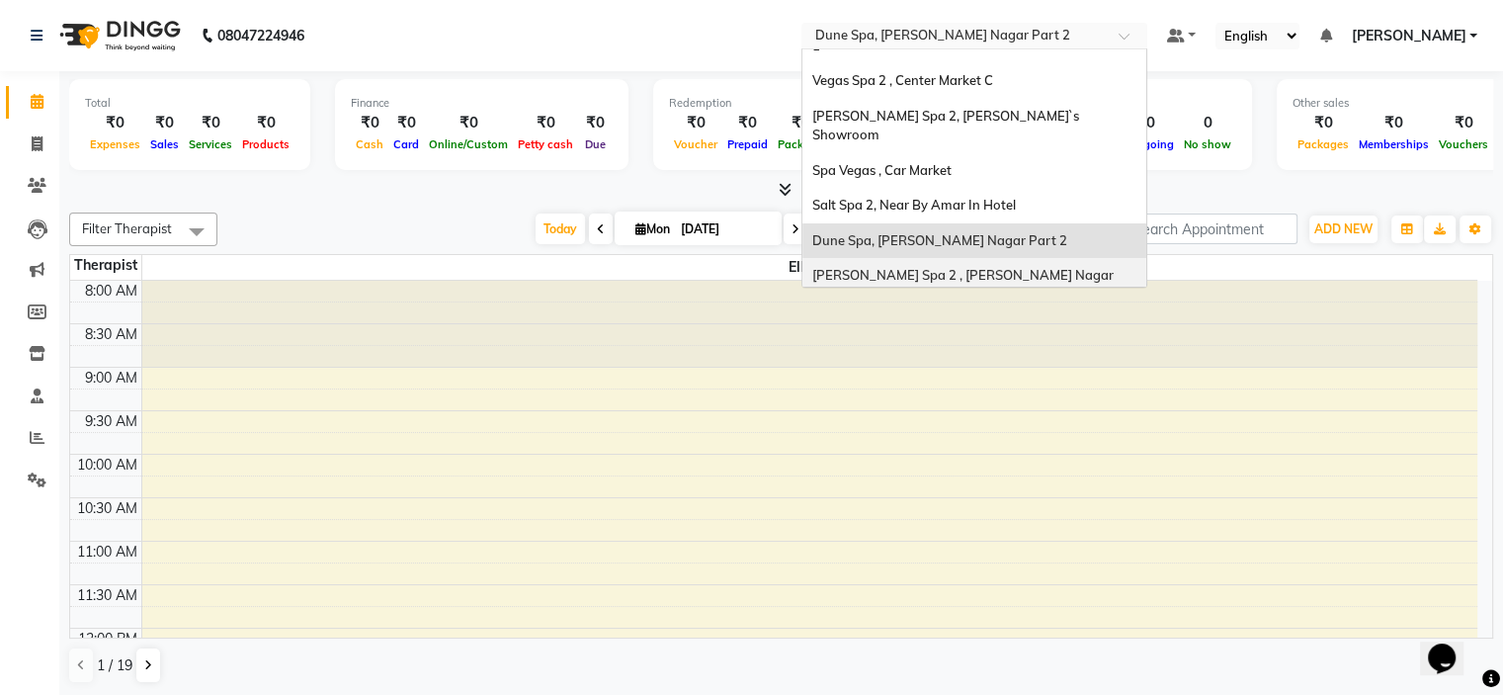
click at [1039, 267] on span "[PERSON_NAME] Spa 2 , [PERSON_NAME] Nagar Part 2" at bounding box center [964, 285] width 304 height 36
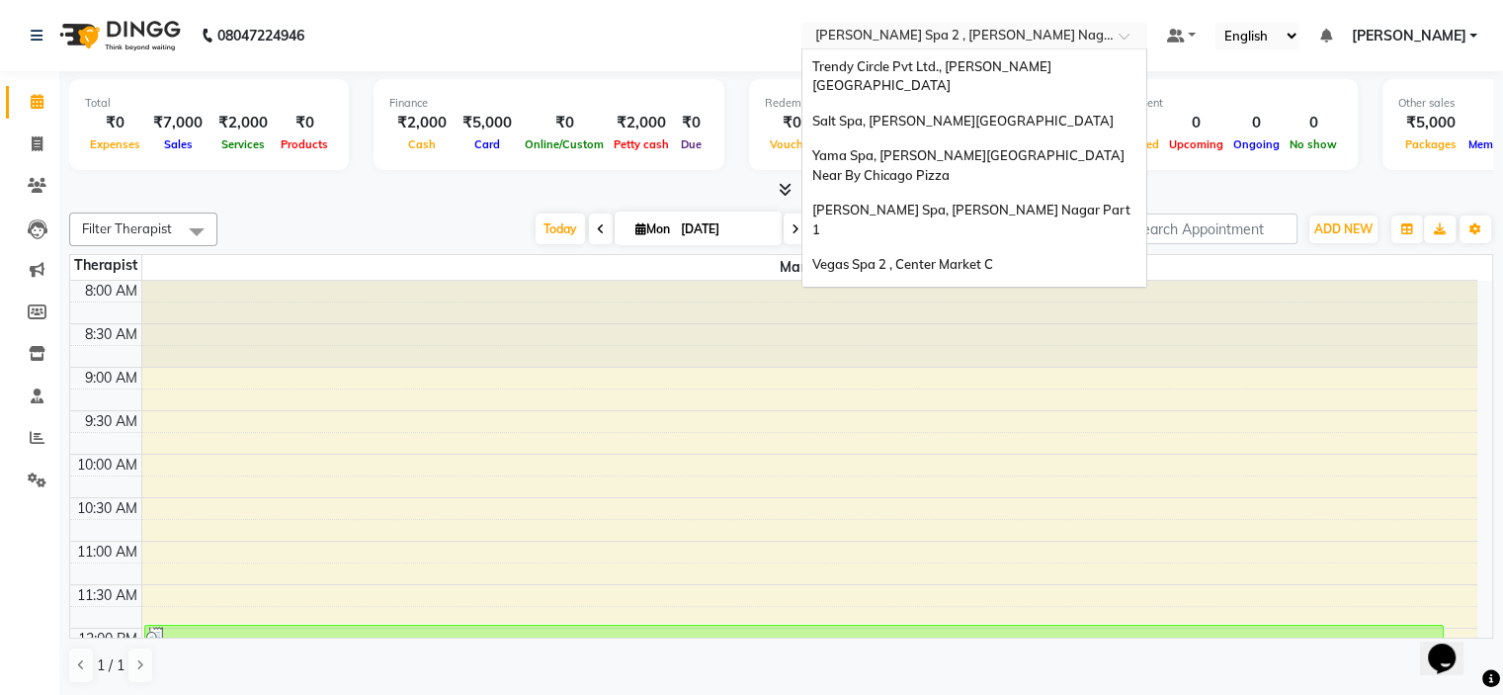
click at [941, 29] on input "text" at bounding box center [954, 38] width 287 height 20
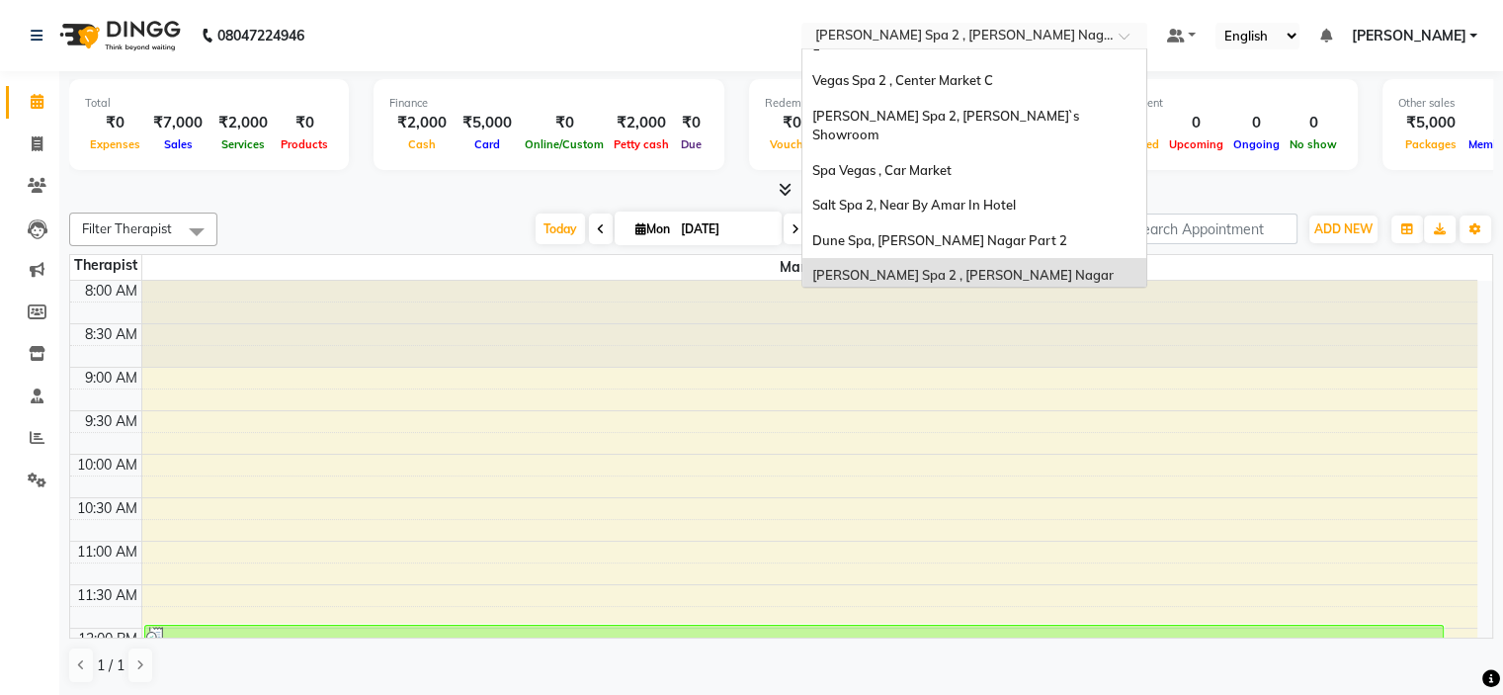
click at [977, 321] on span "[PERSON_NAME], [PERSON_NAME] Nagar Part 1" at bounding box center [963, 329] width 302 height 16
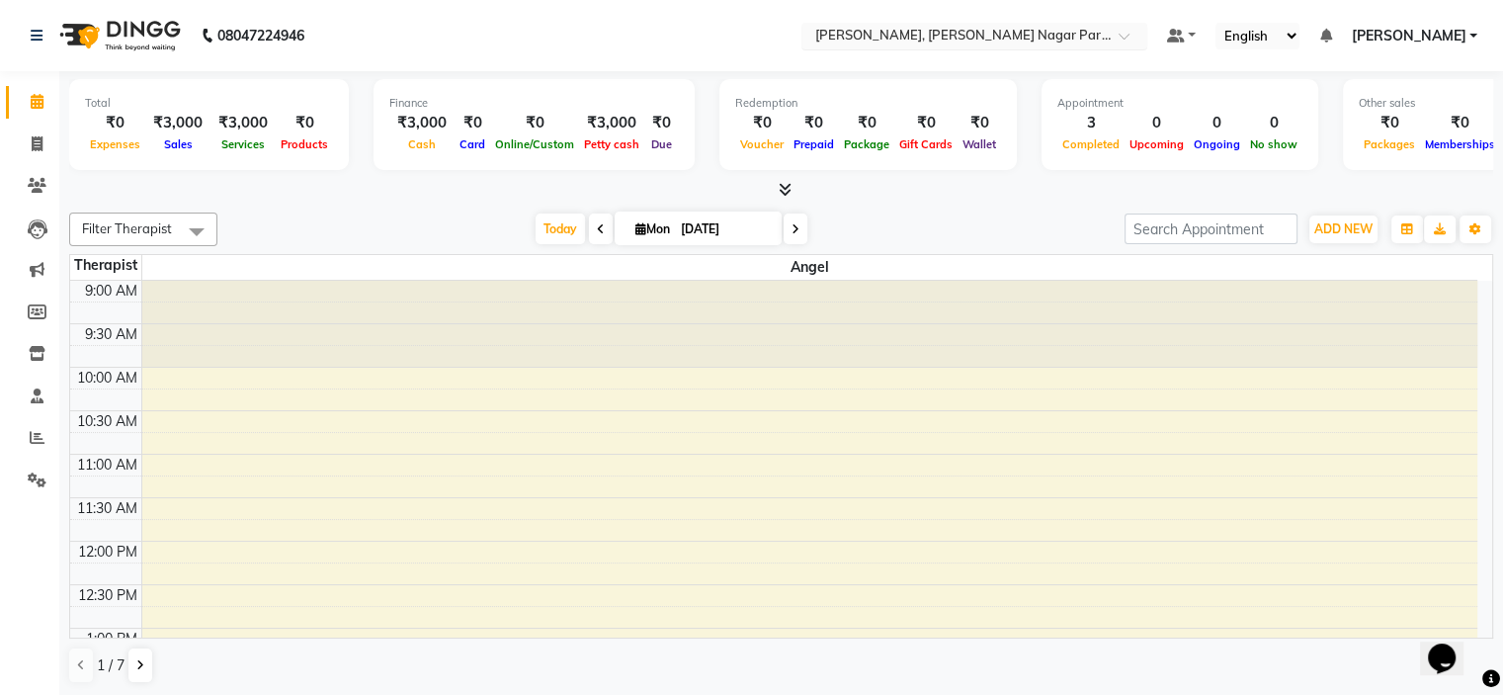
click at [933, 38] on input "text" at bounding box center [954, 38] width 287 height 20
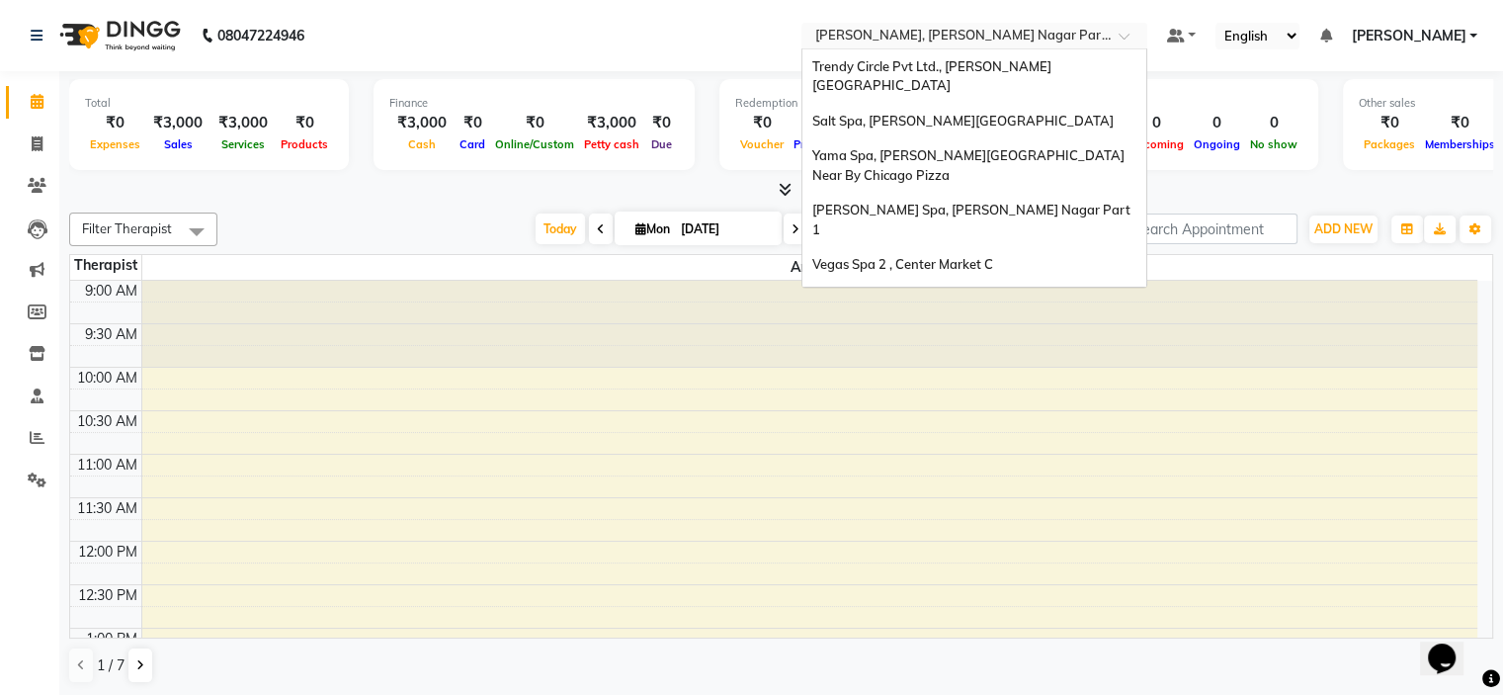
scroll to position [184, 0]
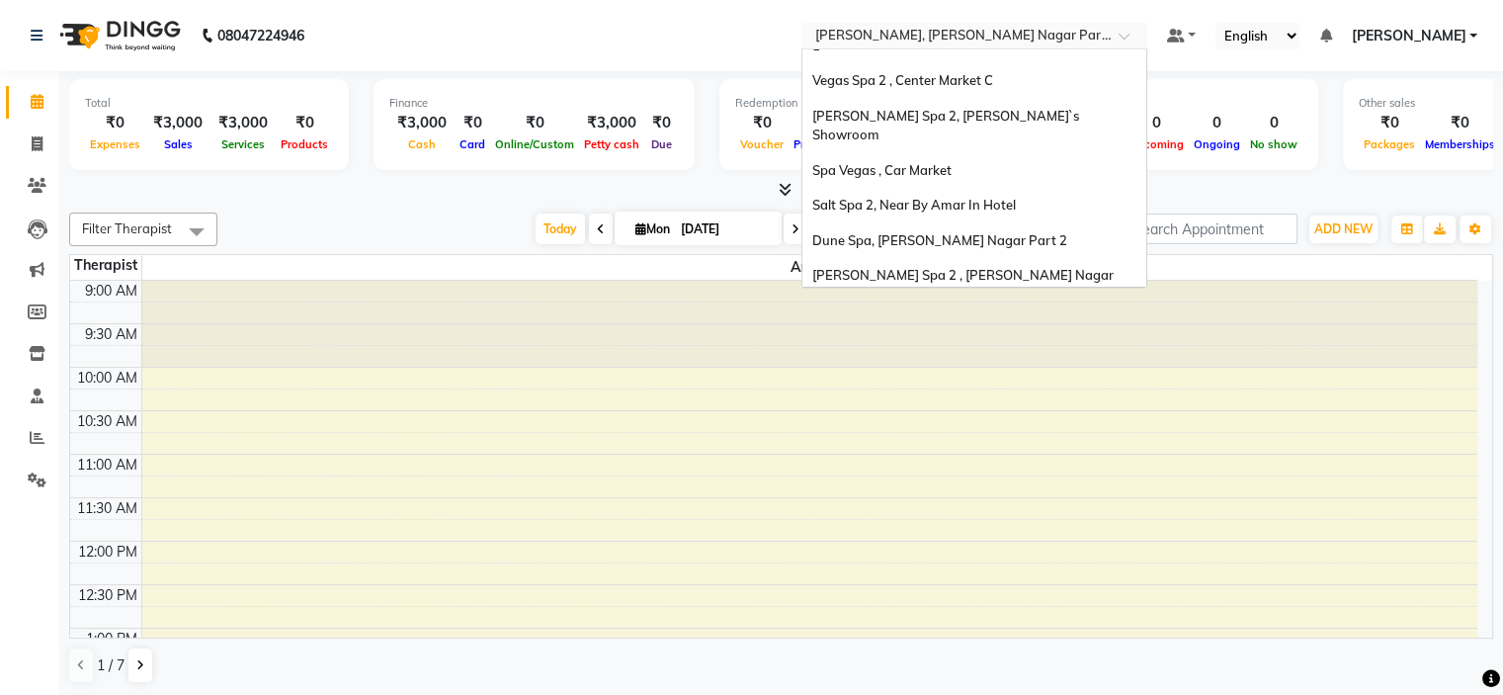
click at [975, 357] on span "Spa 7, [PERSON_NAME][GEOGRAPHIC_DATA]" at bounding box center [955, 365] width 286 height 16
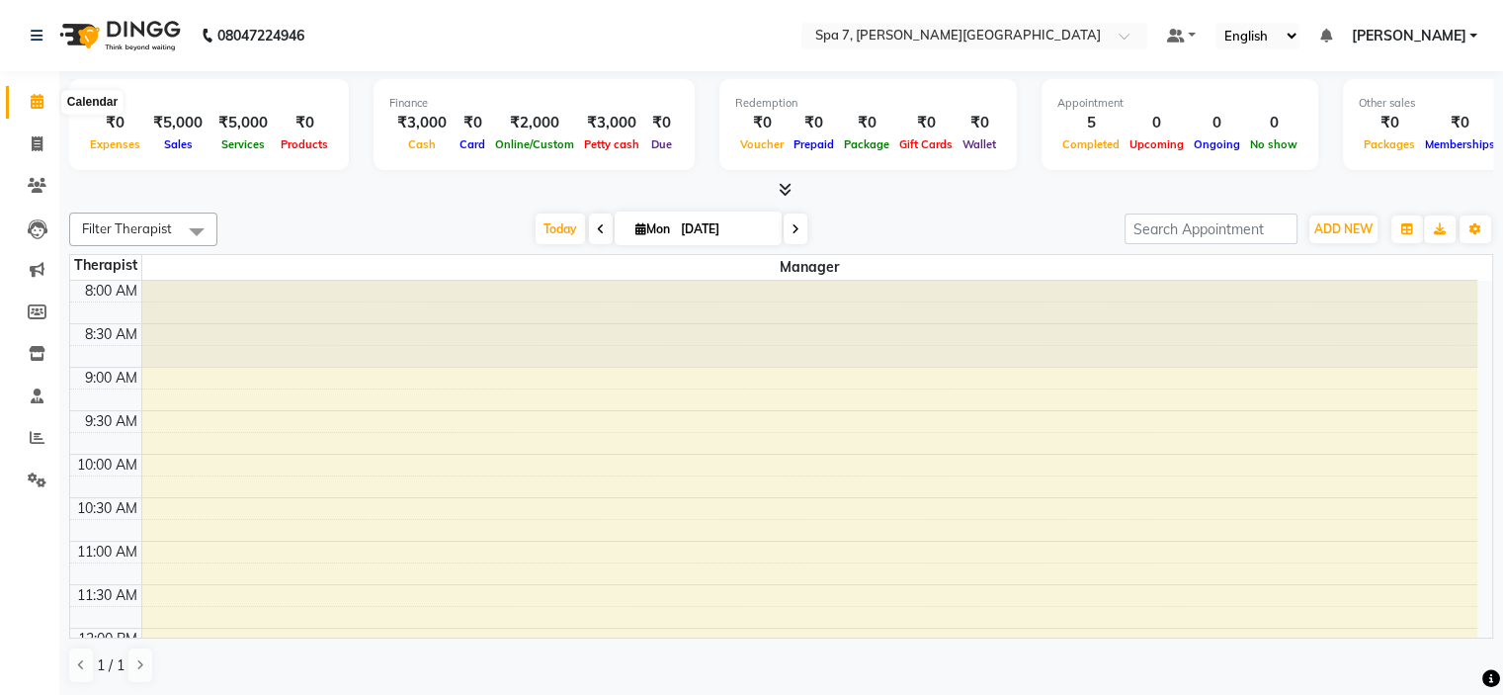
click at [41, 106] on icon at bounding box center [37, 101] width 13 height 15
